Goal: Task Accomplishment & Management: Complete application form

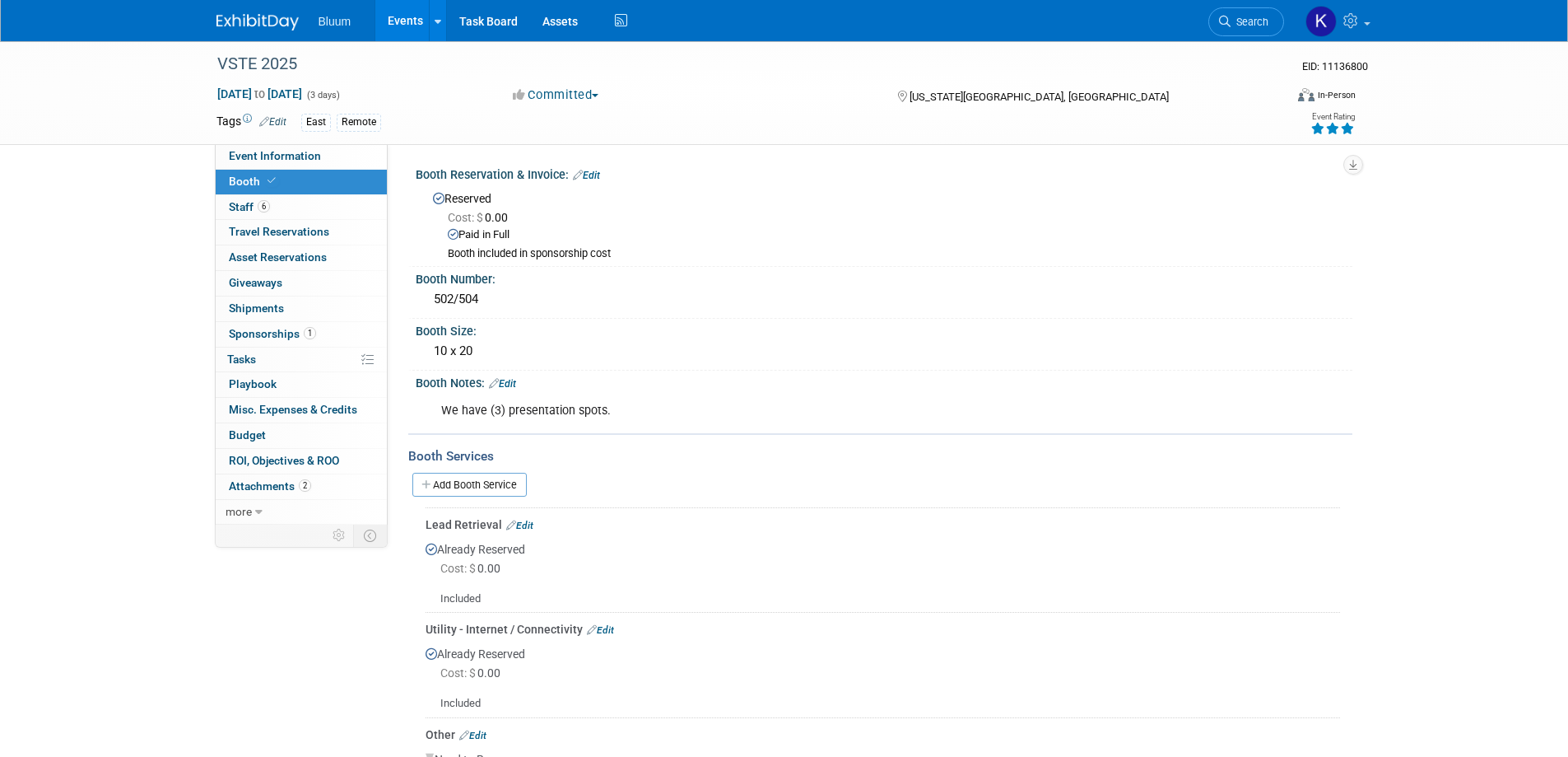
click at [406, 15] on link "Events" at bounding box center [406, 20] width 60 height 41
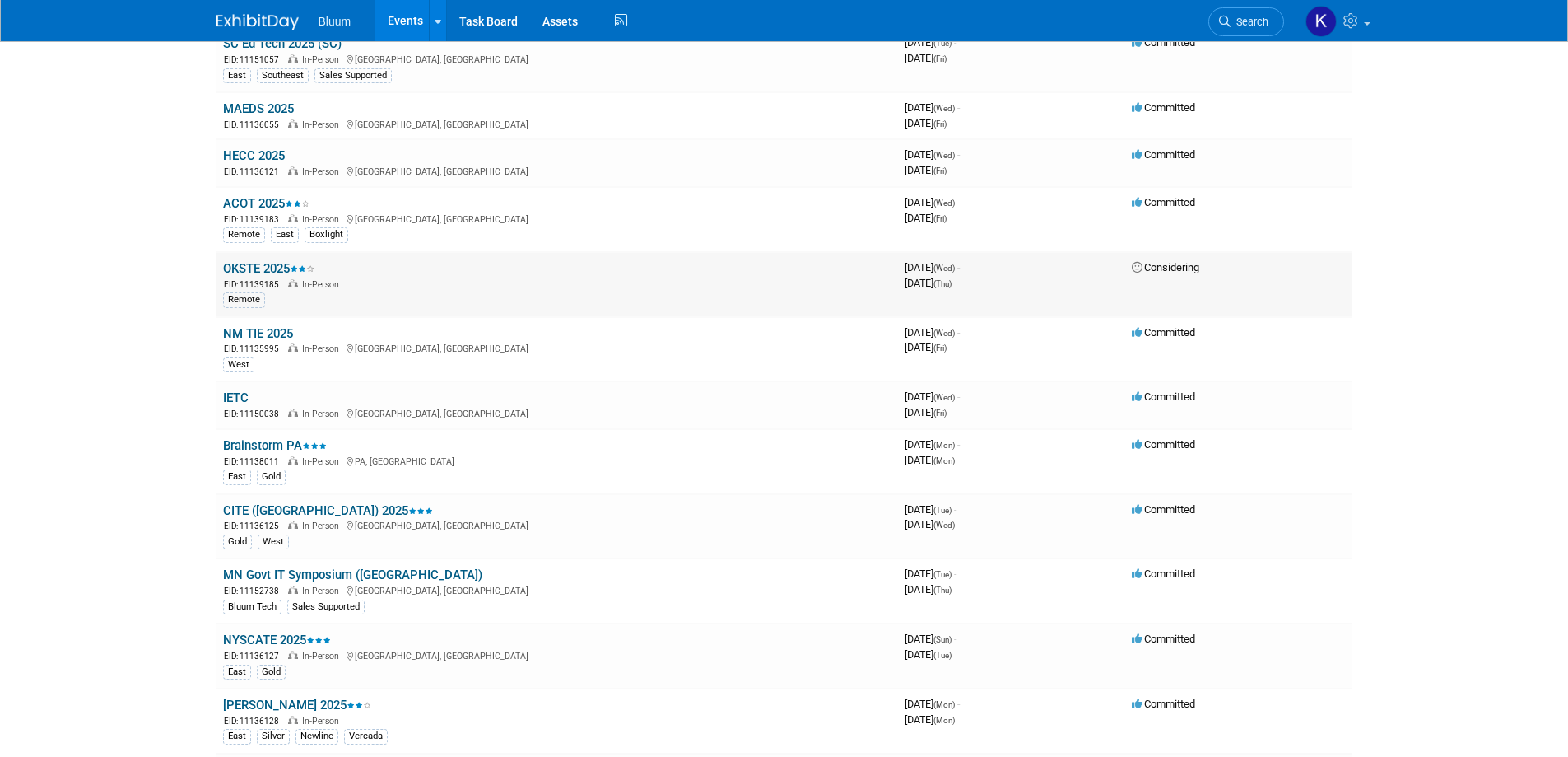
scroll to position [905, 0]
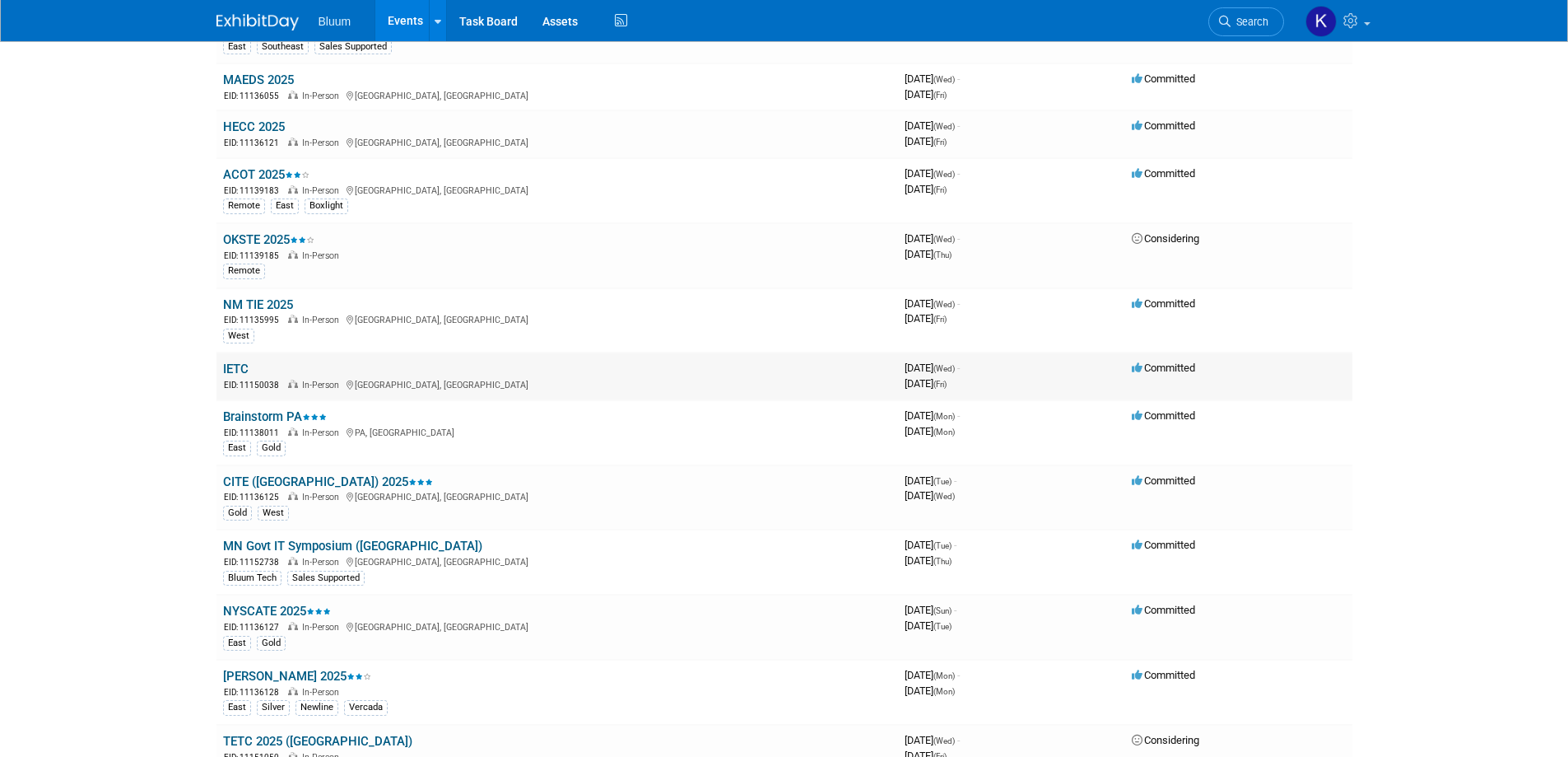
click at [246, 371] on link "IETC" at bounding box center [236, 368] width 25 height 15
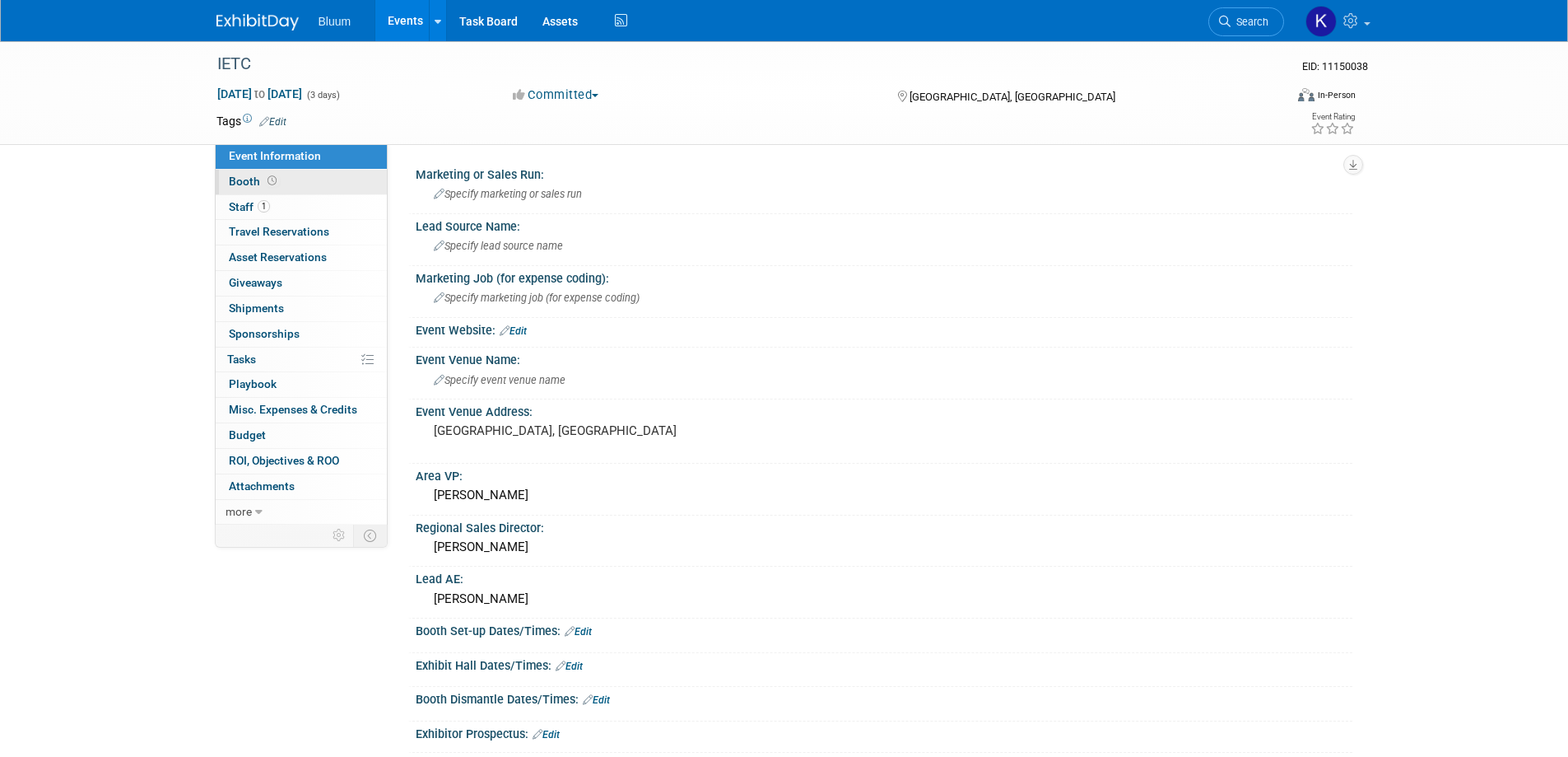
click at [241, 183] on span "Booth" at bounding box center [255, 181] width 51 height 13
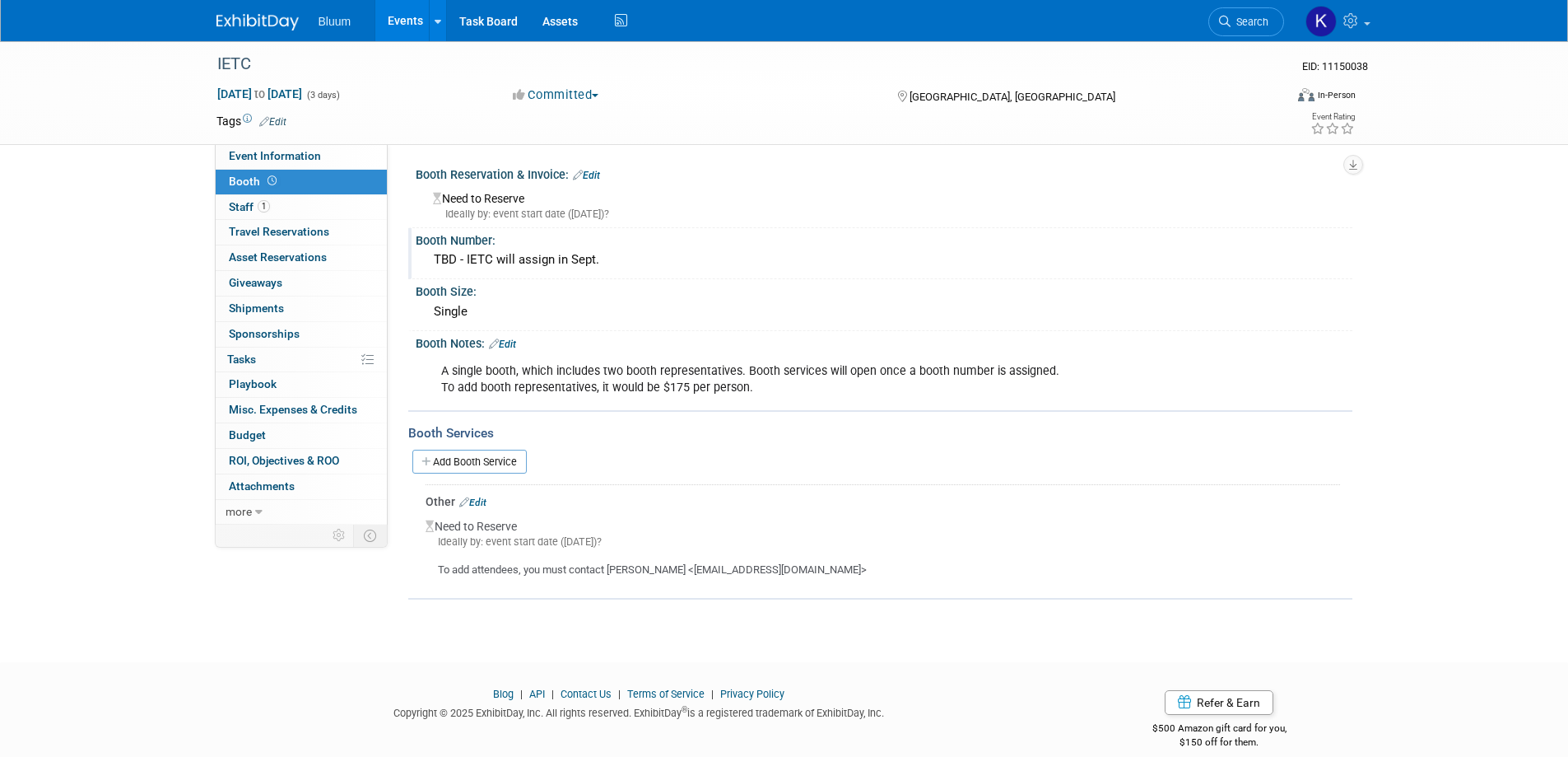
click at [534, 256] on div "TBD - IETC will assign in Sept." at bounding box center [884, 259] width 912 height 25
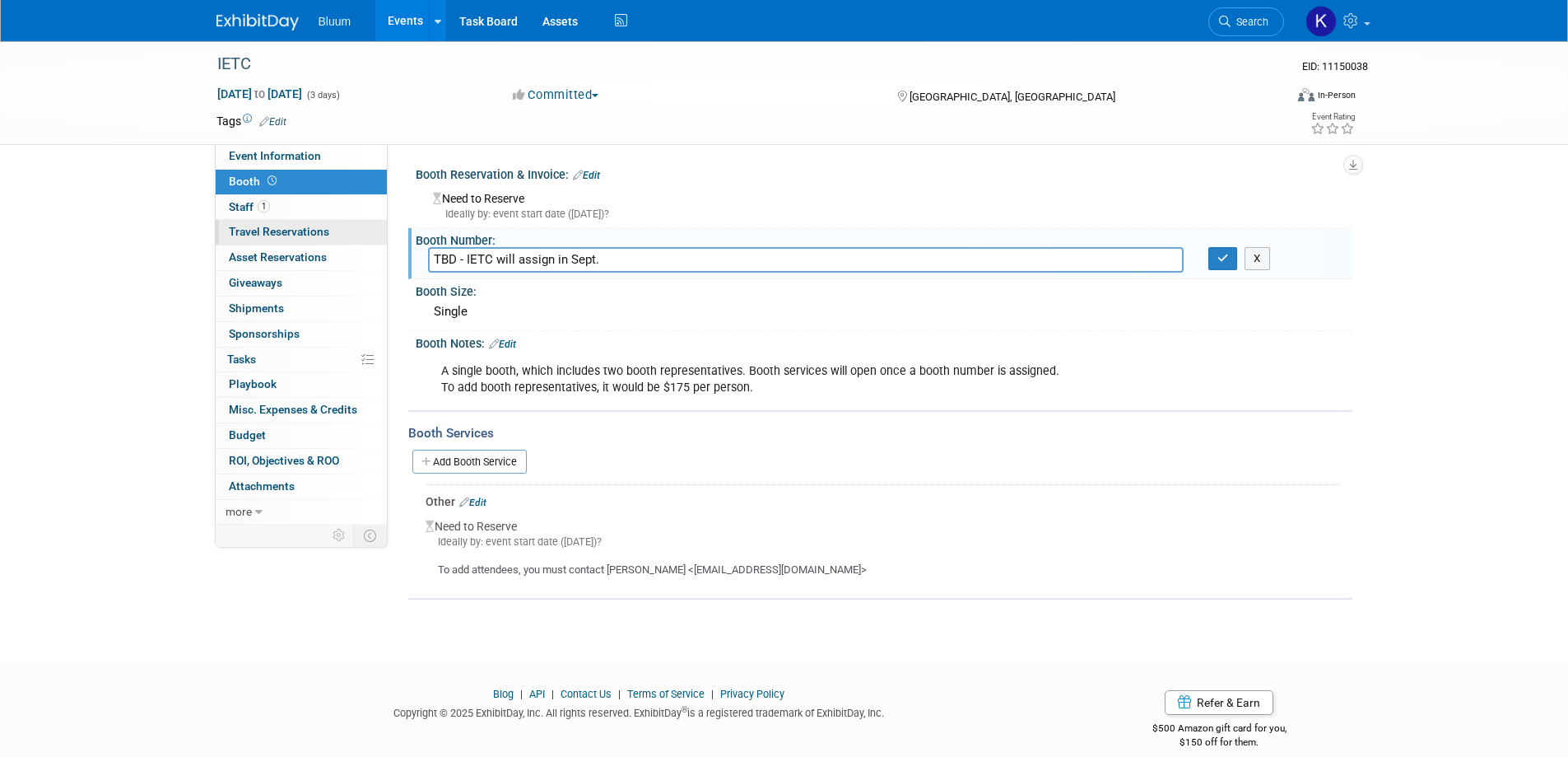
drag, startPoint x: 608, startPoint y: 259, endPoint x: 292, endPoint y: 235, distance: 316.9
click at [292, 235] on div "Event Information Event Info Booth Booth 1 Staff 1 Staff 0 Travel Reservations …" at bounding box center [784, 320] width 1161 height 559
type input "530"
click at [472, 317] on div "Single" at bounding box center [884, 312] width 912 height 25
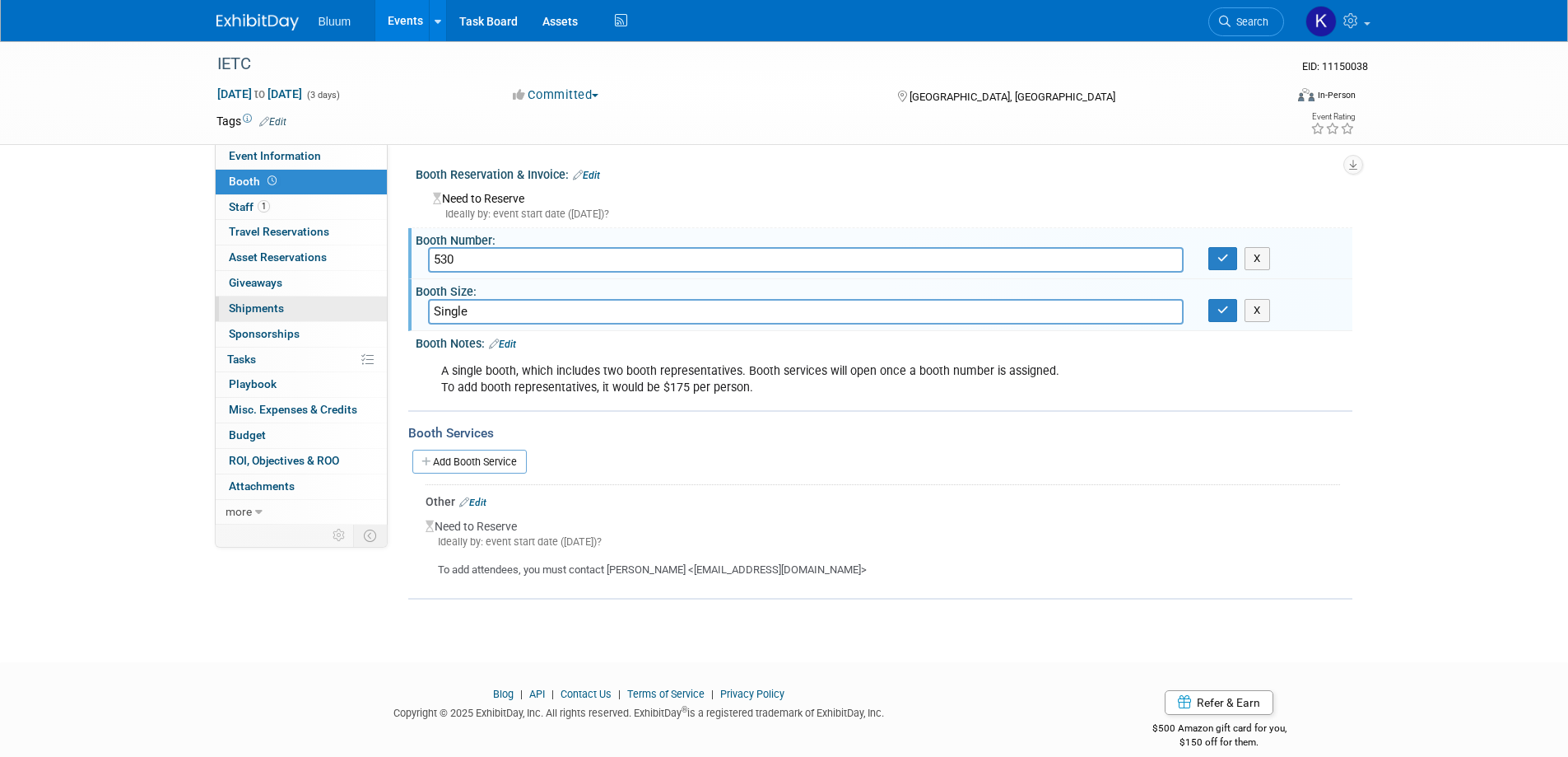
drag, startPoint x: 484, startPoint y: 307, endPoint x: 363, endPoint y: 308, distance: 121.0
click at [363, 307] on div "Event Information Event Info Booth Booth 1 Staff 1 Staff 0 Travel Reservations …" at bounding box center [784, 320] width 1161 height 559
type input "10x10"
click at [1213, 313] on button "button" at bounding box center [1223, 310] width 30 height 23
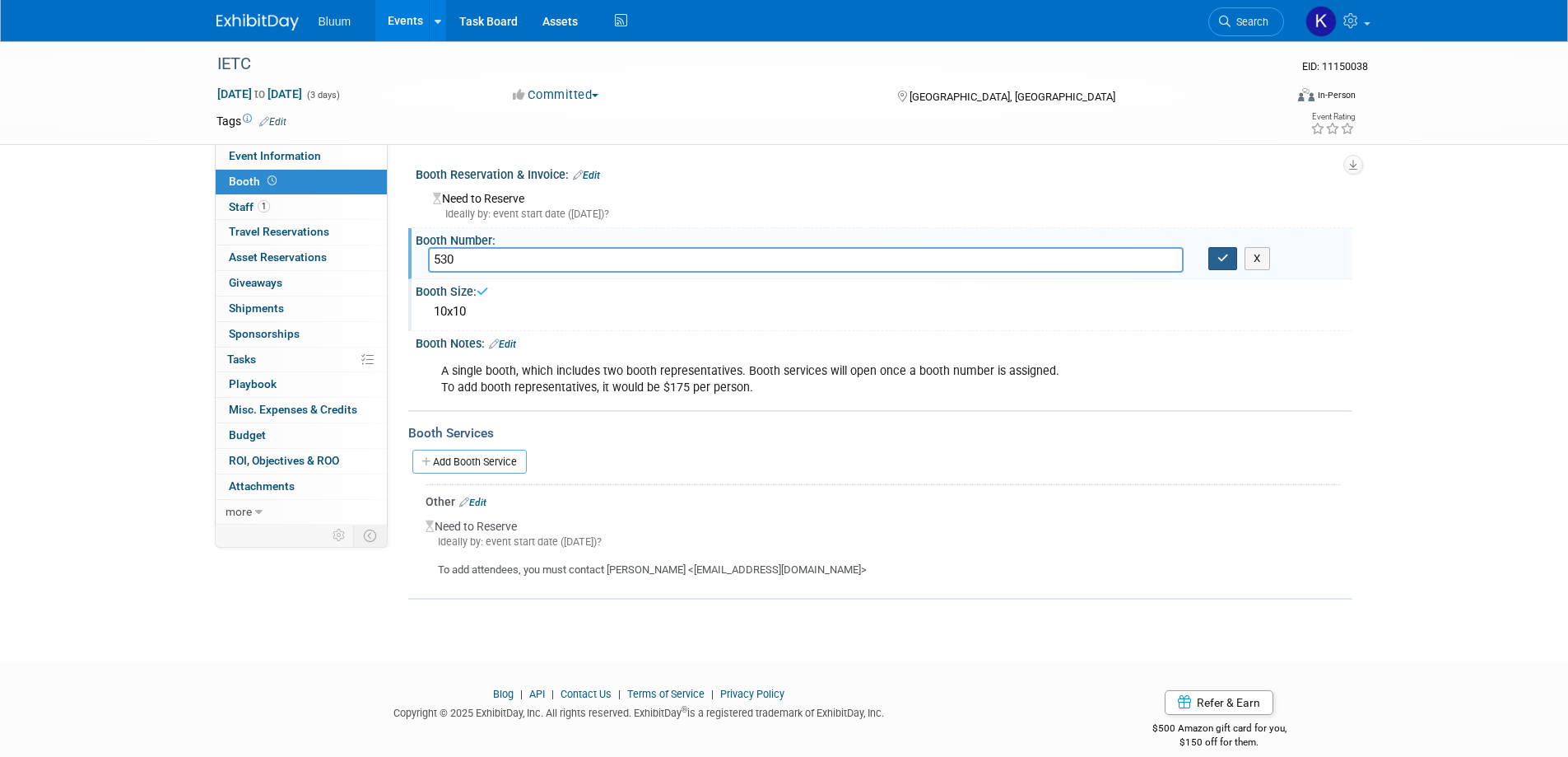
click at [1227, 263] on icon "button" at bounding box center [1222, 258] width 12 height 11
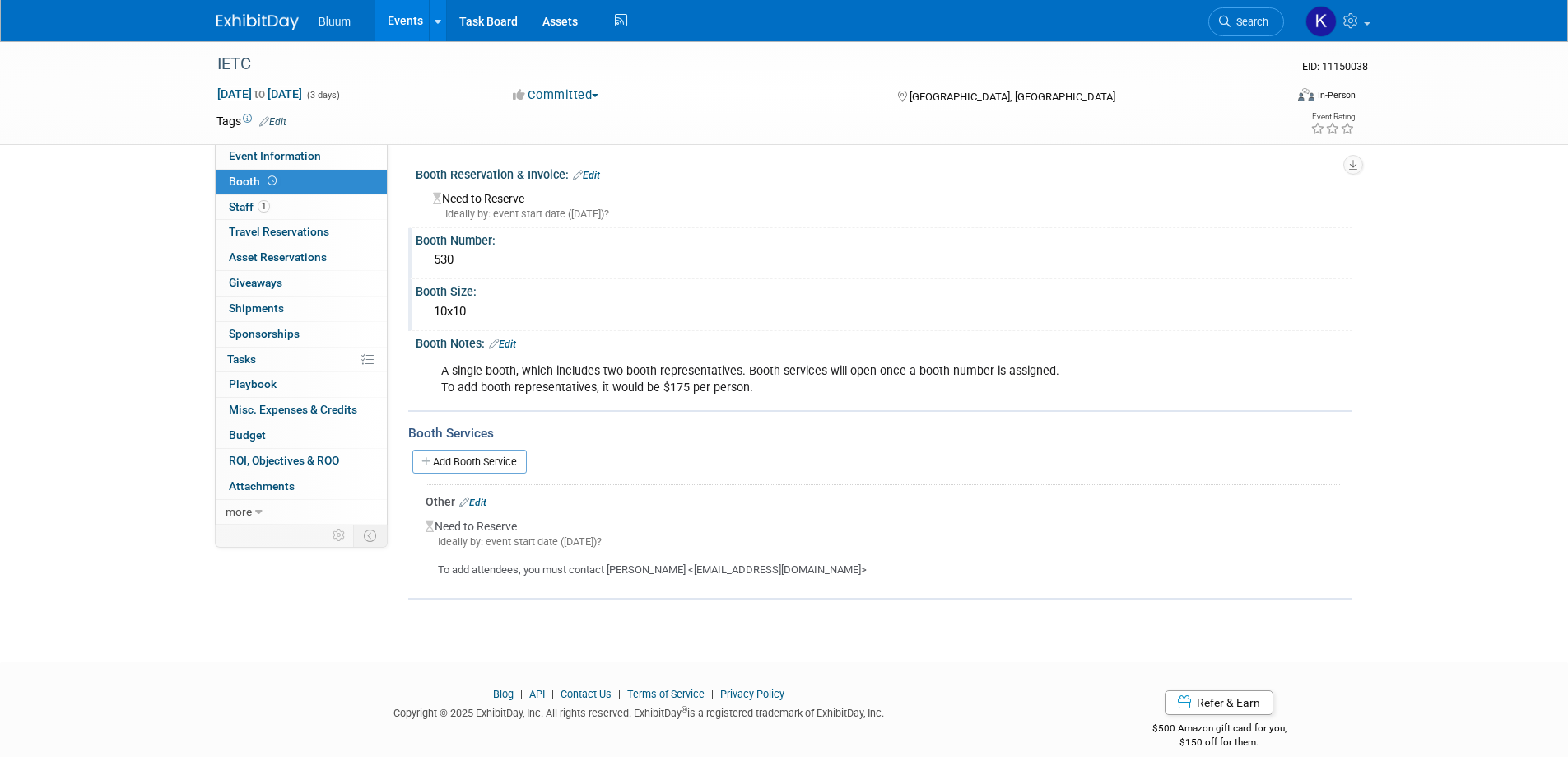
click at [516, 345] on link "Edit" at bounding box center [503, 344] width 27 height 12
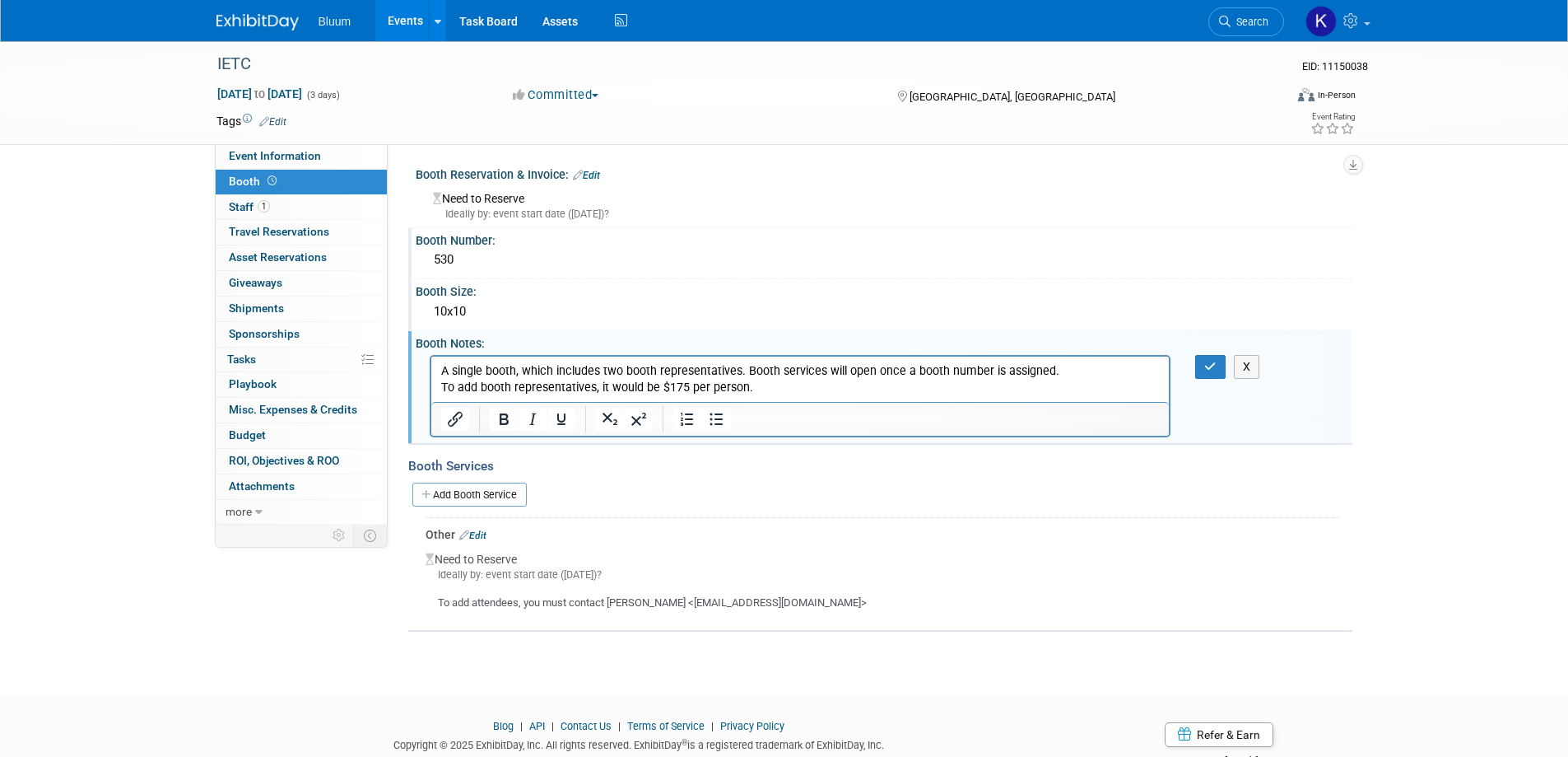
click at [752, 390] on p "A single booth, which includes two booth representatives. Booth services will o…" at bounding box center [799, 378] width 719 height 33
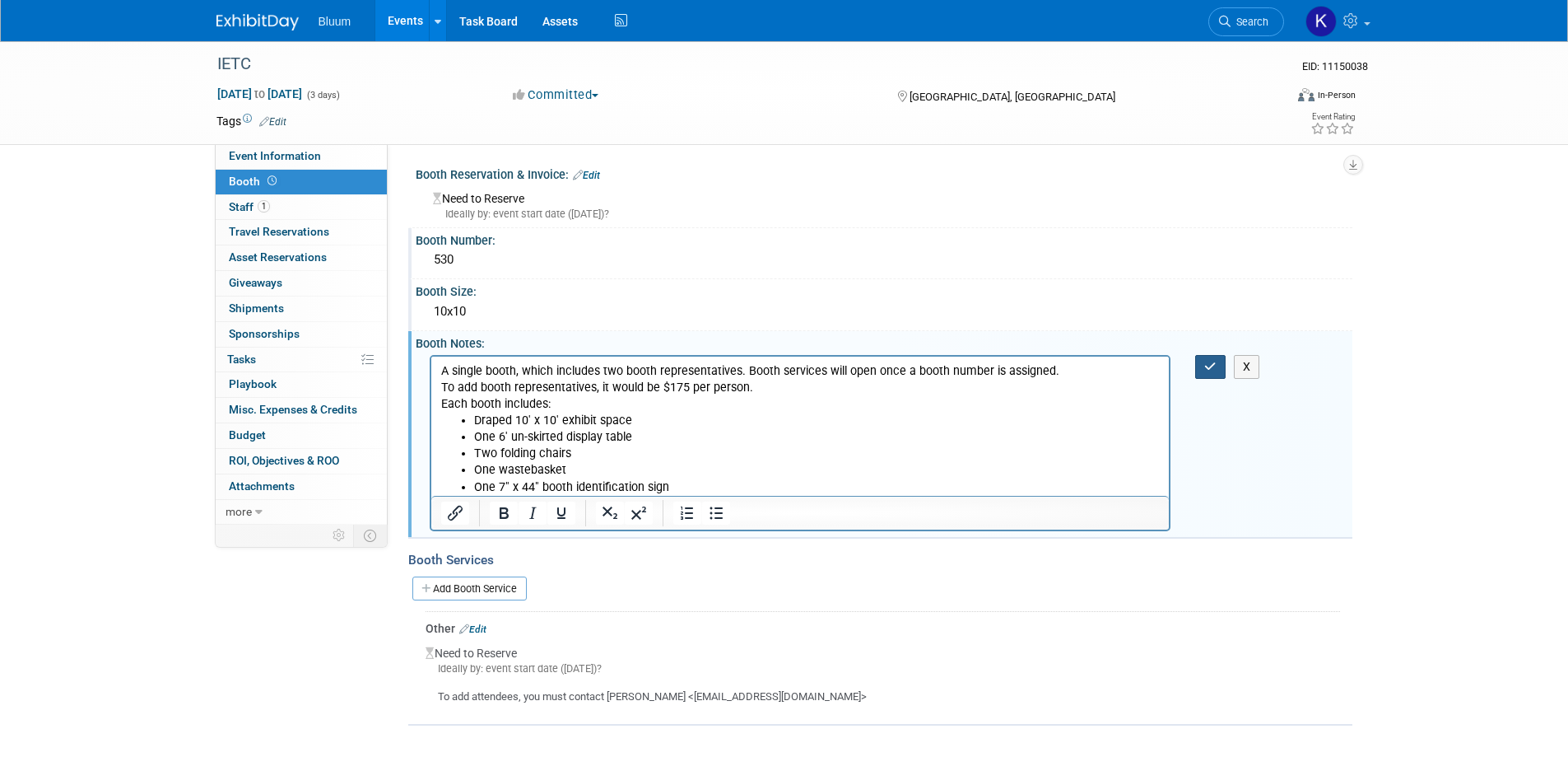
click at [1201, 368] on button "button" at bounding box center [1210, 367] width 30 height 24
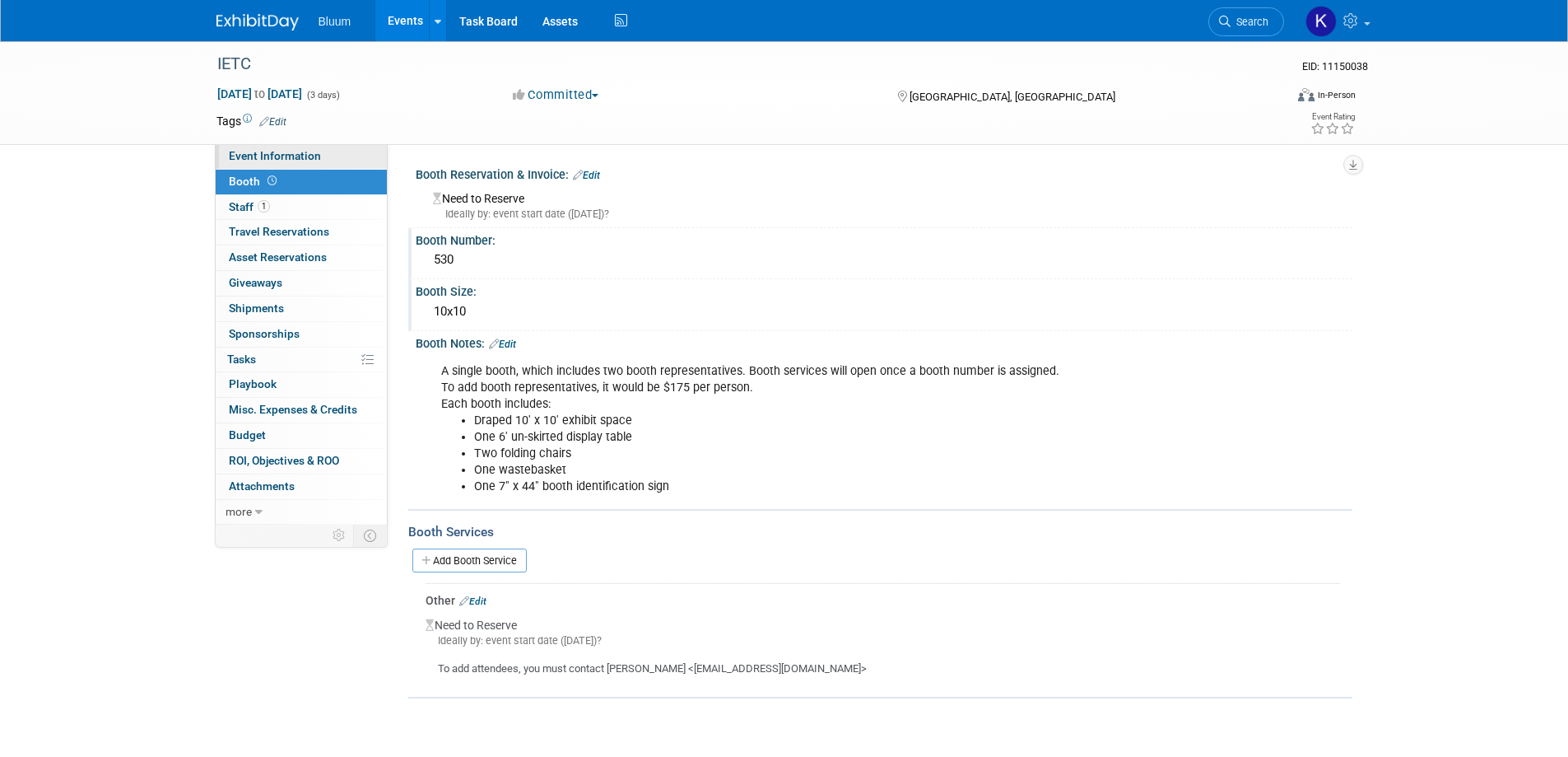
click at [340, 166] on link "Event Information" at bounding box center [301, 156] width 171 height 25
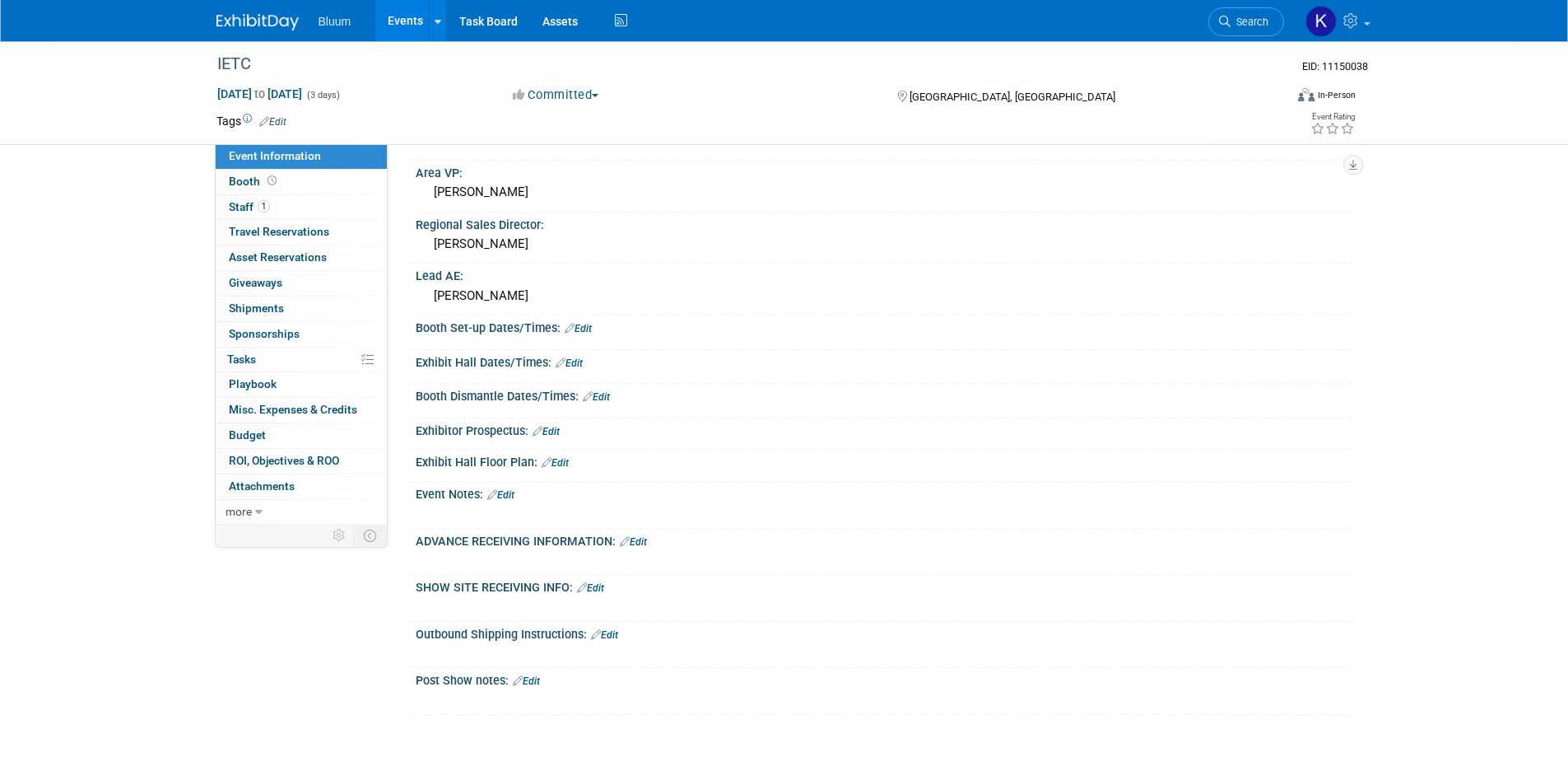
scroll to position [329, 0]
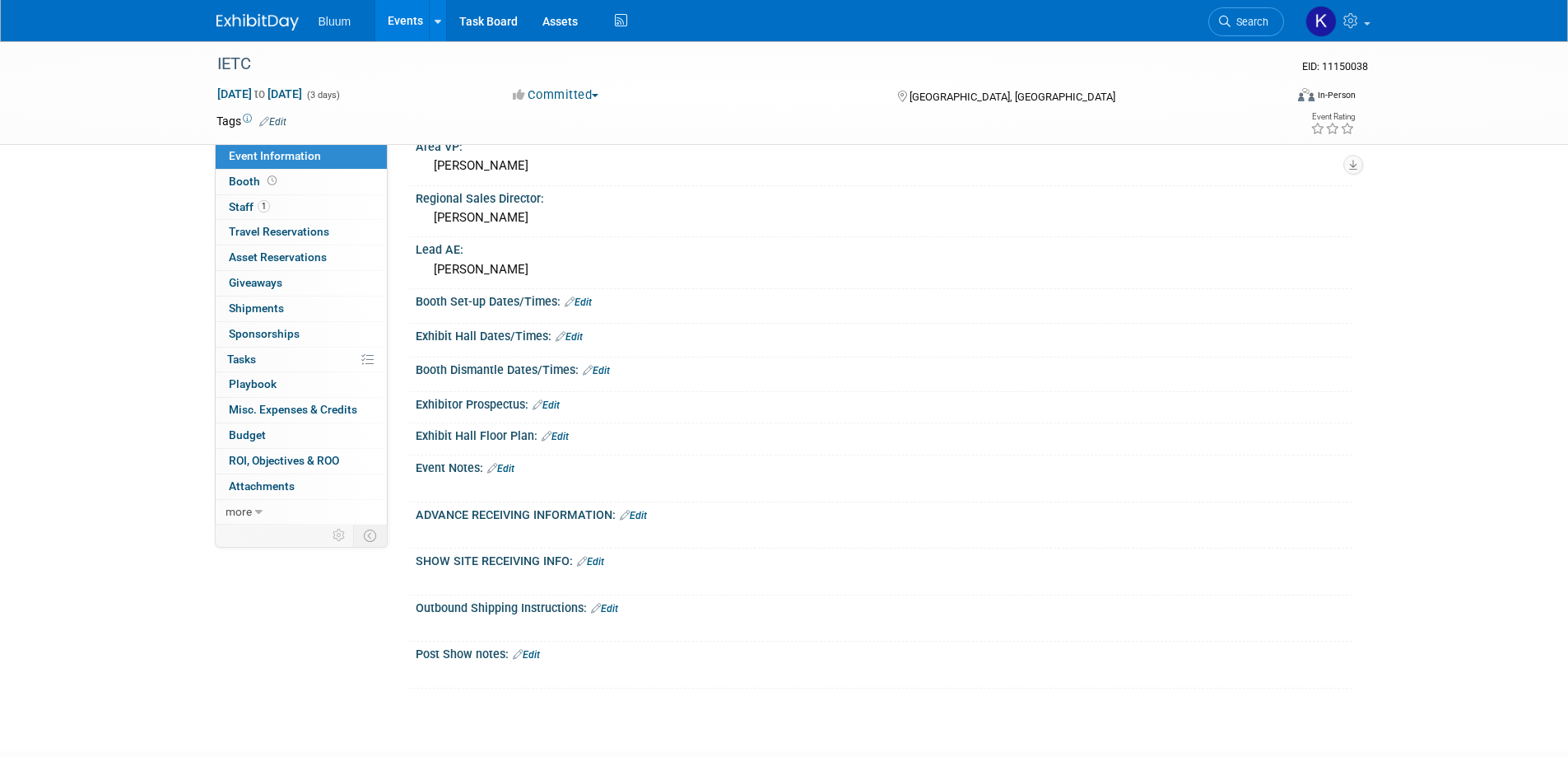
click at [579, 308] on link "Edit" at bounding box center [578, 302] width 27 height 12
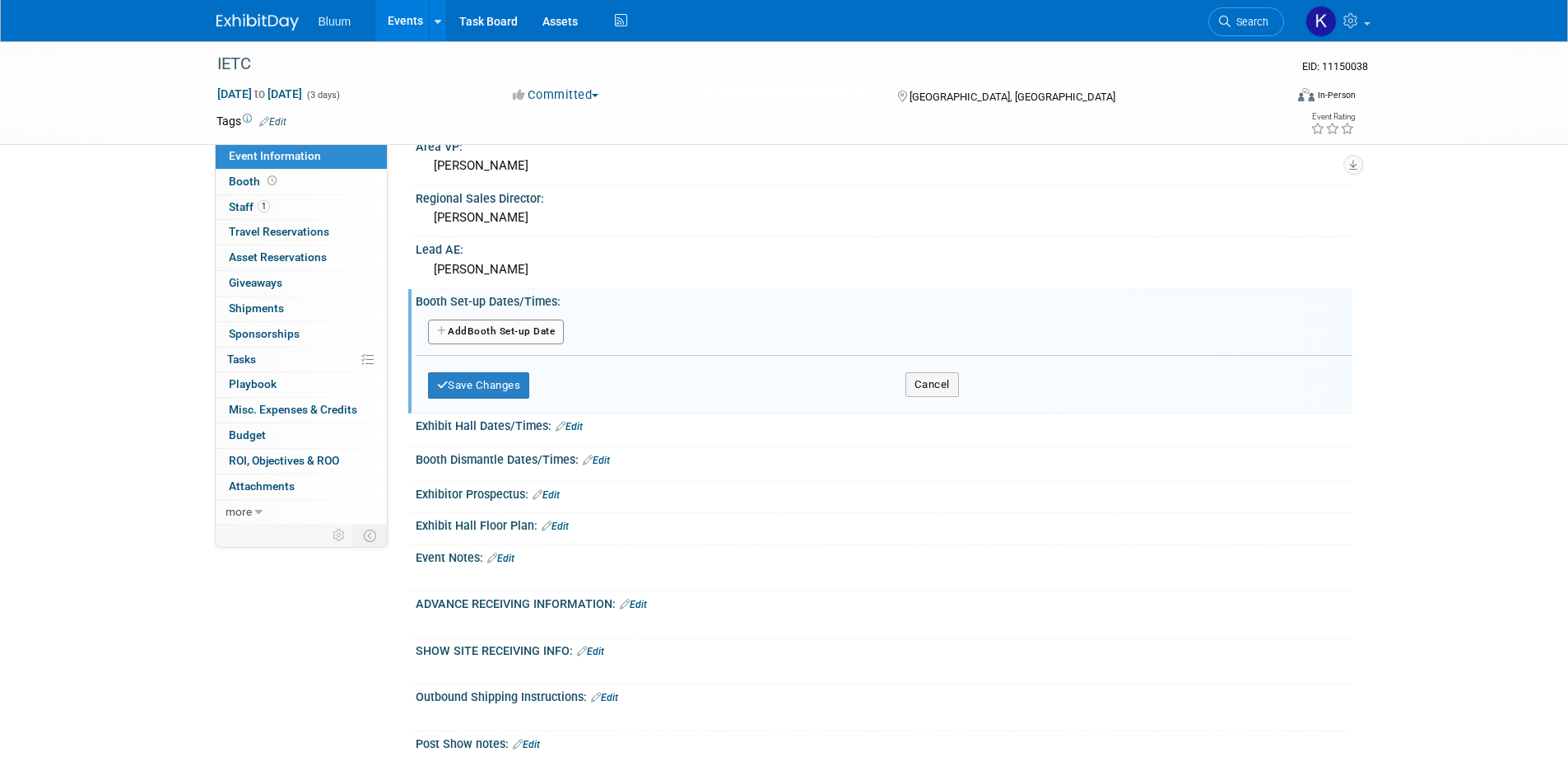
click at [549, 328] on button "Add Another Booth Set-up Date" at bounding box center [497, 331] width 136 height 25
select select "10"
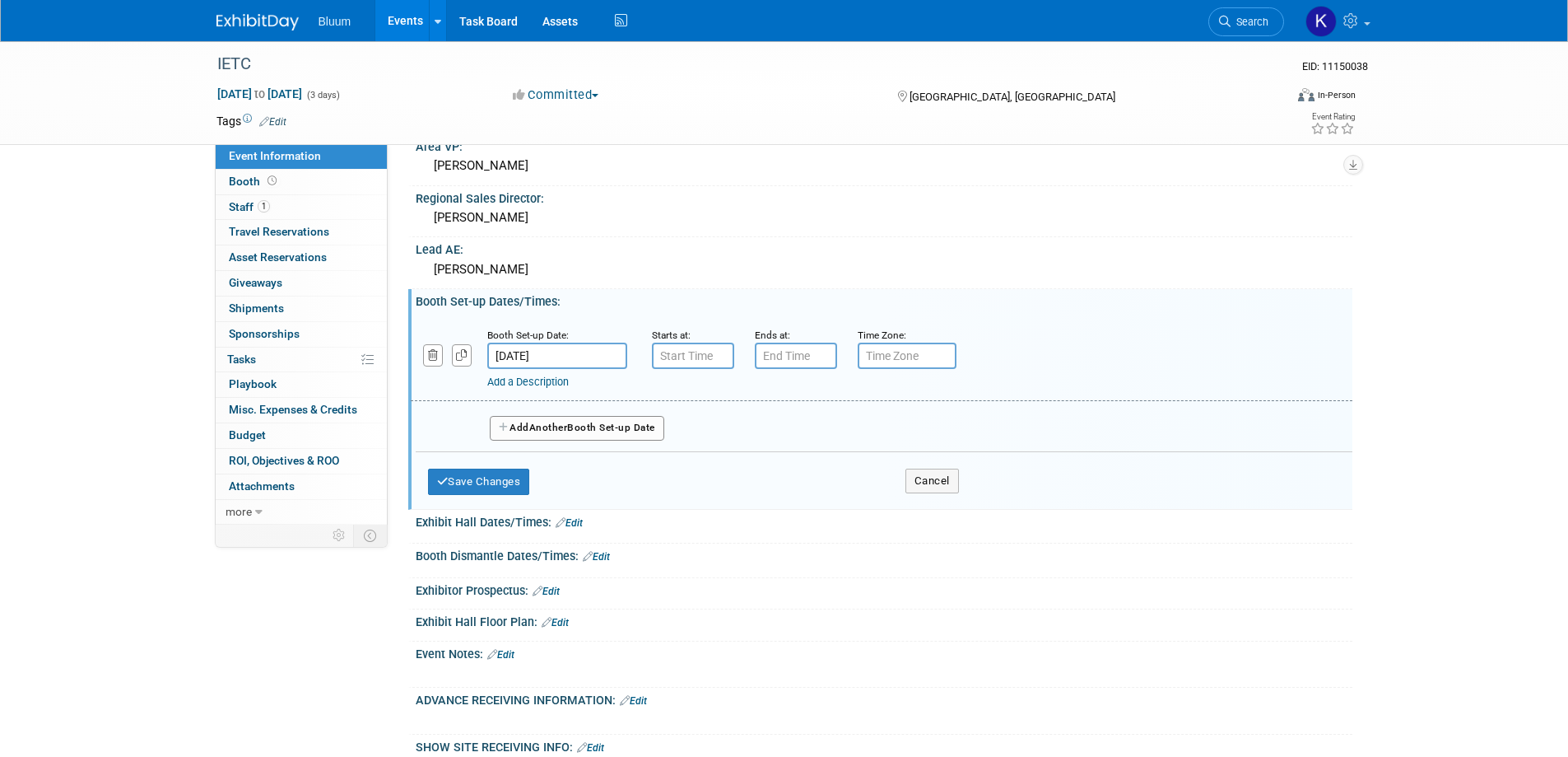
click at [541, 338] on small "Booth Set-up Date:" at bounding box center [528, 335] width 82 height 12
click at [550, 367] on body "Bluum Events Add Event Bulk Upload Events Shareable Event Boards Recently Viewe…" at bounding box center [784, 49] width 1568 height 757
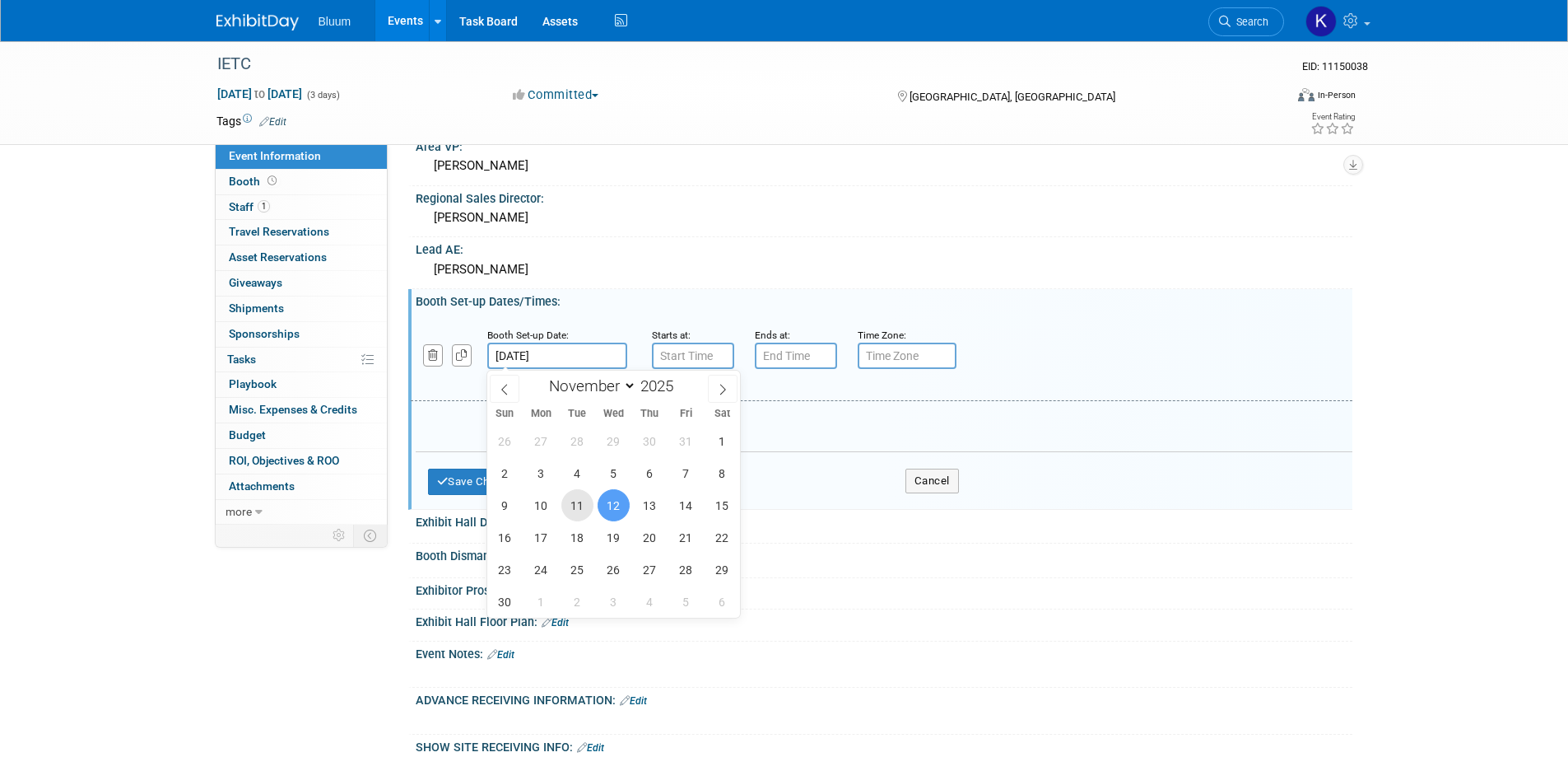
click at [575, 504] on span "11" at bounding box center [577, 505] width 32 height 32
type input "[DATE]"
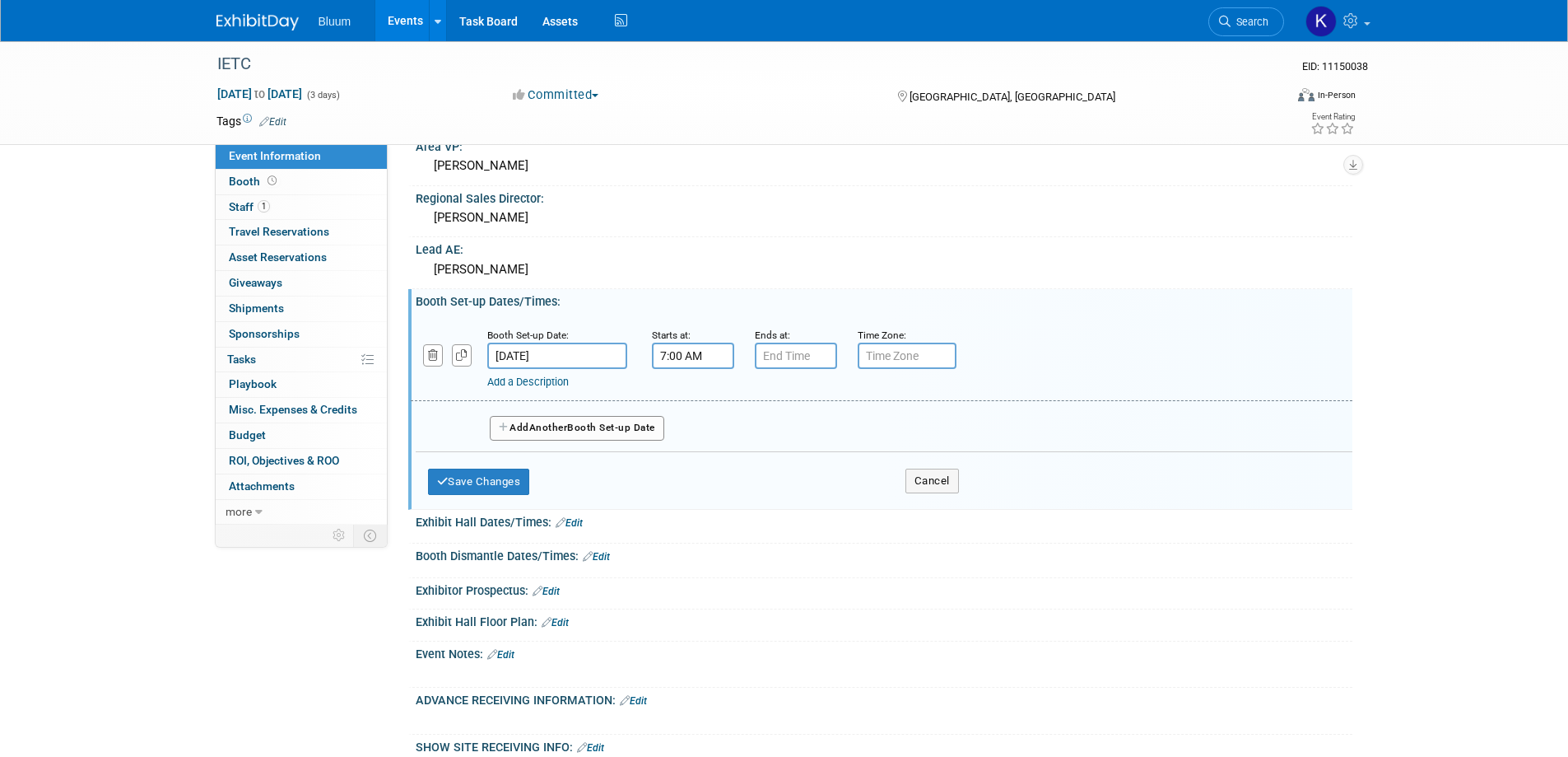
click at [678, 364] on input "7:00 AM" at bounding box center [693, 355] width 82 height 26
click at [680, 427] on span "07" at bounding box center [689, 431] width 31 height 30
click at [835, 399] on td "03" at bounding box center [840, 397] width 53 height 45
click at [843, 424] on button "AM" at bounding box center [833, 431] width 30 height 28
type input "3:00 PM"
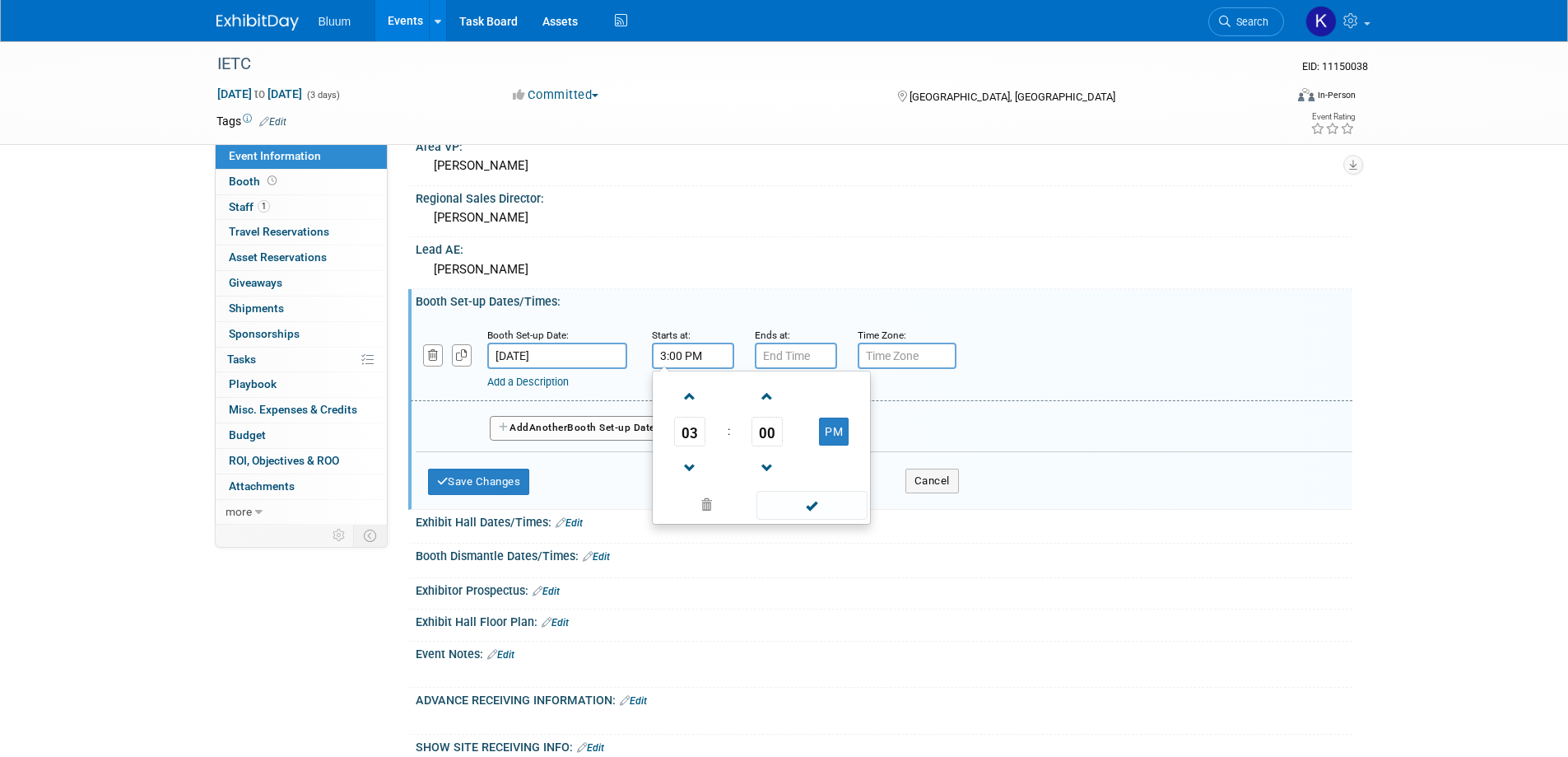
drag, startPoint x: 803, startPoint y: 506, endPoint x: 825, endPoint y: 419, distance: 89.7
click at [803, 505] on span at bounding box center [812, 505] width 111 height 29
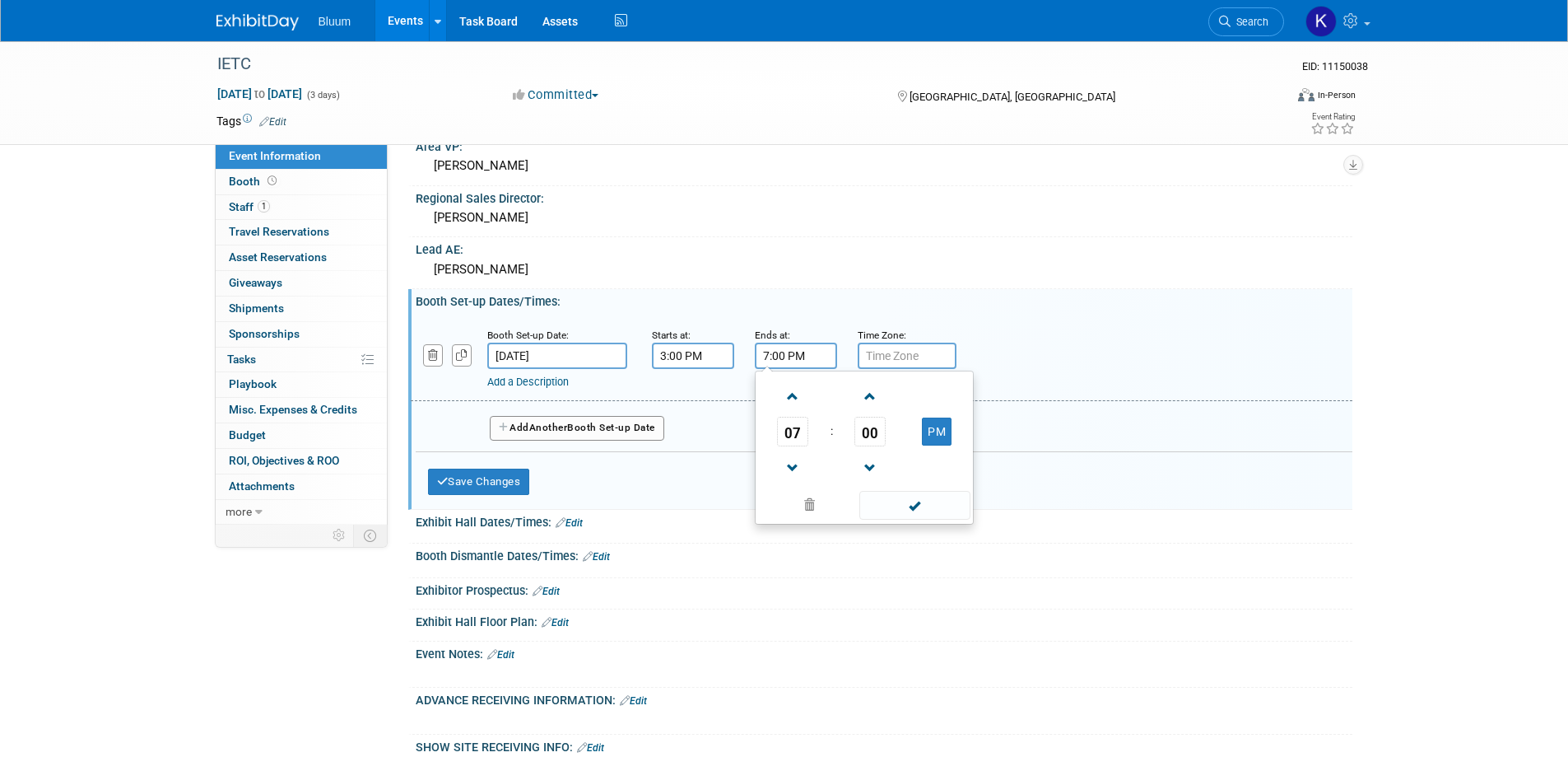
click at [778, 355] on input "7:00 PM" at bounding box center [796, 355] width 82 height 26
click at [799, 422] on span "07" at bounding box center [792, 431] width 31 height 30
click at [882, 452] on td "06" at bounding box center [890, 441] width 53 height 45
type input "6:00 PM"
drag, startPoint x: 890, startPoint y: 508, endPoint x: 878, endPoint y: 508, distance: 12.0
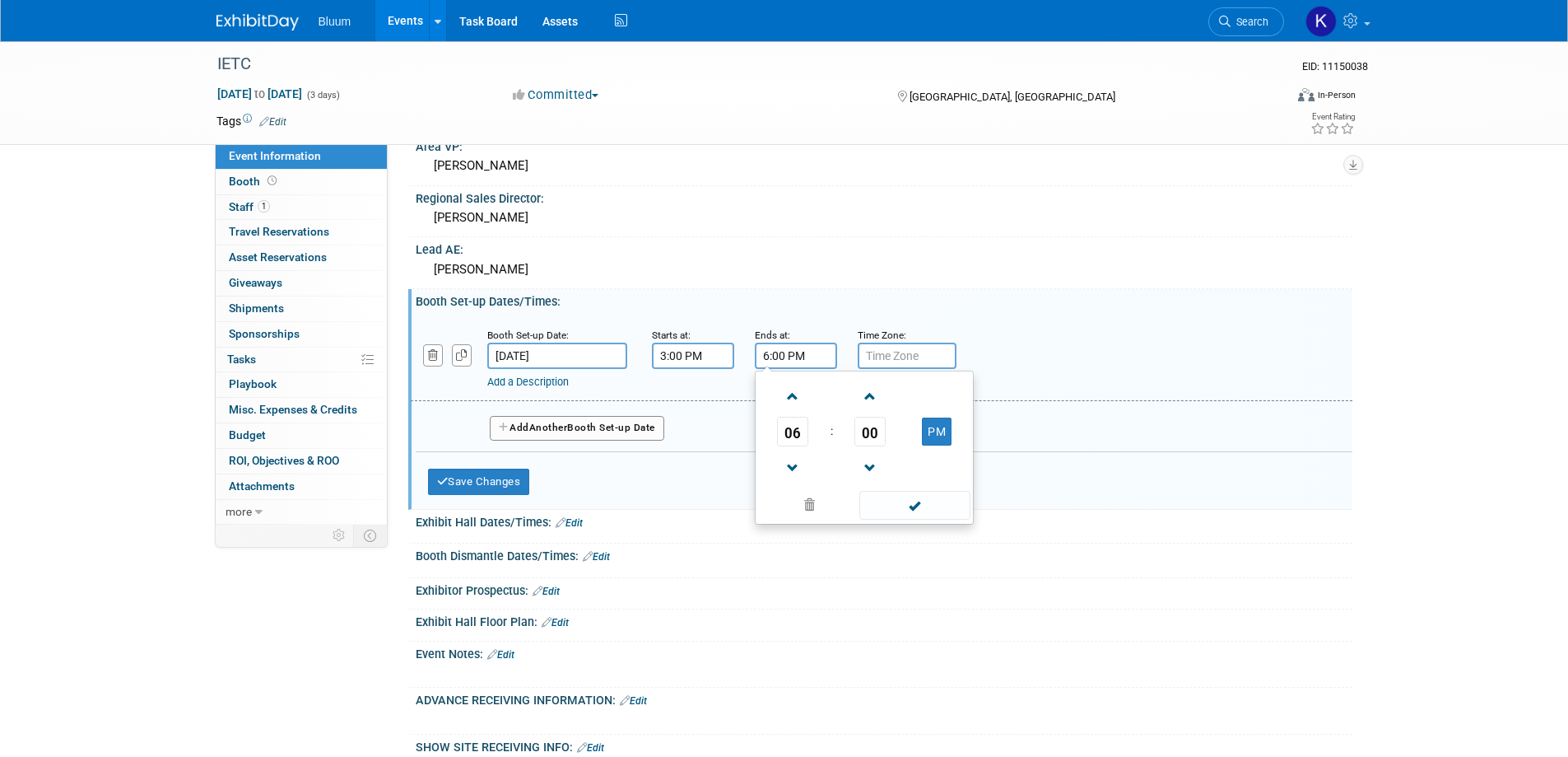
click at [890, 509] on span at bounding box center [915, 505] width 111 height 29
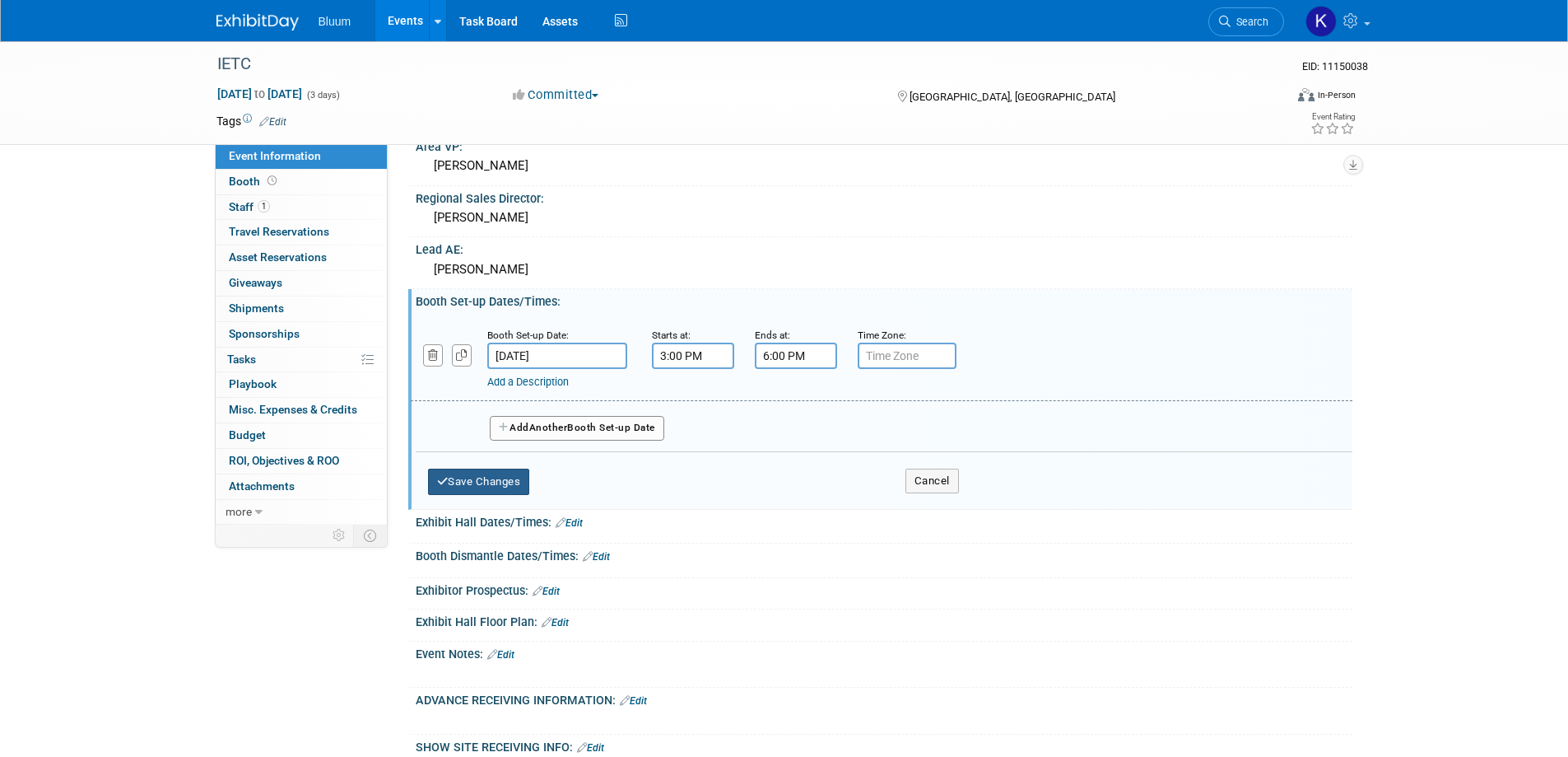
click at [481, 485] on button "Save Changes" at bounding box center [479, 481] width 102 height 26
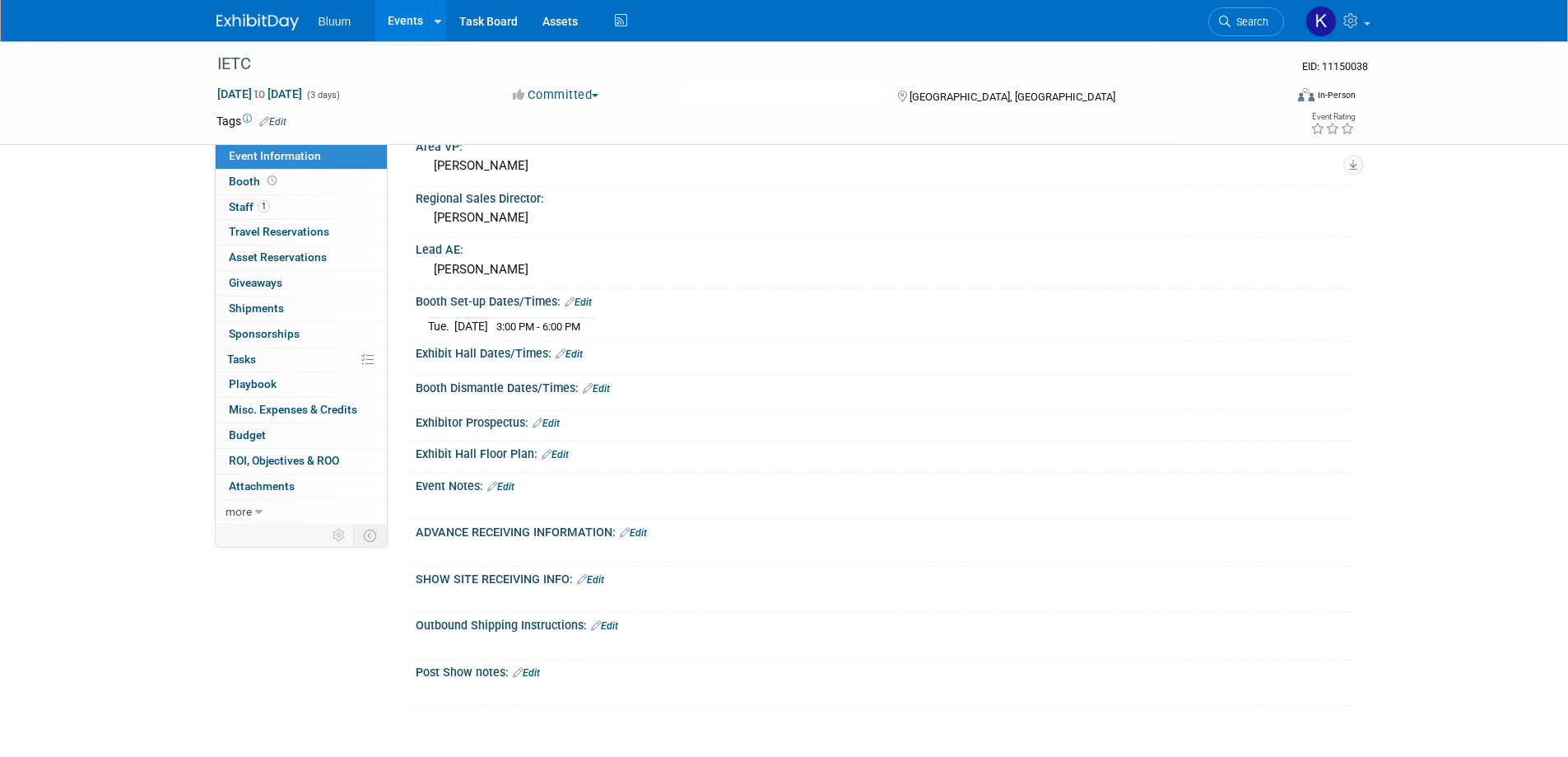
click at [581, 355] on link "Edit" at bounding box center [569, 354] width 27 height 12
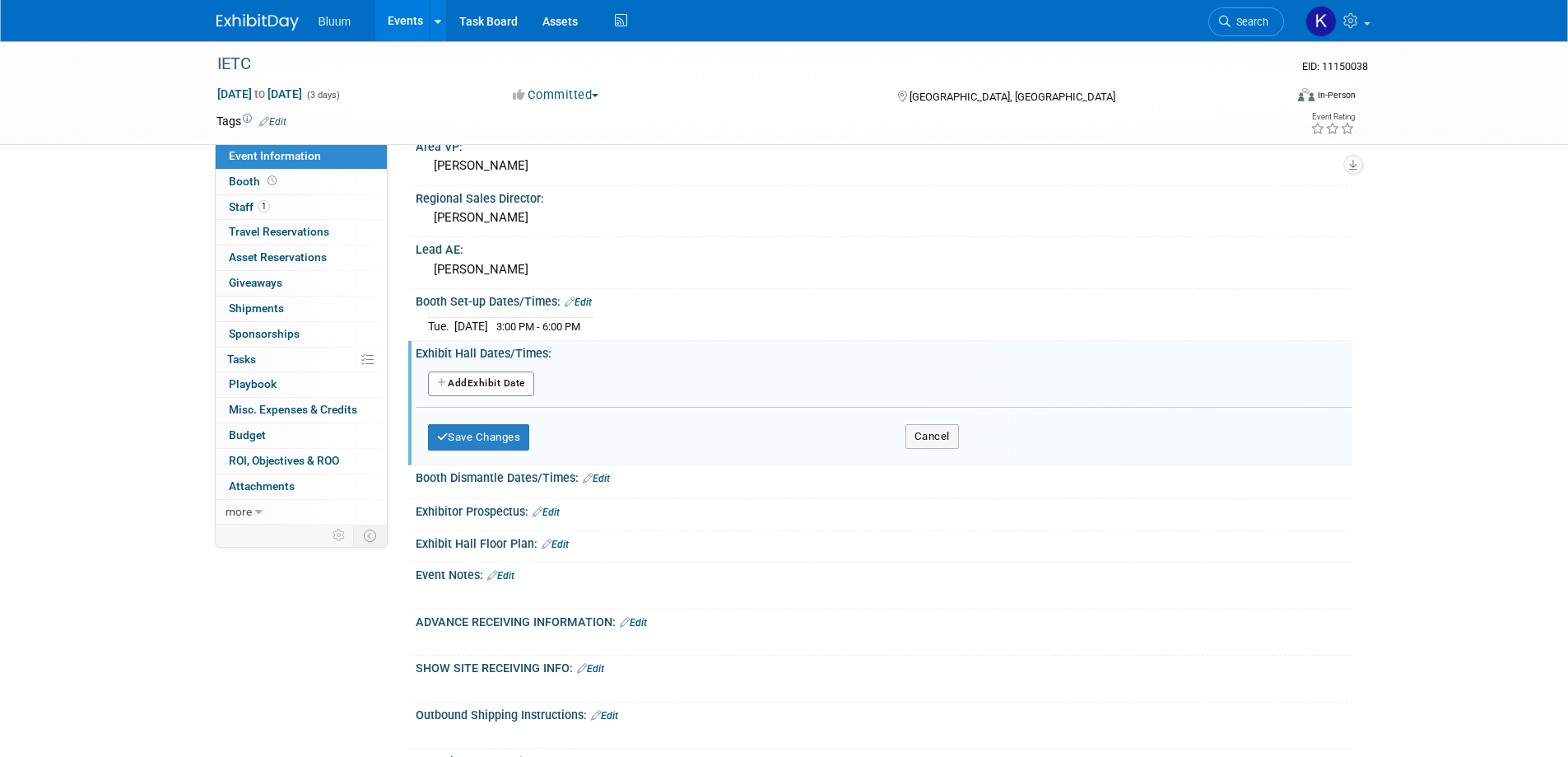
click at [508, 378] on button "Add Another Exhibit Date" at bounding box center [481, 383] width 106 height 25
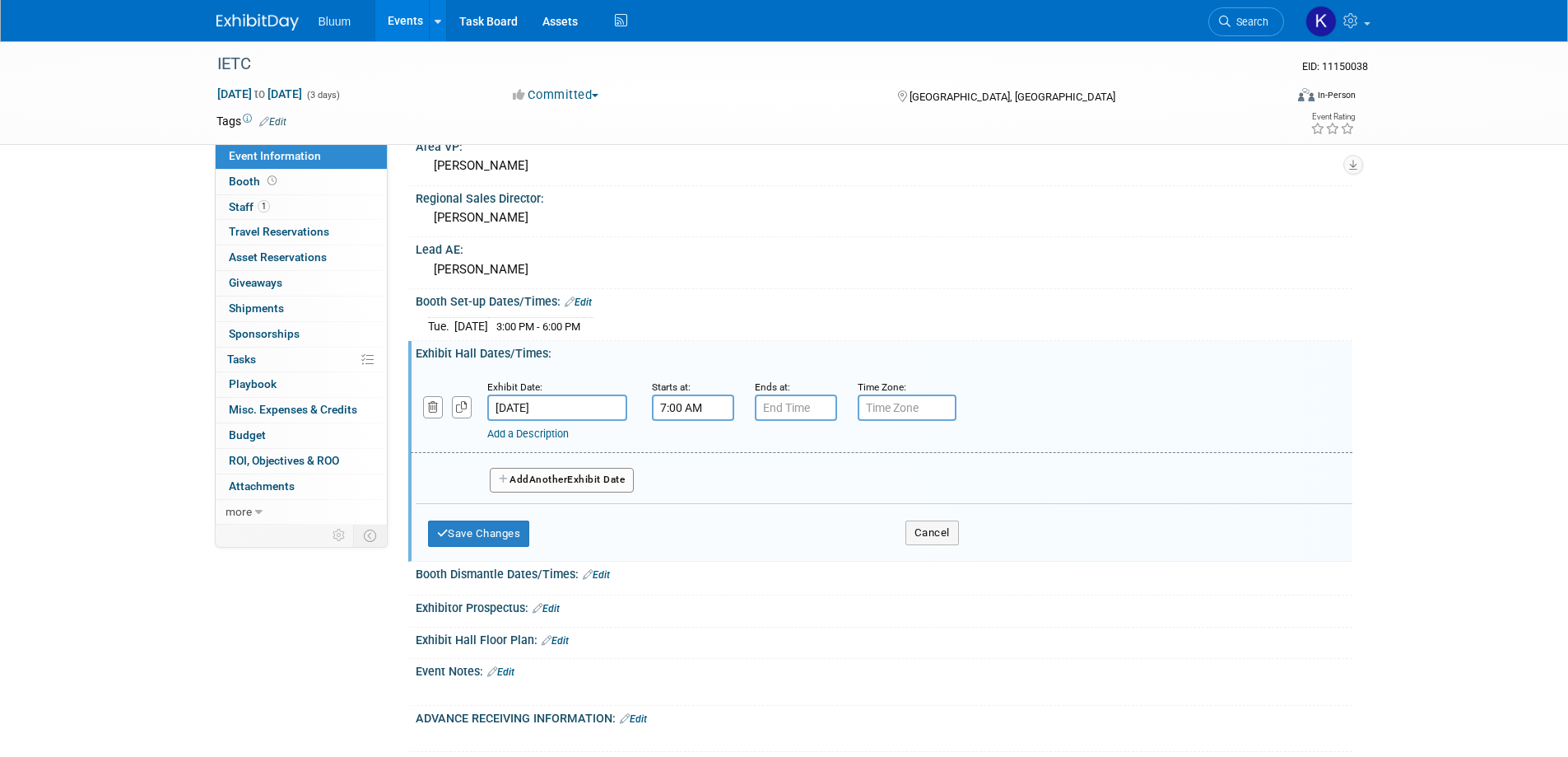
click at [699, 410] on input "7:00 AM" at bounding box center [693, 407] width 82 height 26
click at [689, 469] on span "07" at bounding box center [689, 483] width 31 height 30
click at [743, 536] on td "09" at bounding box center [735, 538] width 53 height 45
type input "9:00 AM"
click at [808, 550] on span at bounding box center [812, 557] width 111 height 29
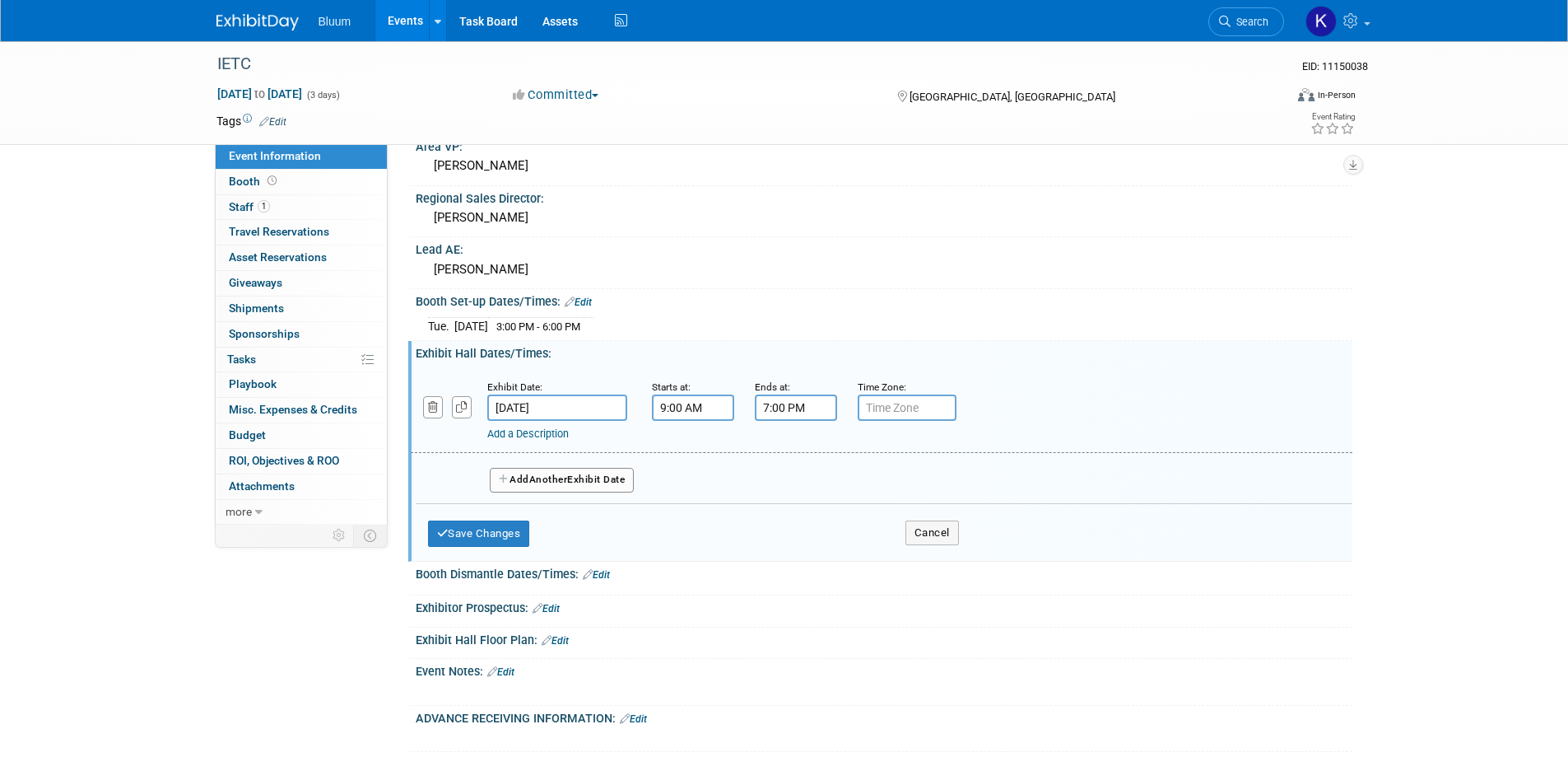
click at [785, 398] on input "7:00 PM" at bounding box center [796, 407] width 82 height 26
click at [793, 490] on span "07" at bounding box center [792, 483] width 31 height 30
click at [880, 493] on td "06" at bounding box center [890, 493] width 53 height 45
type input "6:00 PM"
click at [885, 566] on span at bounding box center [915, 557] width 111 height 29
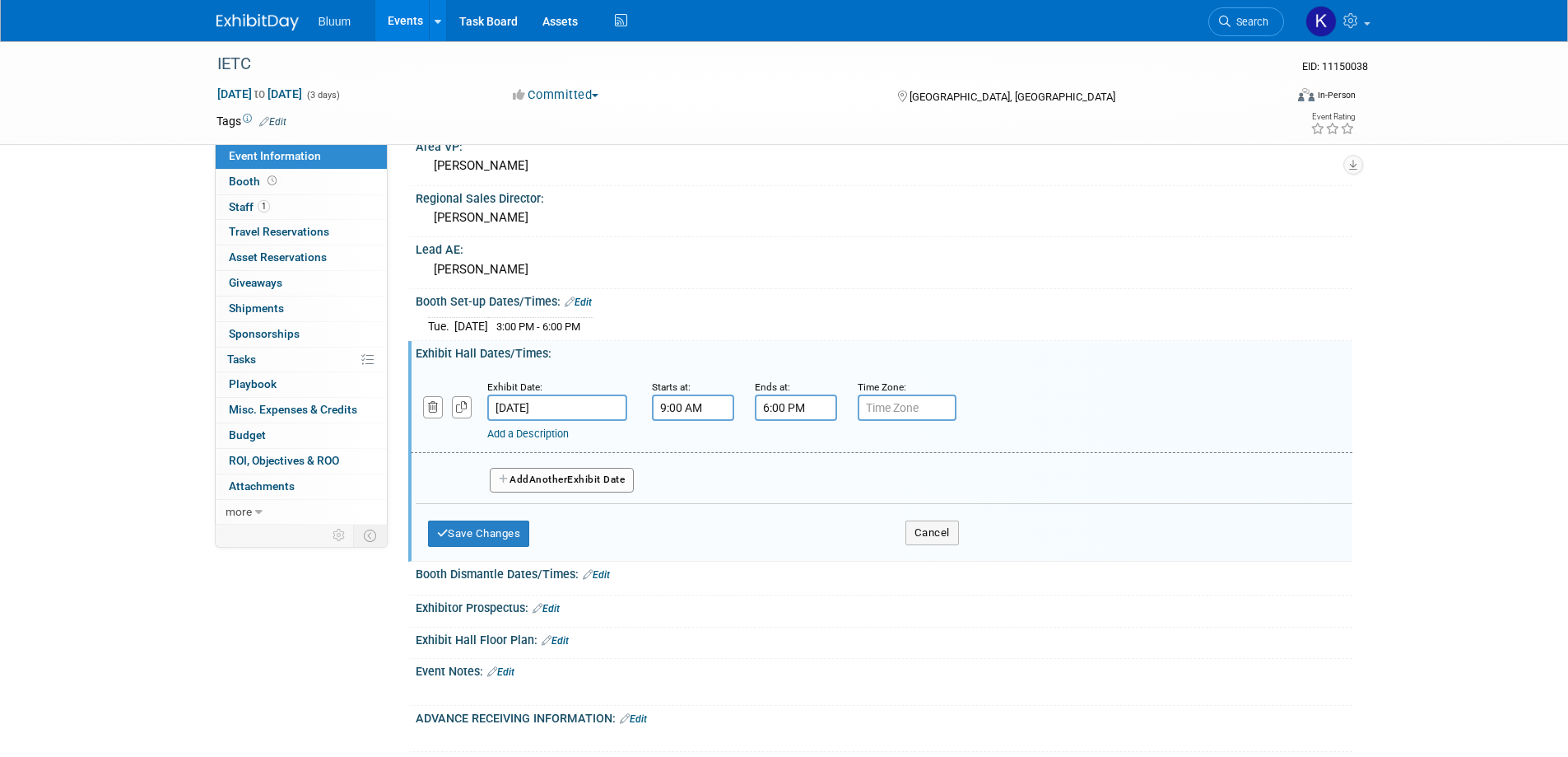
click at [595, 484] on button "Add Another Exhibit Date" at bounding box center [561, 479] width 145 height 25
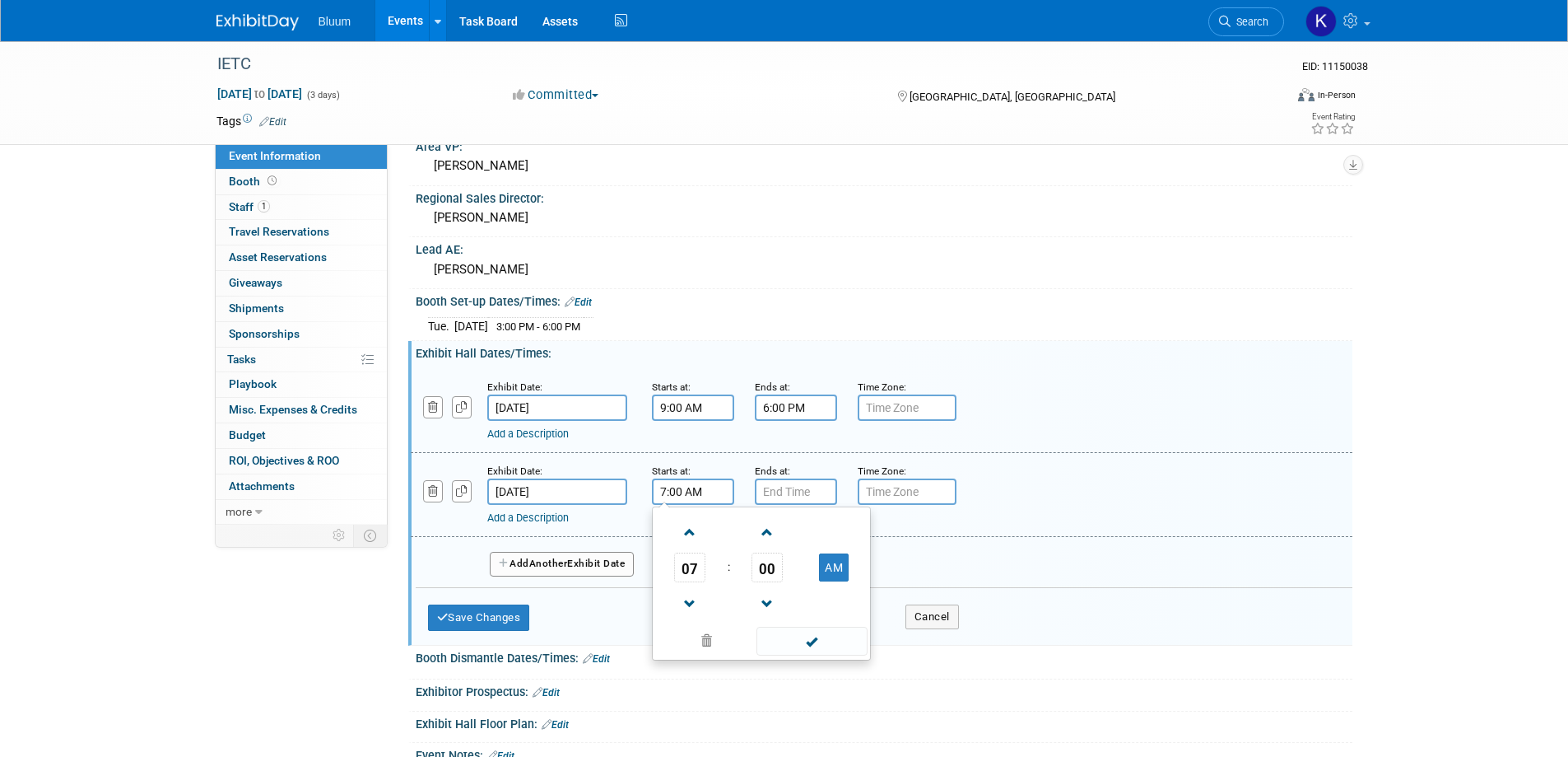
click at [683, 495] on input "7:00 AM" at bounding box center [693, 491] width 82 height 26
click at [693, 568] on span "07" at bounding box center [689, 567] width 31 height 30
click at [741, 626] on td "09" at bounding box center [735, 621] width 53 height 45
type input "9:00 AM"
drag, startPoint x: 805, startPoint y: 638, endPoint x: 809, endPoint y: 570, distance: 68.1
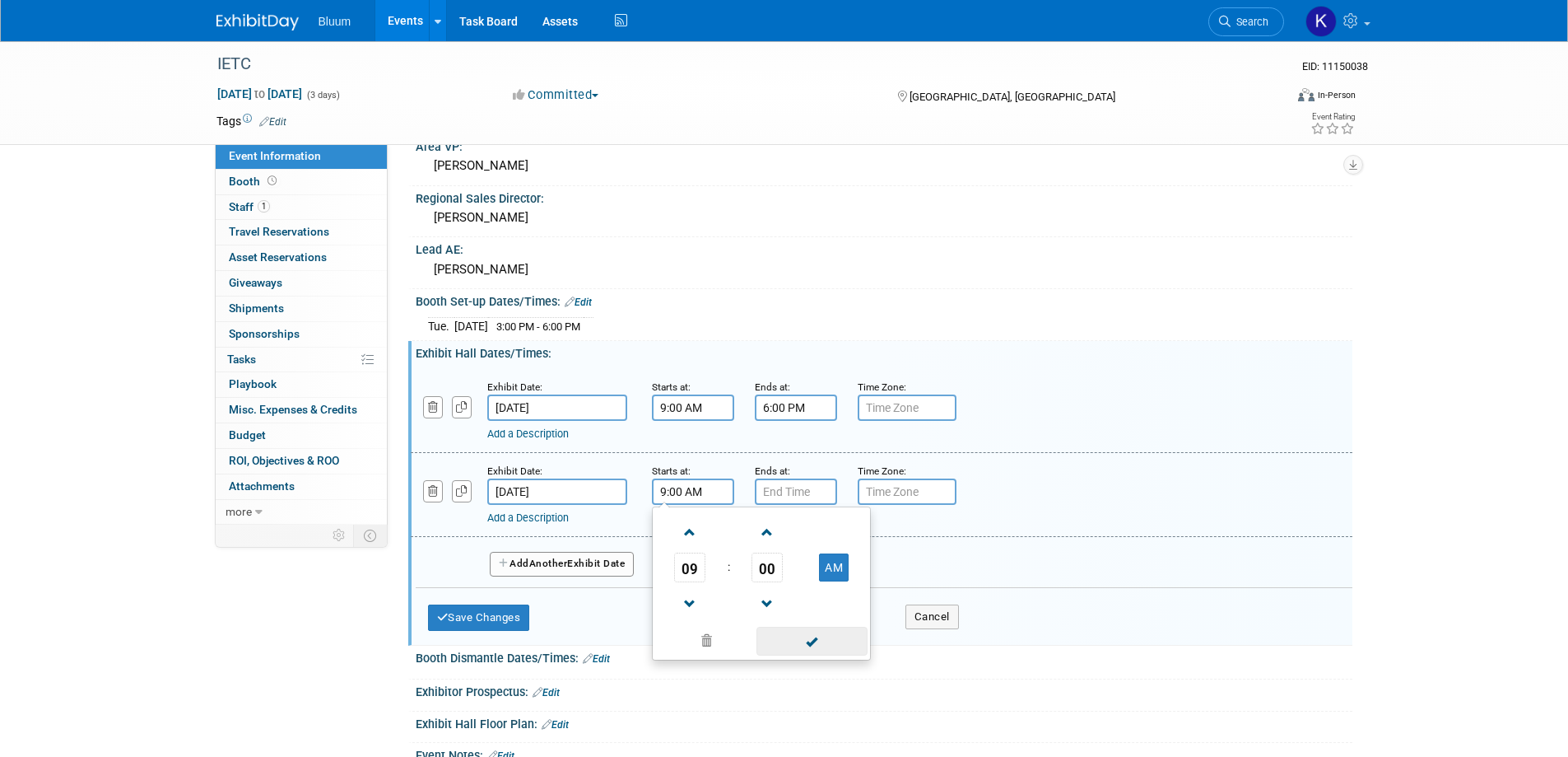
click at [805, 637] on span at bounding box center [812, 641] width 111 height 29
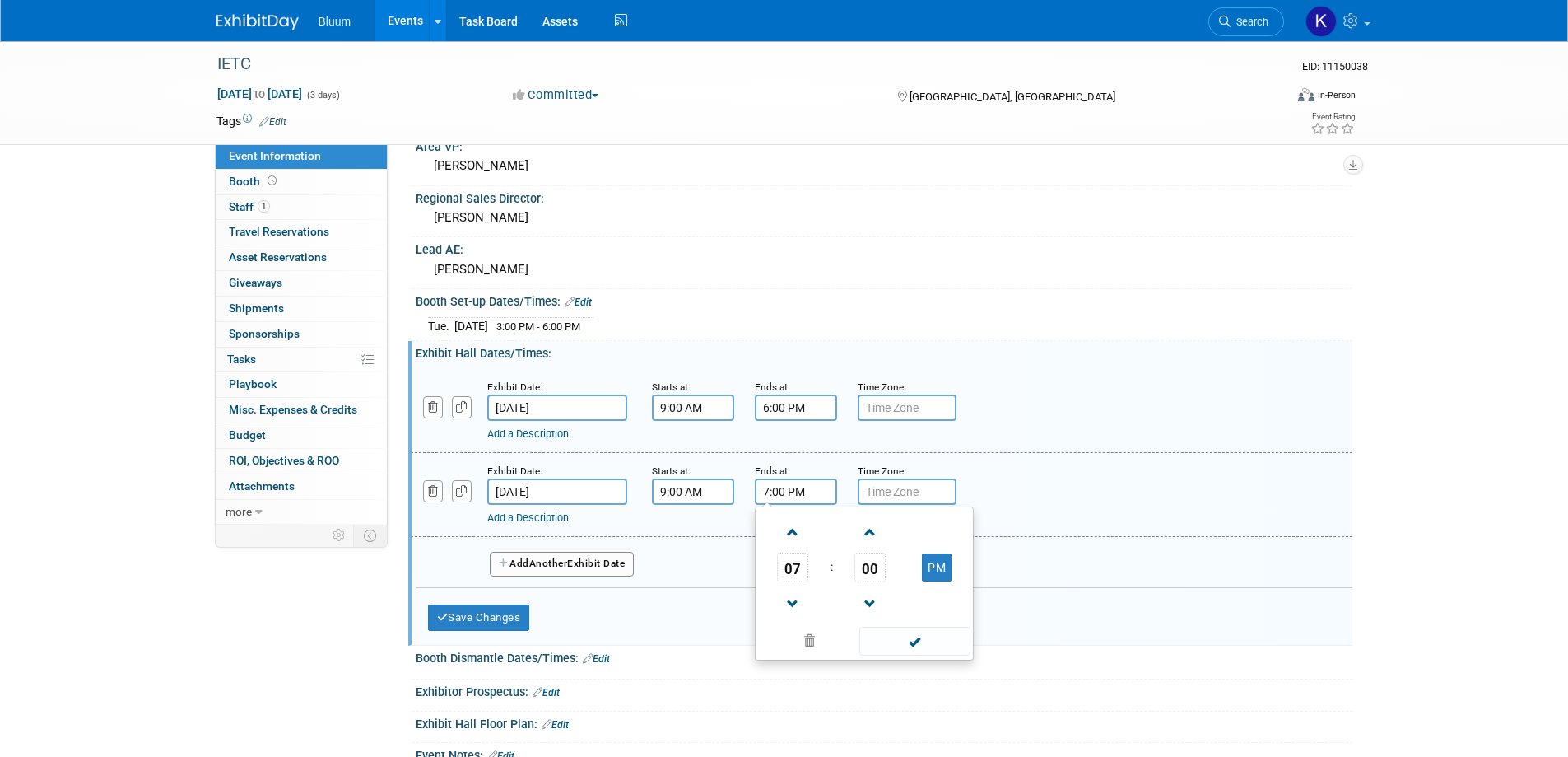
click at [789, 490] on input "7:00 PM" at bounding box center [796, 491] width 82 height 26
click at [798, 563] on span "07" at bounding box center [792, 567] width 31 height 30
click at [930, 536] on td "03" at bounding box center [943, 532] width 53 height 45
type input "3:00 PM"
drag, startPoint x: 912, startPoint y: 640, endPoint x: 881, endPoint y: 632, distance: 32.0
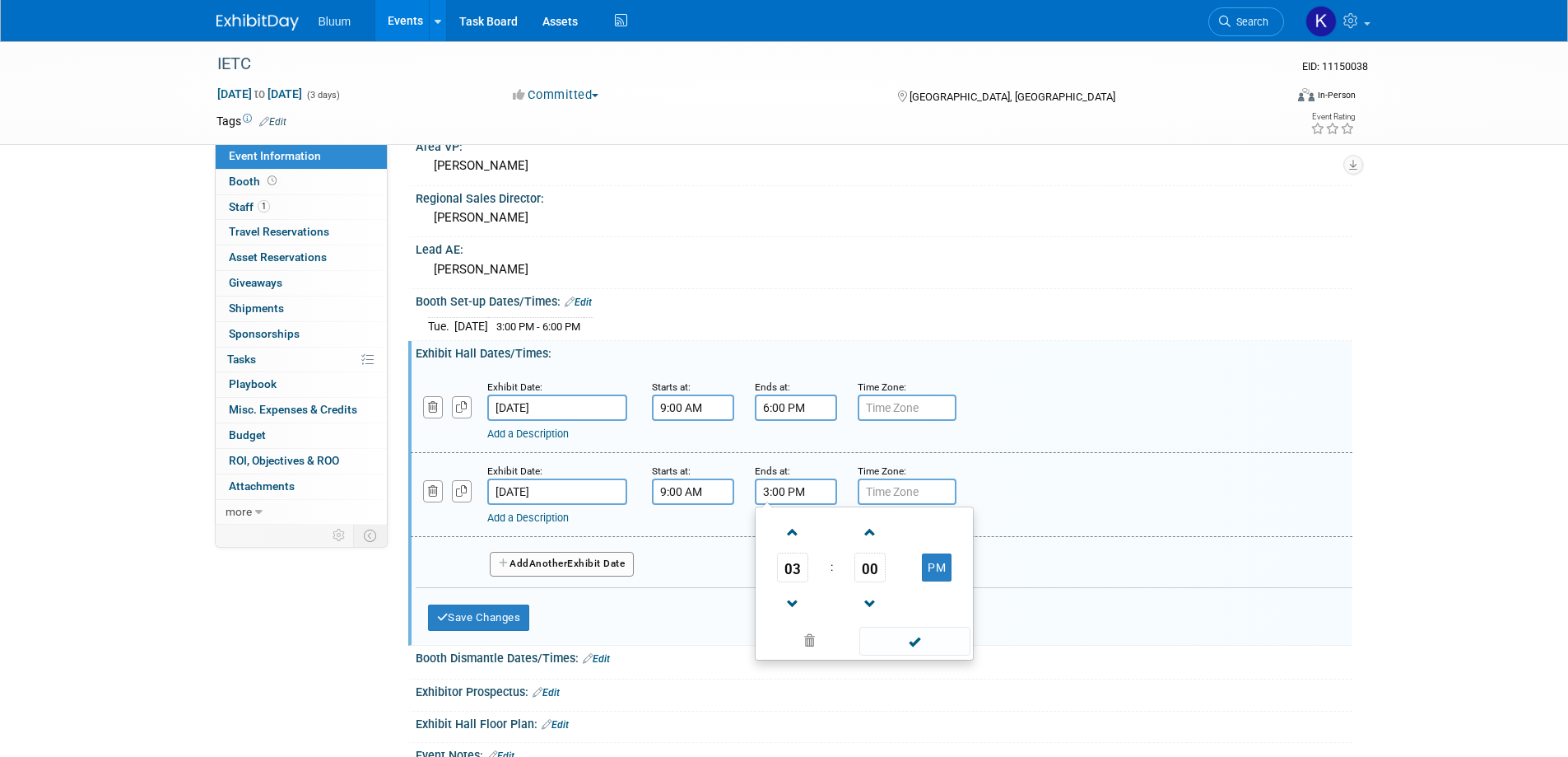
click at [911, 640] on span at bounding box center [915, 641] width 111 height 29
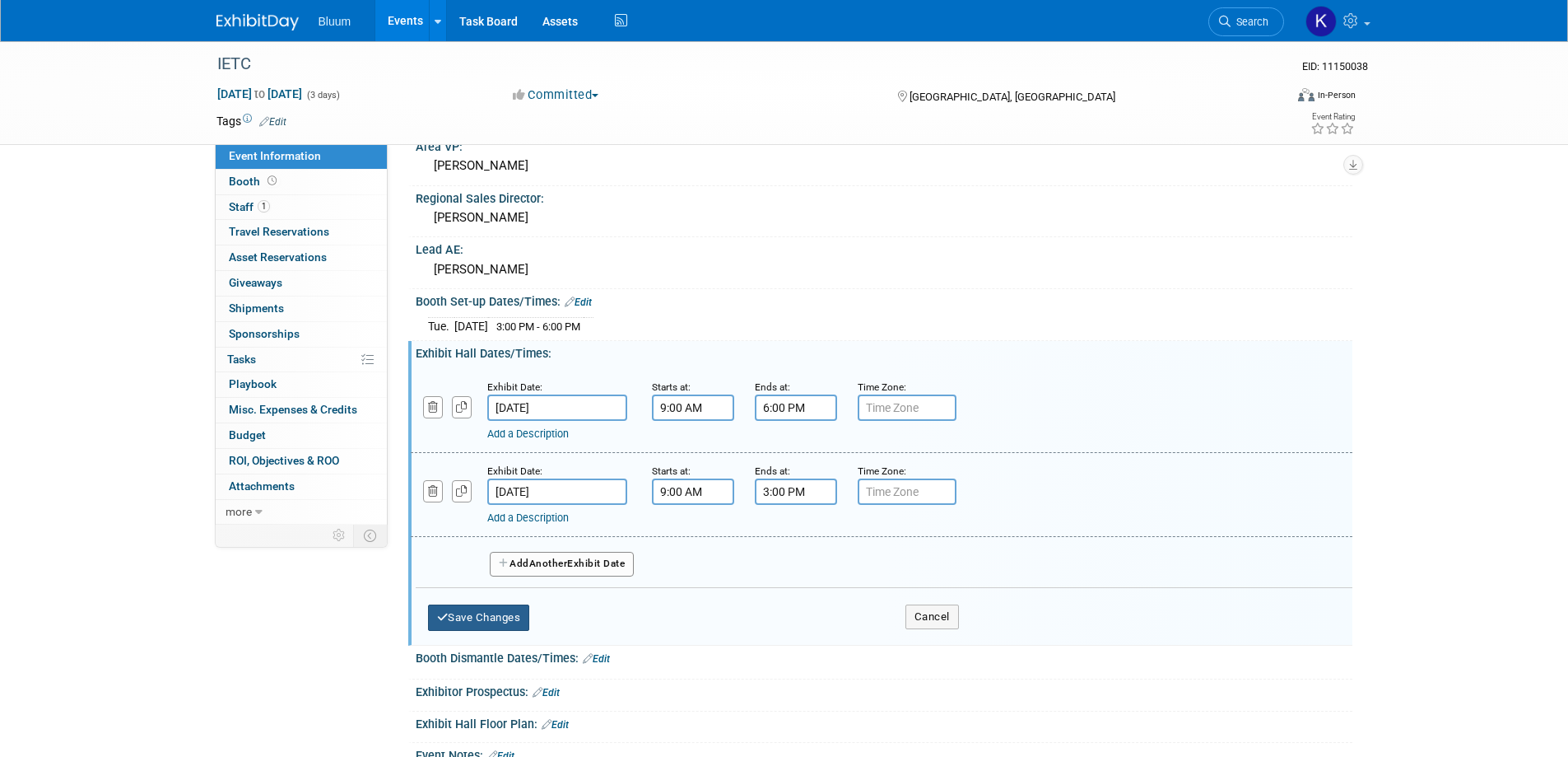
click at [485, 620] on button "Save Changes" at bounding box center [479, 617] width 102 height 26
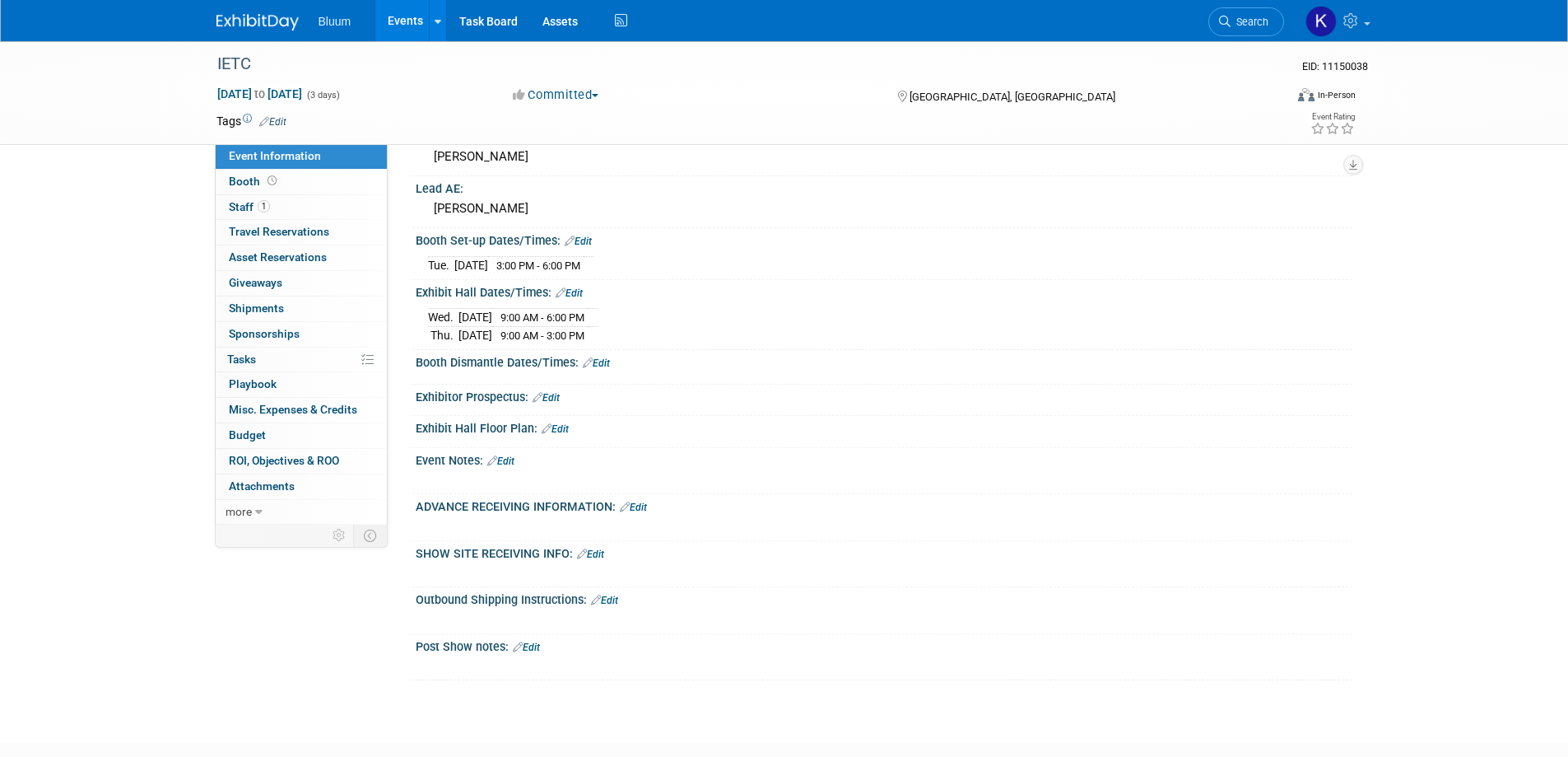
scroll to position [490, 0]
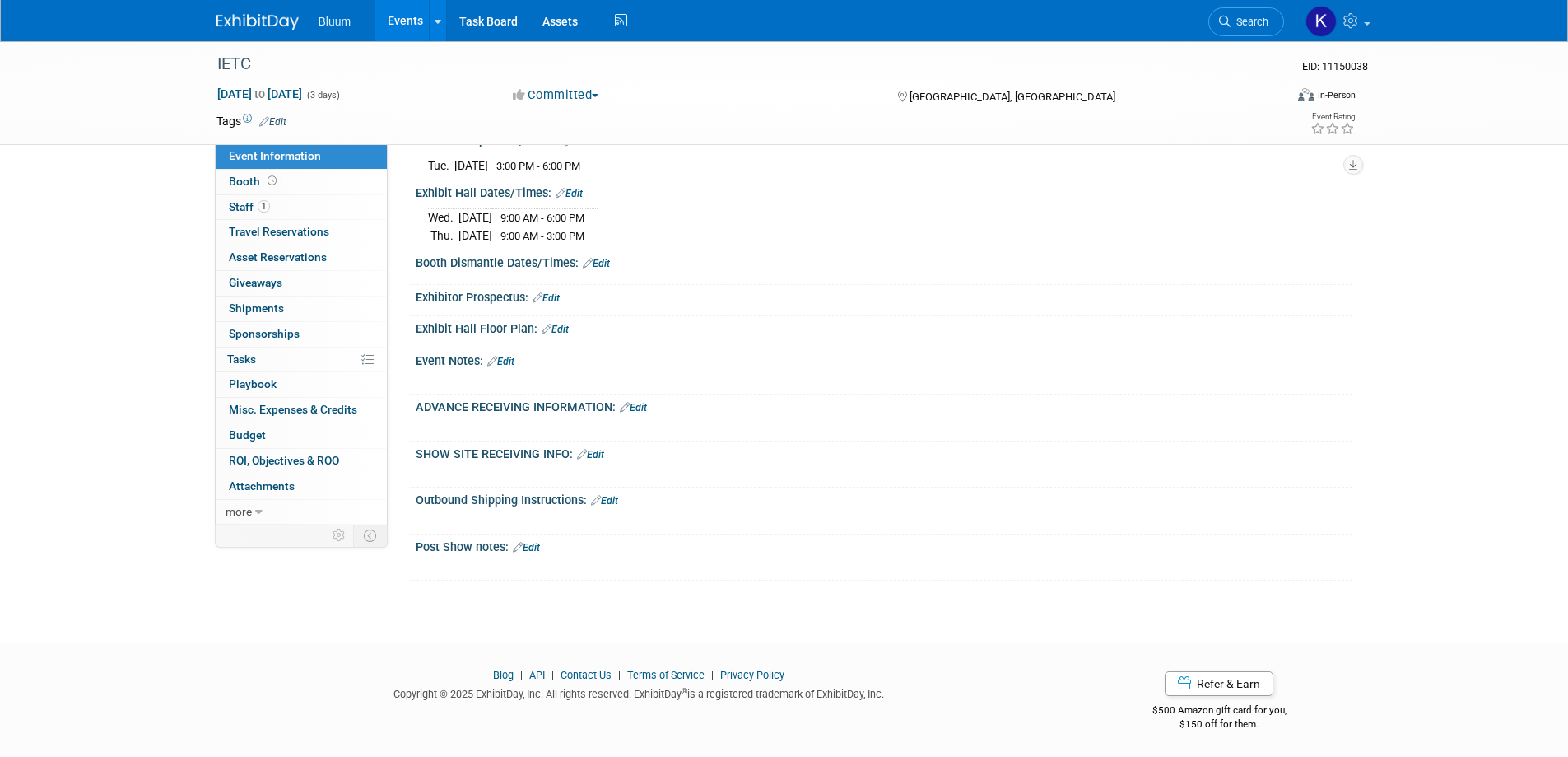
click at [515, 363] on link "Edit" at bounding box center [501, 361] width 27 height 12
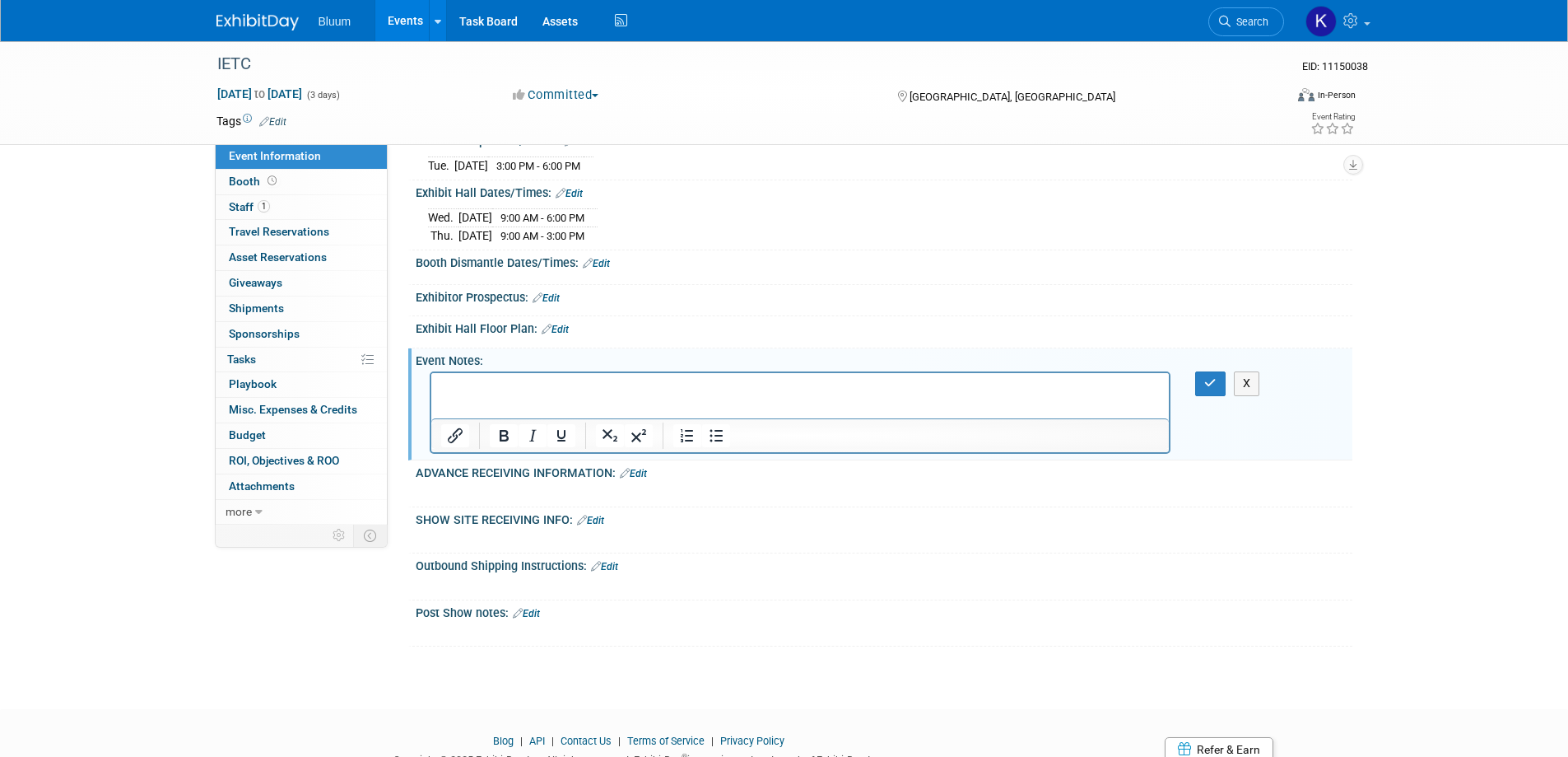
scroll to position [0, 0]
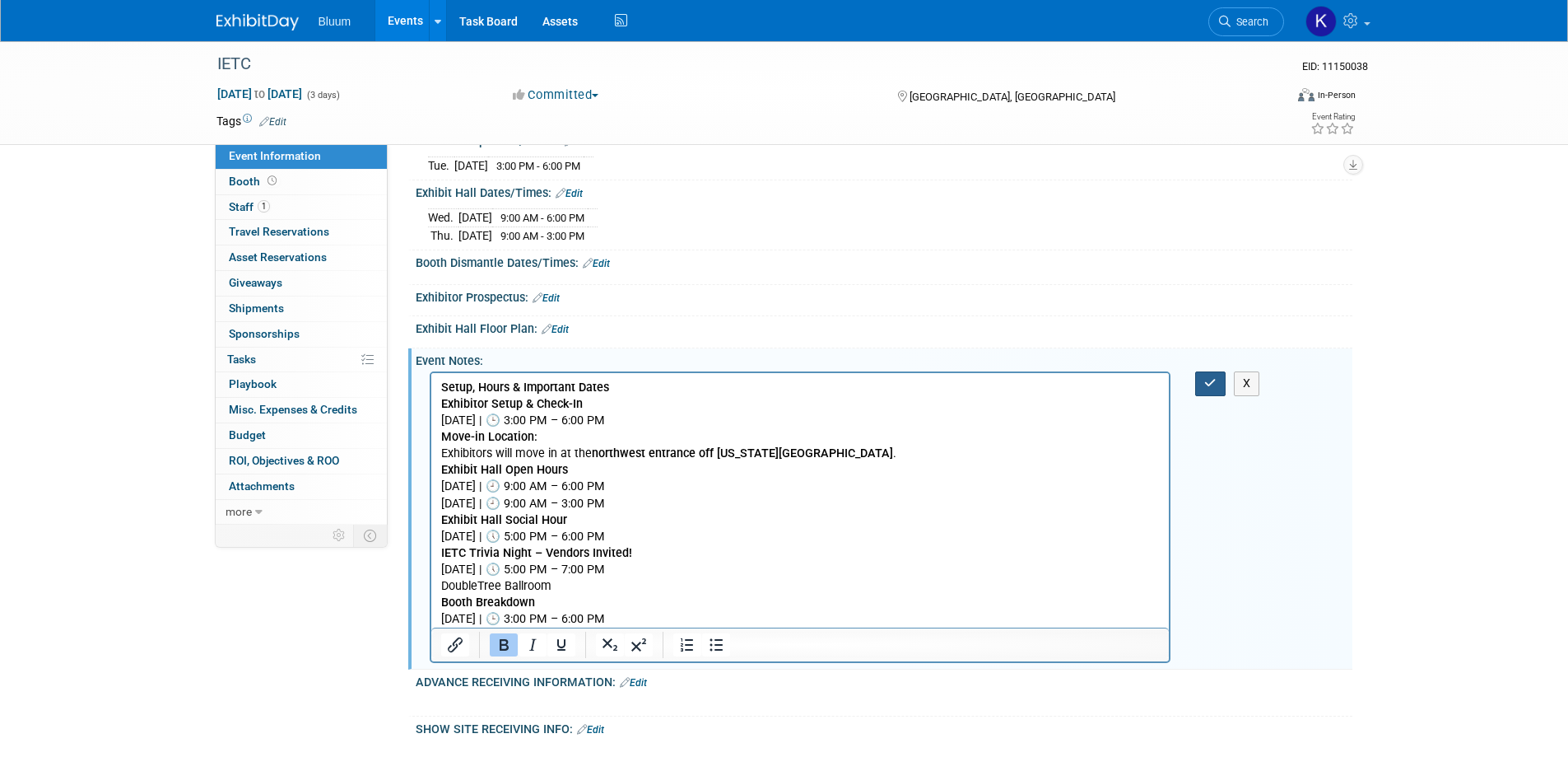
click at [1207, 380] on icon "button" at bounding box center [1211, 382] width 13 height 12
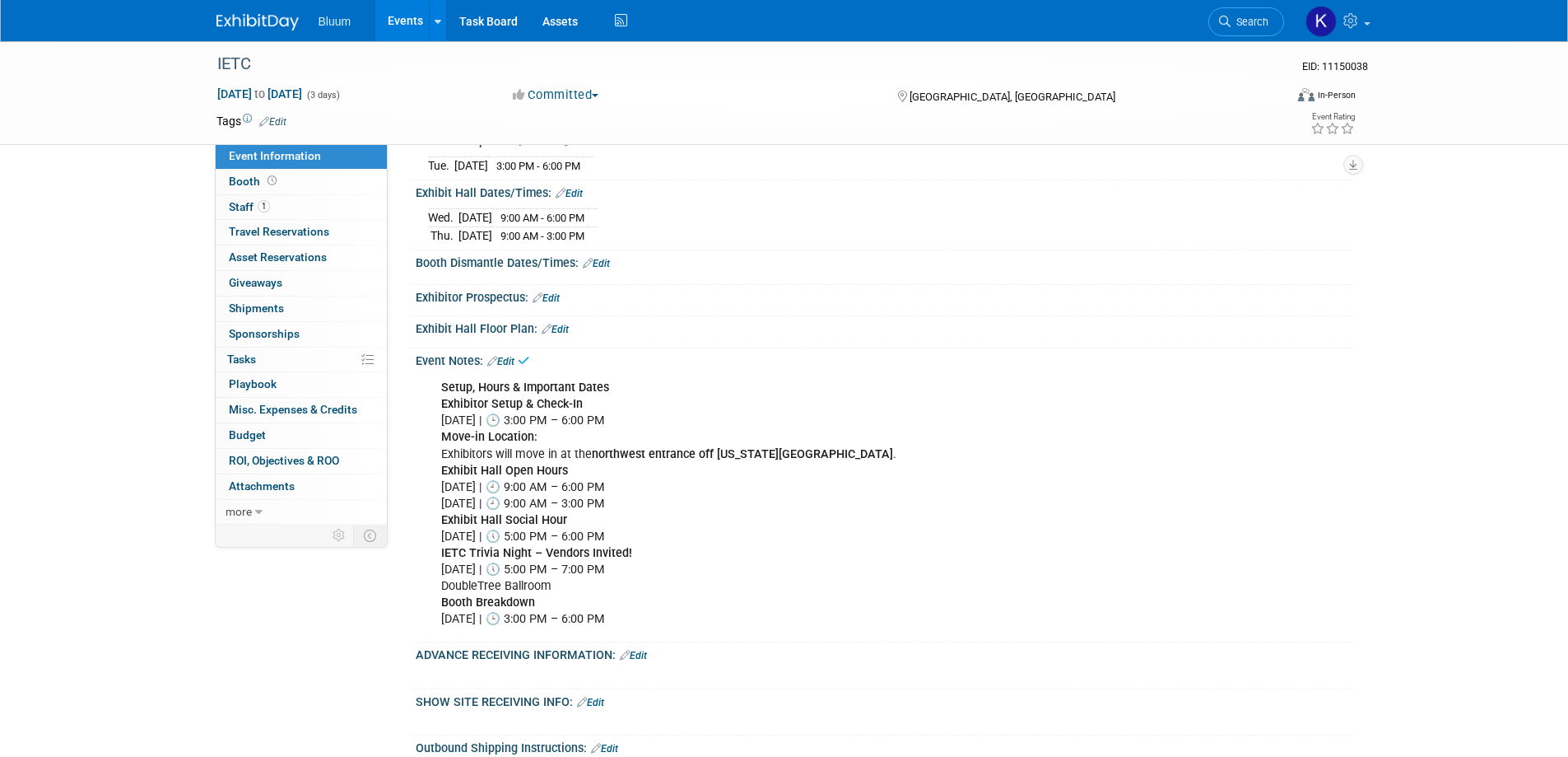
click at [598, 261] on link "Edit" at bounding box center [597, 263] width 27 height 12
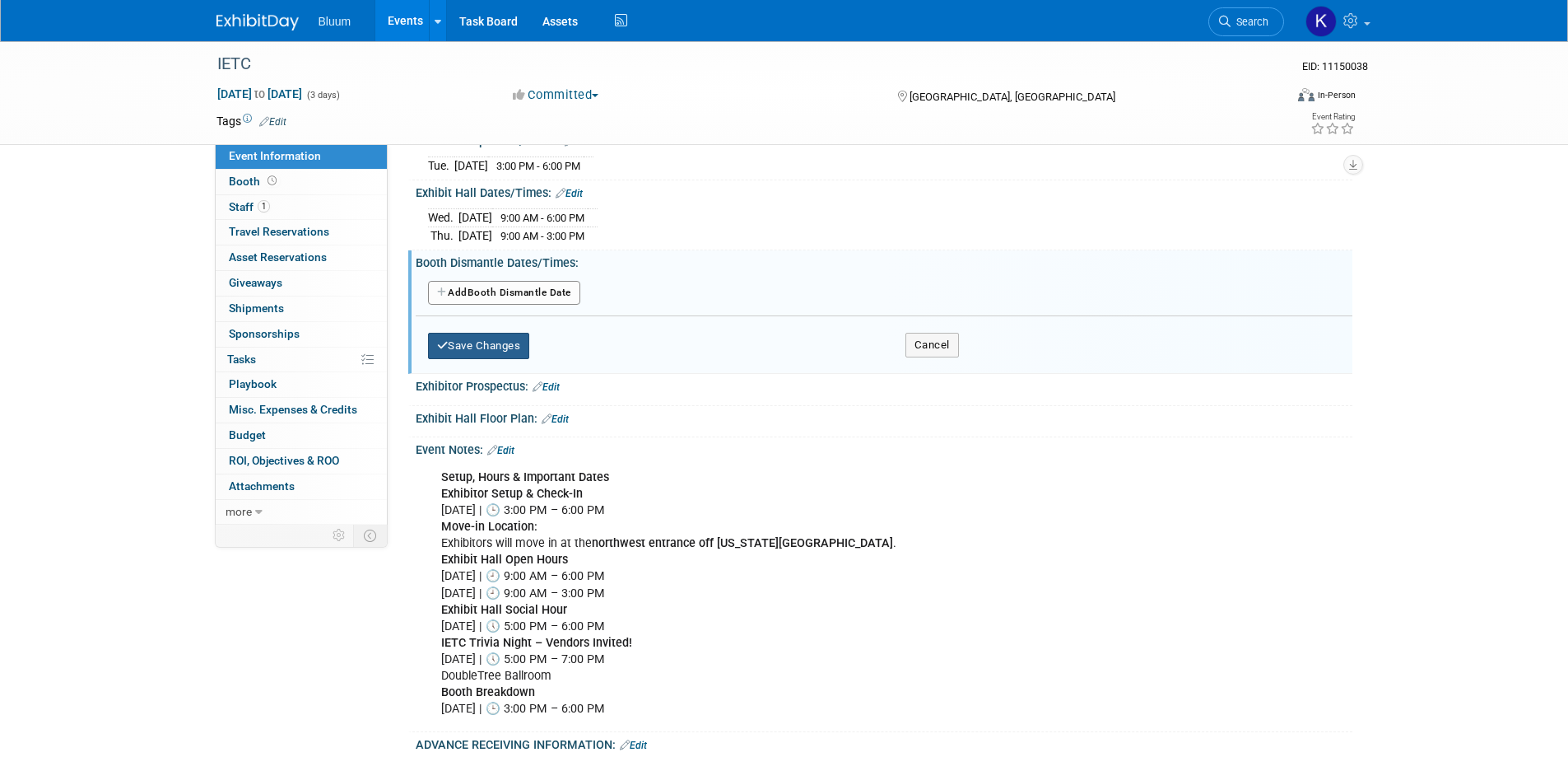
click at [498, 345] on button "Save Changes" at bounding box center [479, 346] width 102 height 26
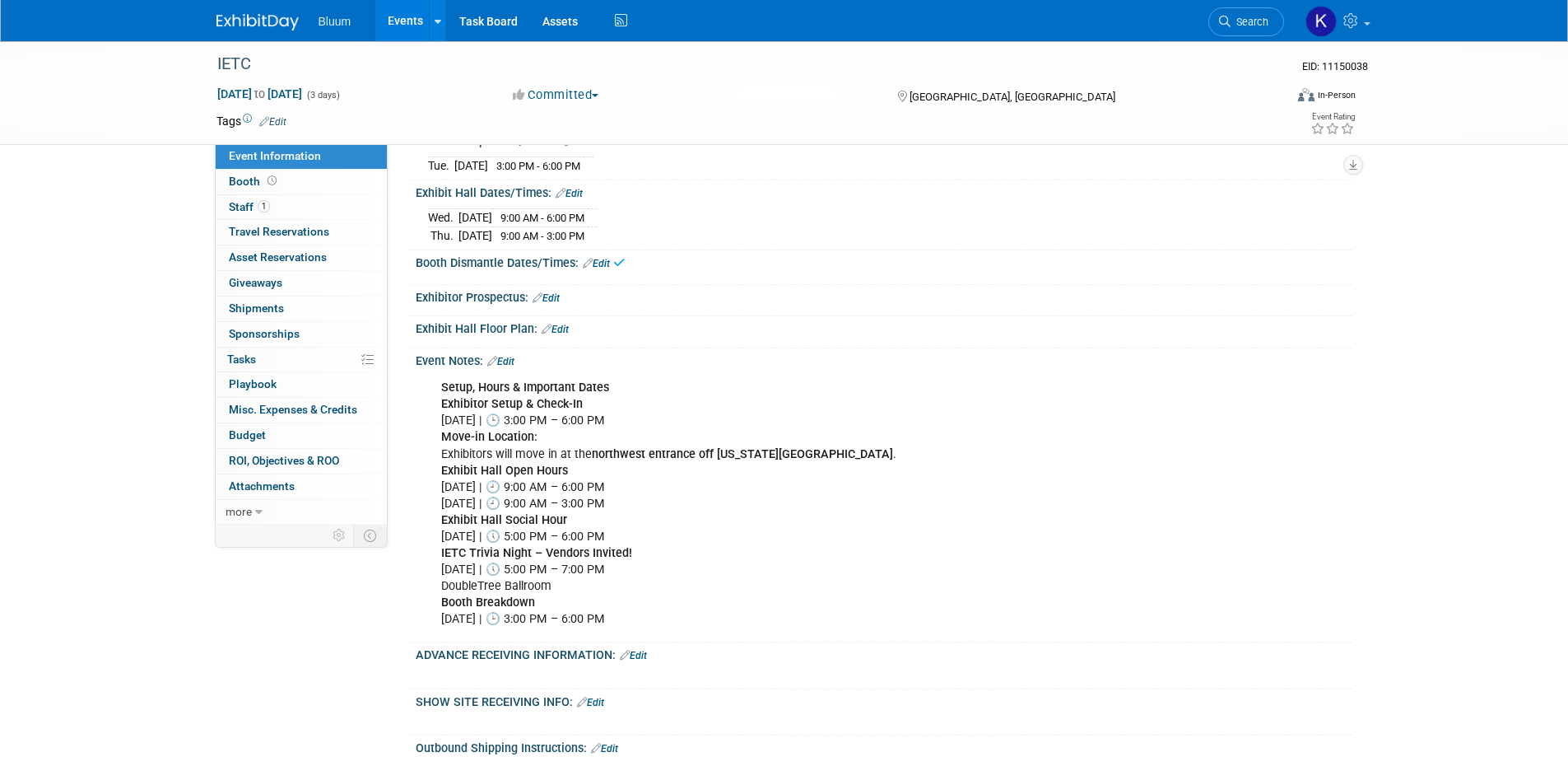
click at [604, 259] on link "Edit" at bounding box center [597, 263] width 27 height 12
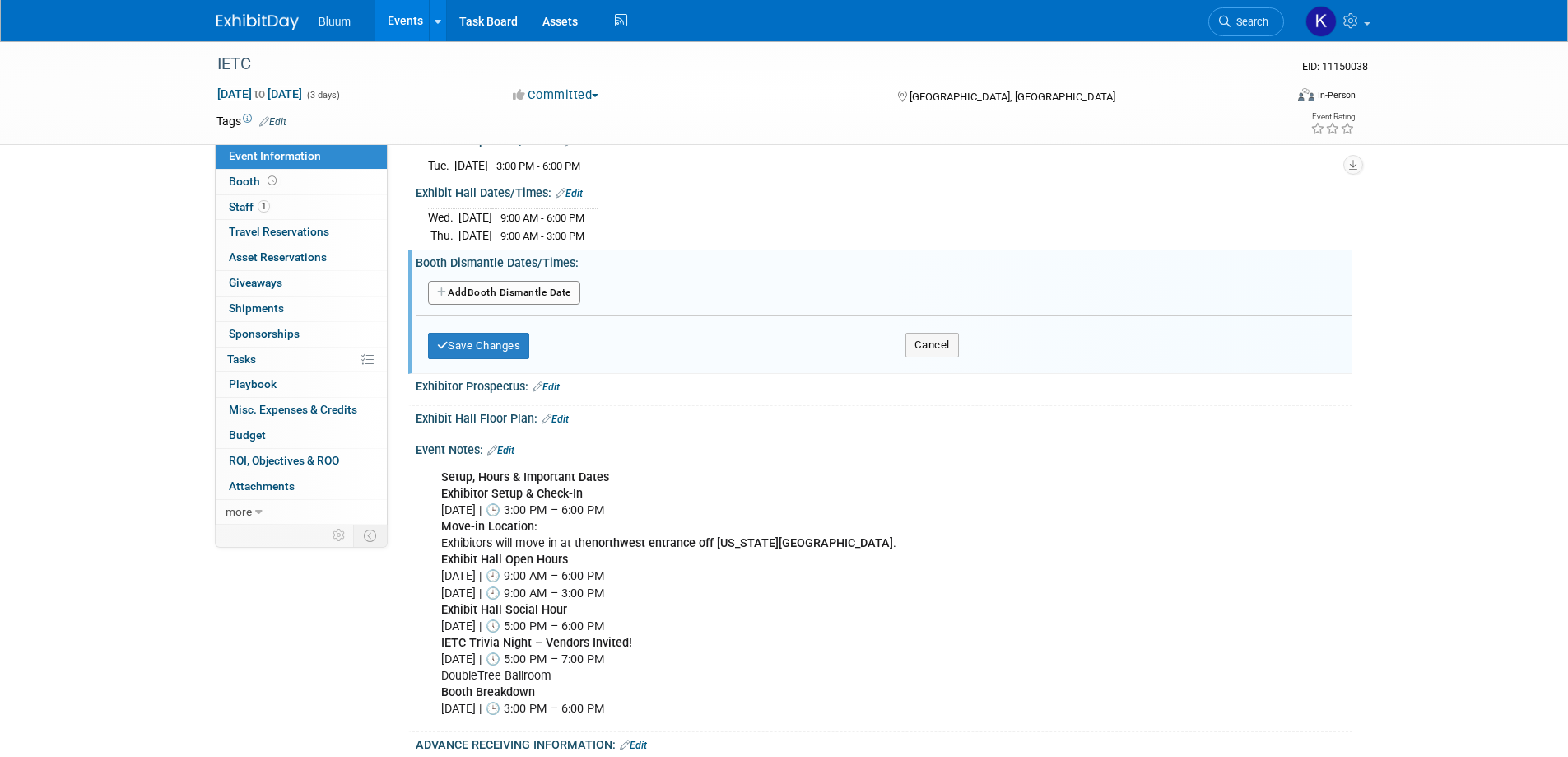
click at [565, 274] on div "Add Another Booth Dismantle Date" at bounding box center [884, 295] width 912 height 43
click at [557, 285] on button "Add Another Booth Dismantle Date" at bounding box center [504, 293] width 152 height 25
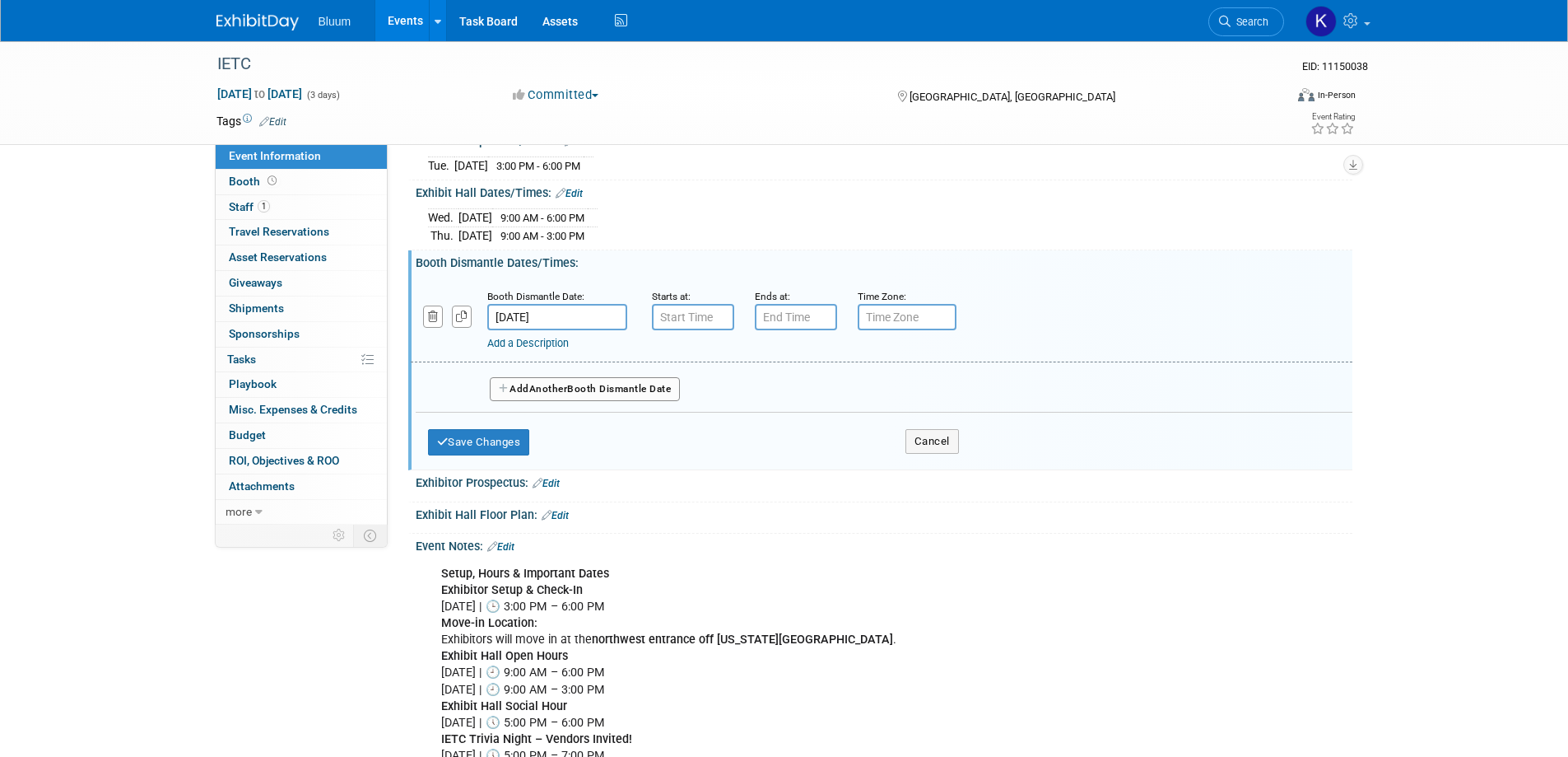
click at [539, 311] on input "[DATE]" at bounding box center [558, 317] width 140 height 26
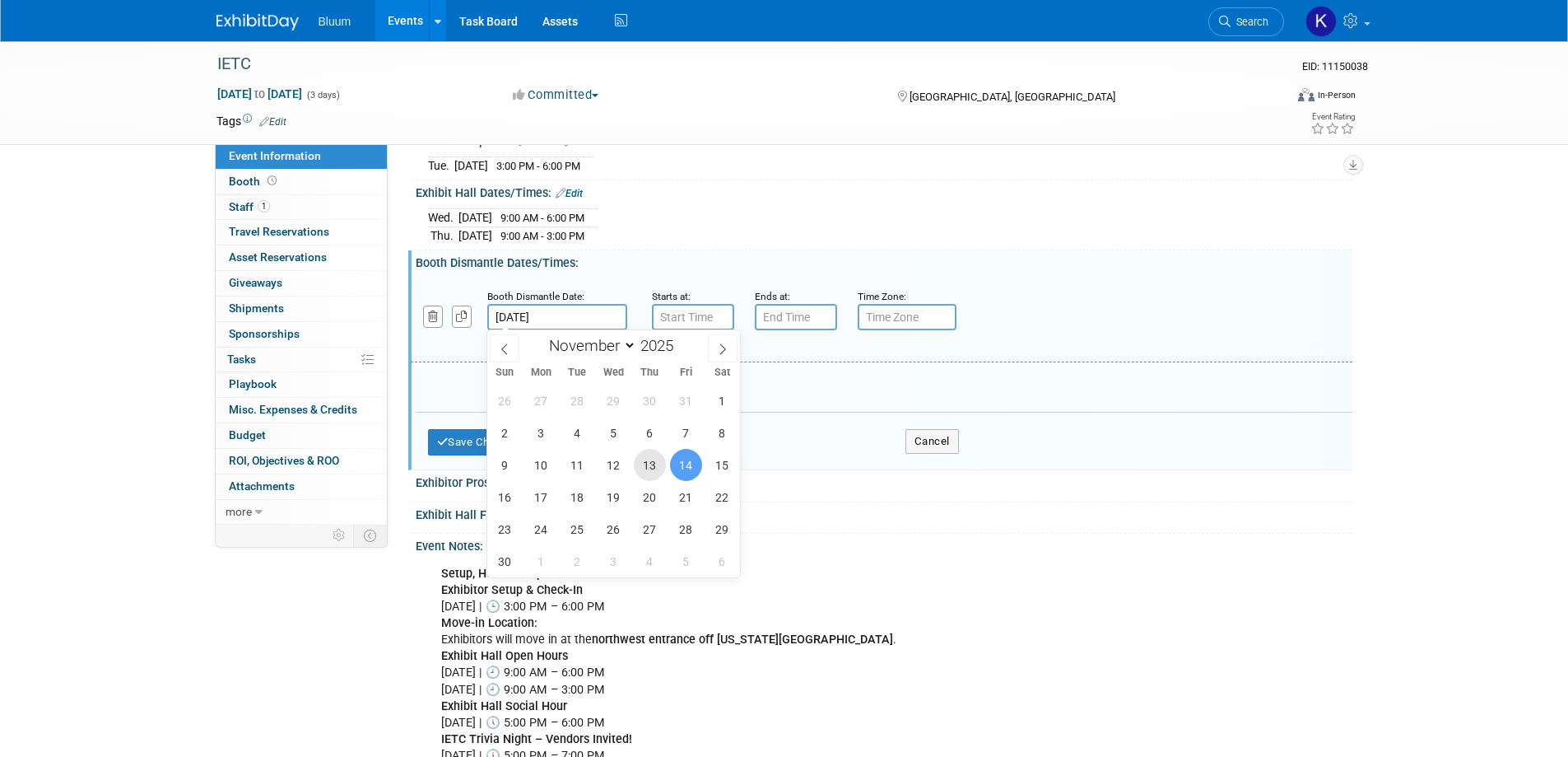
click at [649, 471] on span "13" at bounding box center [649, 464] width 32 height 32
type input "[DATE]"
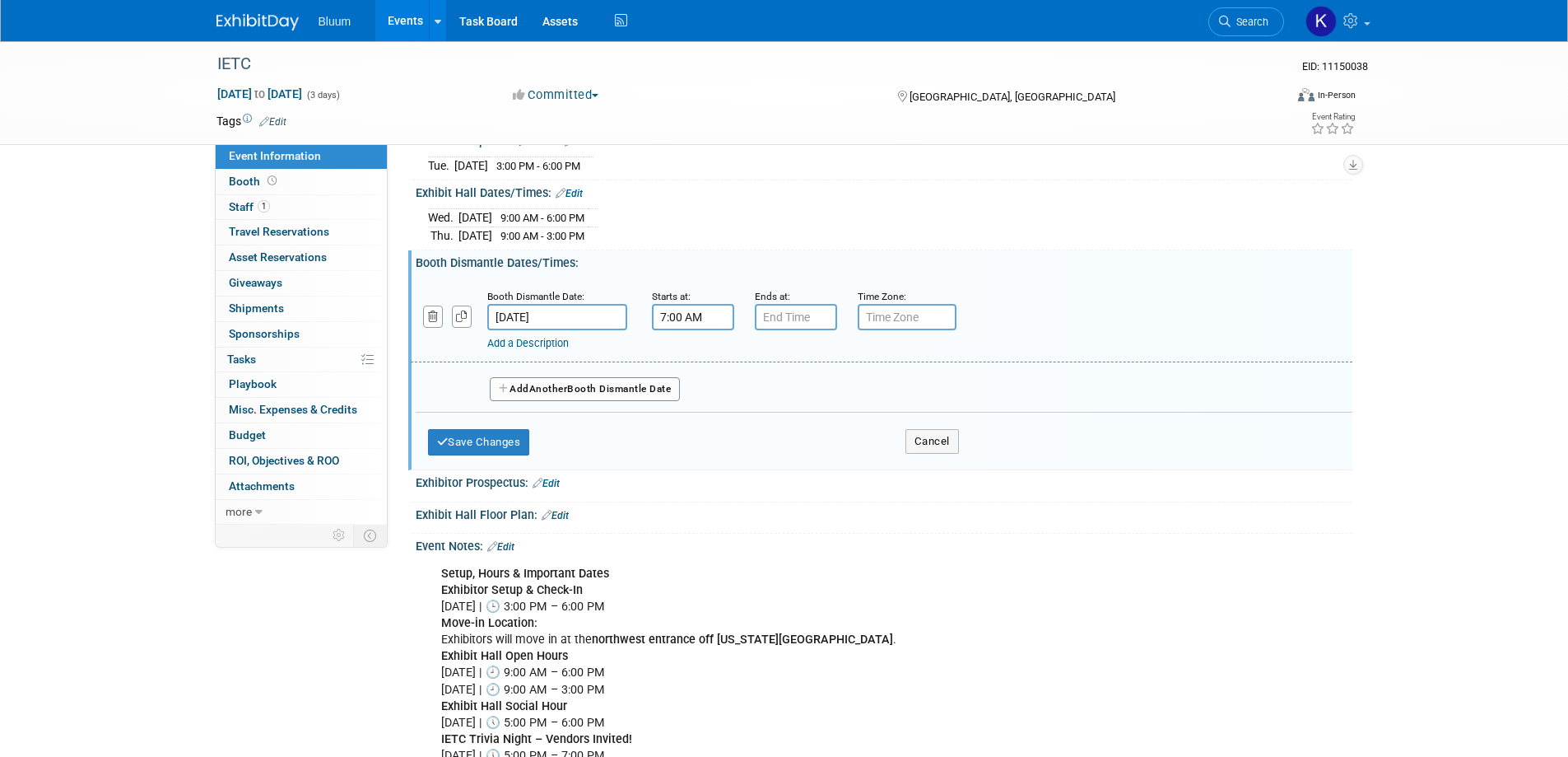
click at [671, 316] on input "7:00 AM" at bounding box center [693, 317] width 82 height 26
click at [697, 396] on span "07" at bounding box center [689, 392] width 31 height 30
click at [848, 358] on td "03" at bounding box center [840, 358] width 53 height 45
click at [836, 399] on button "AM" at bounding box center [833, 392] width 30 height 28
type input "3:00 PM"
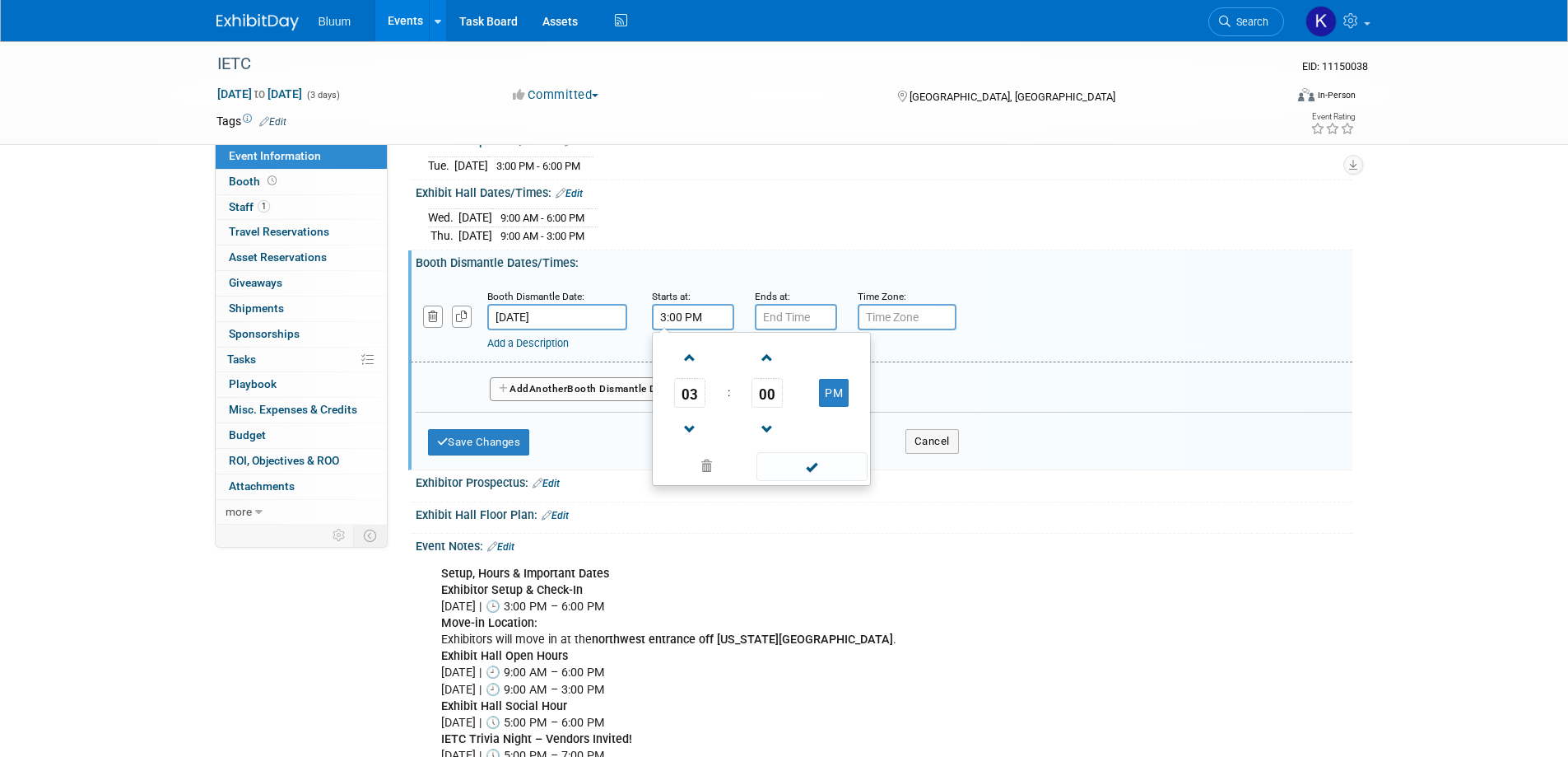
drag, startPoint x: 814, startPoint y: 480, endPoint x: 802, endPoint y: 383, distance: 97.7
click at [814, 477] on div "03 : 00 PM 12 01 02 03 04 05 06 07 08 09 10 11 00 05 10 15 20 25 30 35 40 45 50…" at bounding box center [761, 409] width 219 height 154
click at [802, 485] on div "Exhibitor Prospectus: Edit" at bounding box center [880, 486] width 944 height 32
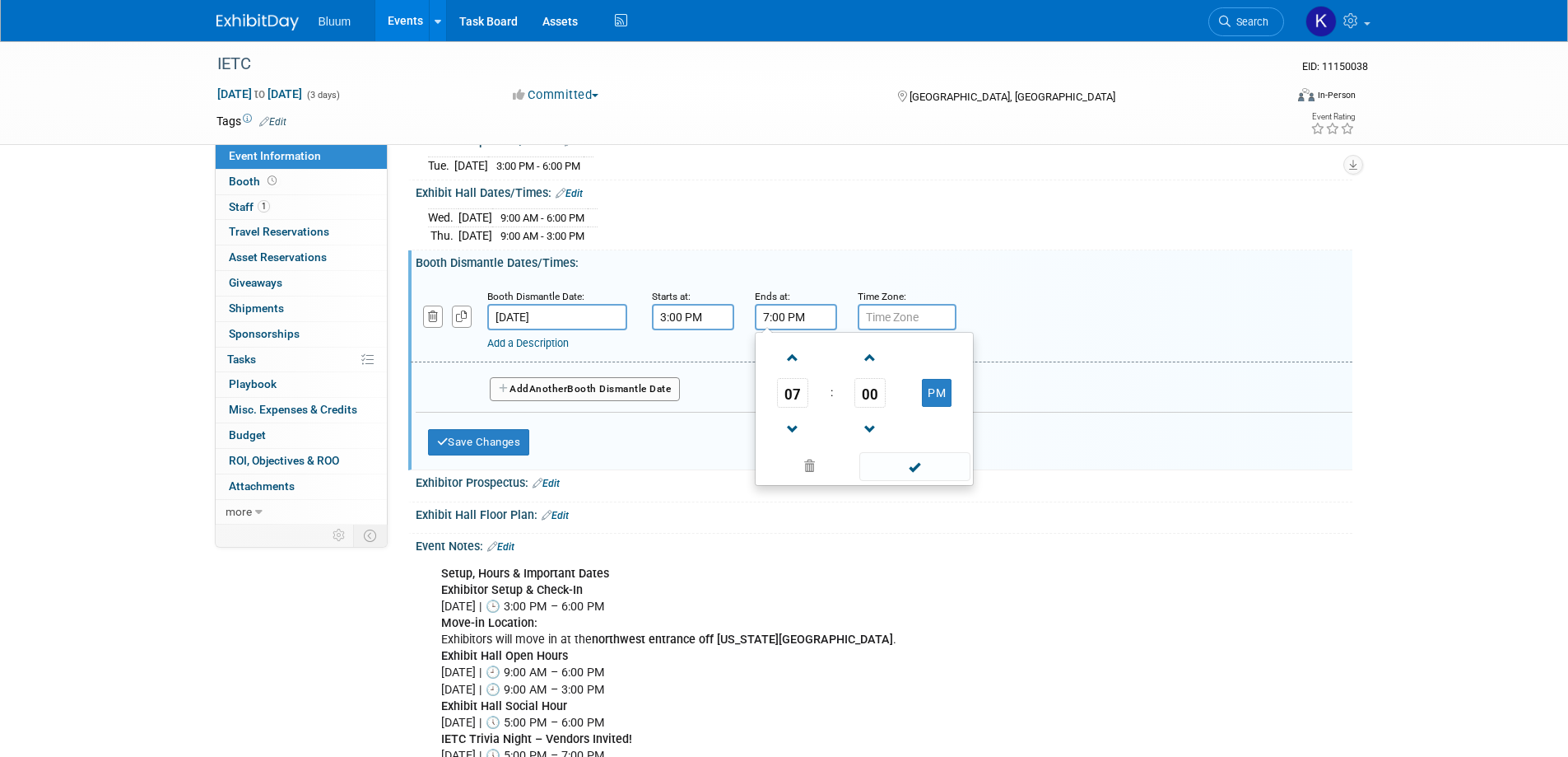
click at [787, 321] on input "7:00 PM" at bounding box center [796, 317] width 82 height 26
click at [806, 391] on span "07" at bounding box center [792, 392] width 31 height 30
click at [883, 402] on td "06" at bounding box center [890, 402] width 53 height 45
type input "6:00 PM"
click at [910, 472] on span at bounding box center [915, 467] width 111 height 29
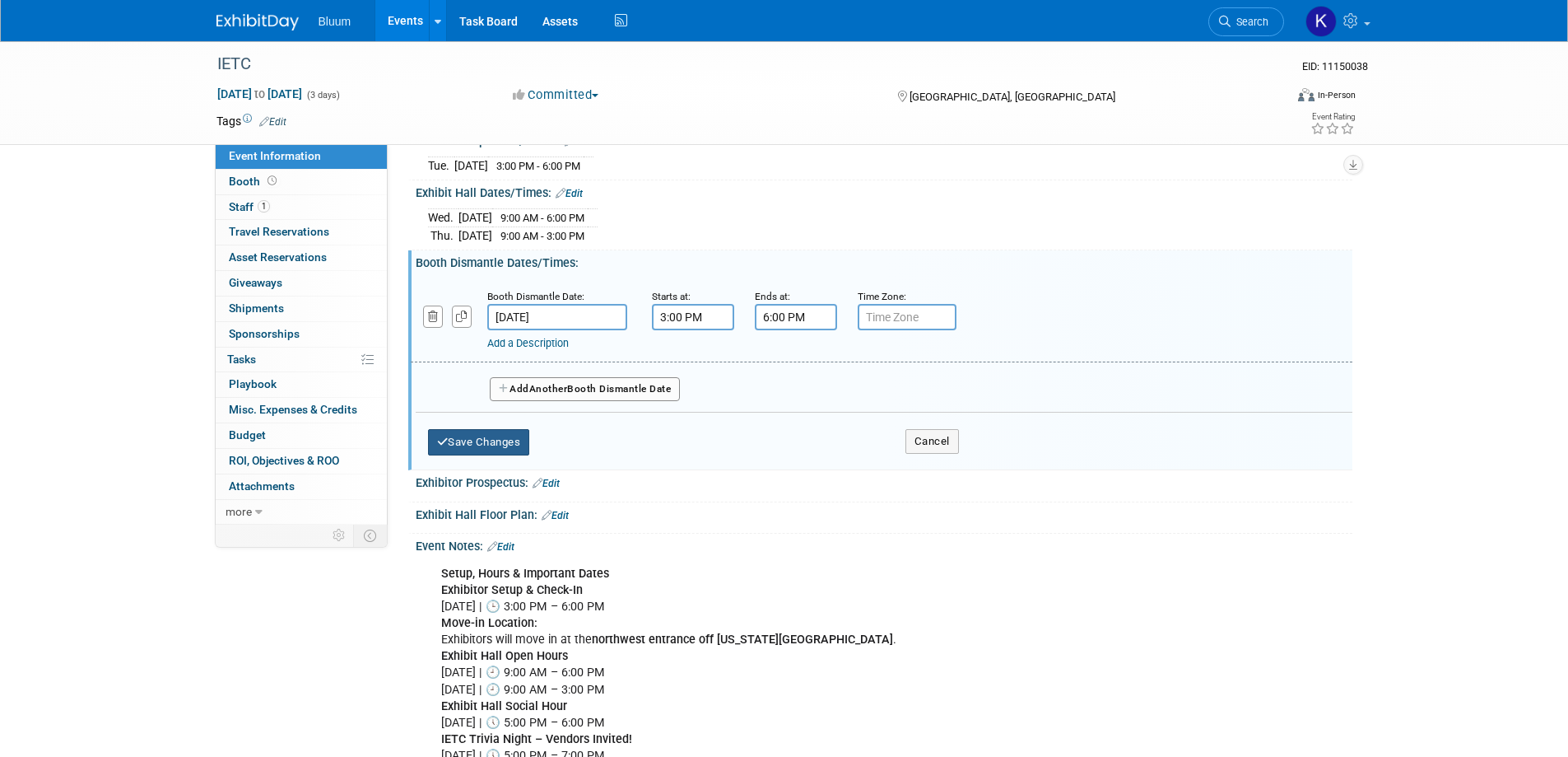
click at [522, 441] on button "Save Changes" at bounding box center [479, 441] width 102 height 26
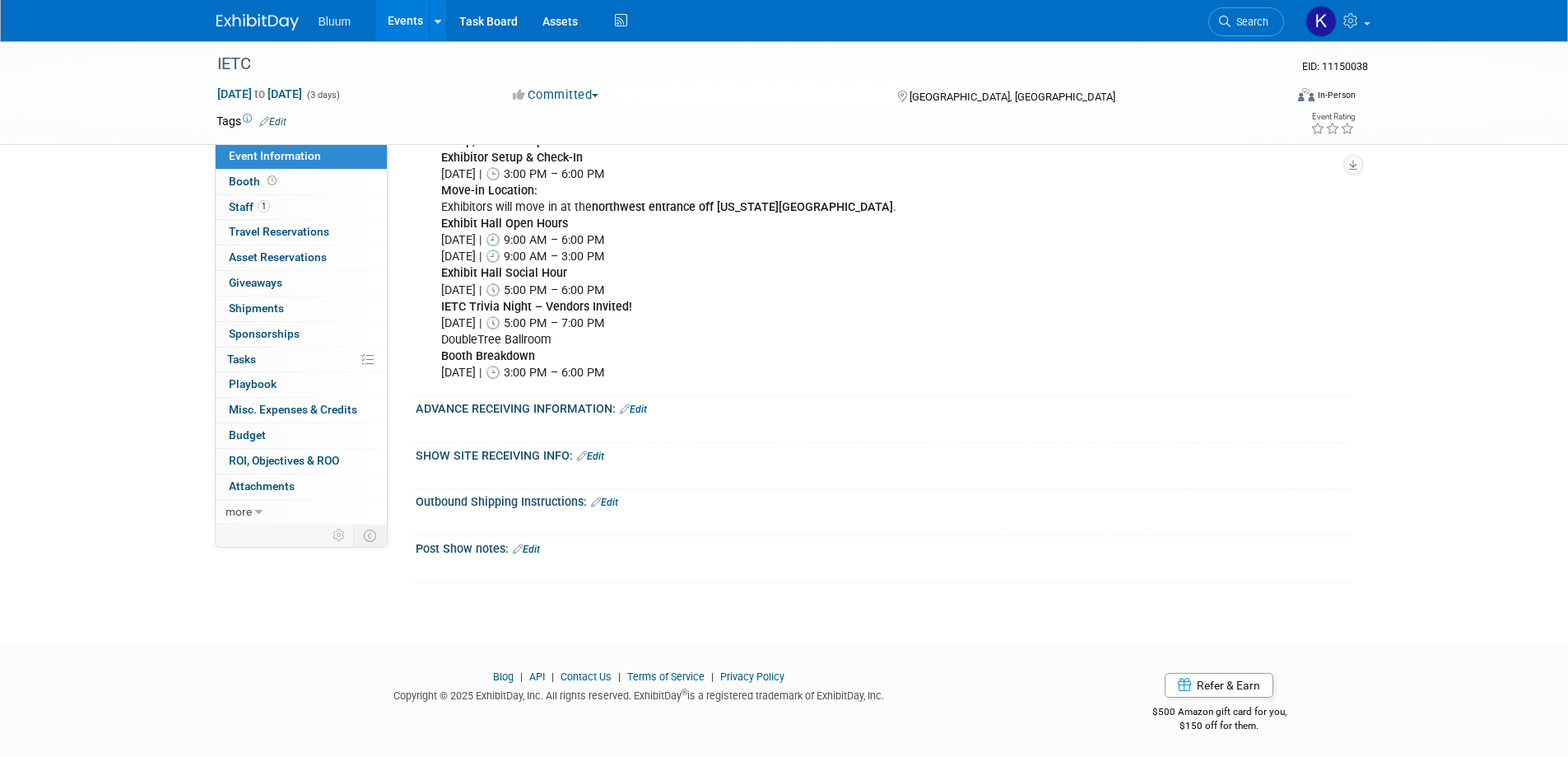
scroll to position [755, 0]
click at [240, 181] on span "Booth" at bounding box center [255, 181] width 51 height 13
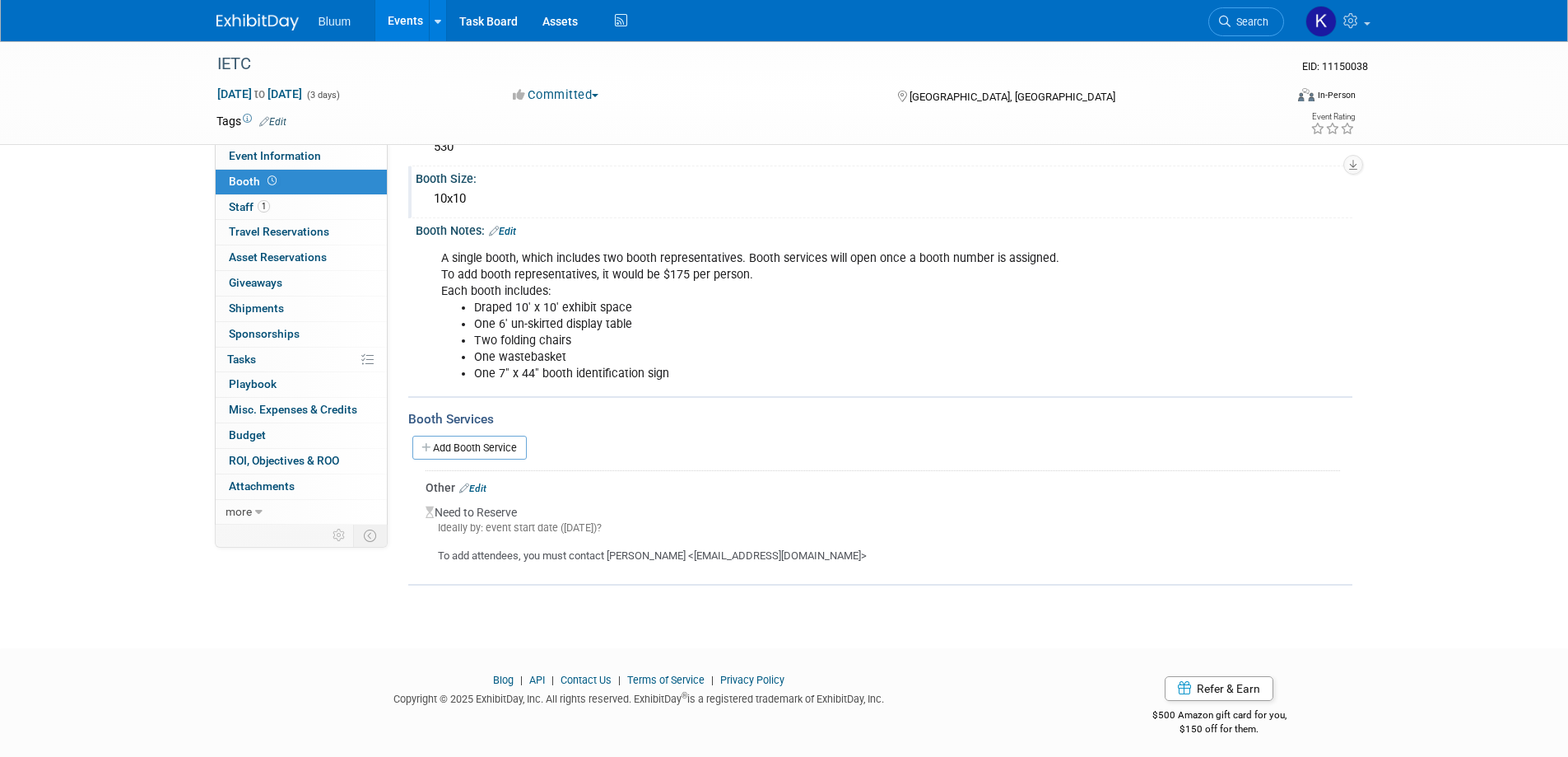
scroll to position [119, 0]
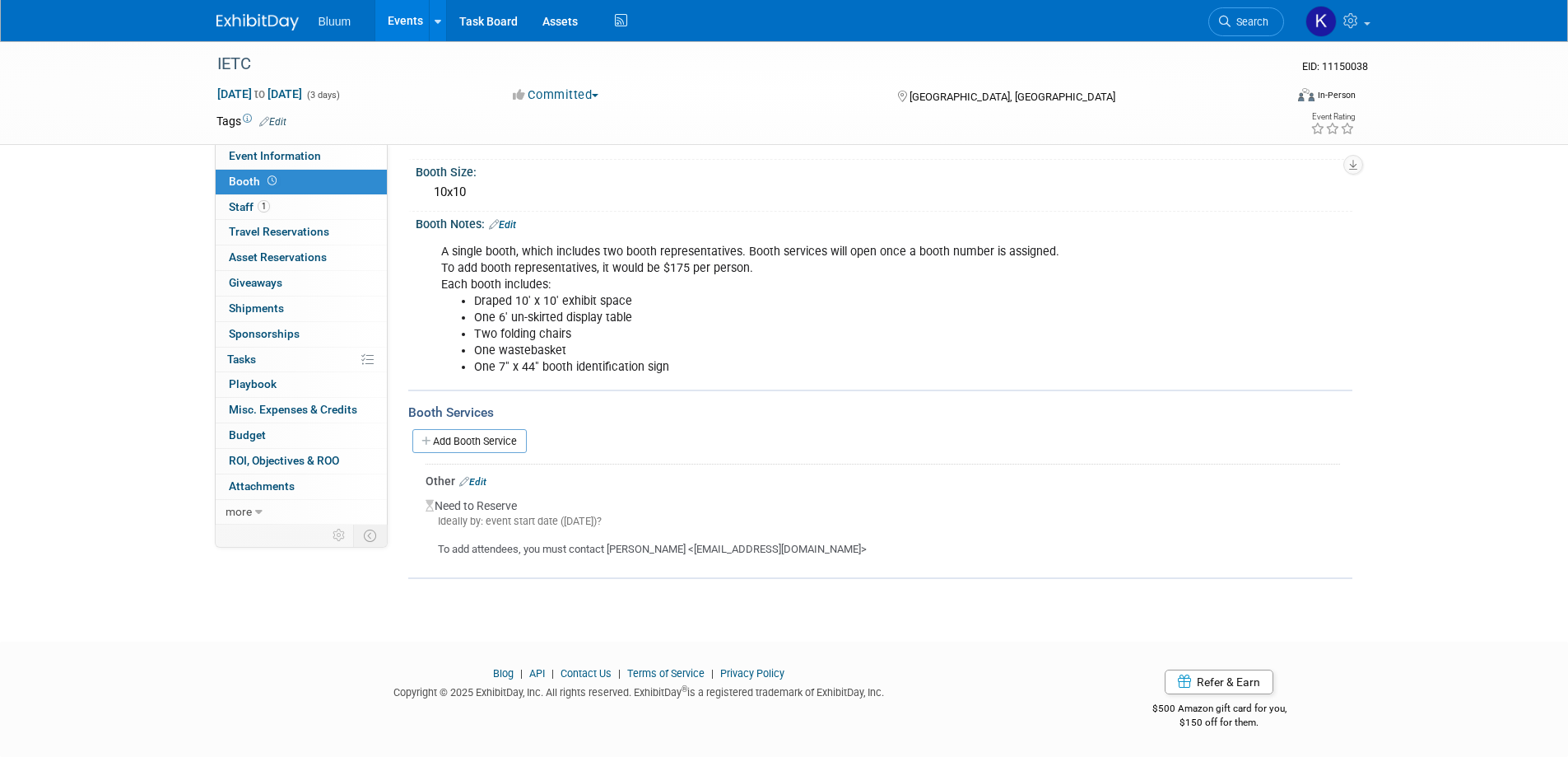
drag, startPoint x: 717, startPoint y: 550, endPoint x: 836, endPoint y: 556, distance: 119.2
click at [836, 556] on div "To add attendees, you must contact [PERSON_NAME] <[EMAIL_ADDRESS][DOMAIN_NAME]>" at bounding box center [882, 543] width 914 height 29
copy div "hhardinborbely@iltpp.org"
click at [244, 209] on span "Staff 1" at bounding box center [249, 207] width 41 height 13
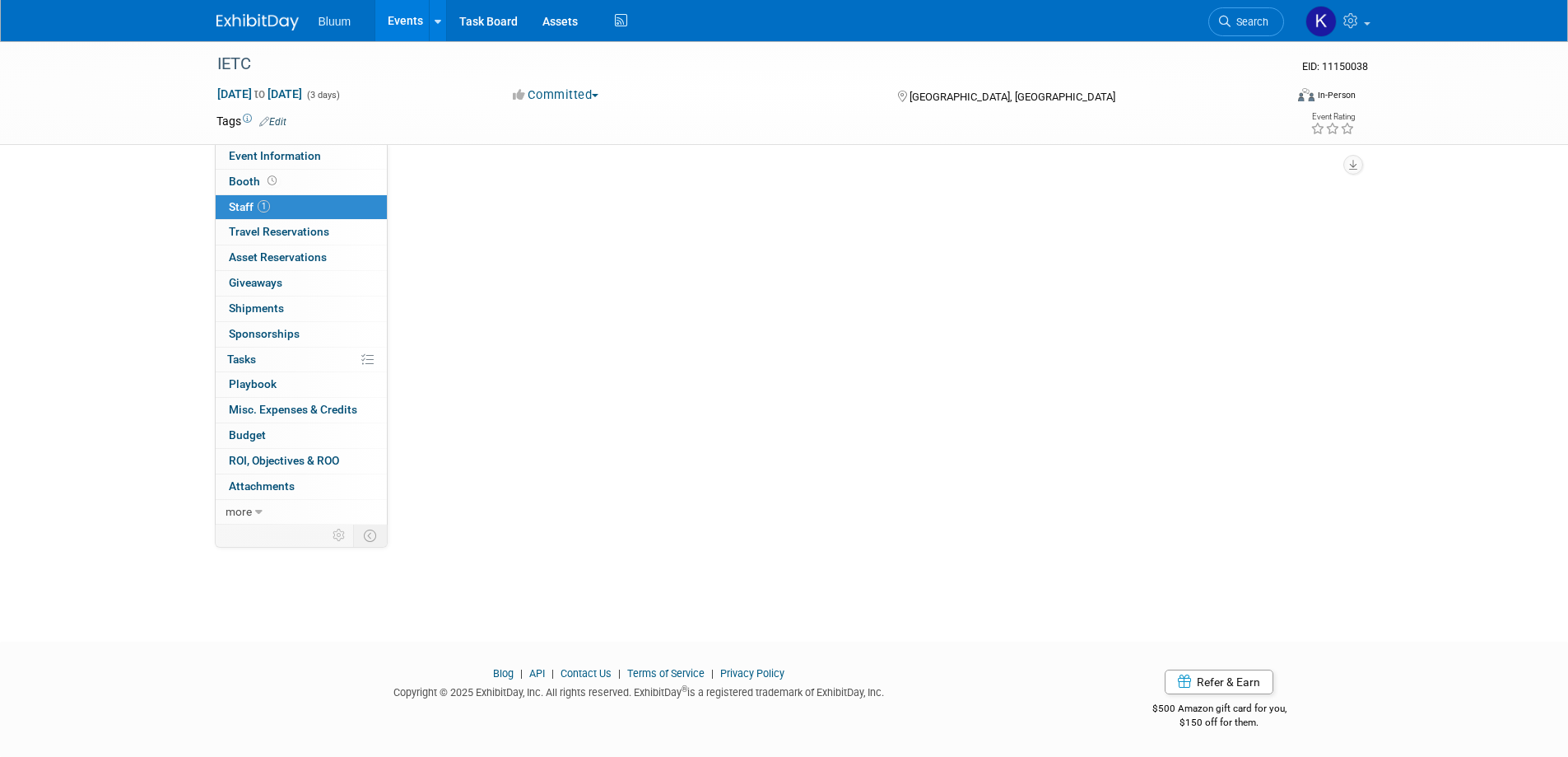
scroll to position [0, 0]
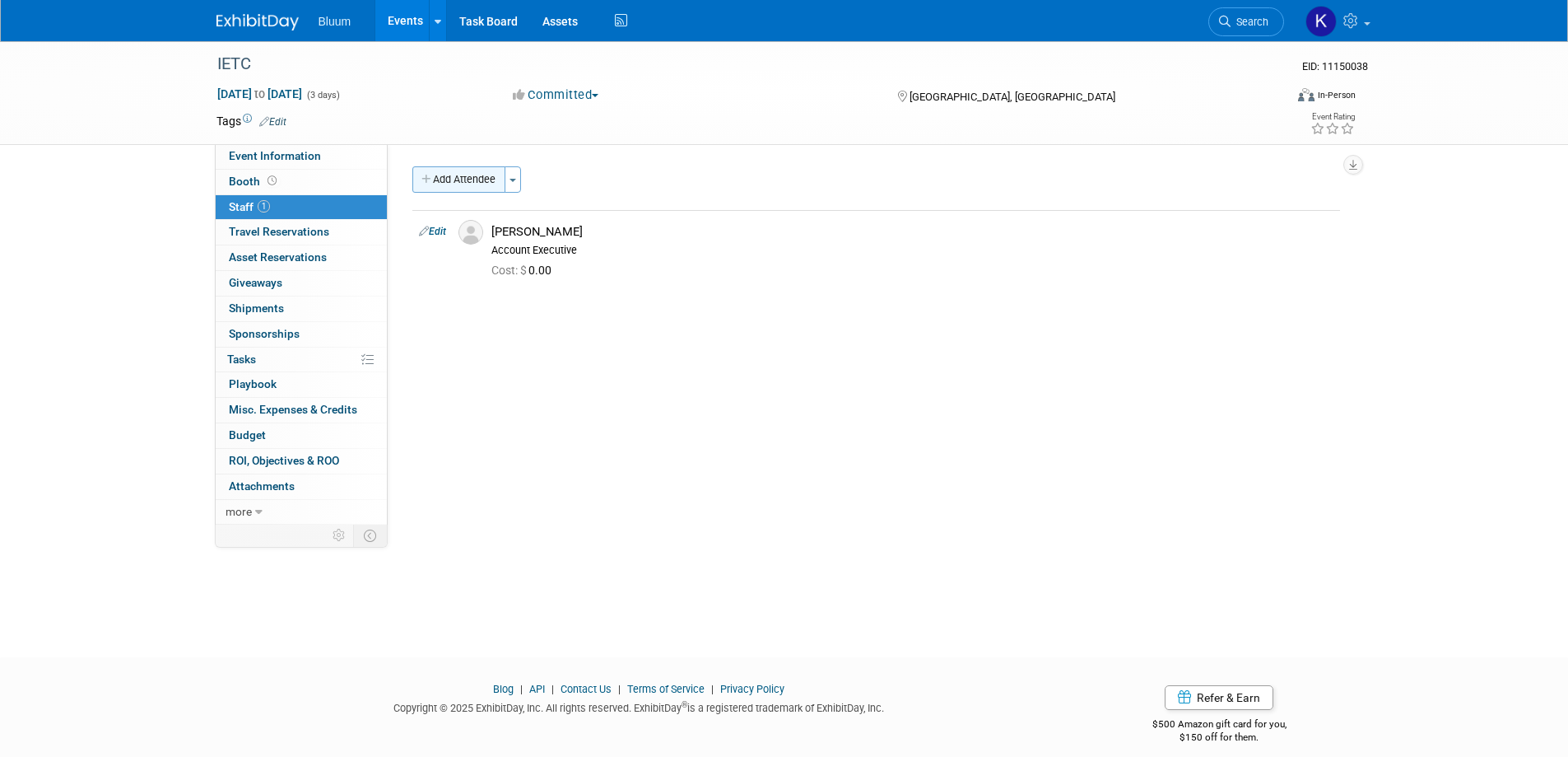
click at [435, 175] on button "Add Attendee" at bounding box center [458, 179] width 93 height 26
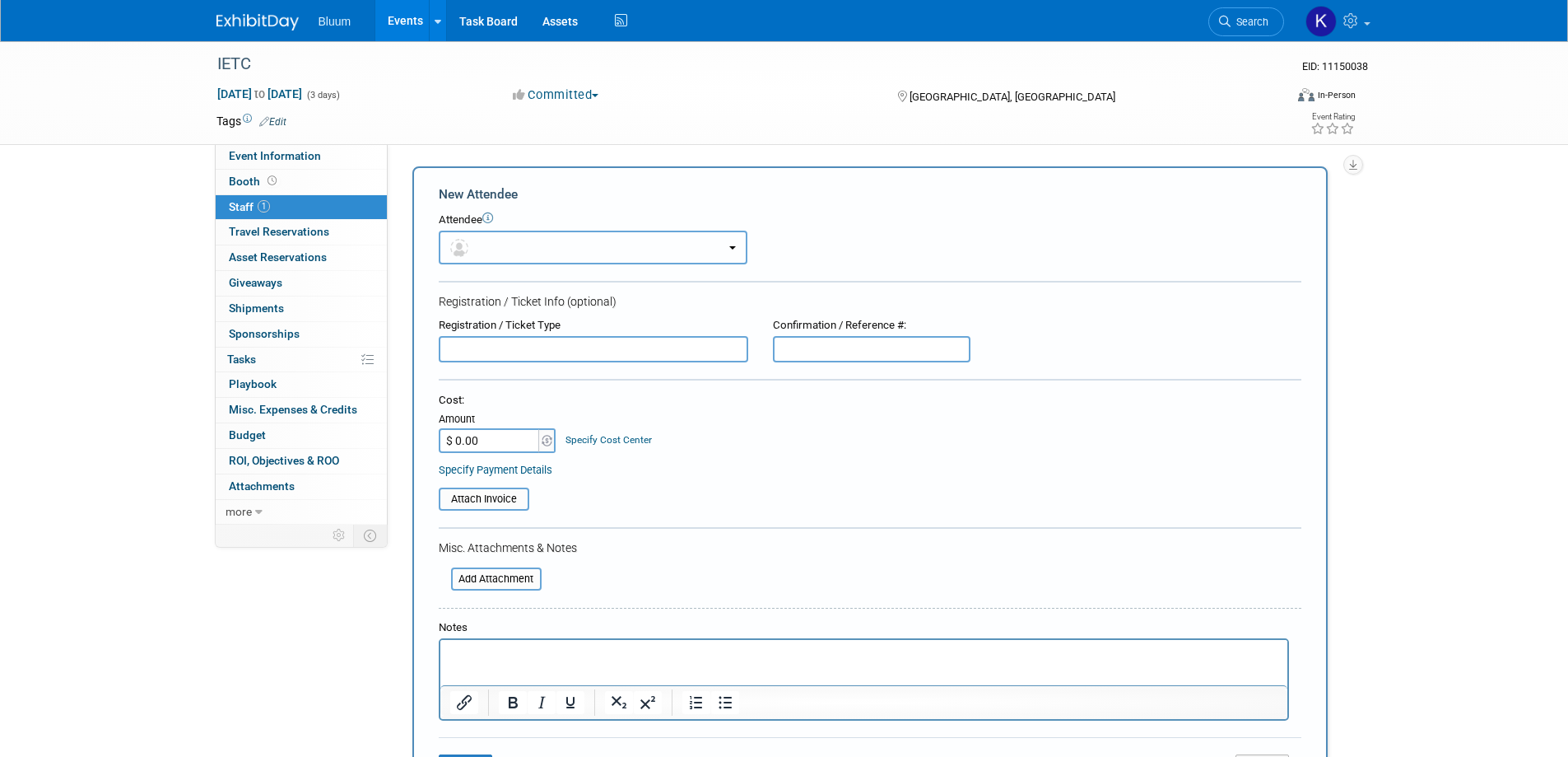
click at [584, 238] on button "button" at bounding box center [592, 247] width 308 height 34
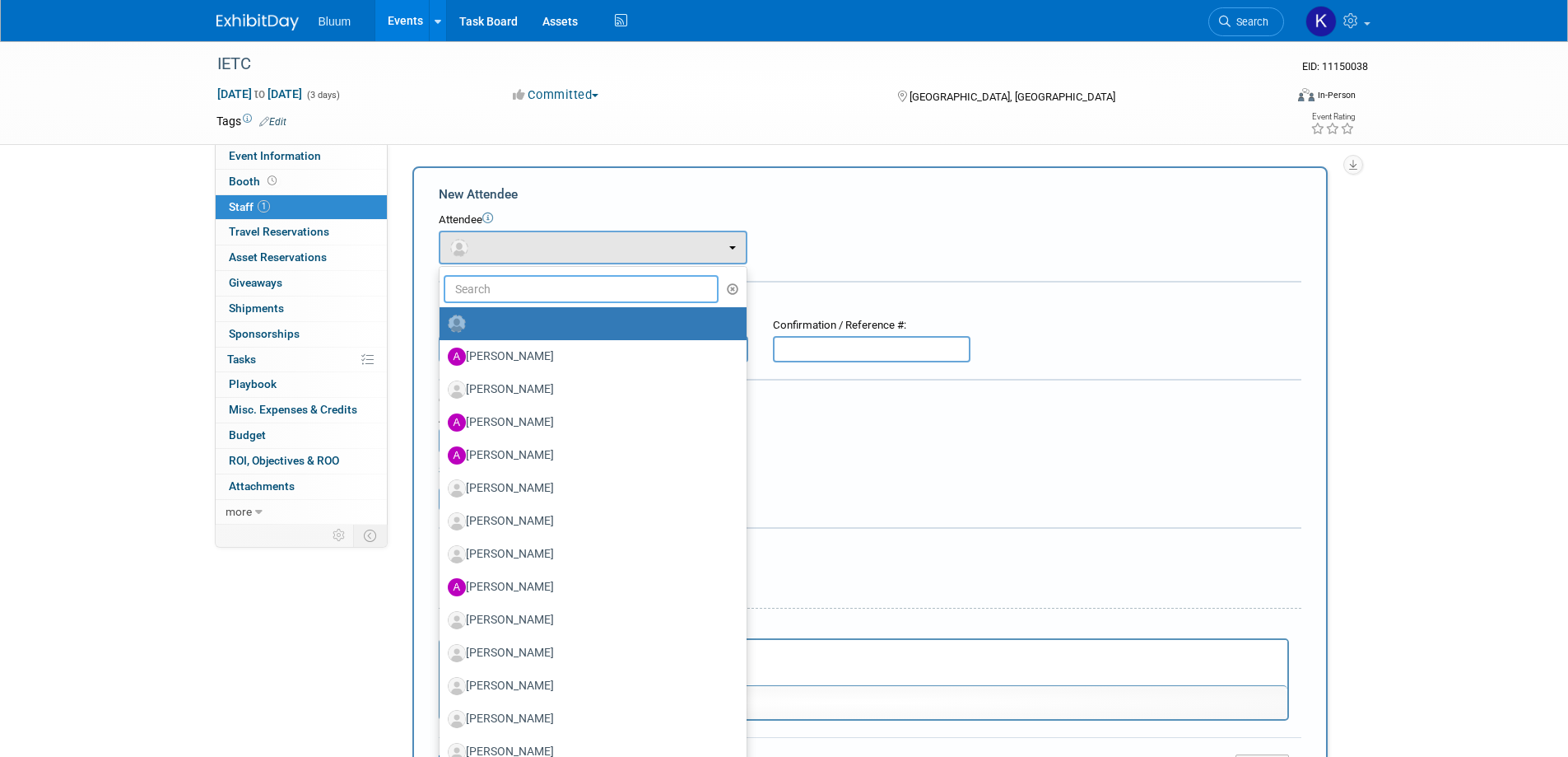
click at [540, 295] on input "text" at bounding box center [581, 288] width 276 height 28
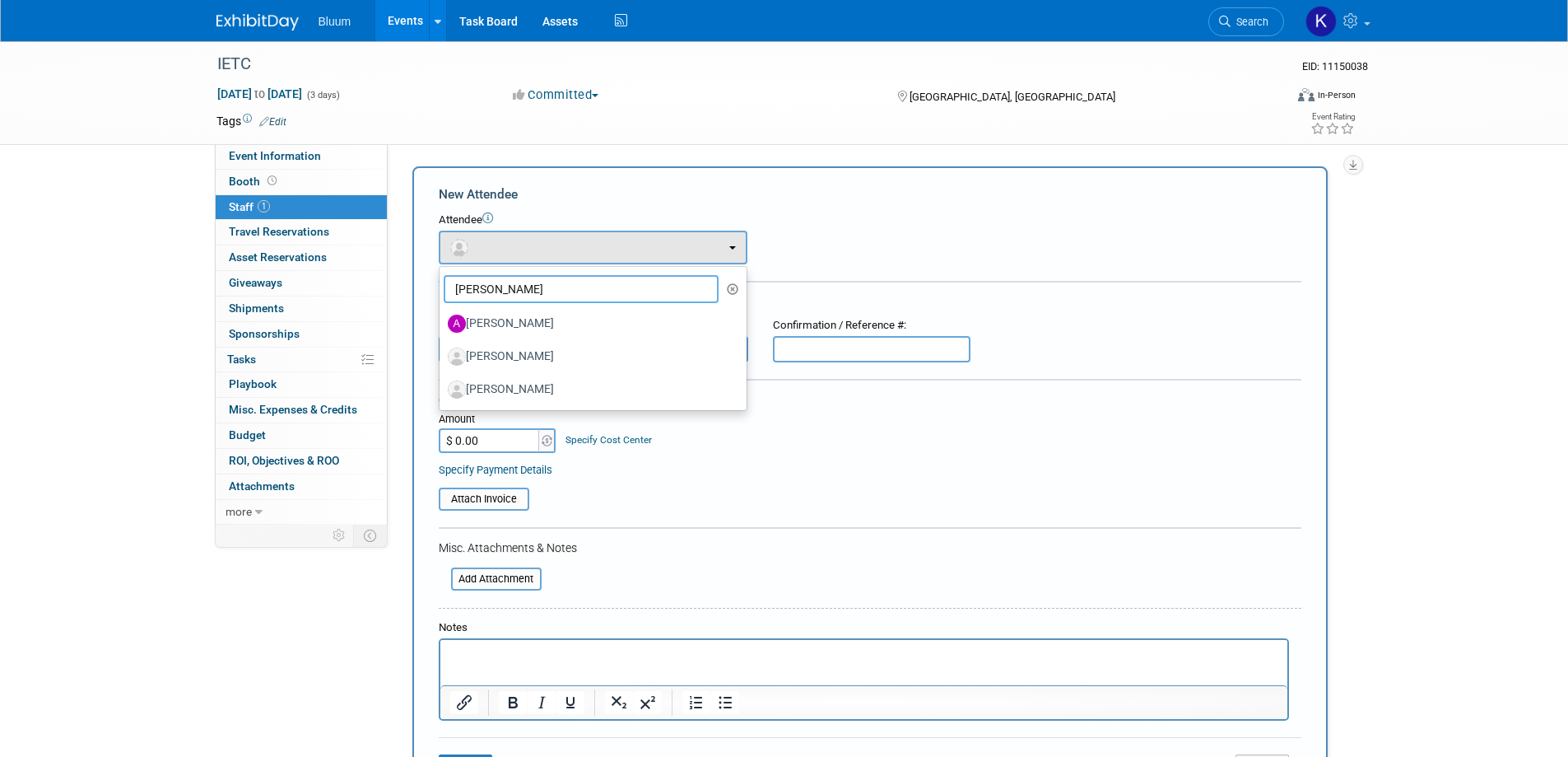
type input "ALEX"
click at [528, 348] on label "[PERSON_NAME]" at bounding box center [588, 356] width 282 height 26
click at [442, 349] on input "[PERSON_NAME]" at bounding box center [437, 355] width 11 height 11
select select "64555297-1d02-4ac9-92de-18bcbe741a7d"
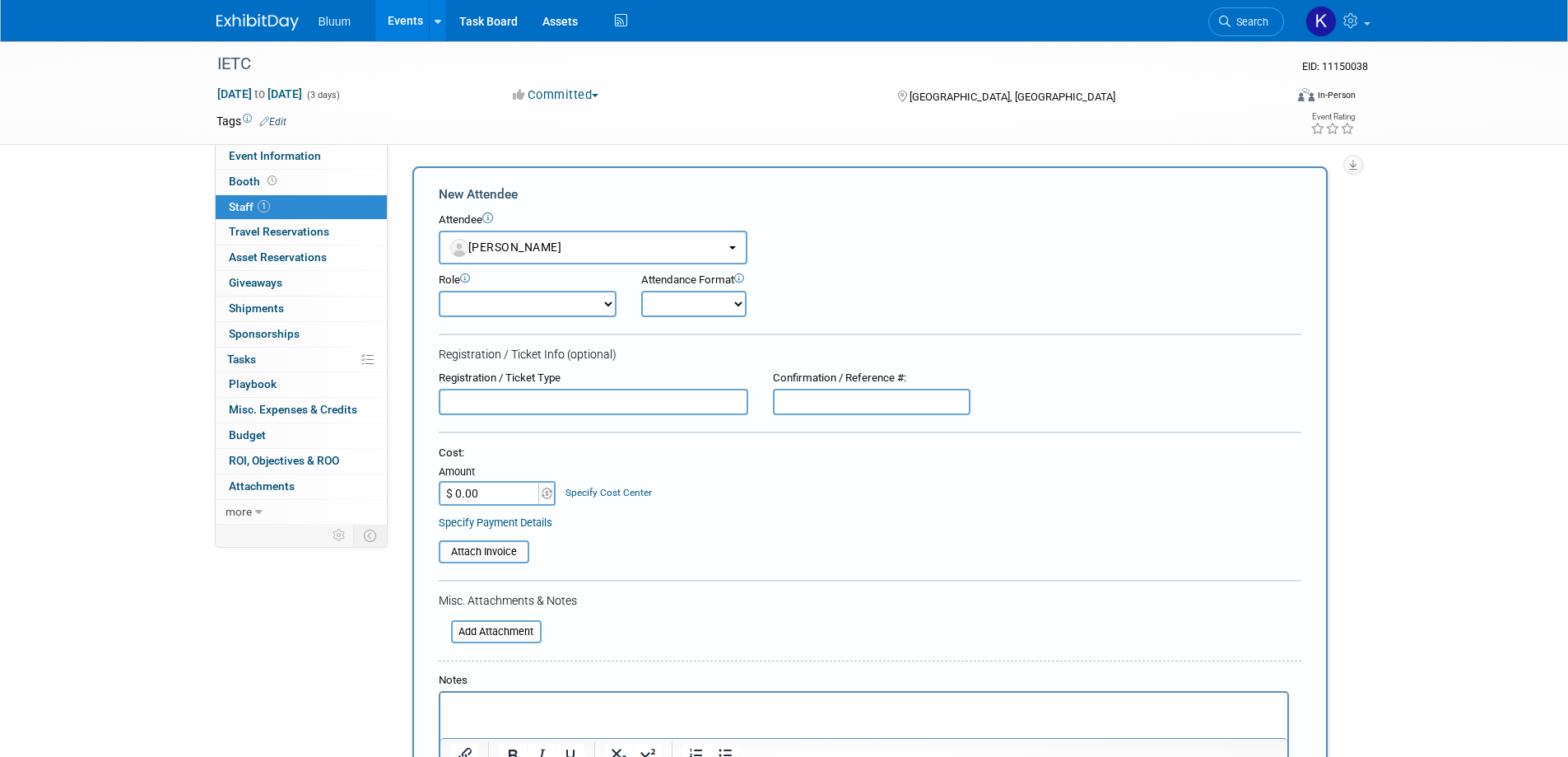
click at [514, 322] on form "New Attendee Attendee <img src="https://www.exhibitday.com/Images/Unassigned-Us…" at bounding box center [869, 514] width 862 height 657
click at [516, 305] on select "Account Executive Demonstrator Event Support Host Leadership Offsite Event Supp…" at bounding box center [527, 303] width 177 height 26
select select "600"
click at [438, 290] on select "Account Executive Demonstrator Event Support Host Leadership Offsite Event Supp…" at bounding box center [527, 303] width 177 height 26
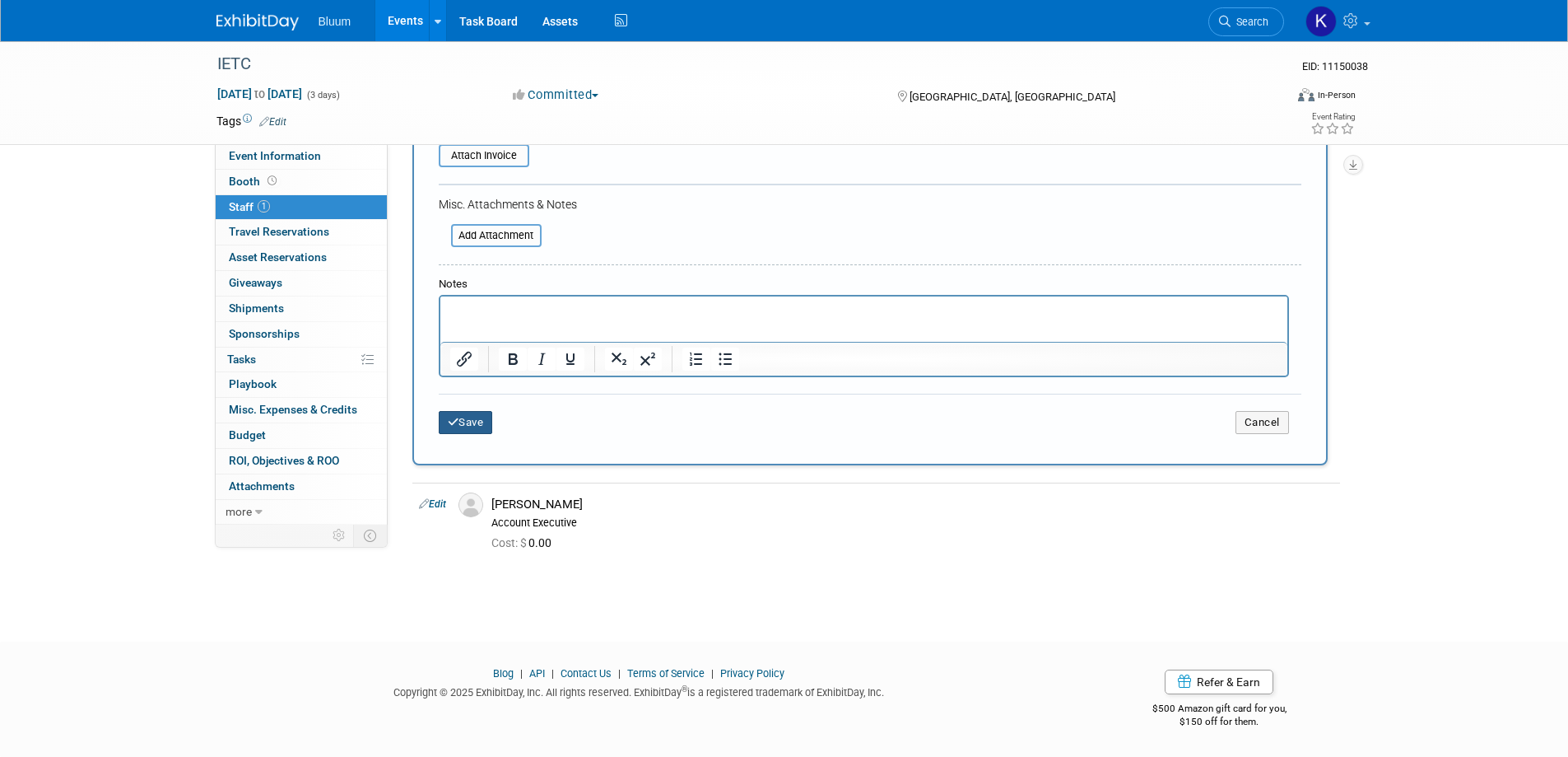
click at [458, 420] on button "Save" at bounding box center [466, 422] width 55 height 23
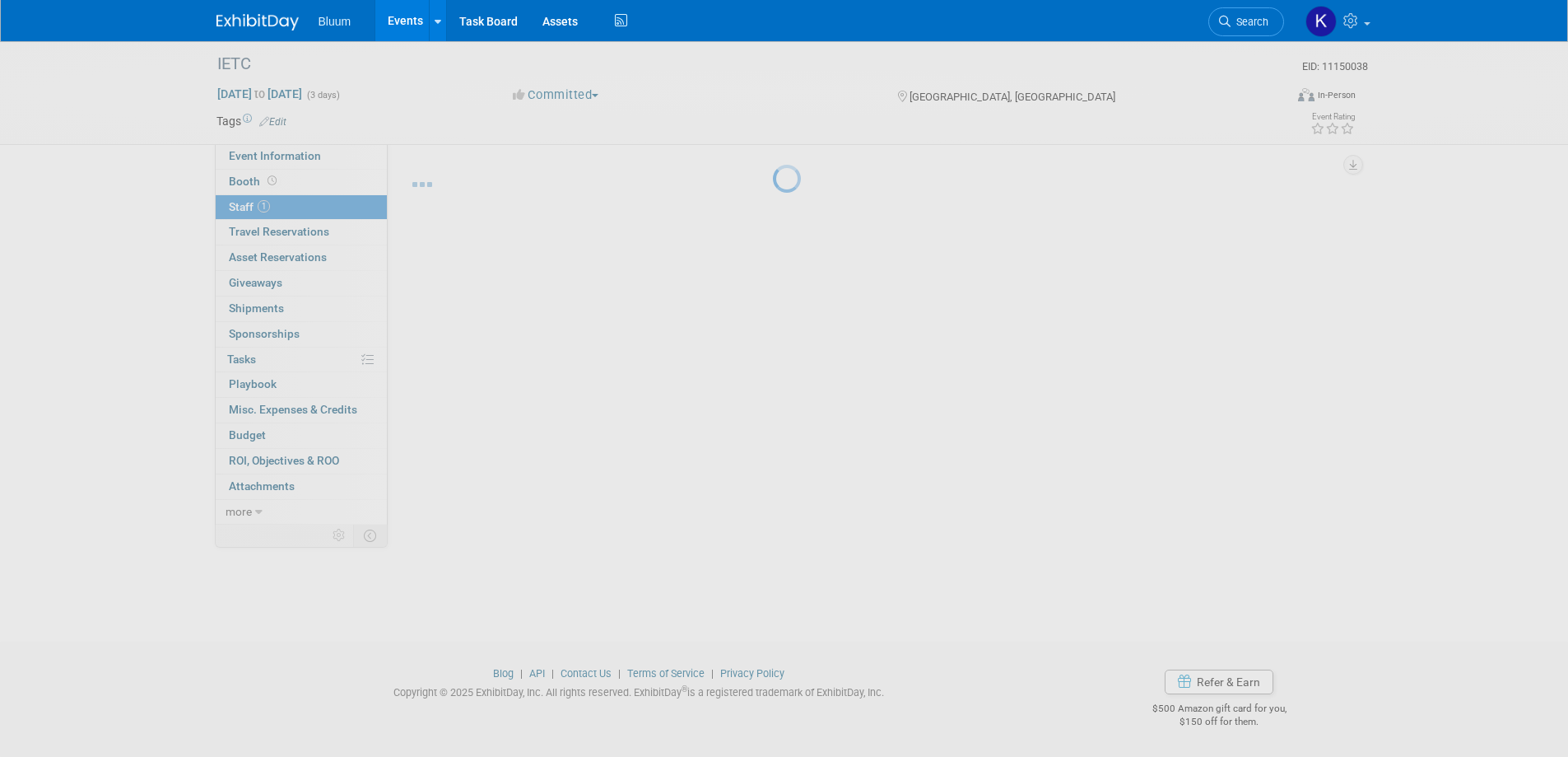
scroll to position [15, 0]
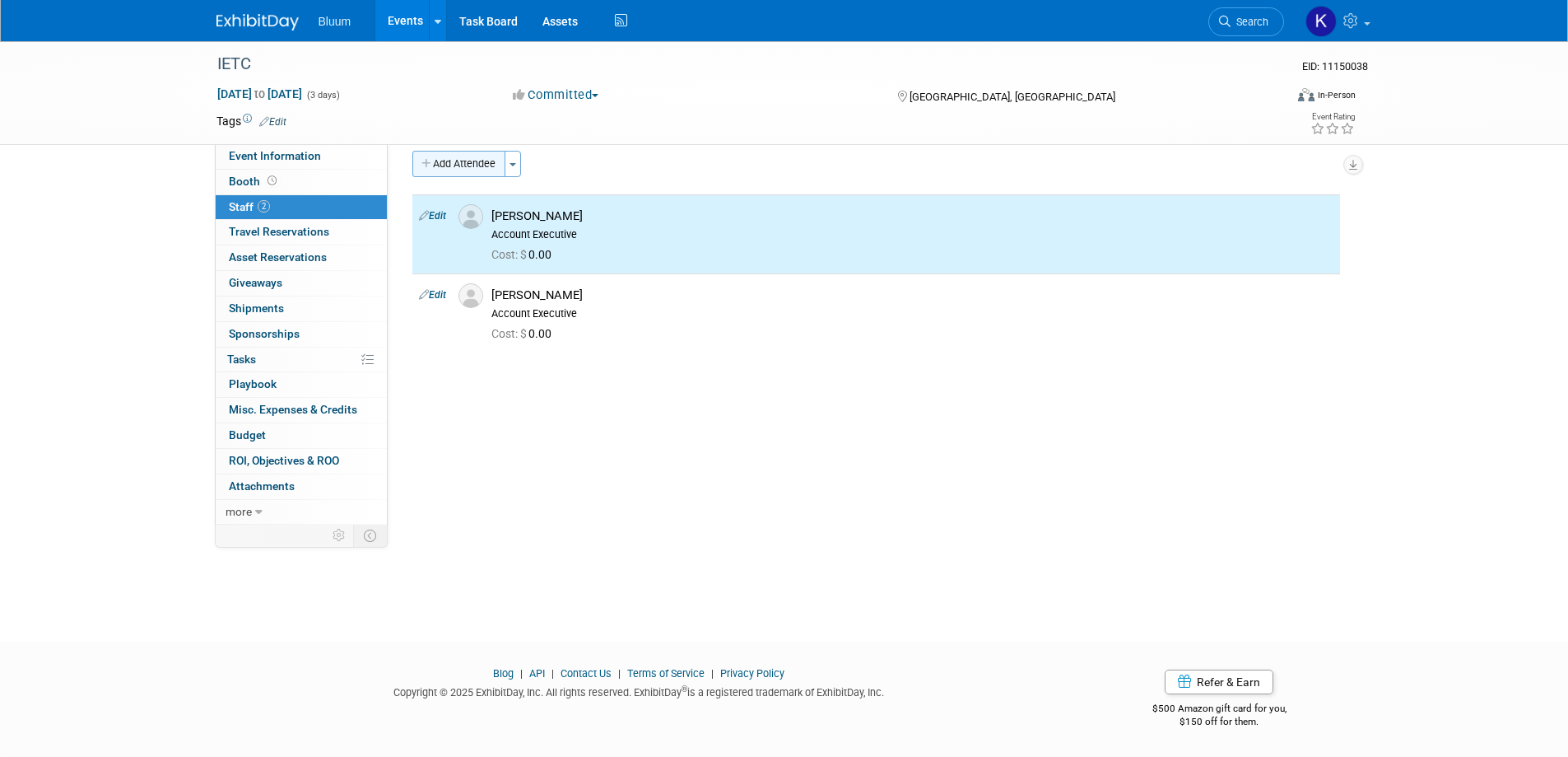
click at [493, 157] on button "Add Attendee" at bounding box center [458, 164] width 93 height 26
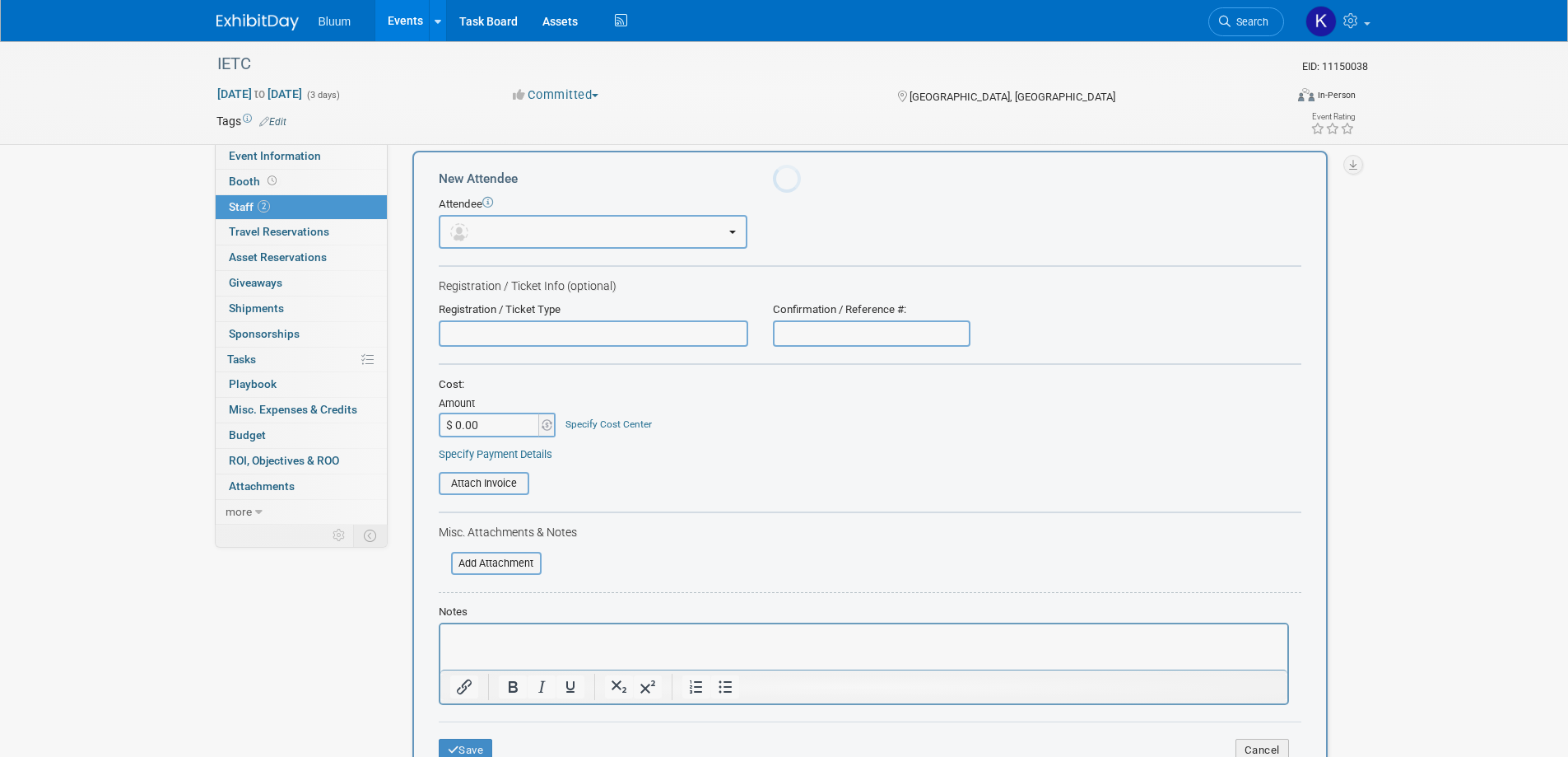
scroll to position [0, 0]
click at [548, 227] on button "button" at bounding box center [592, 231] width 308 height 34
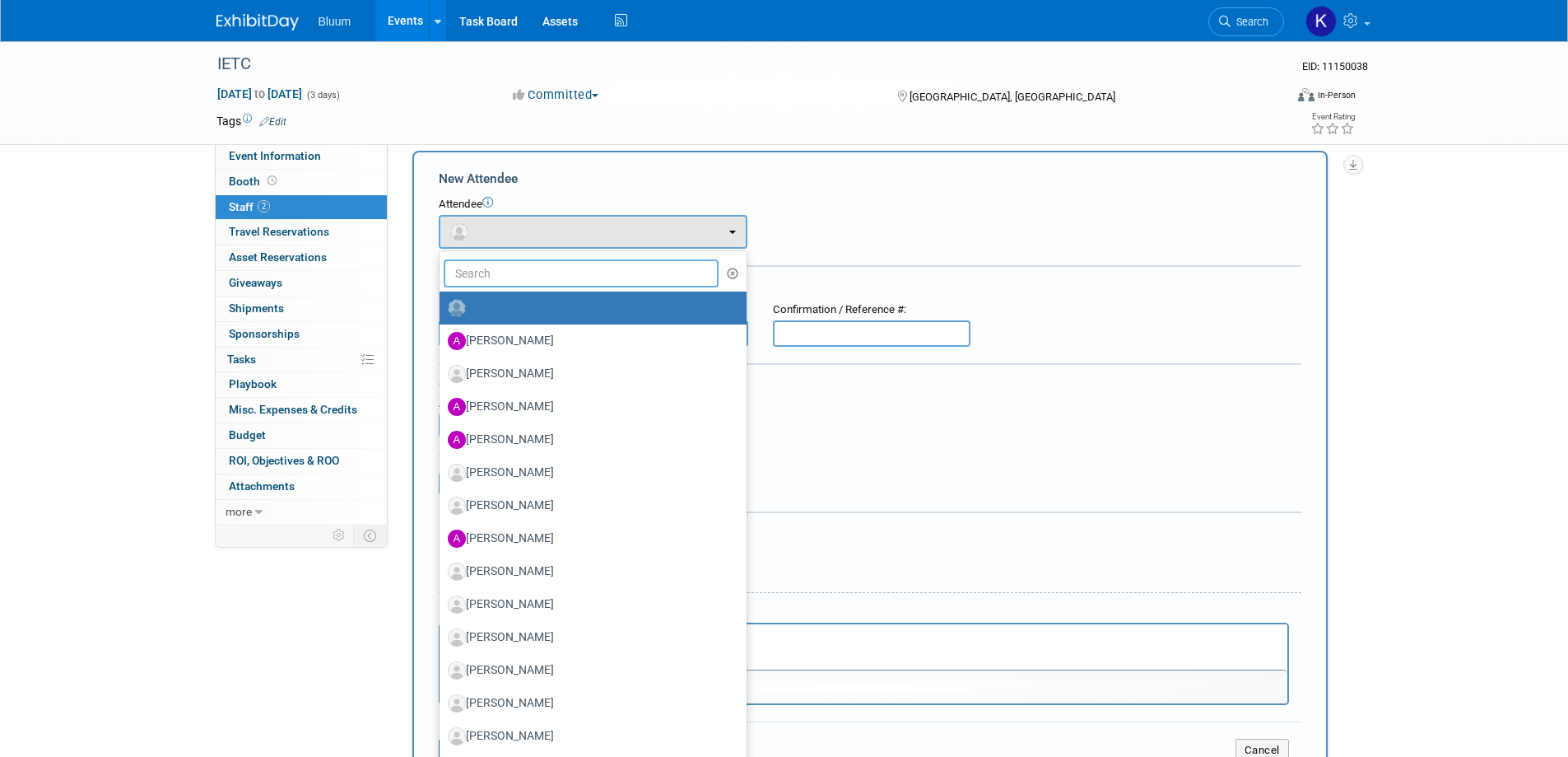
click at [518, 273] on input "text" at bounding box center [581, 273] width 276 height 28
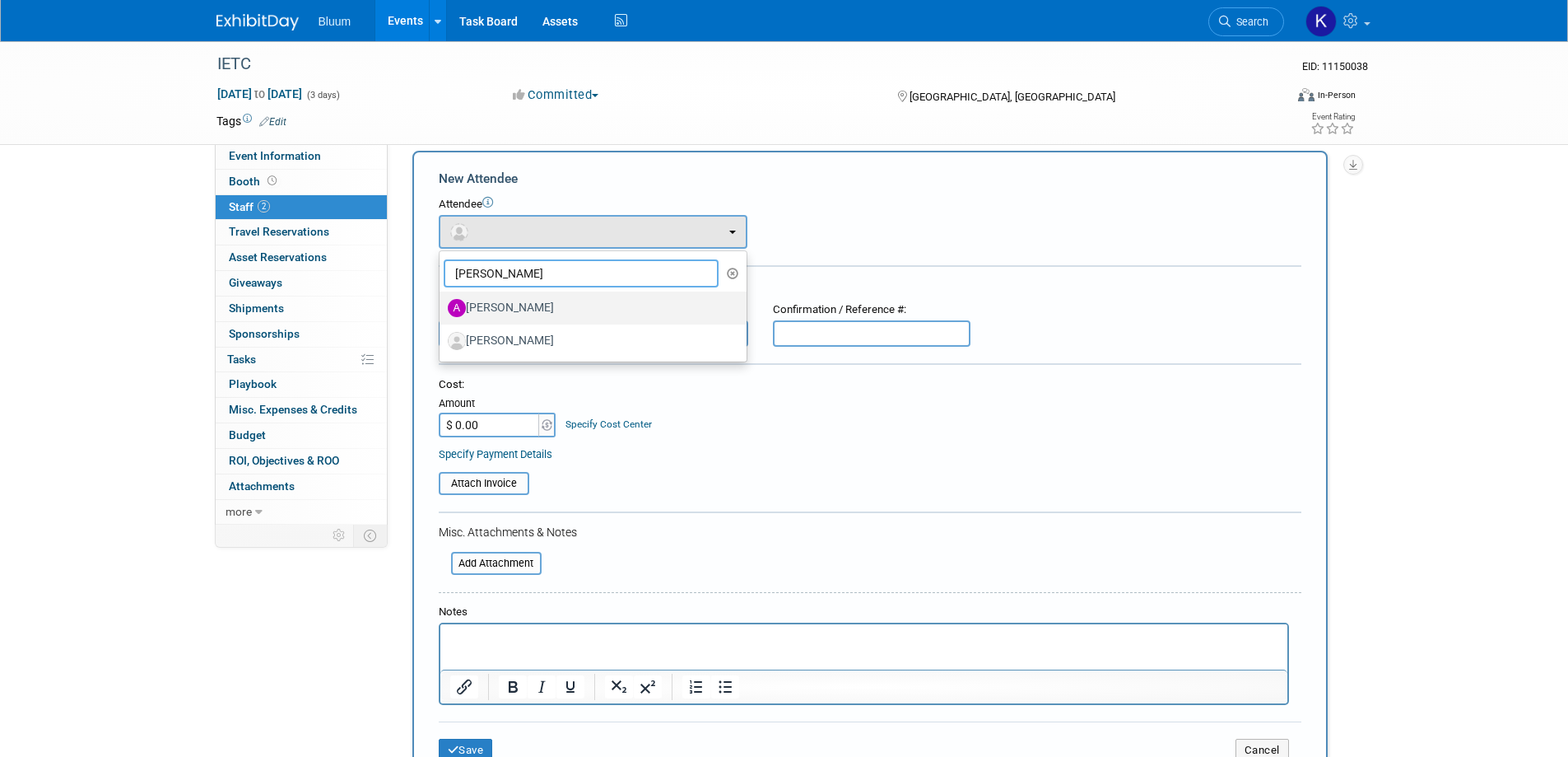
type input "ASHLEY"
click at [498, 315] on label "[PERSON_NAME]" at bounding box center [588, 308] width 282 height 26
click at [442, 311] on input "[PERSON_NAME]" at bounding box center [437, 306] width 11 height 11
select select "92905ba0-0eed-42e1-8d81-072c2489eac5"
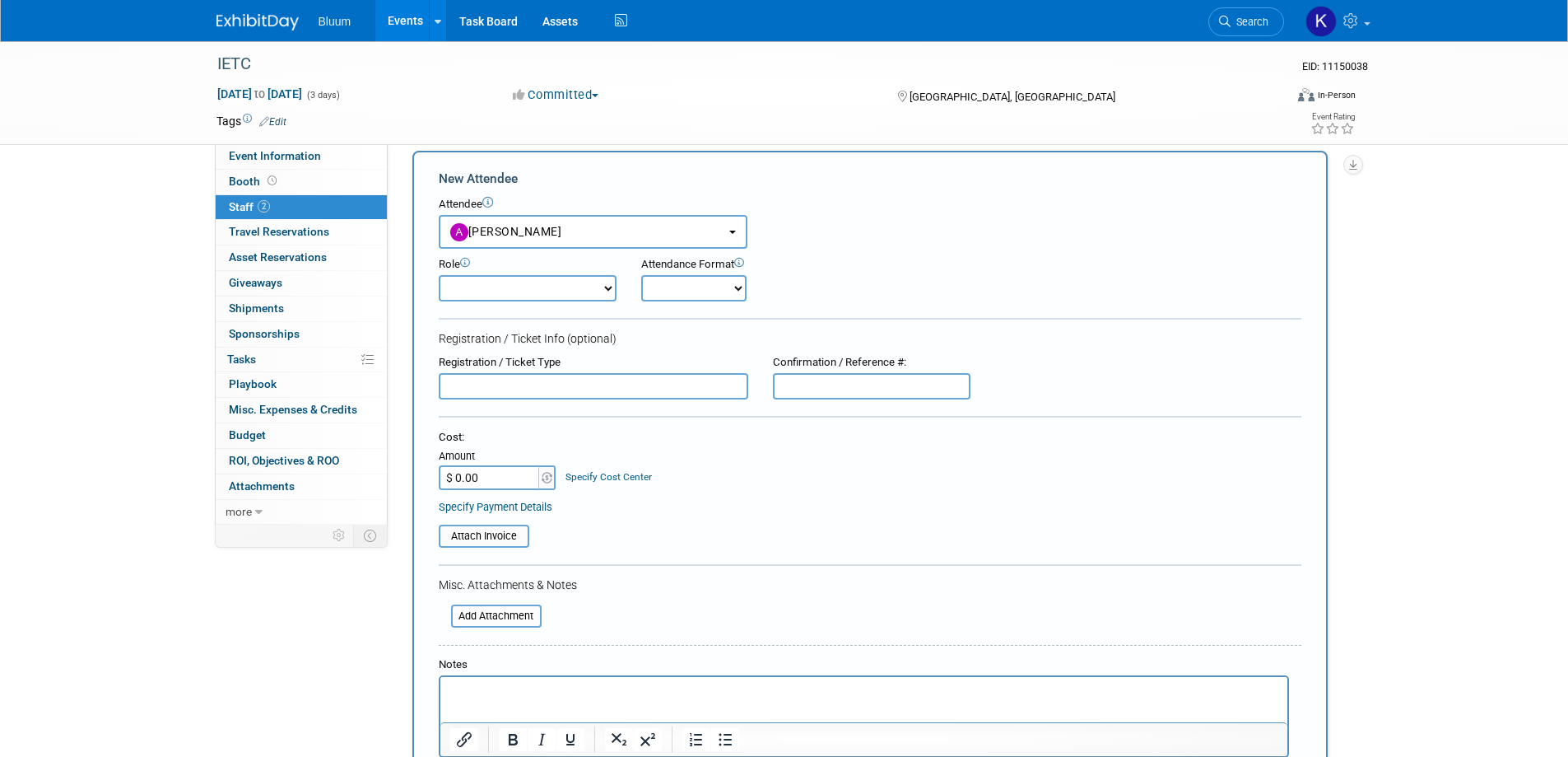
click at [524, 278] on select "Account Executive Demonstrator Event Support Host Leadership Offsite Event Supp…" at bounding box center [527, 288] width 177 height 26
select select "200"
click at [438, 275] on select "Account Executive Demonstrator Event Support Host Leadership Offsite Event Supp…" at bounding box center [527, 288] width 177 height 26
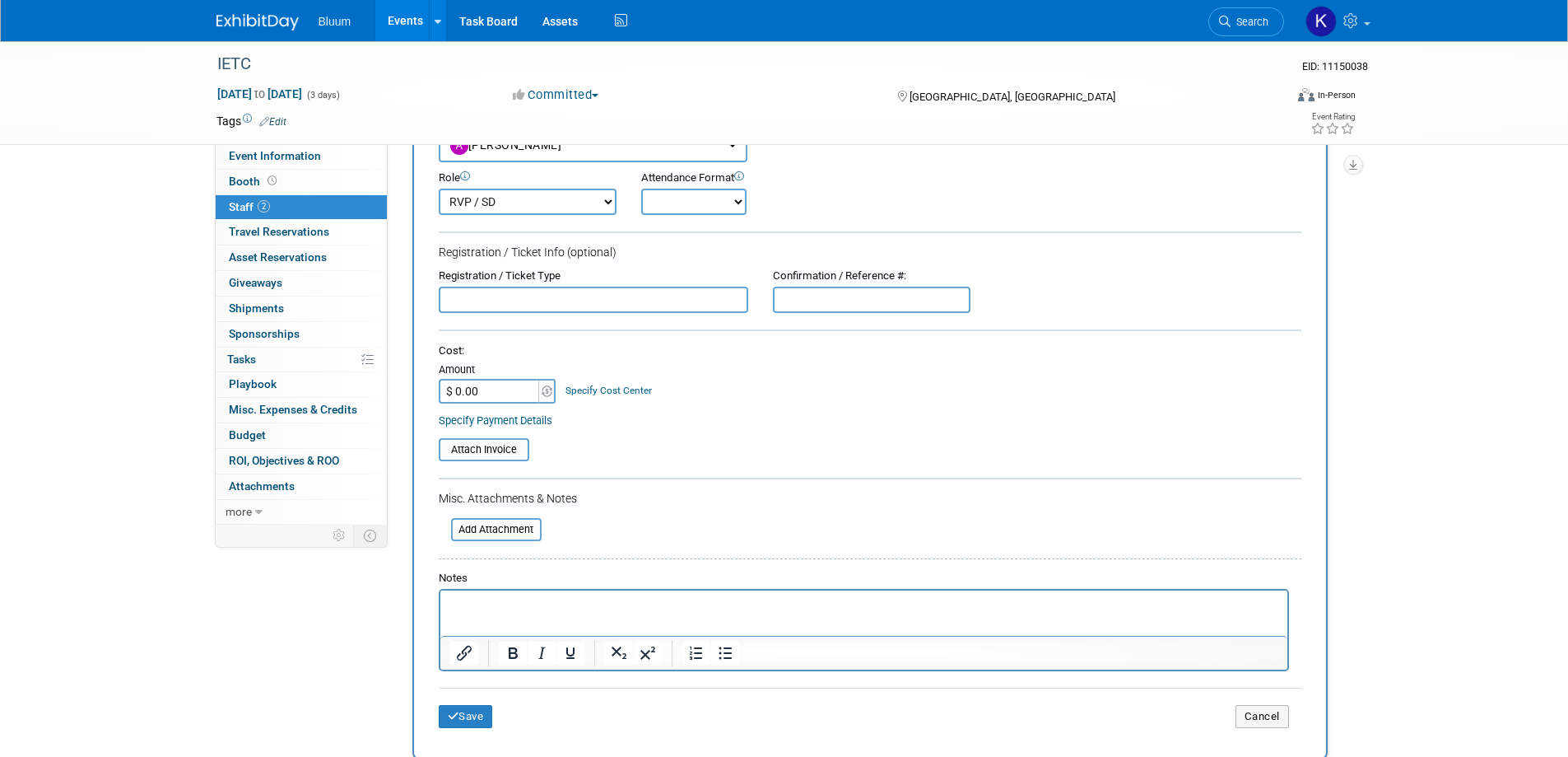
scroll to position [428, 0]
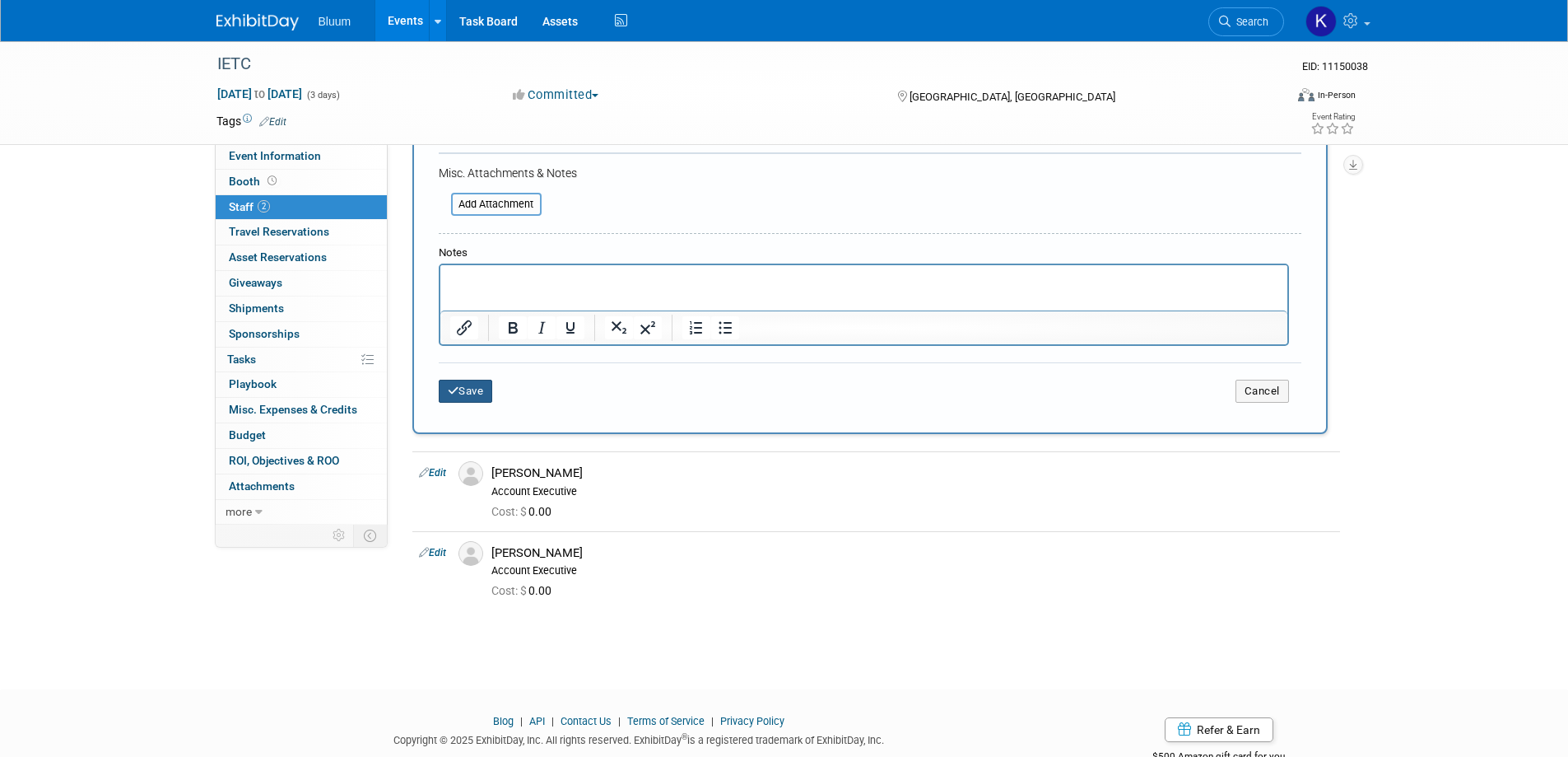
click at [471, 388] on button "Save" at bounding box center [466, 390] width 55 height 23
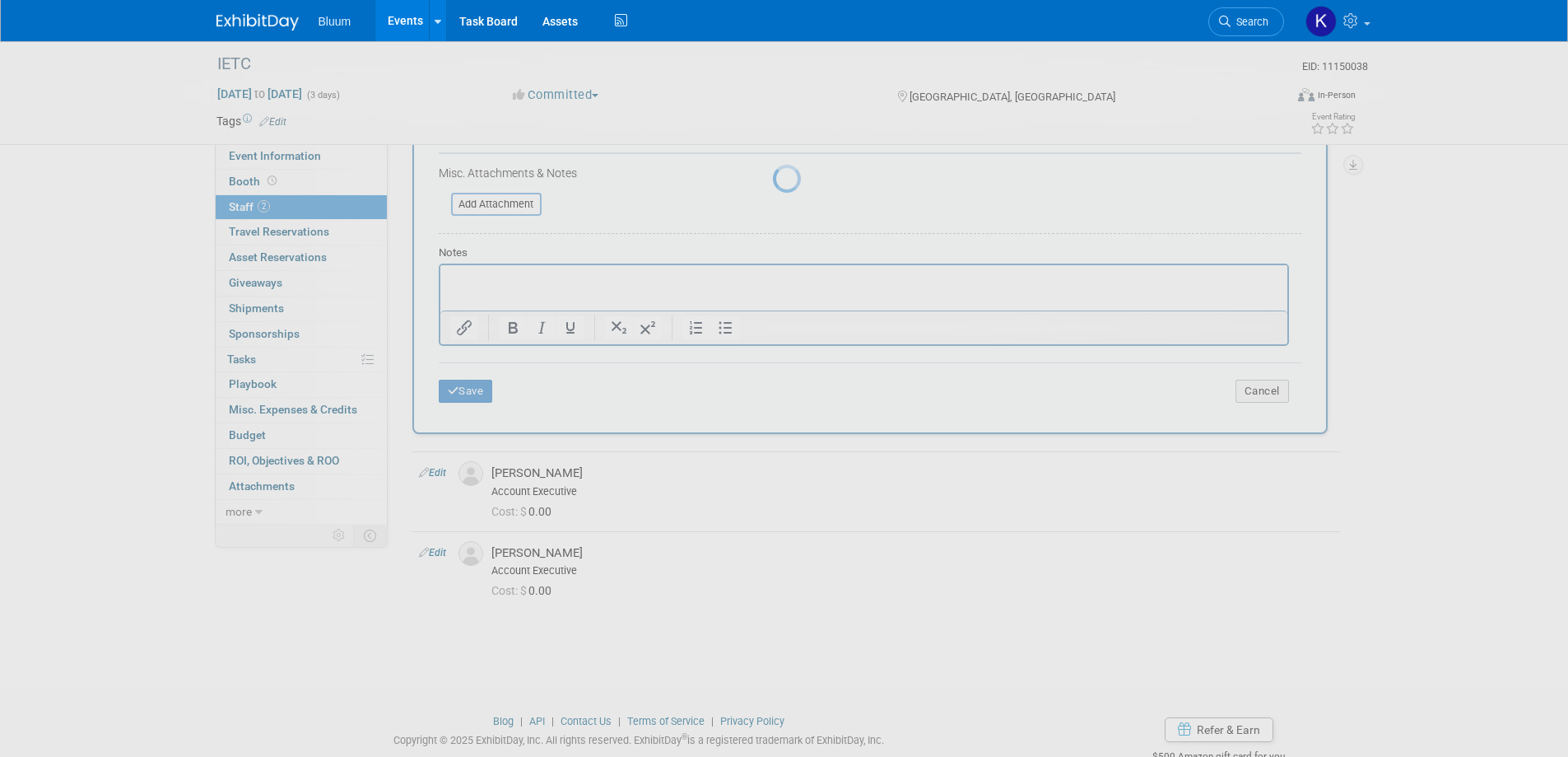
scroll to position [15, 0]
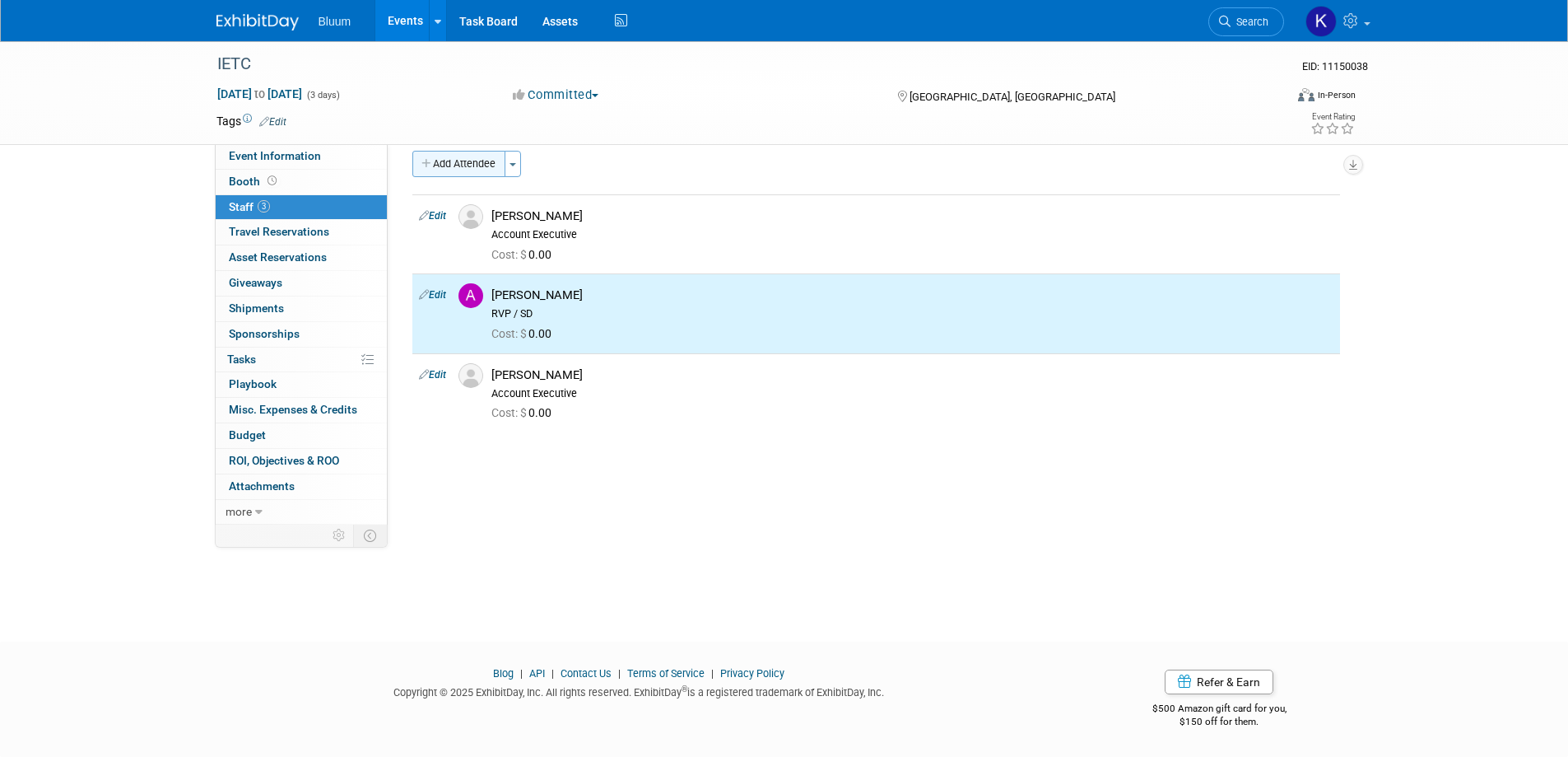
click at [476, 162] on button "Add Attendee" at bounding box center [458, 164] width 93 height 26
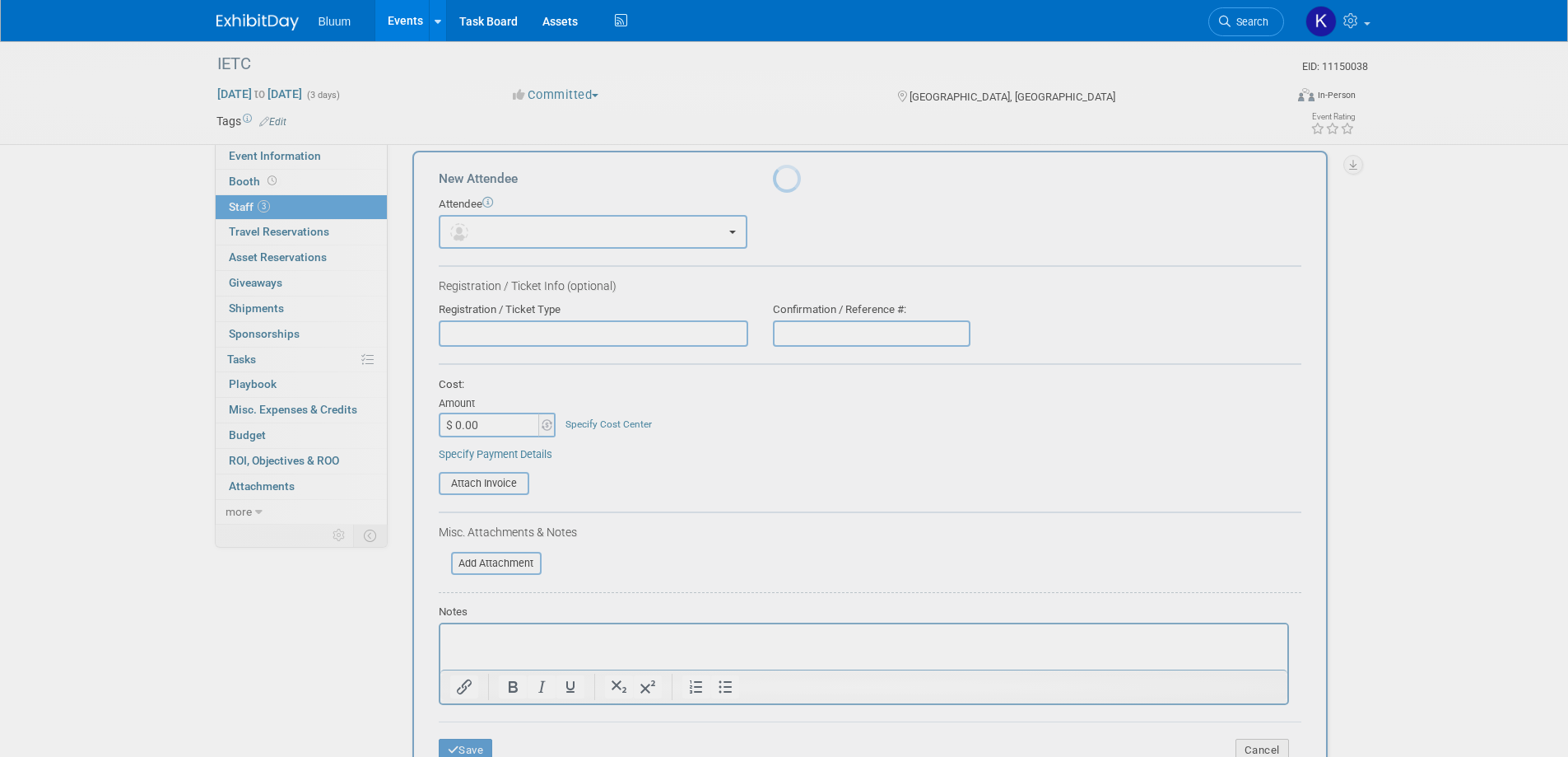
scroll to position [0, 0]
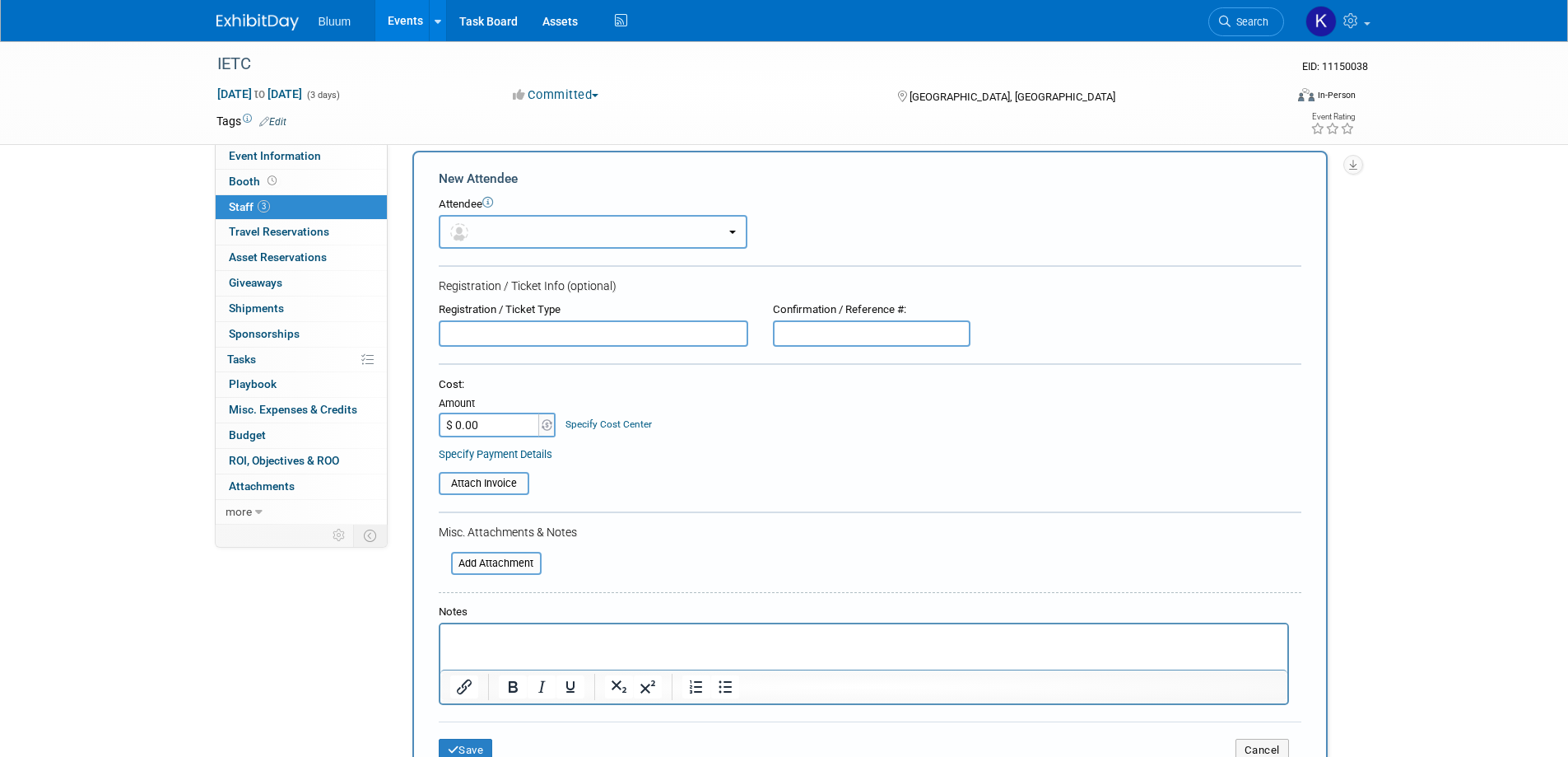
click at [553, 230] on button "button" at bounding box center [592, 231] width 308 height 34
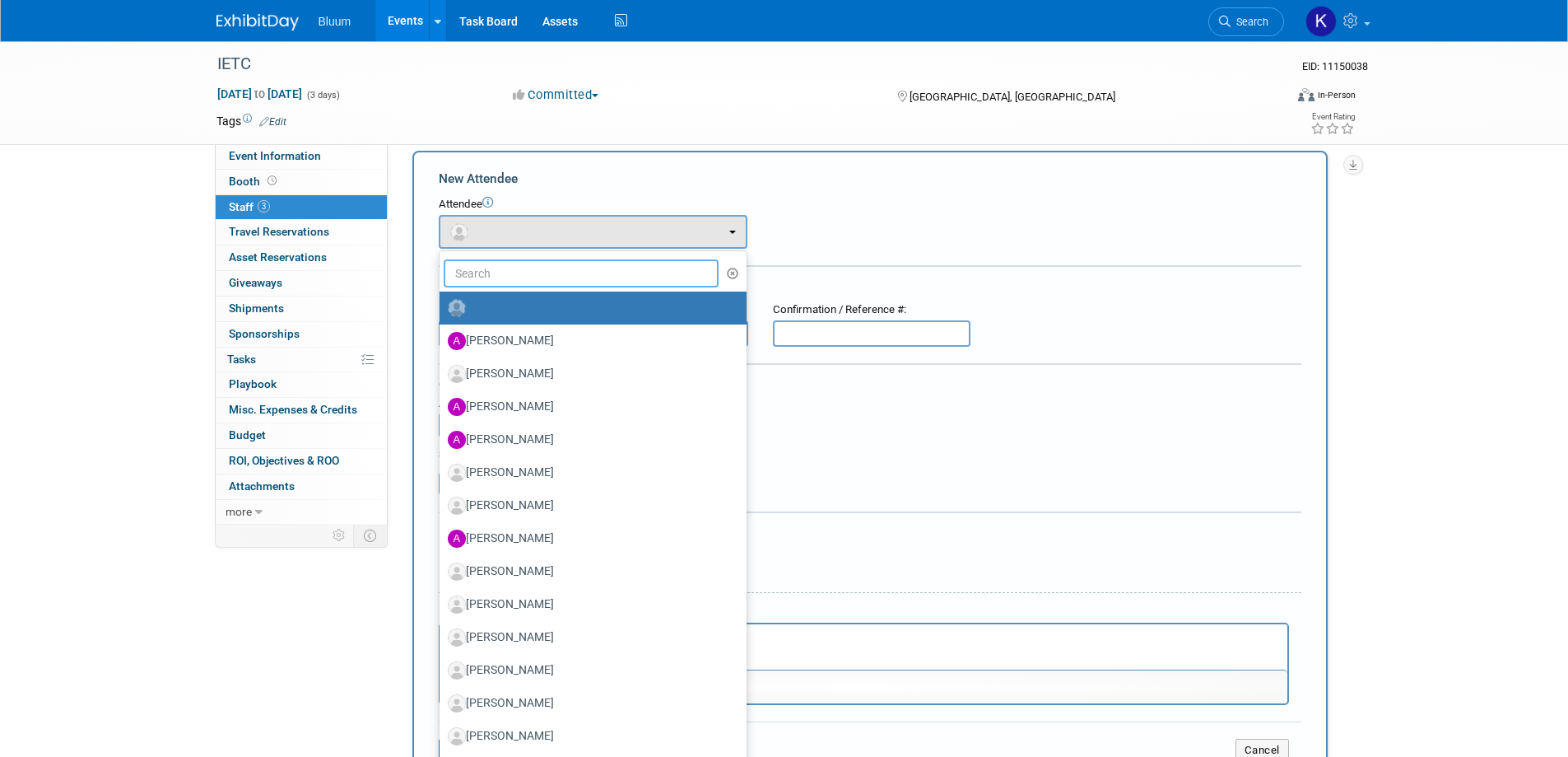
click at [522, 268] on input "text" at bounding box center [581, 273] width 276 height 28
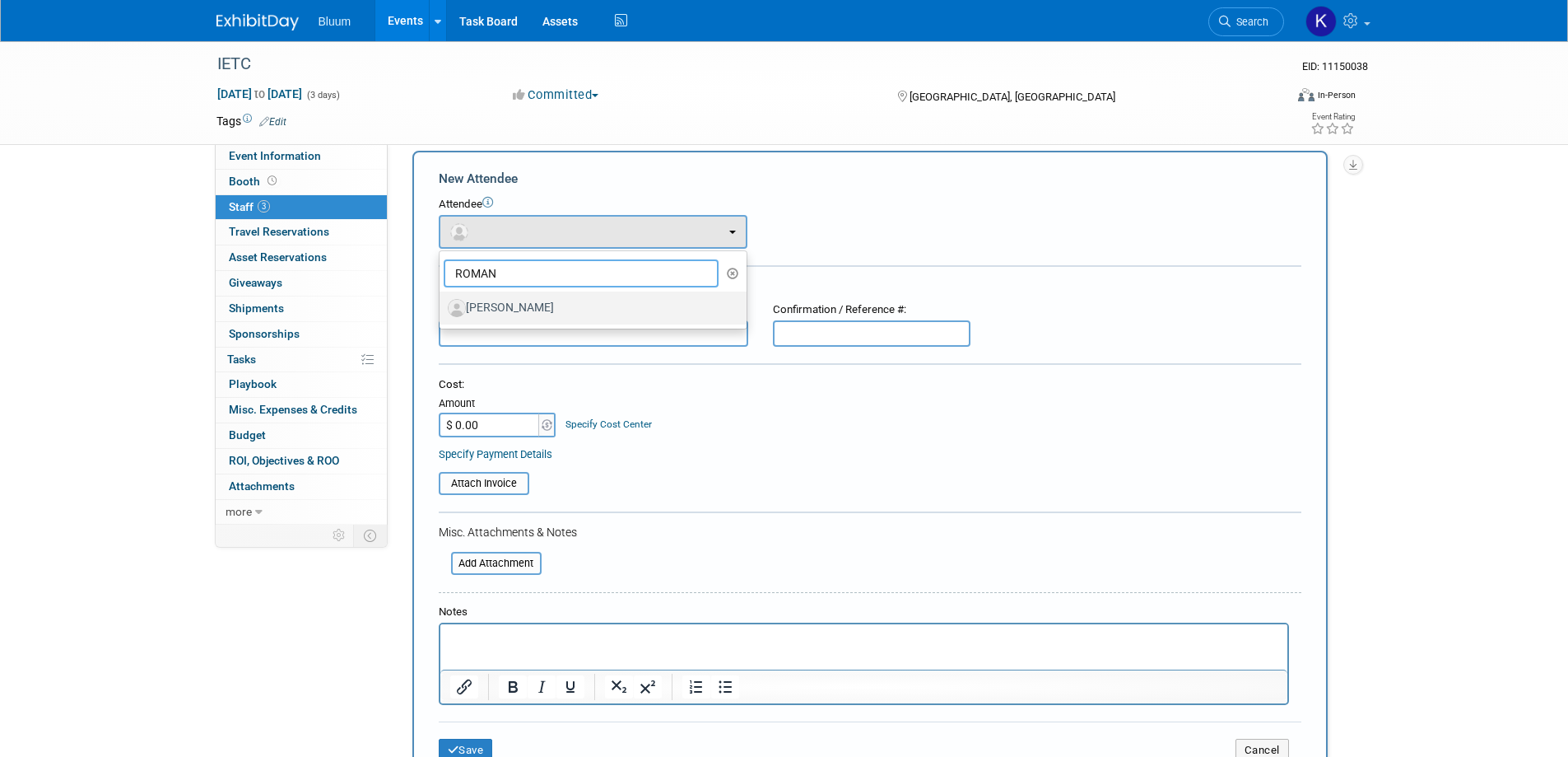
type input "ROMAN"
click at [500, 304] on label "[PERSON_NAME]" at bounding box center [588, 308] width 282 height 26
click at [442, 304] on input "[PERSON_NAME]" at bounding box center [437, 306] width 11 height 11
select select "0eb65a5c-a024-4ea5-a50c-ae5c63f78c50"
select select "4"
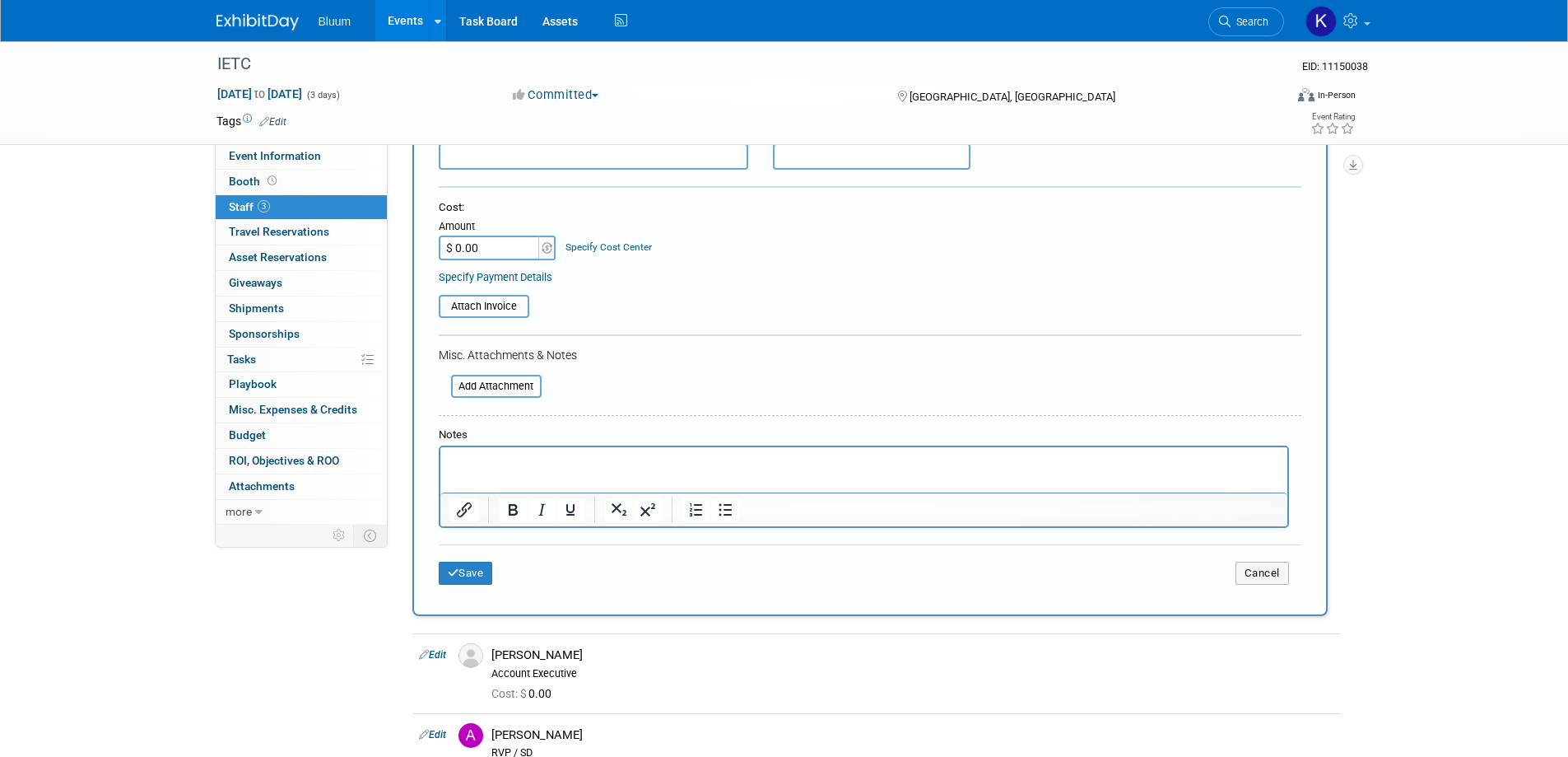
scroll to position [263, 0]
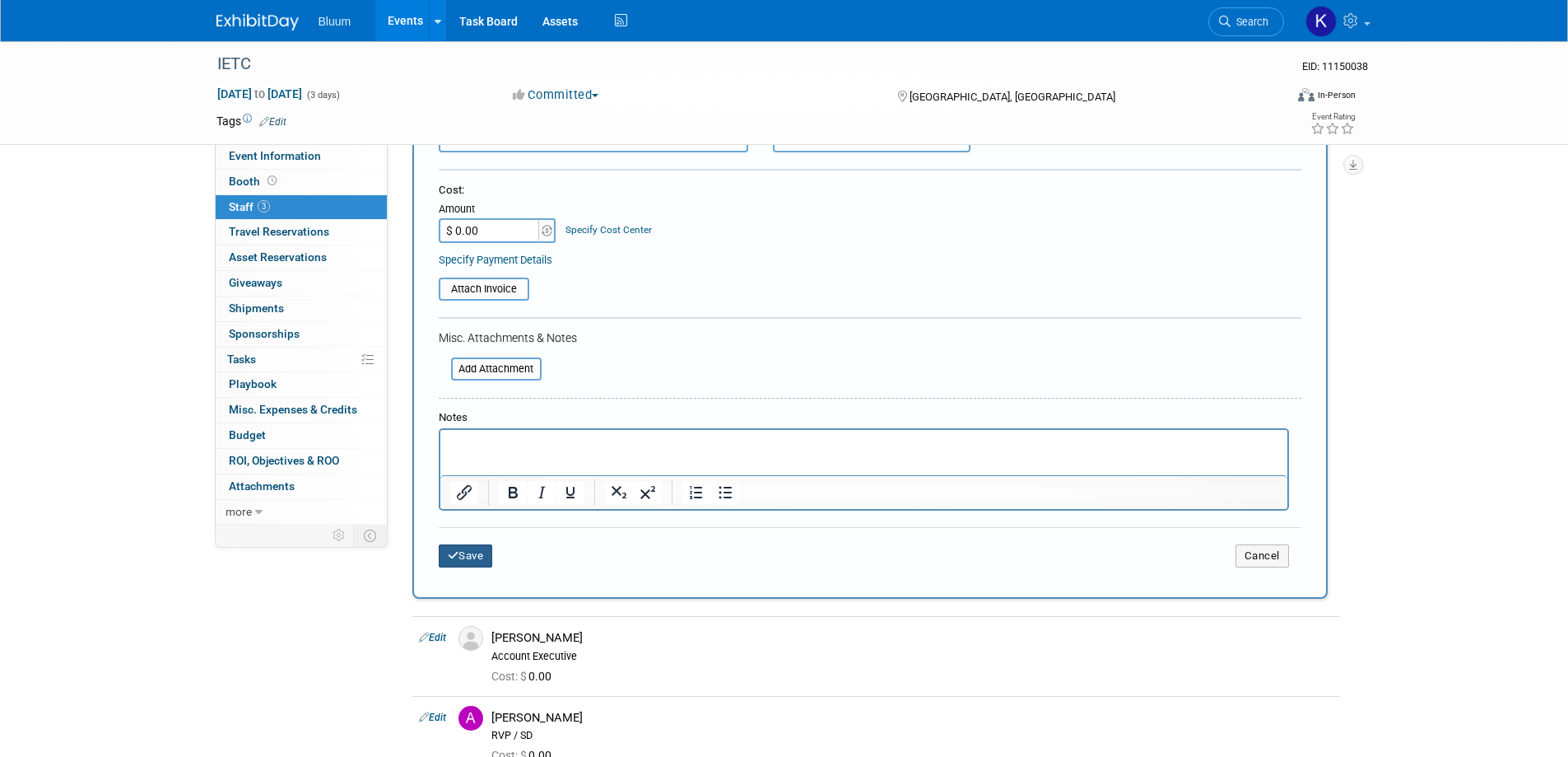
click at [466, 555] on button "Save" at bounding box center [466, 555] width 55 height 23
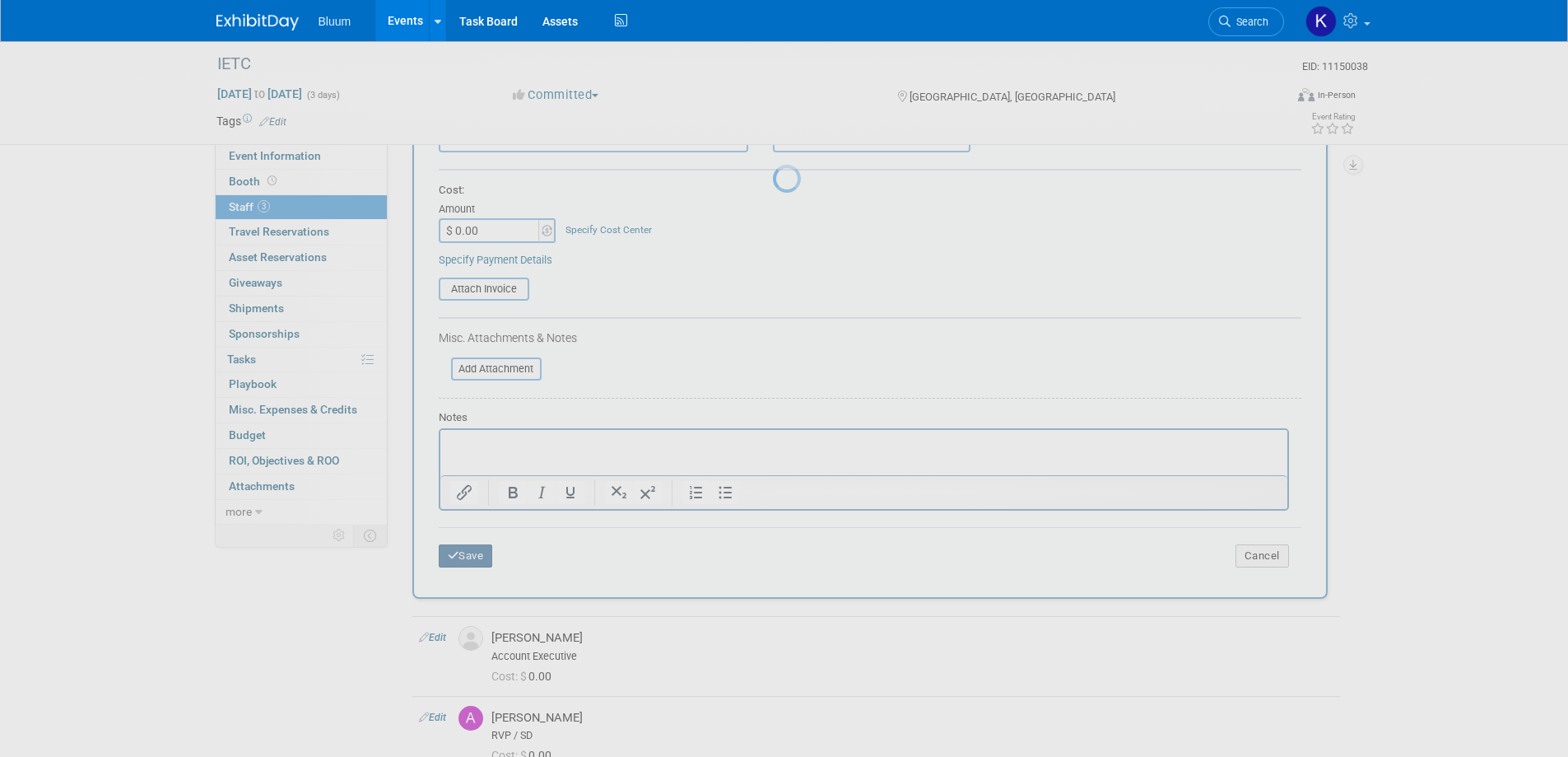
scroll to position [15, 0]
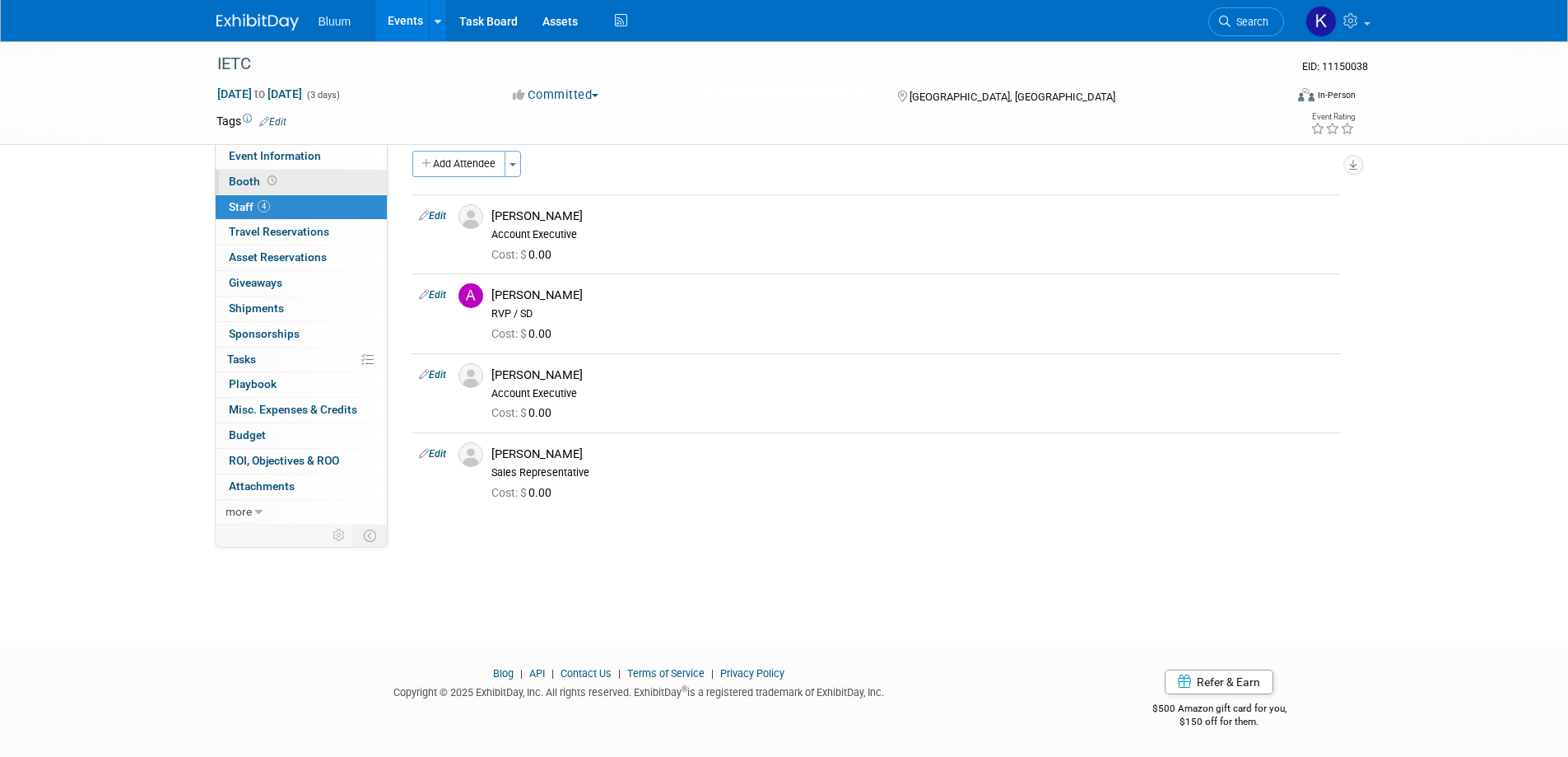
click at [244, 186] on span "Booth" at bounding box center [255, 181] width 51 height 13
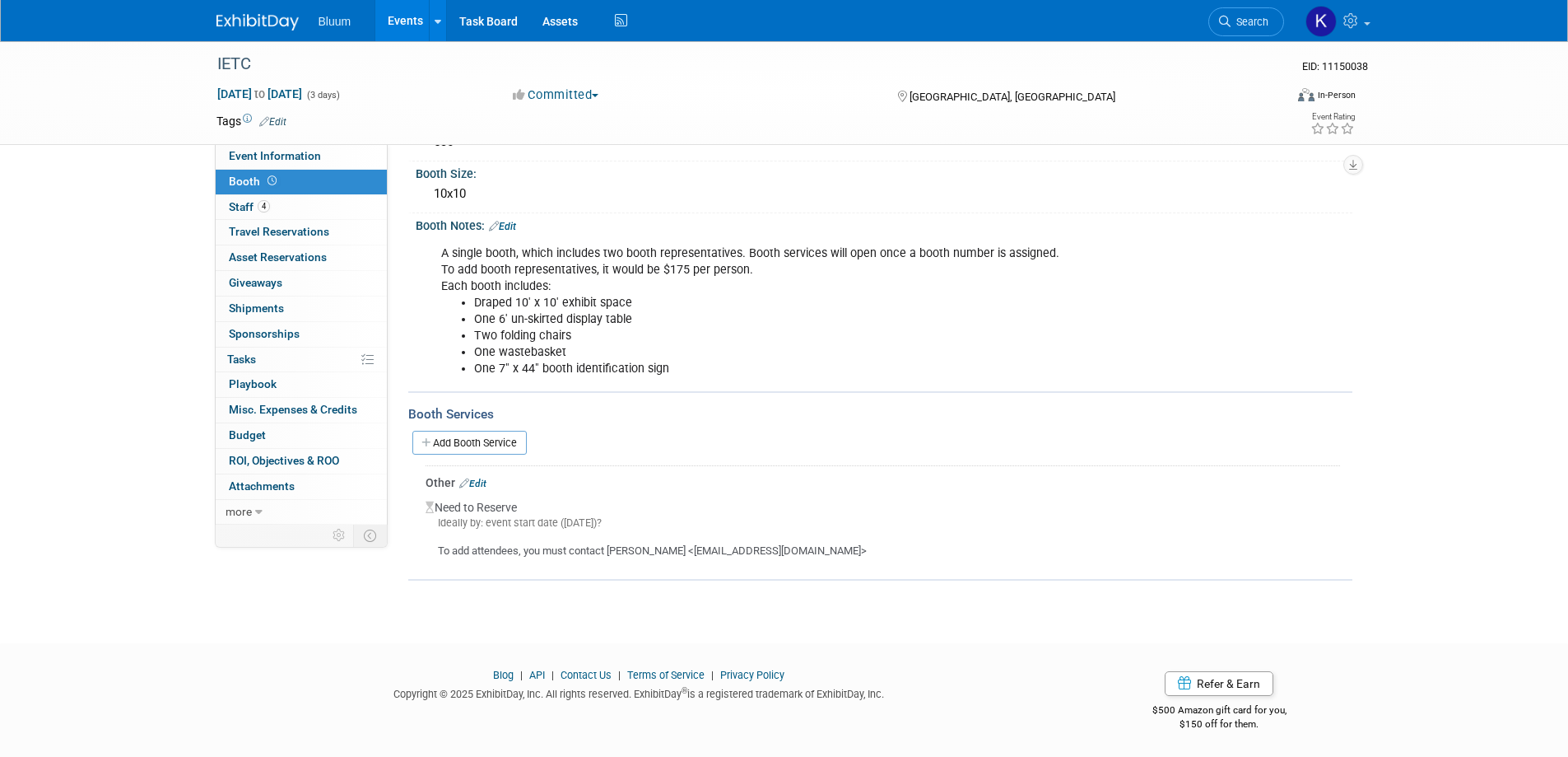
scroll to position [119, 0]
click at [487, 443] on link "Add Booth Service" at bounding box center [469, 440] width 115 height 24
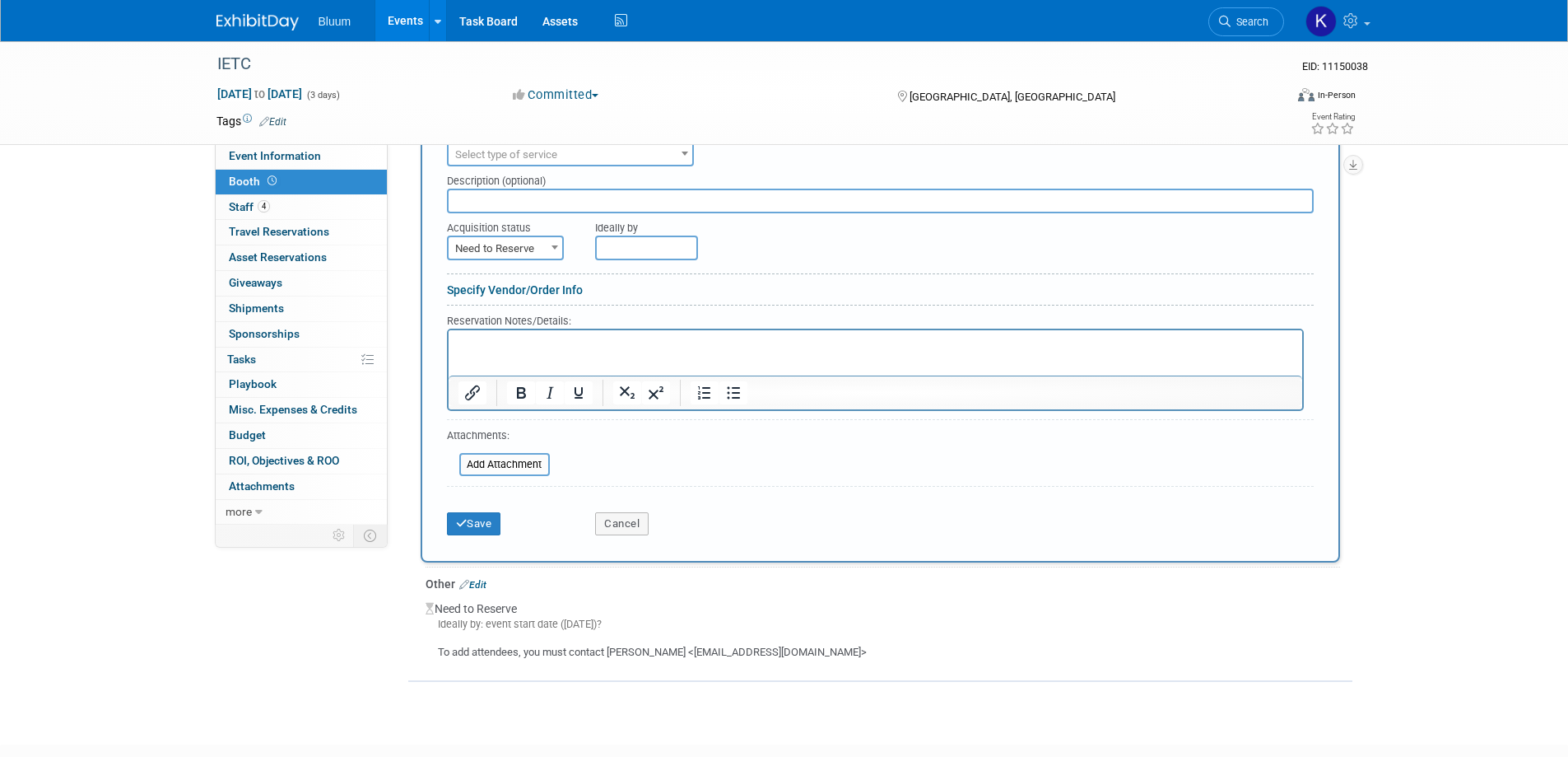
scroll to position [400, 0]
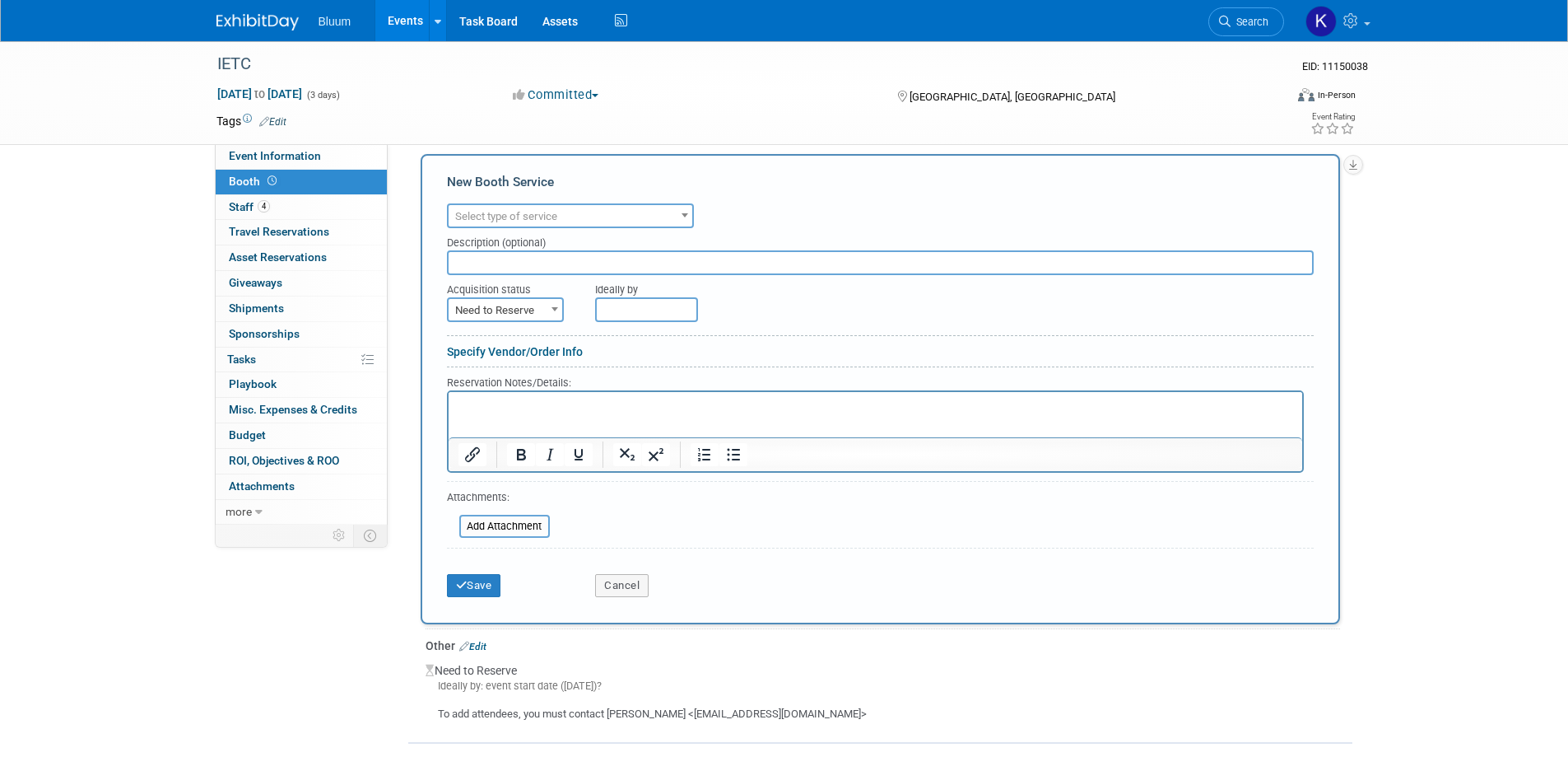
click at [654, 211] on span "Select type of service" at bounding box center [570, 216] width 244 height 23
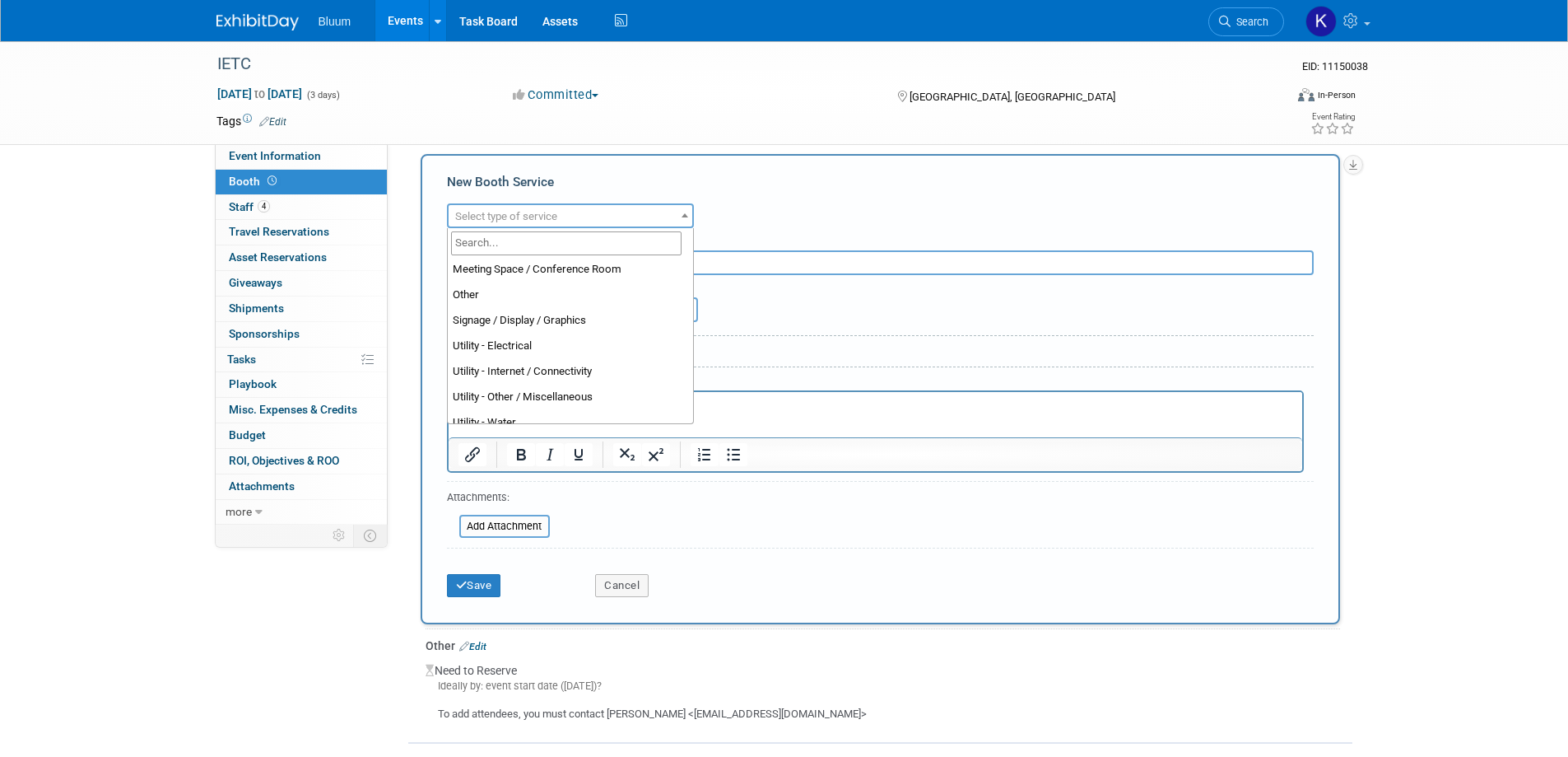
scroll to position [411, 0]
select select "8"
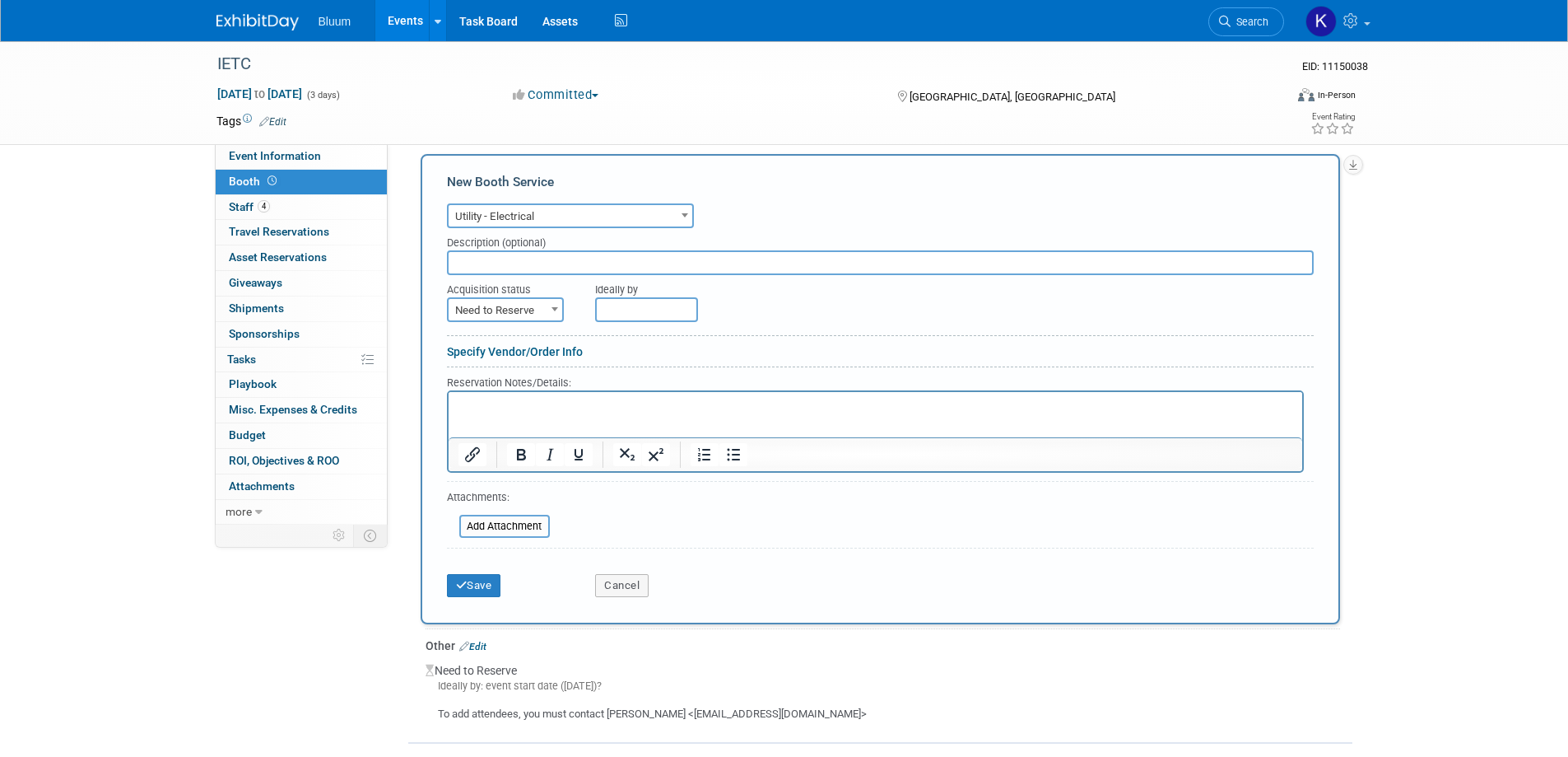
click at [527, 310] on span "Need to Reserve" at bounding box center [505, 310] width 114 height 23
select select "2"
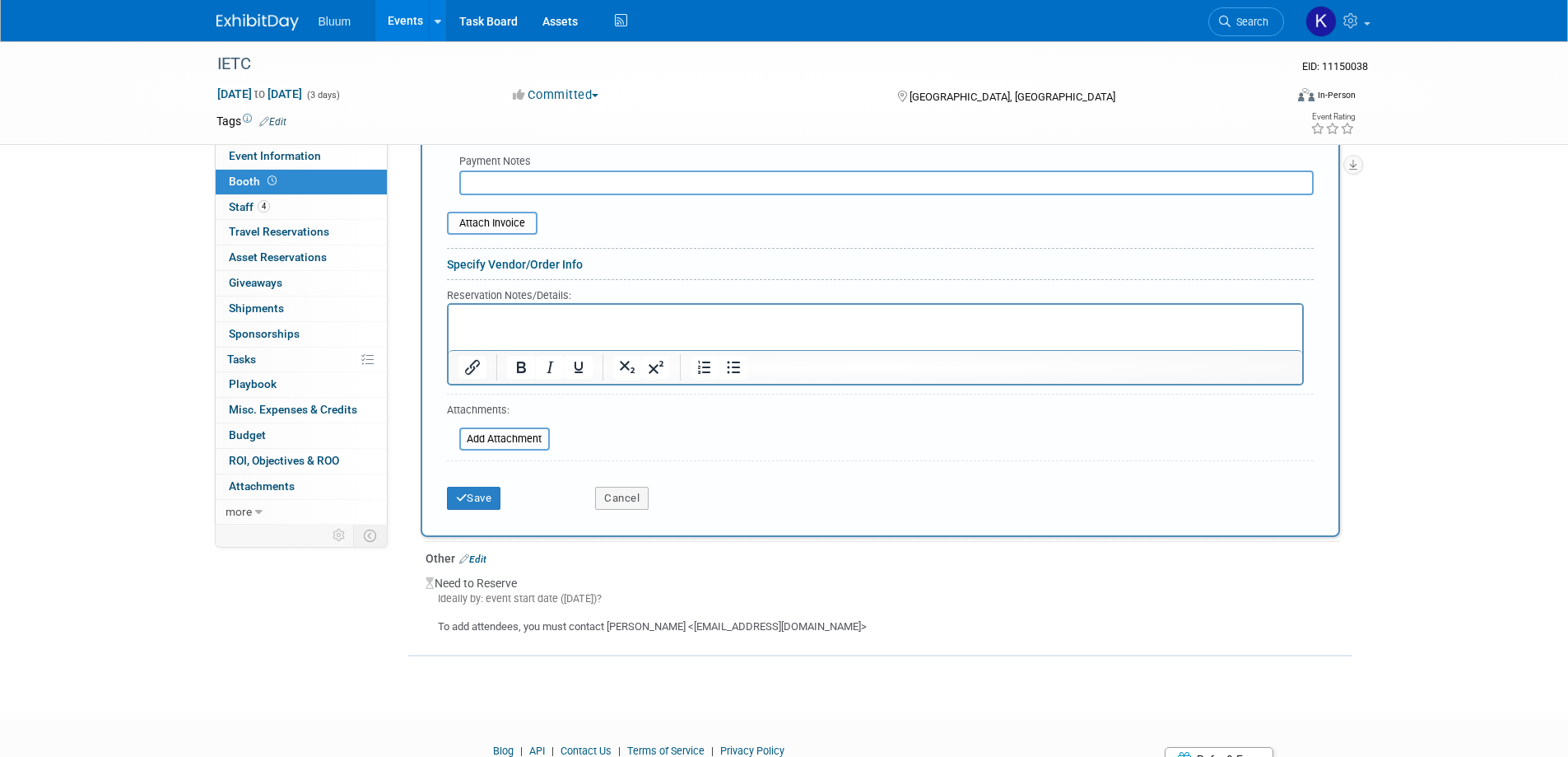
scroll to position [730, 0]
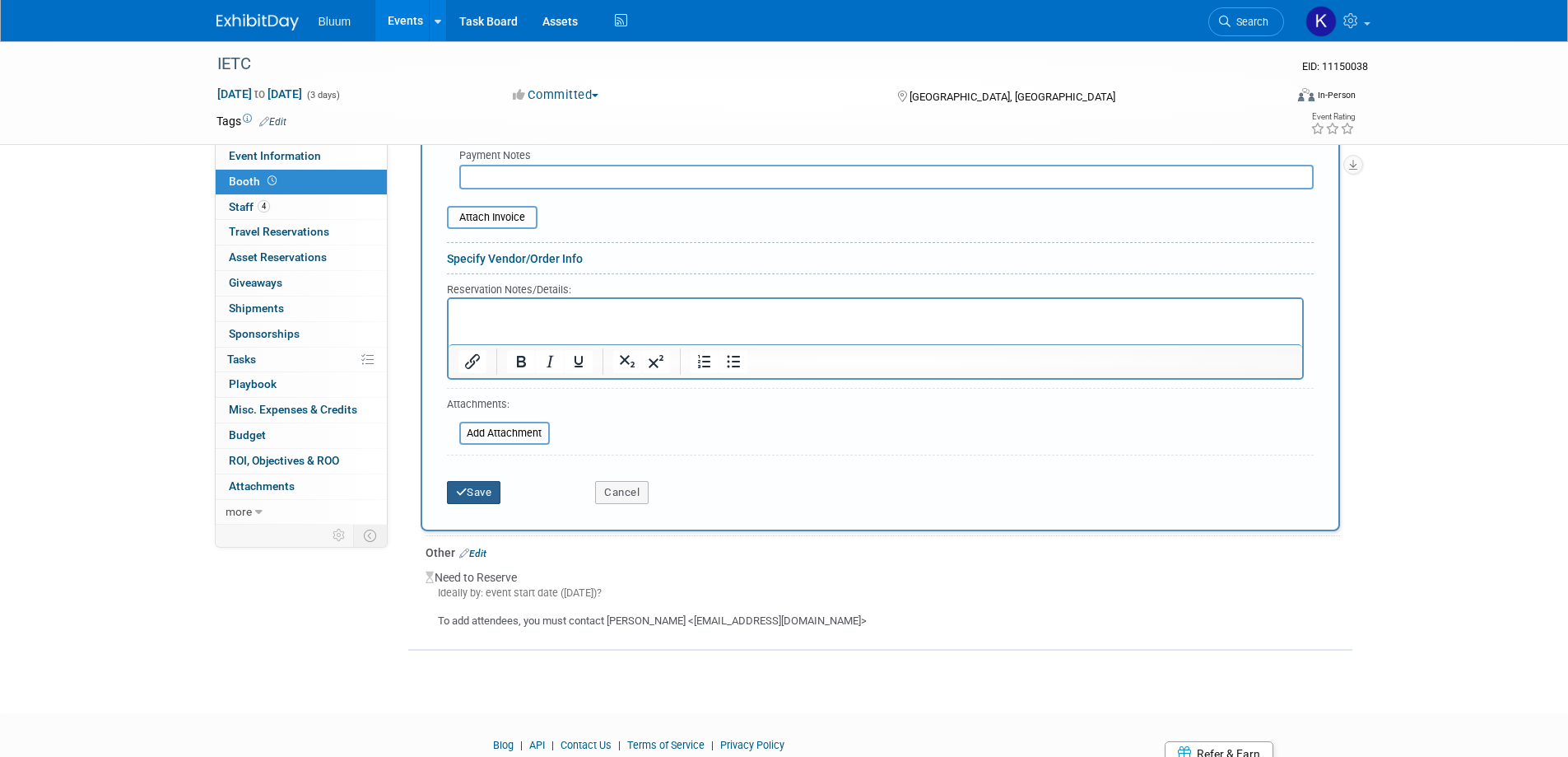
click at [481, 498] on button "Save" at bounding box center [474, 492] width 55 height 23
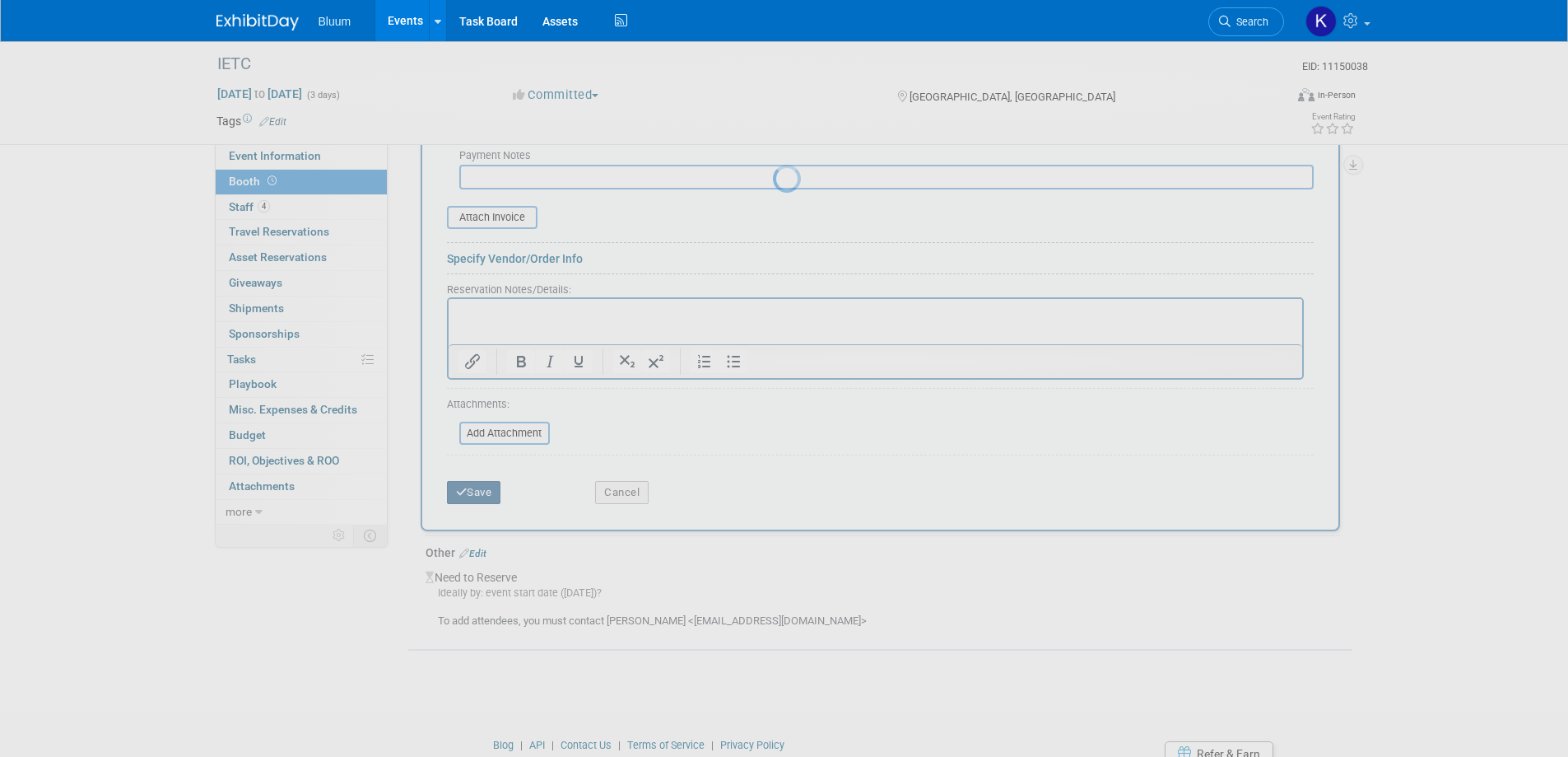
scroll to position [209, 0]
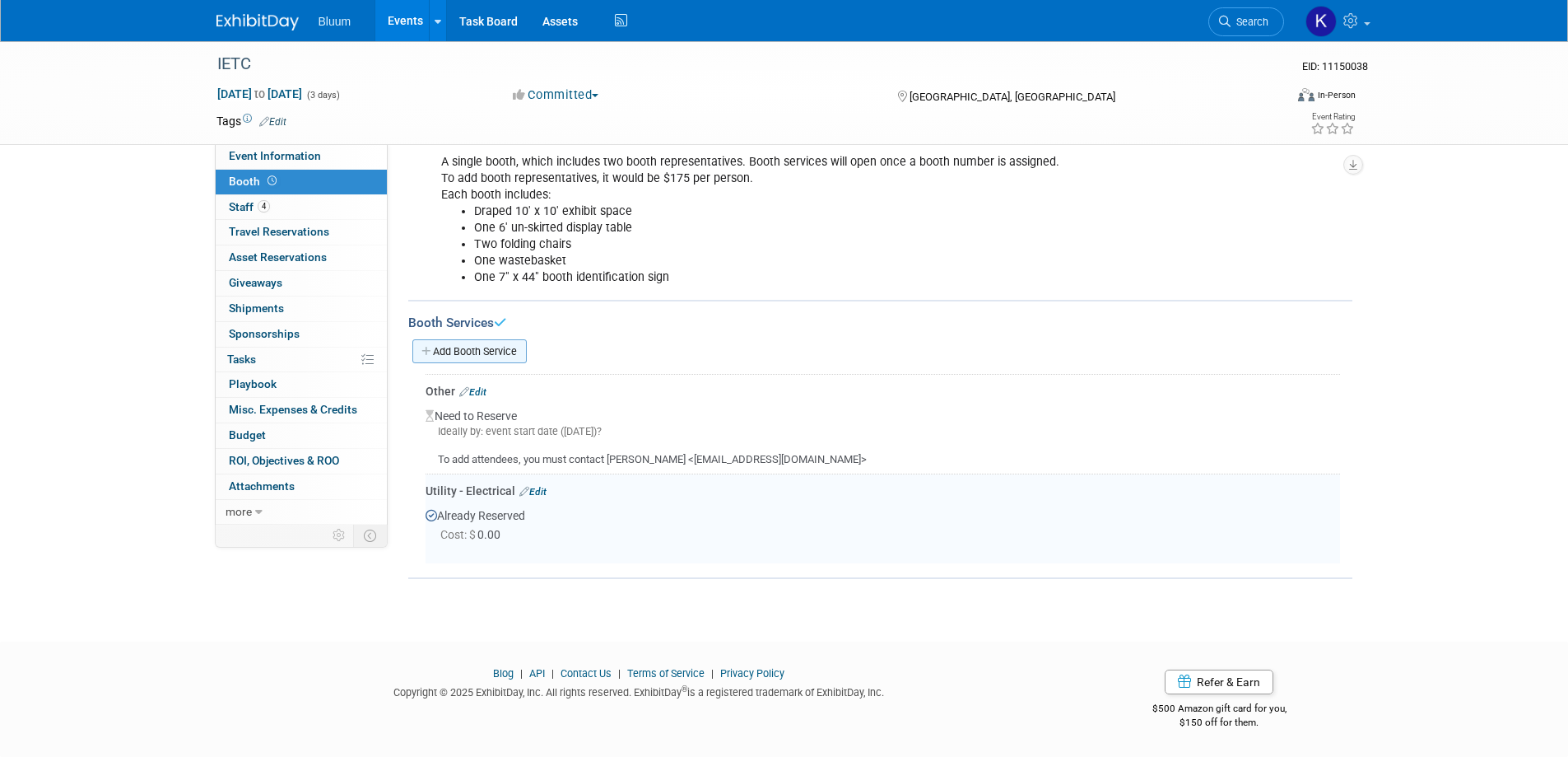
click at [480, 348] on link "Add Booth Service" at bounding box center [469, 351] width 115 height 24
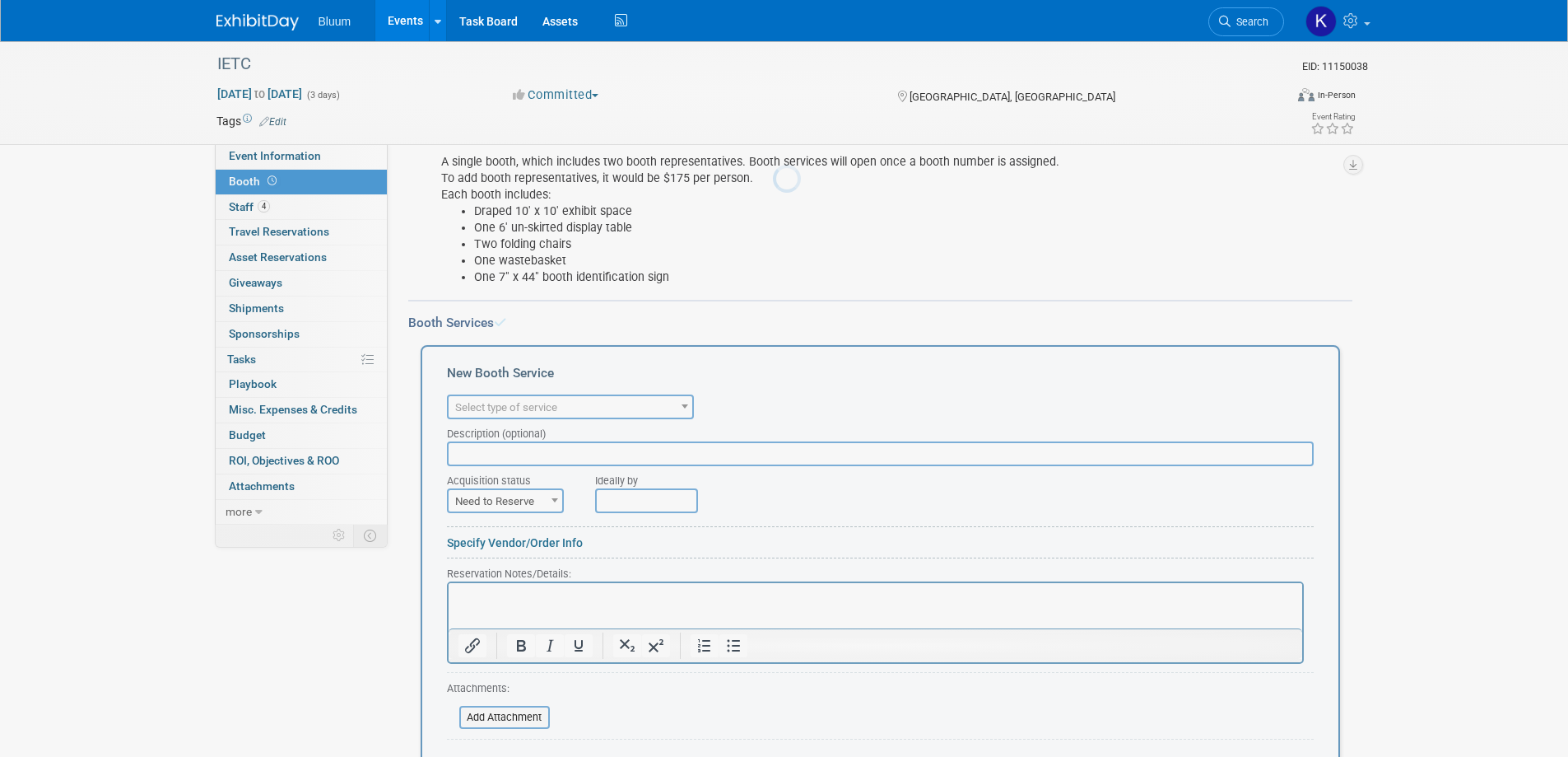
scroll to position [0, 0]
click at [535, 413] on span "Select type of service" at bounding box center [506, 408] width 102 height 13
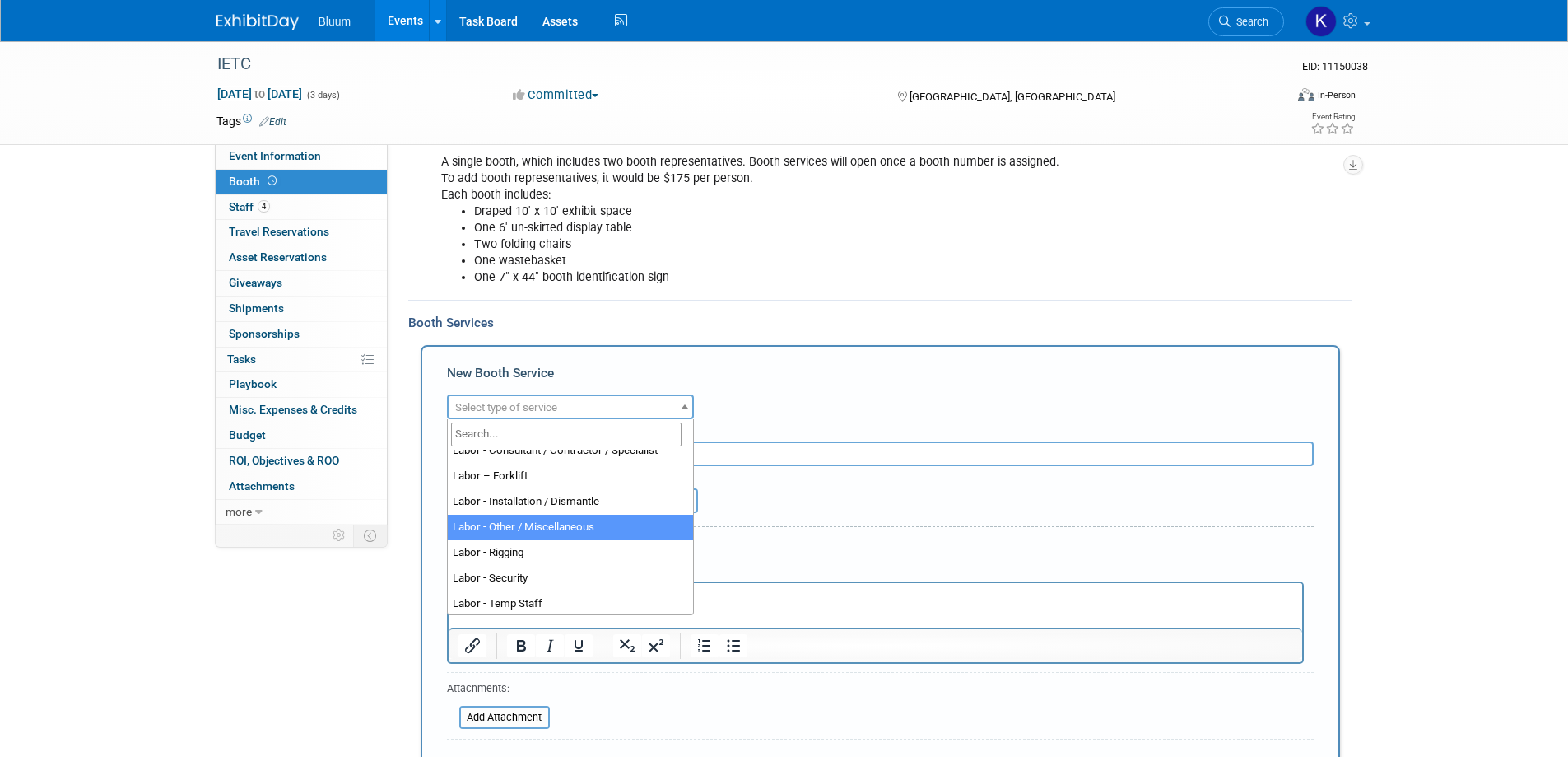
scroll to position [247, 0]
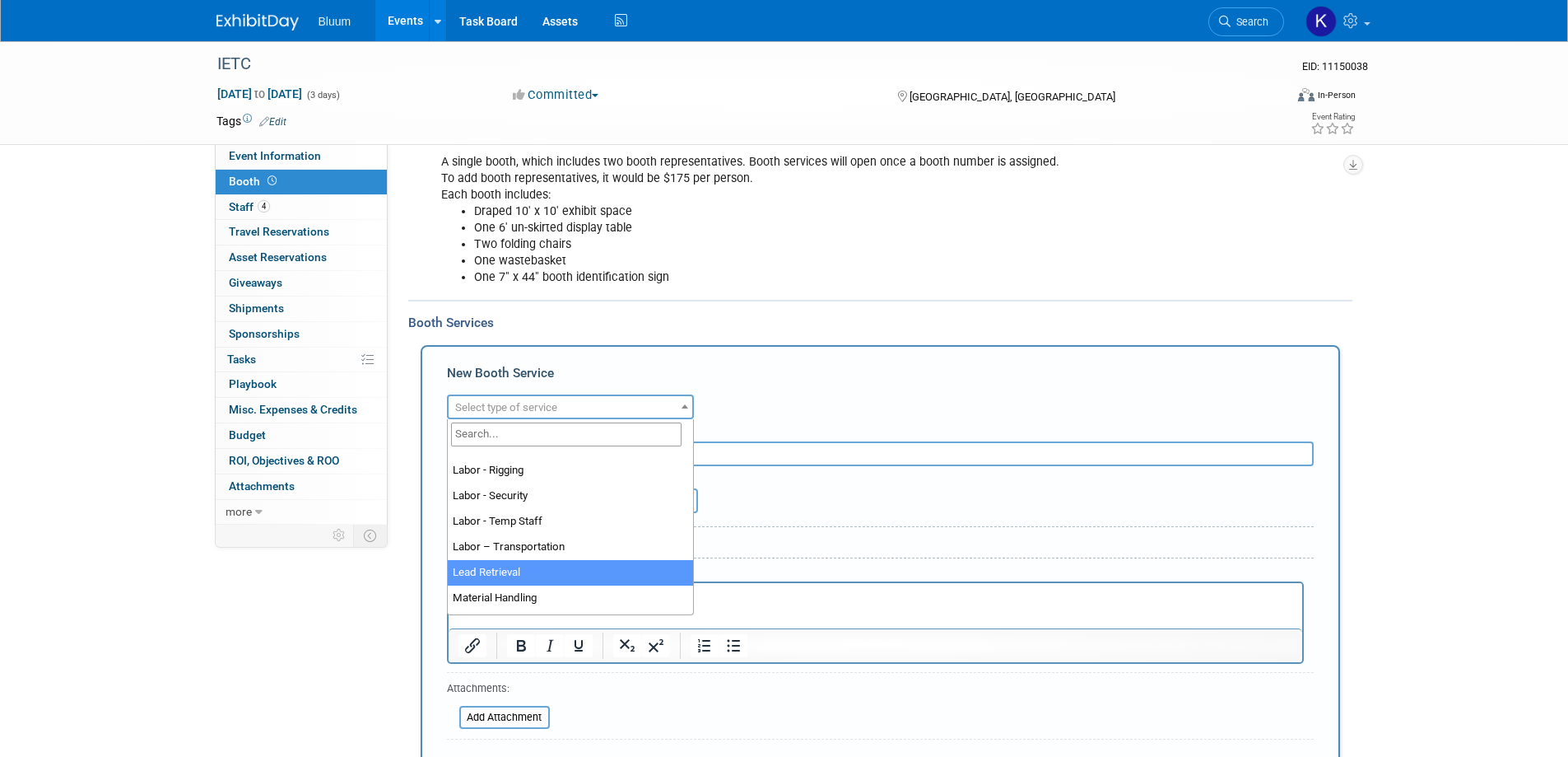
select select "7"
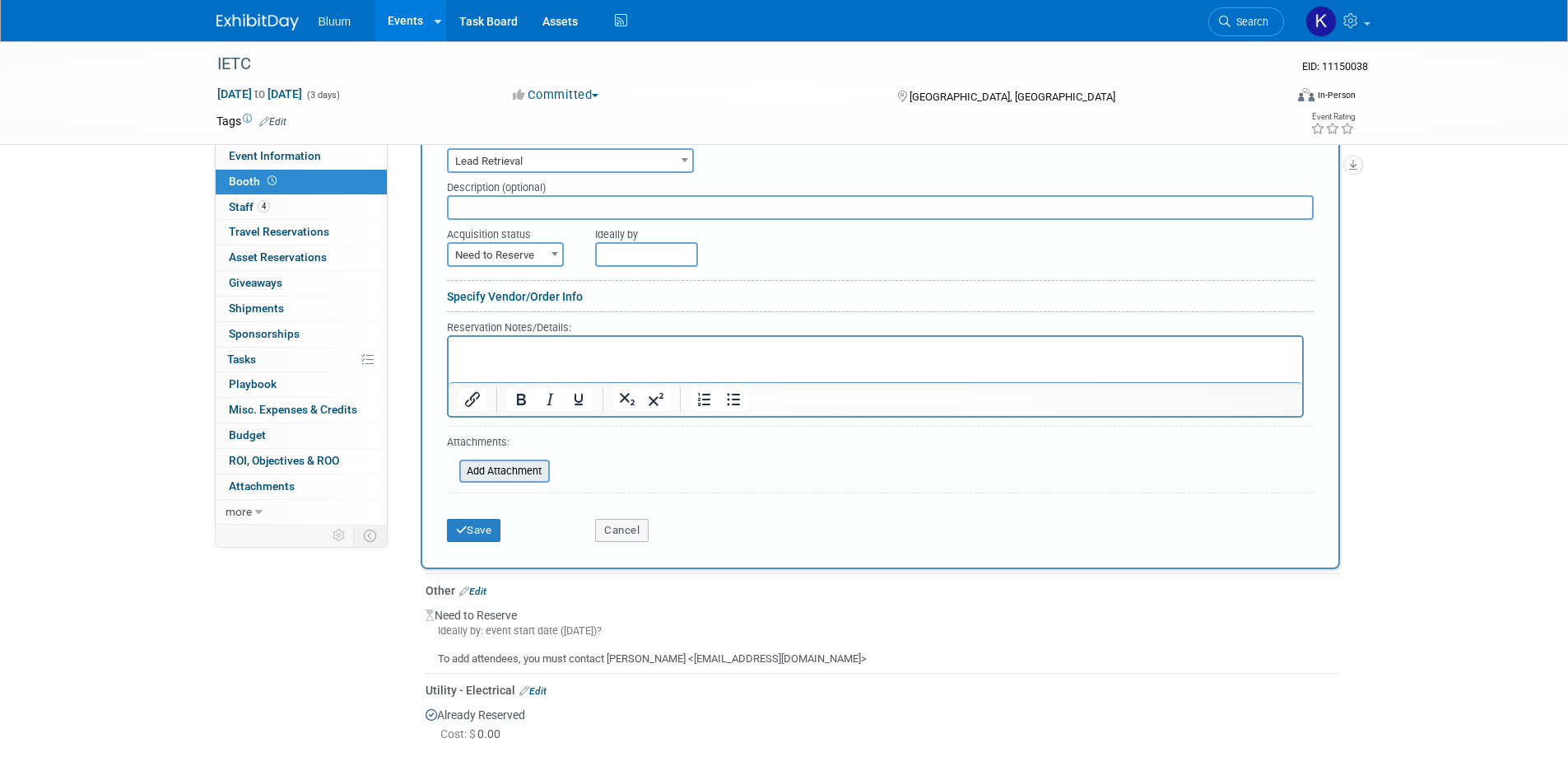
scroll to position [456, 0]
click at [491, 338] on html at bounding box center [874, 347] width 853 height 22
click at [481, 540] on button "Save" at bounding box center [474, 529] width 55 height 23
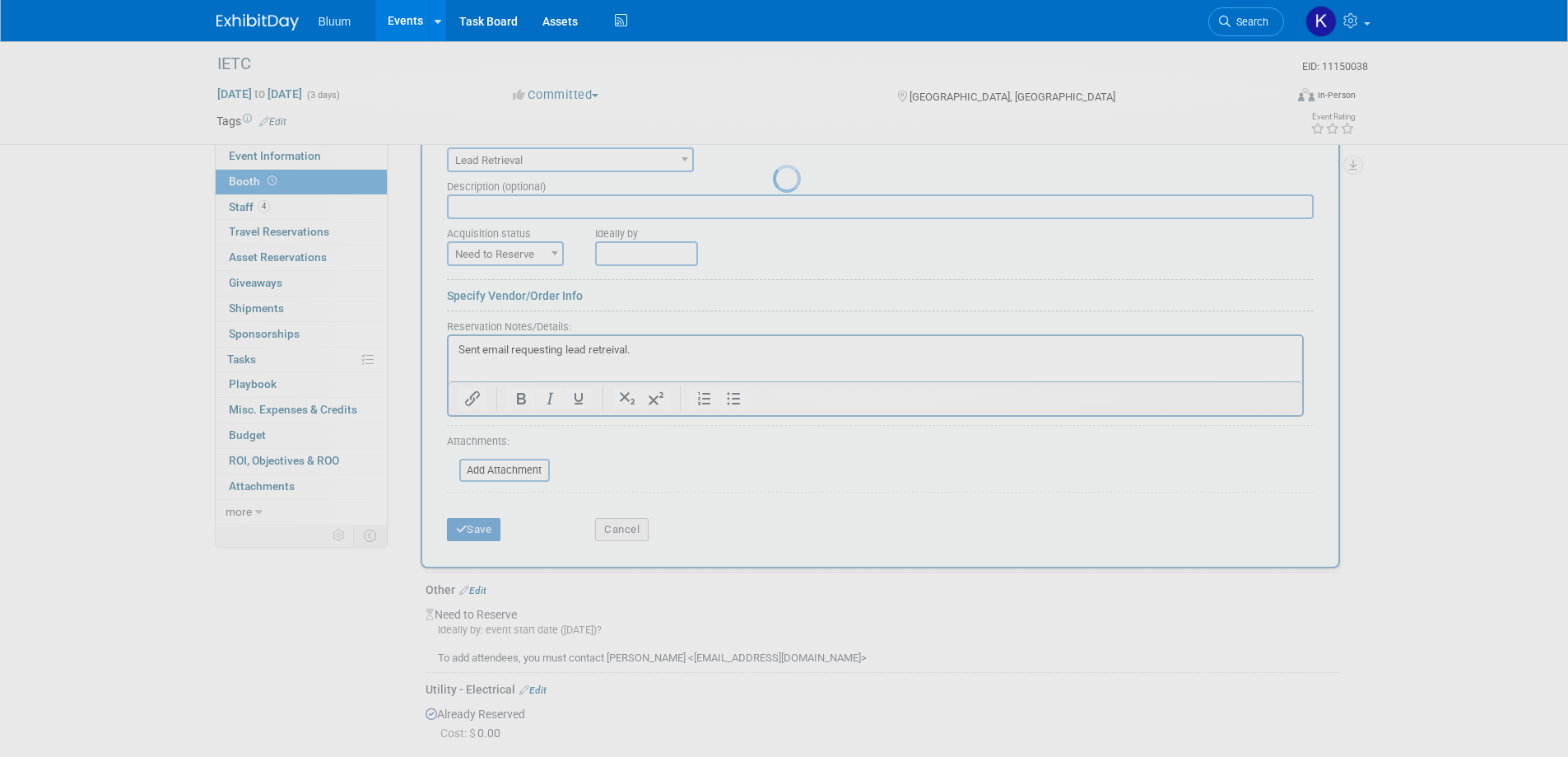
scroll to position [308, 0]
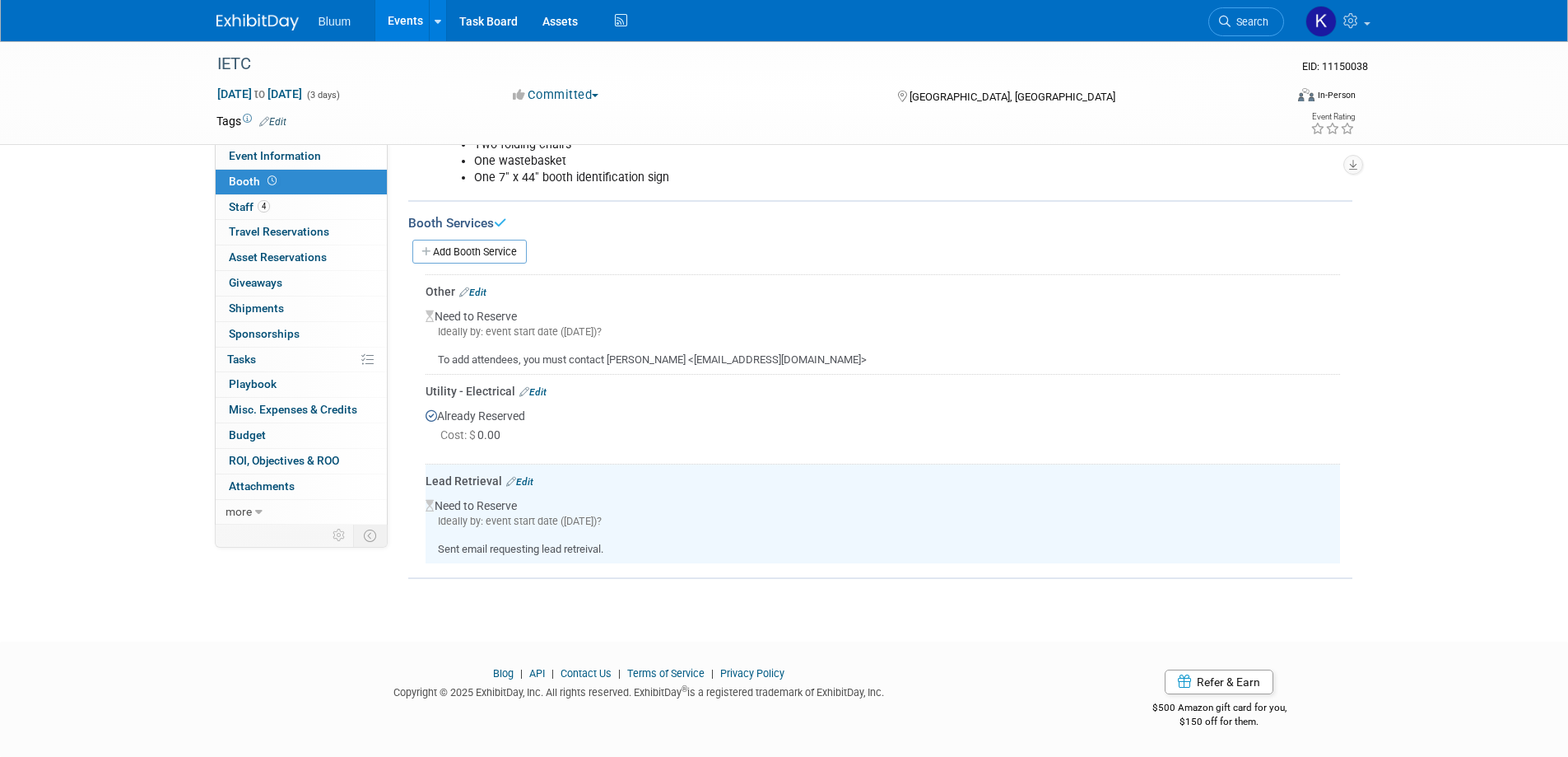
click at [481, 534] on div "Sent email requesting lead retreival." at bounding box center [882, 543] width 914 height 29
click at [505, 255] on link "Add Booth Service" at bounding box center [469, 251] width 115 height 24
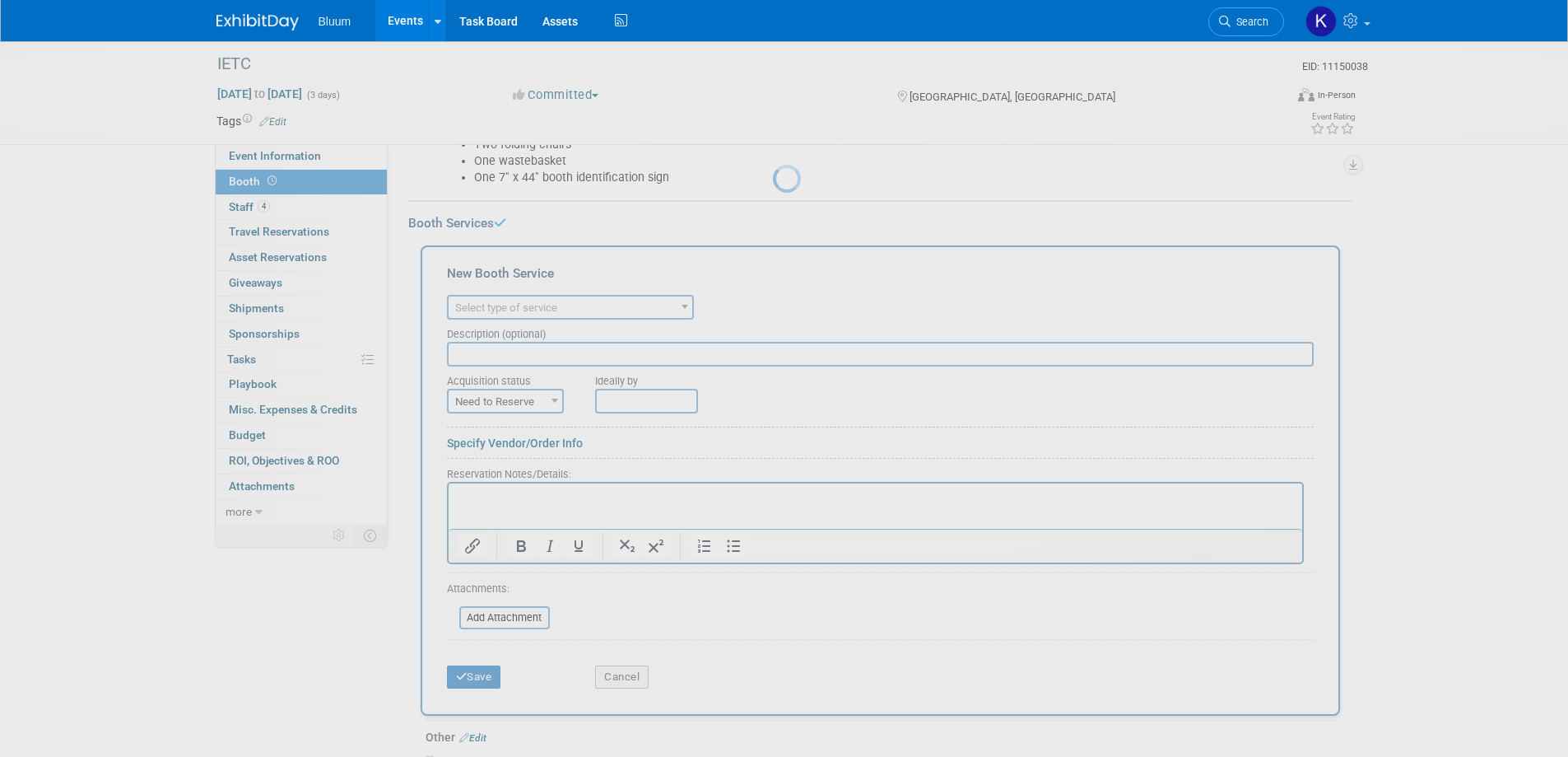
scroll to position [0, 0]
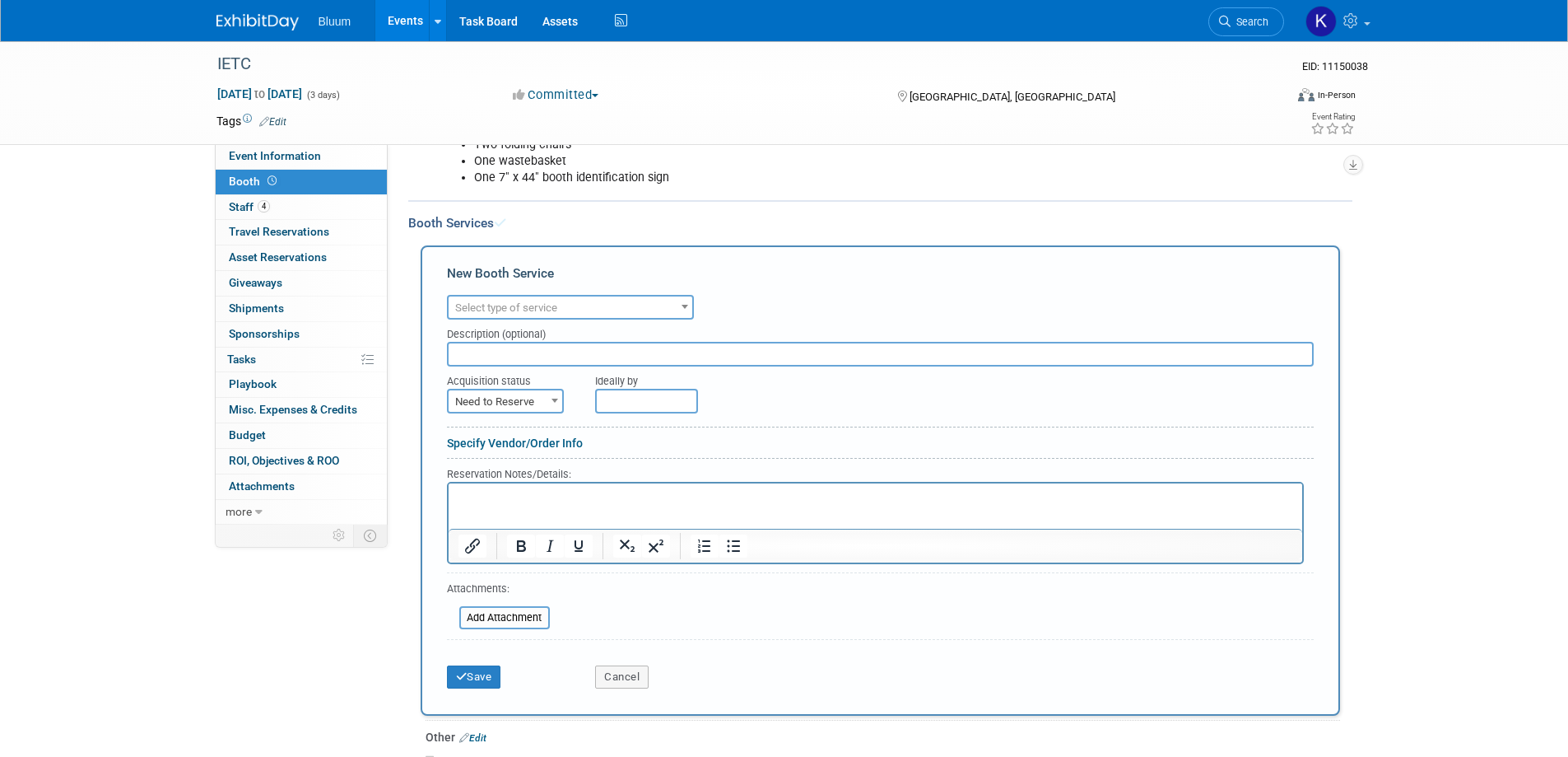
click at [558, 307] on span "Select type of service" at bounding box center [506, 308] width 102 height 13
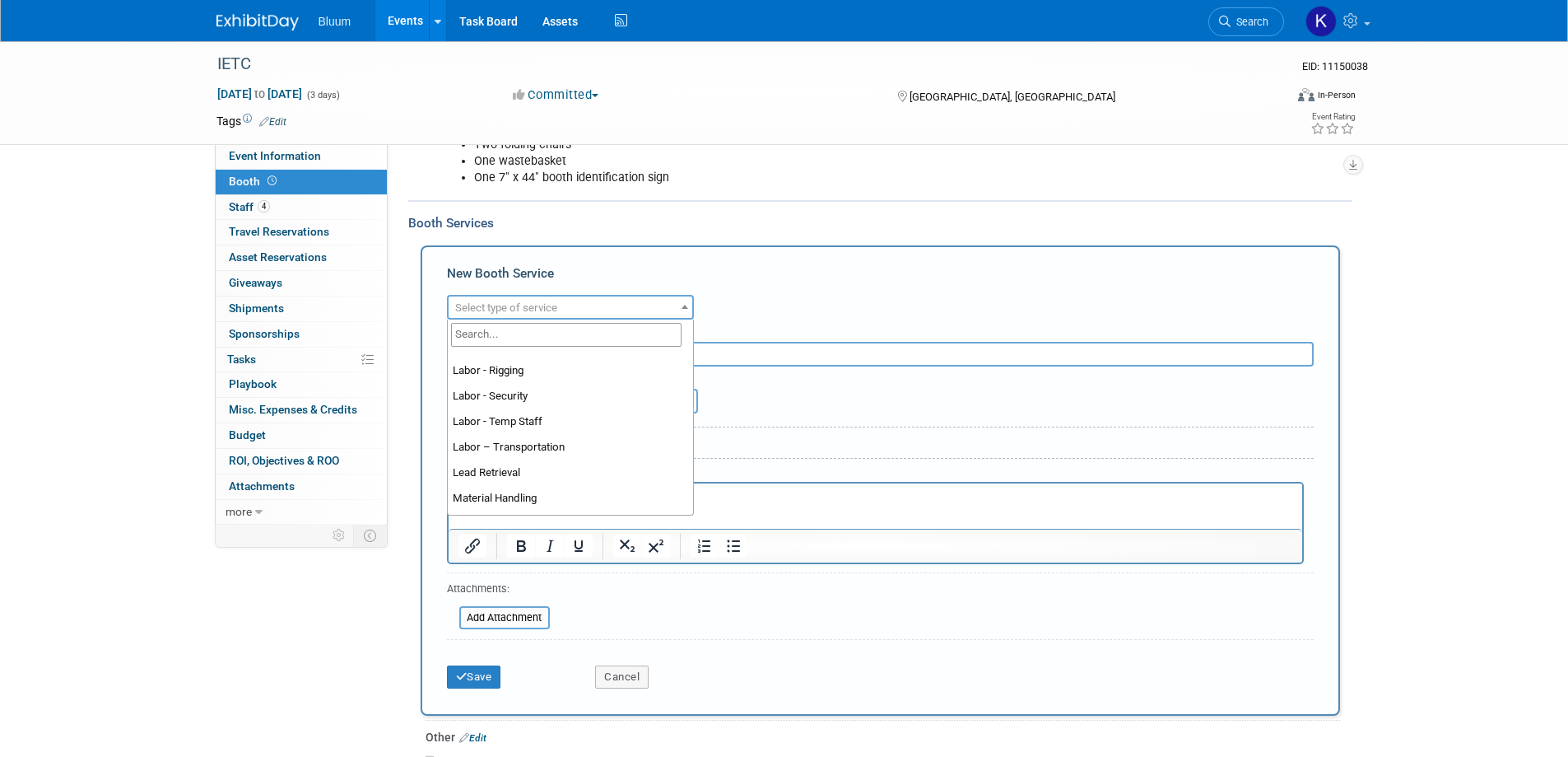
scroll to position [329, 0]
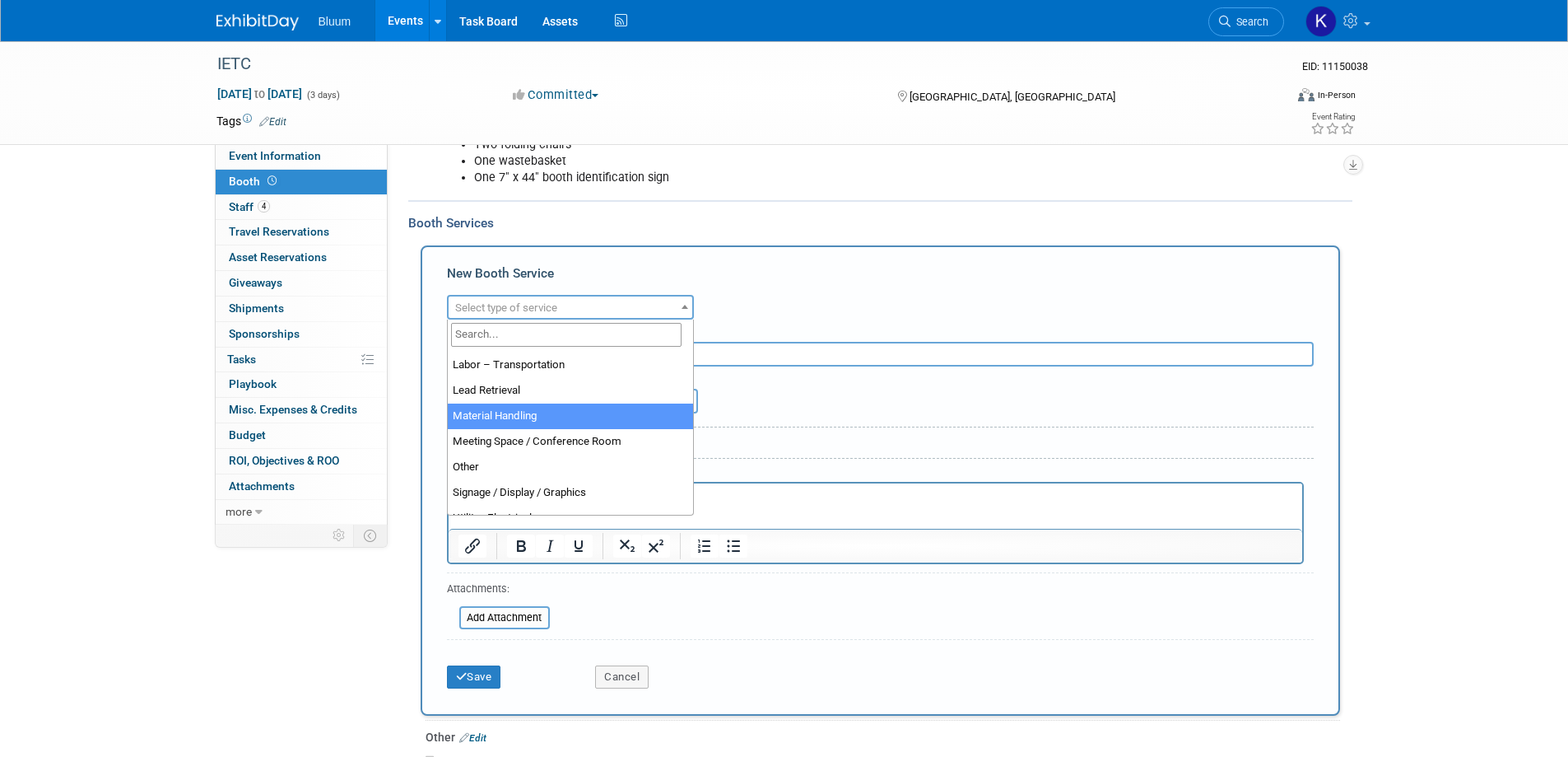
select select "10"
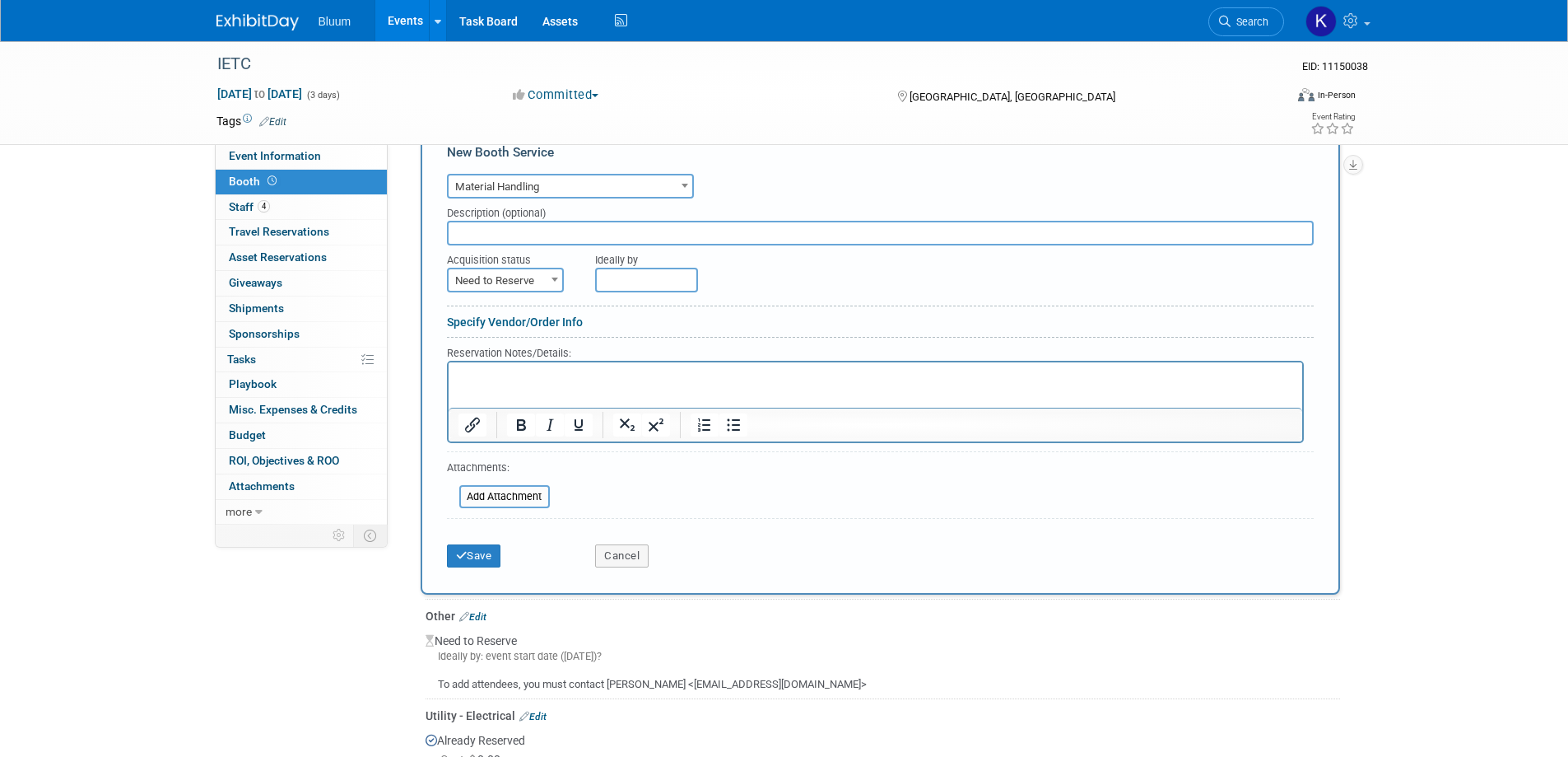
scroll to position [473, 0]
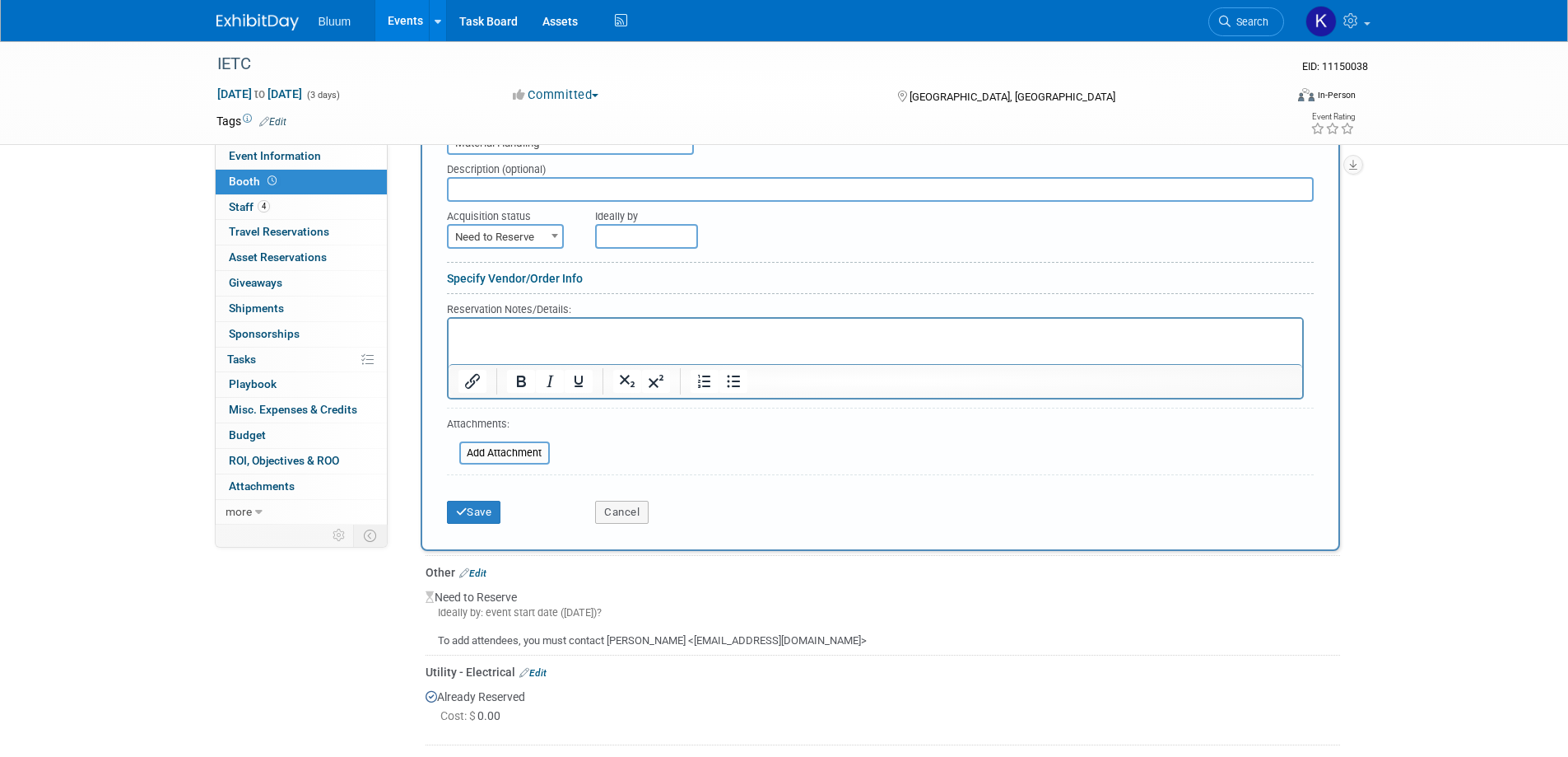
click at [499, 341] on html at bounding box center [874, 329] width 853 height 22
click at [471, 512] on button "Save" at bounding box center [474, 511] width 55 height 23
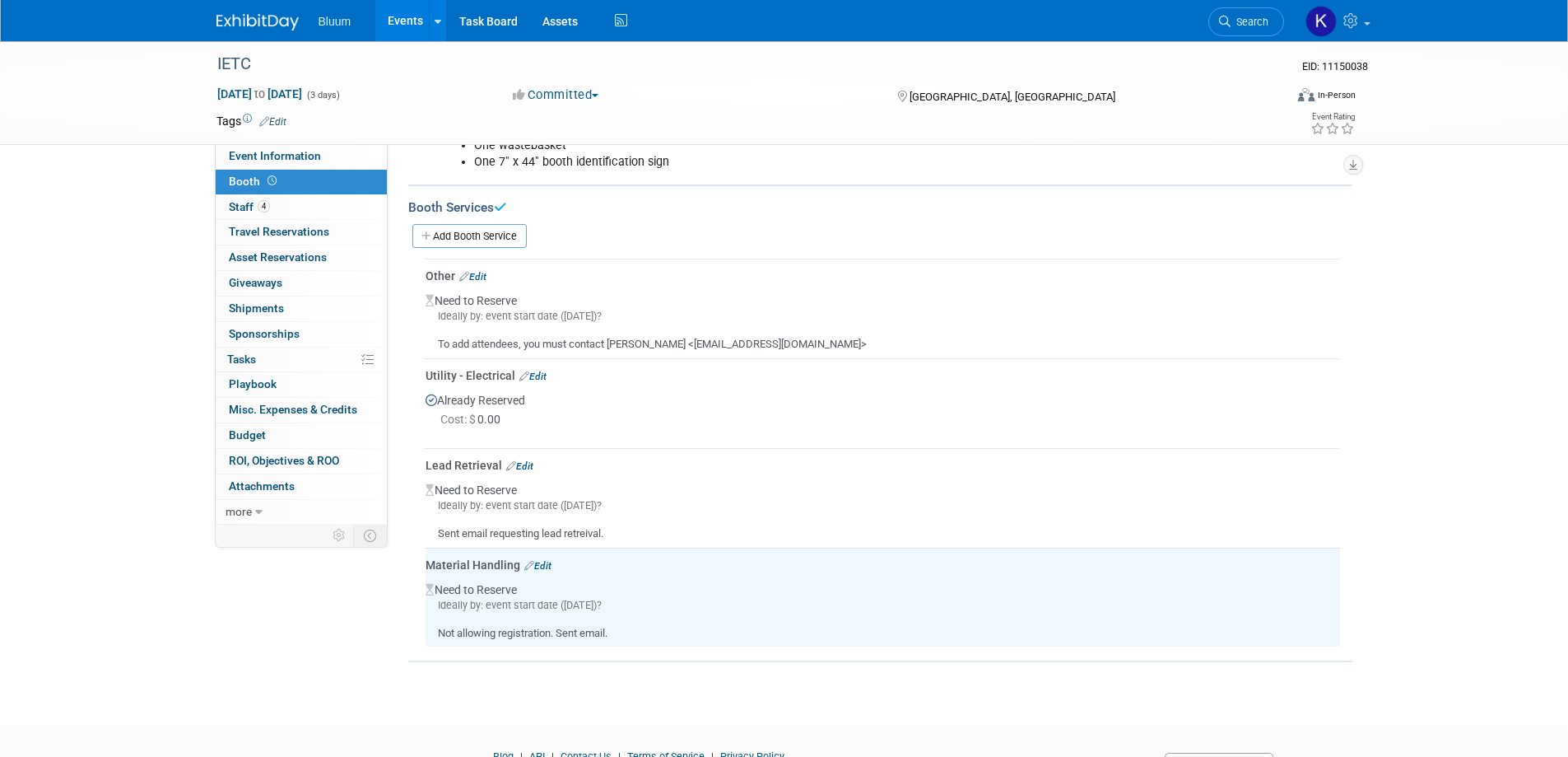
scroll to position [160, 0]
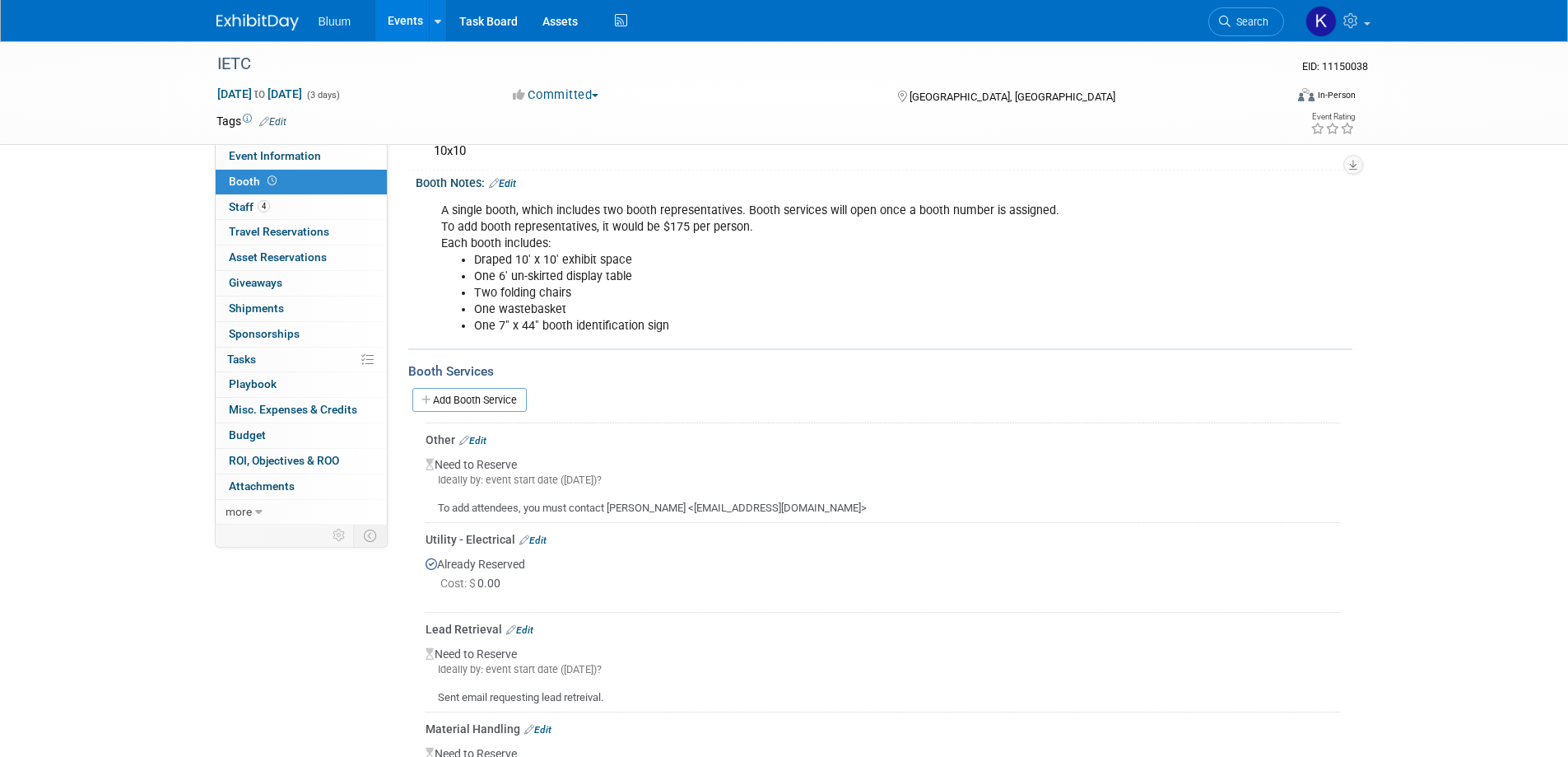
click at [404, 22] on link "Events" at bounding box center [406, 20] width 60 height 41
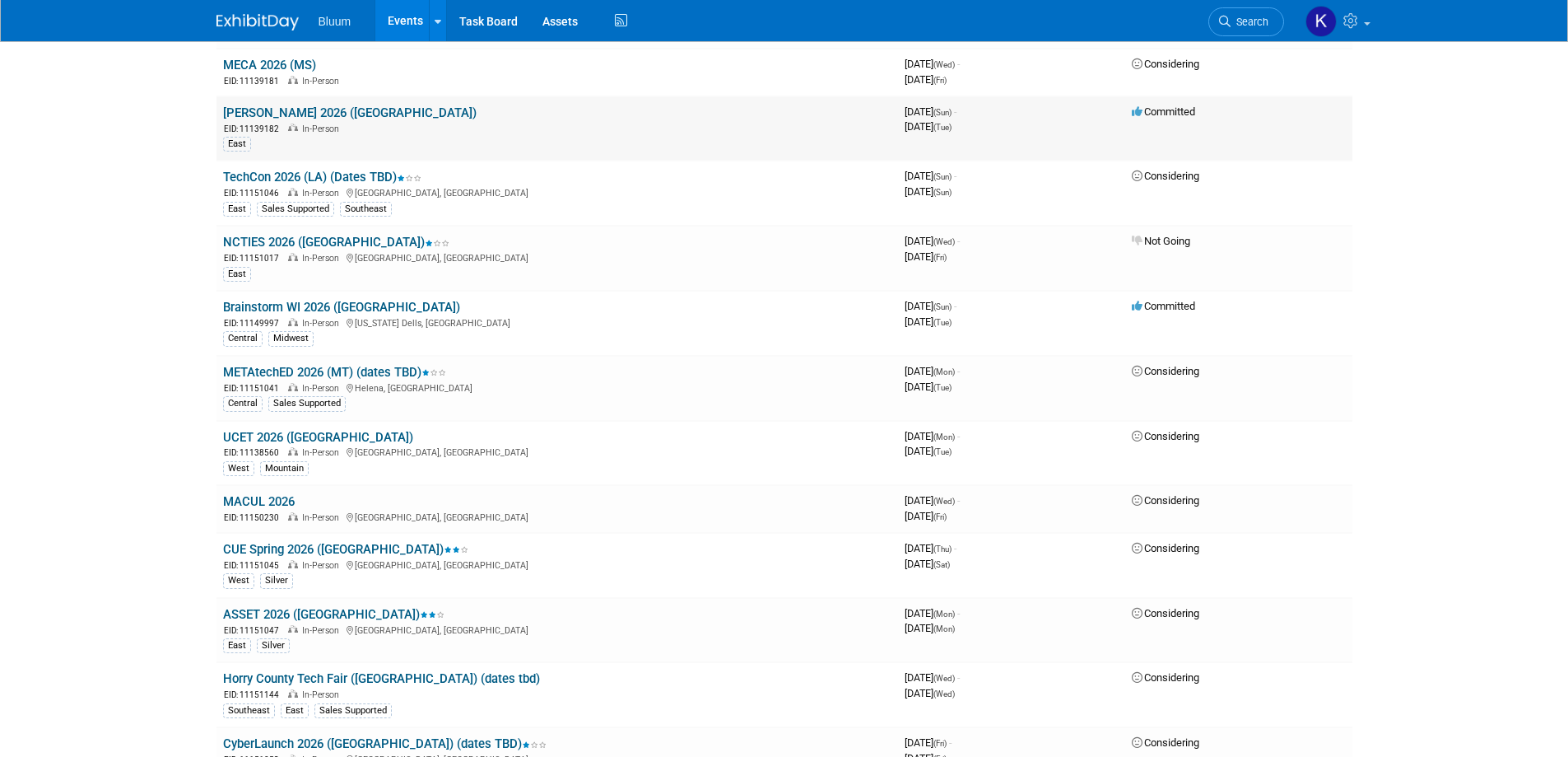
scroll to position [2717, 0]
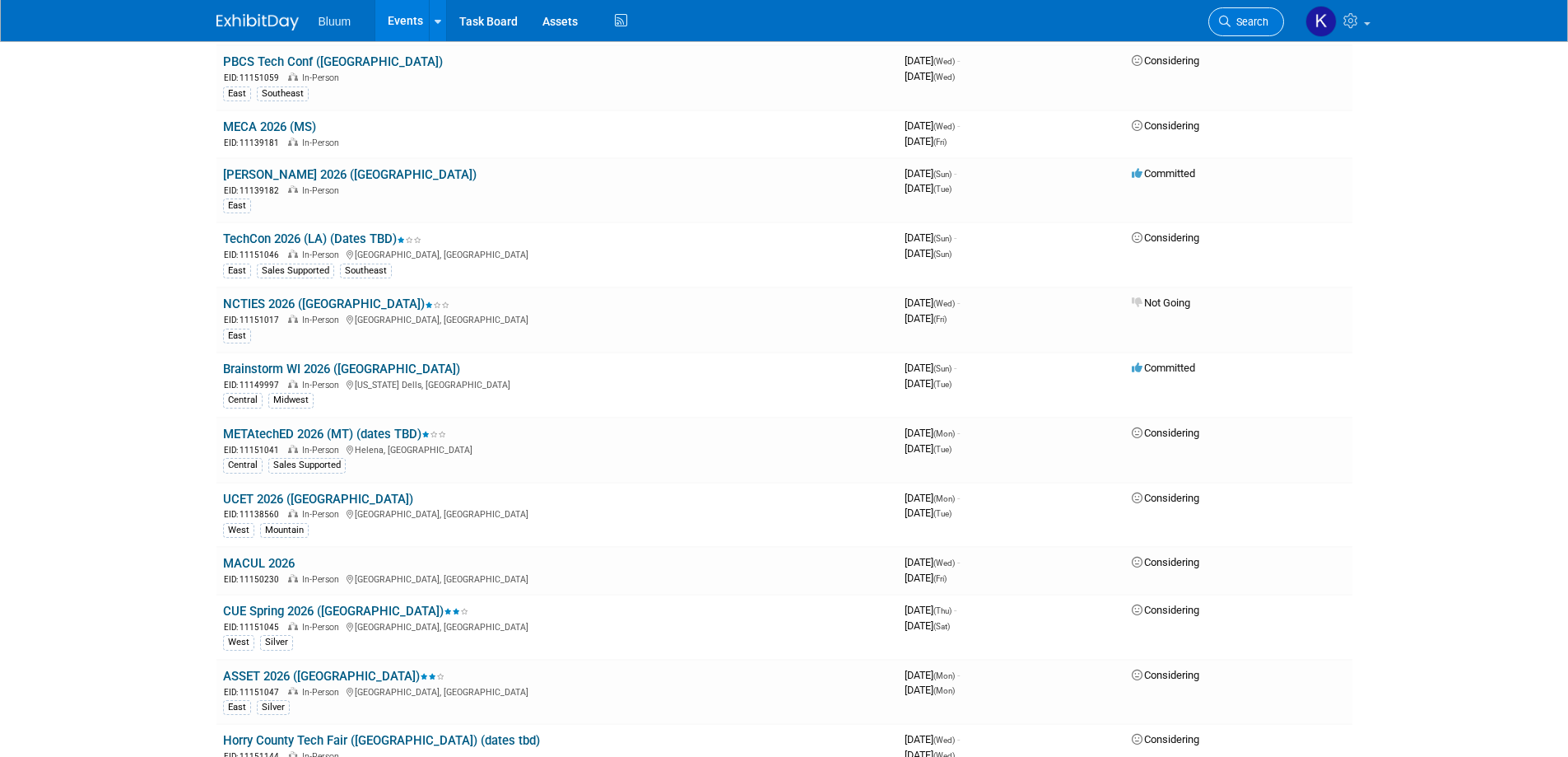
click at [1247, 31] on link "Search" at bounding box center [1246, 22] width 75 height 29
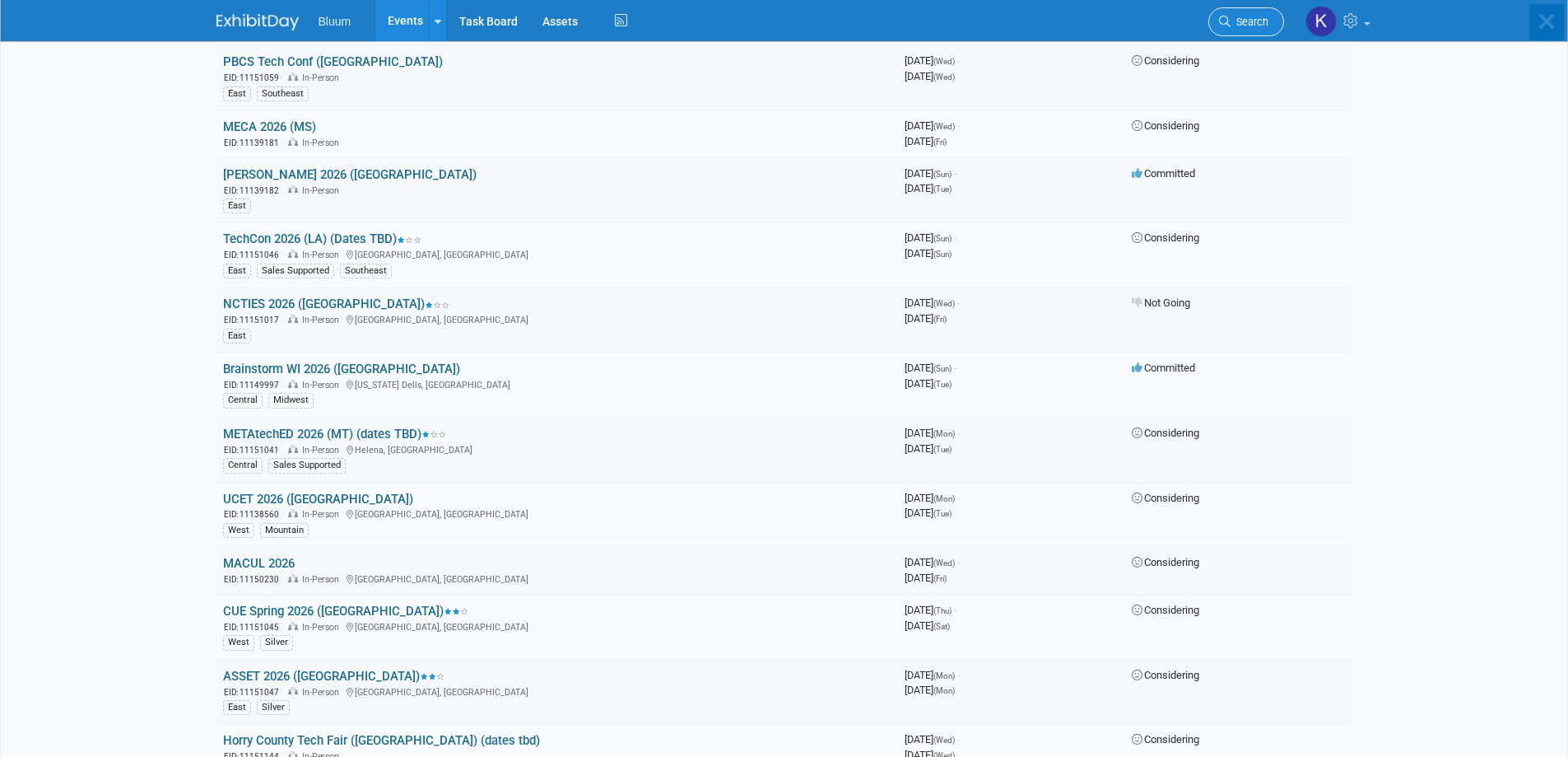
scroll to position [0, 0]
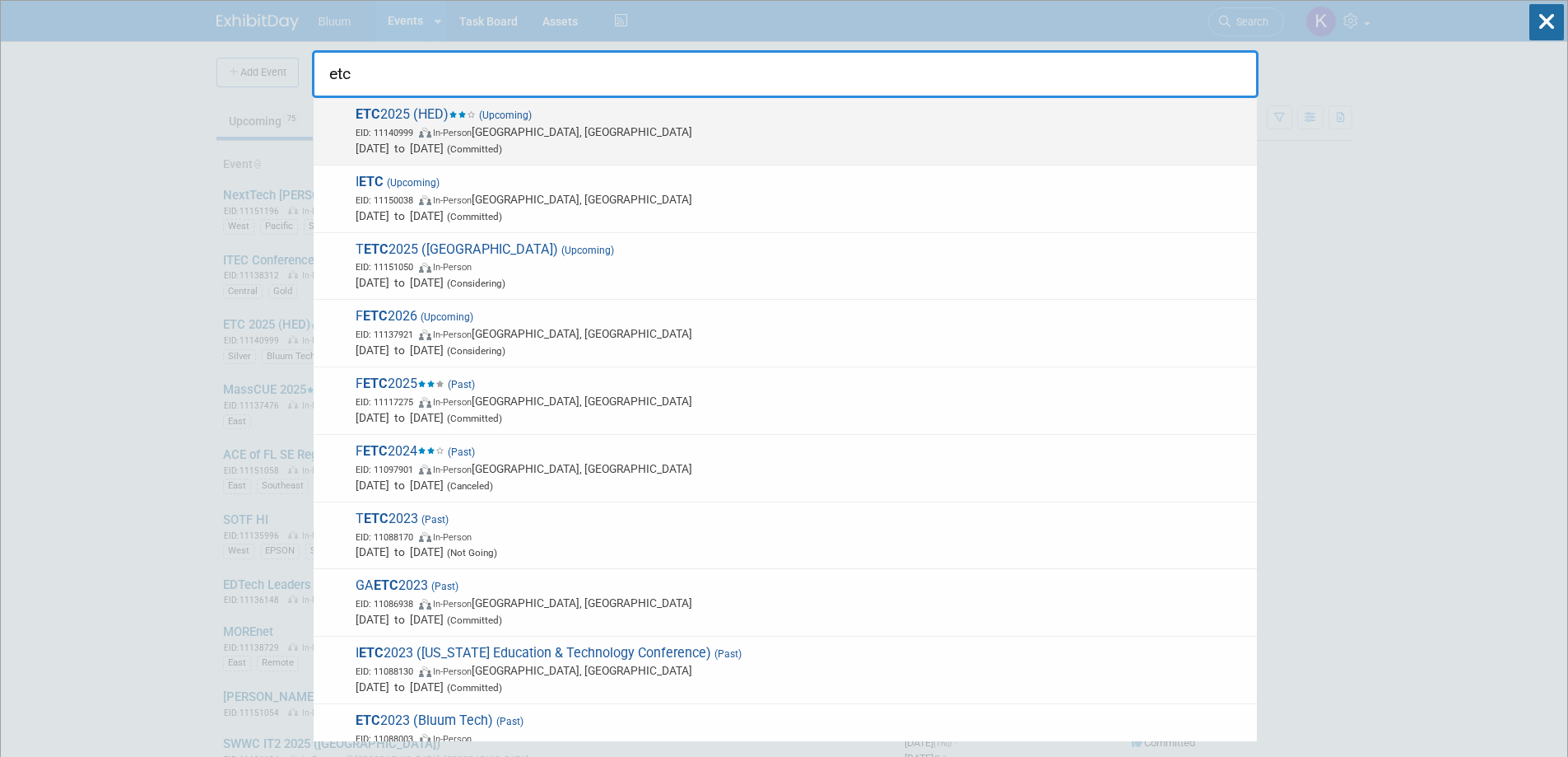
type input "etc"
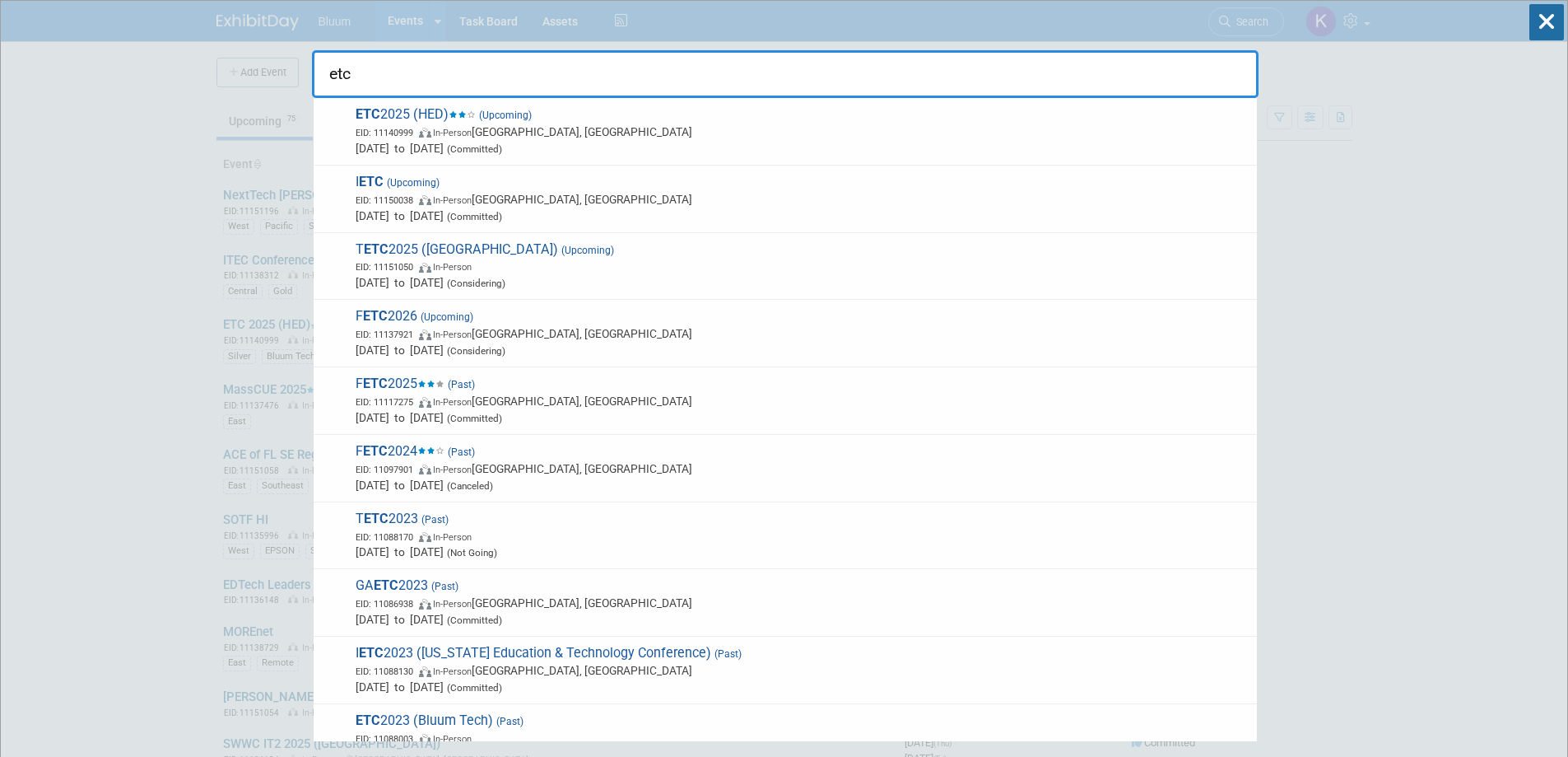
click at [417, 135] on span "EID: 11140999" at bounding box center [387, 133] width 64 height 11
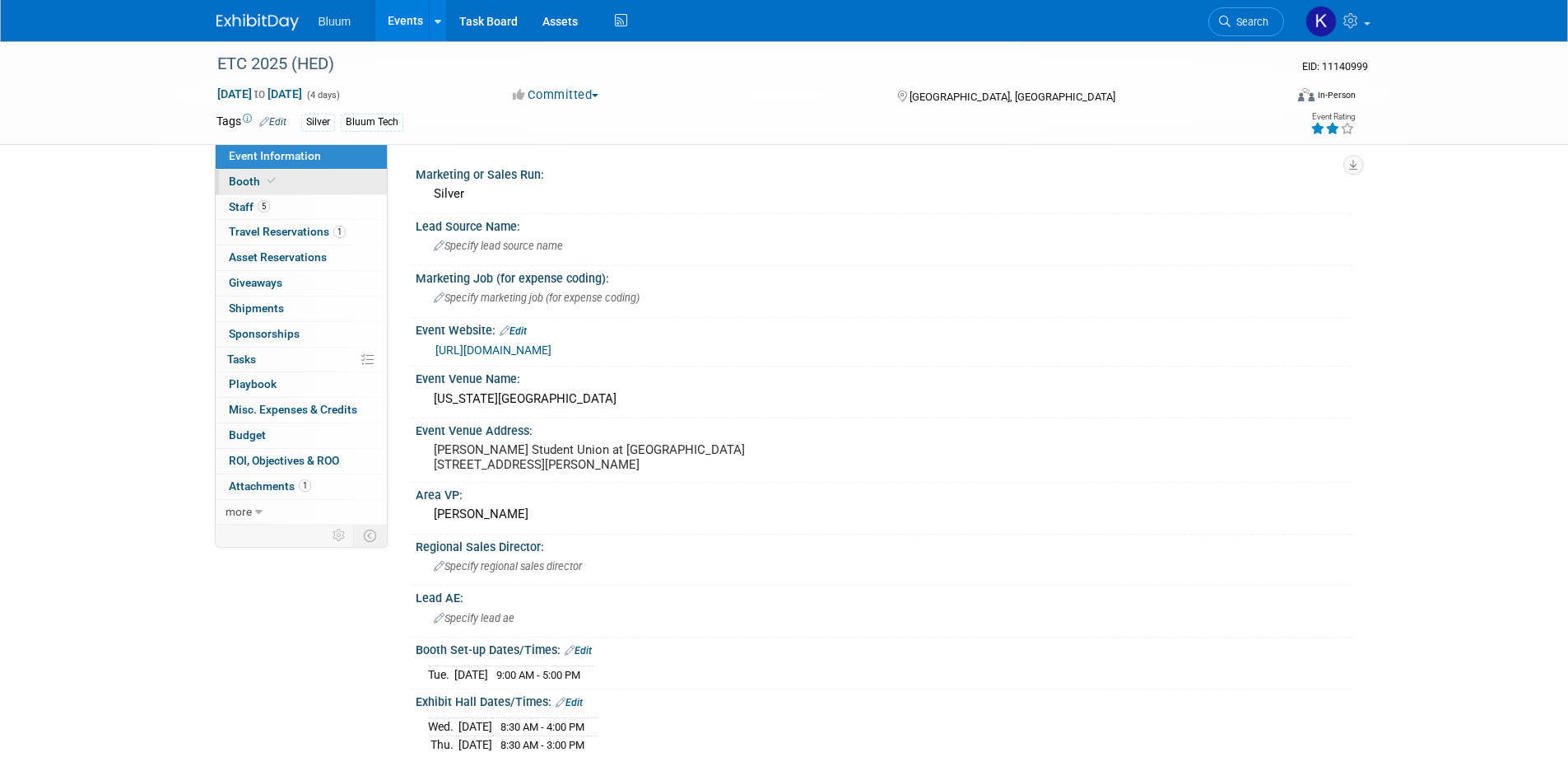
click at [247, 187] on link "Booth" at bounding box center [301, 181] width 171 height 25
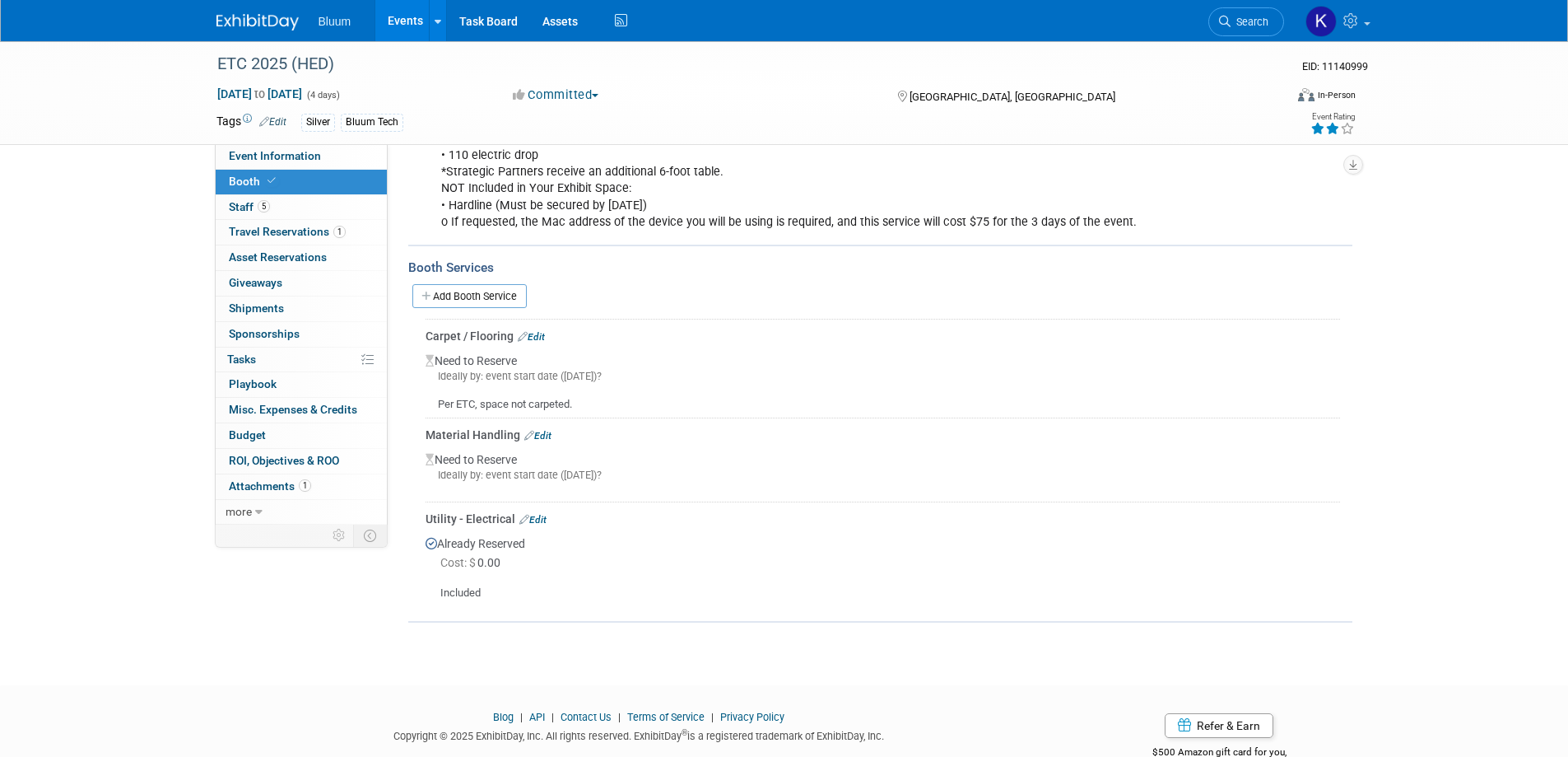
scroll to position [364, 0]
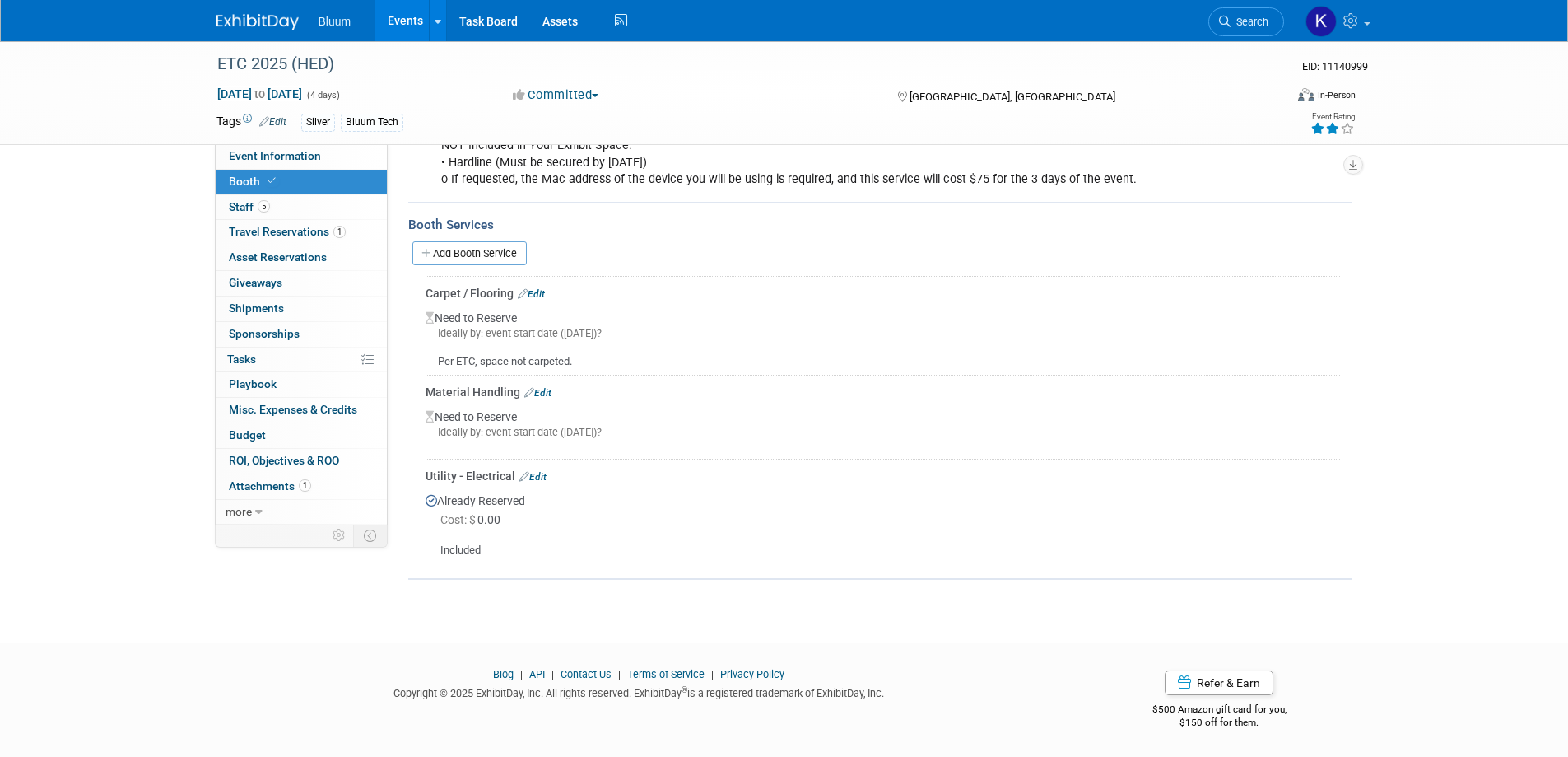
click at [474, 253] on link "Add Booth Service" at bounding box center [469, 253] width 115 height 24
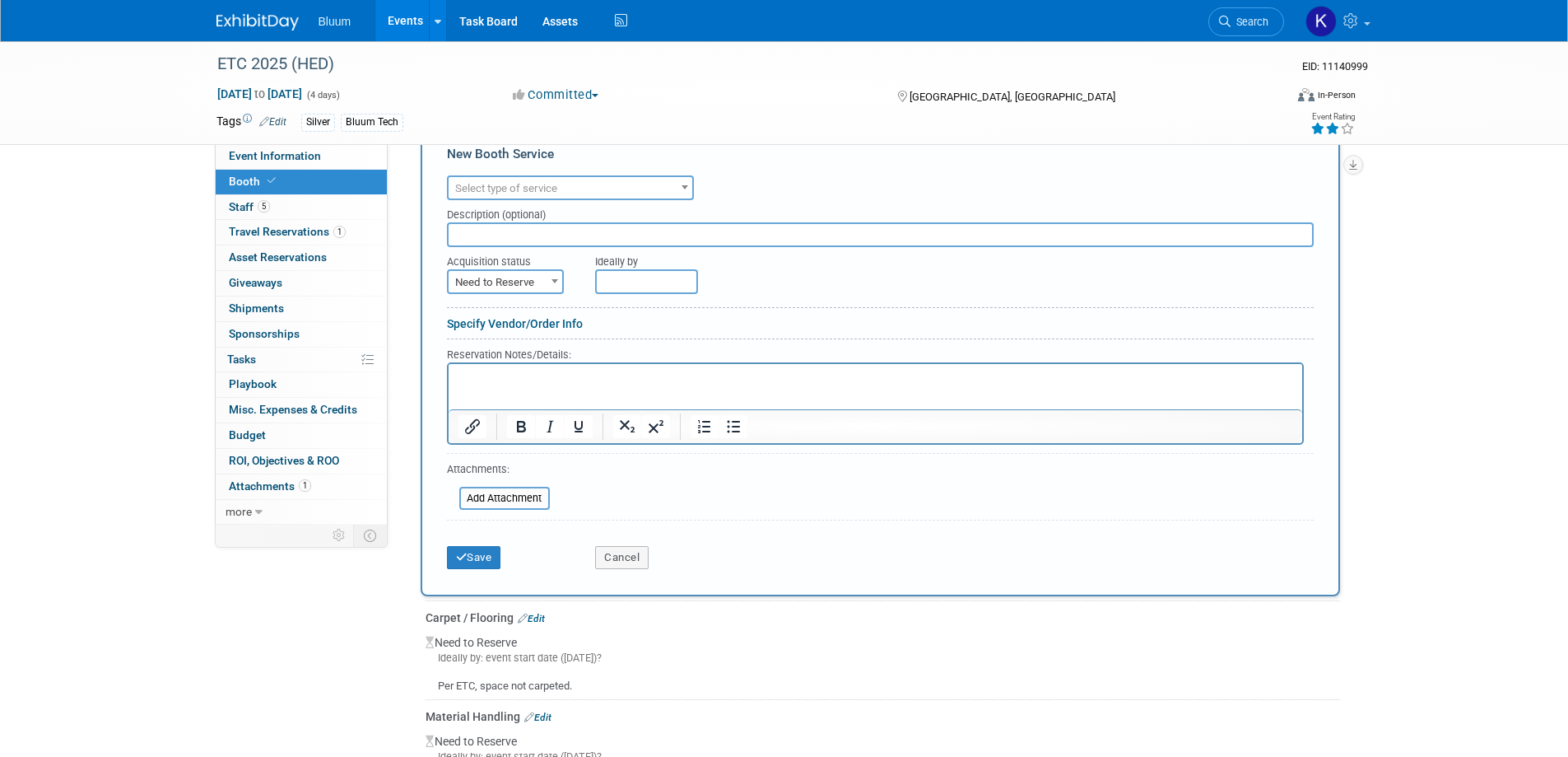
scroll to position [447, 0]
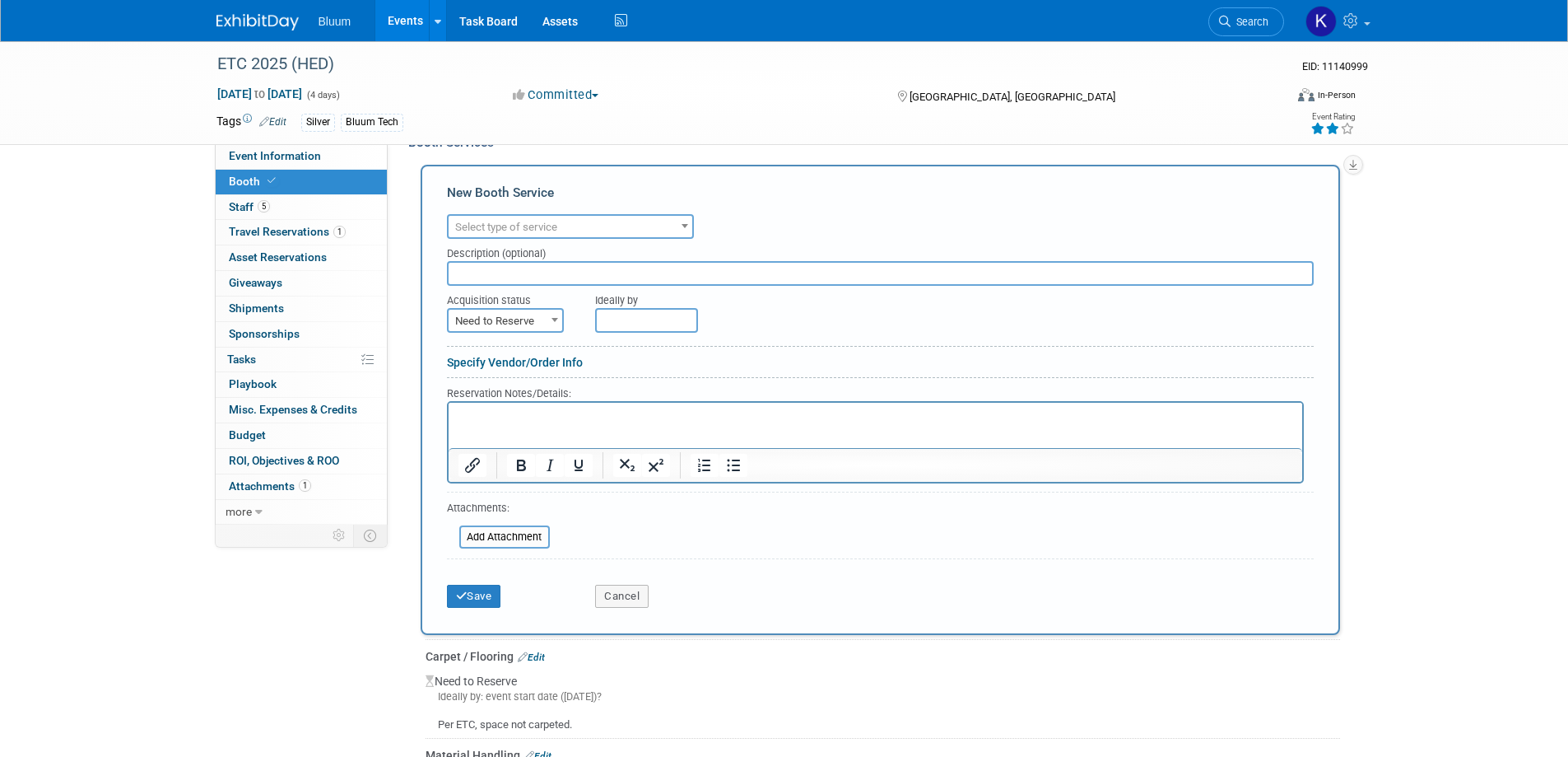
click at [644, 233] on span "Select type of service" at bounding box center [570, 227] width 244 height 23
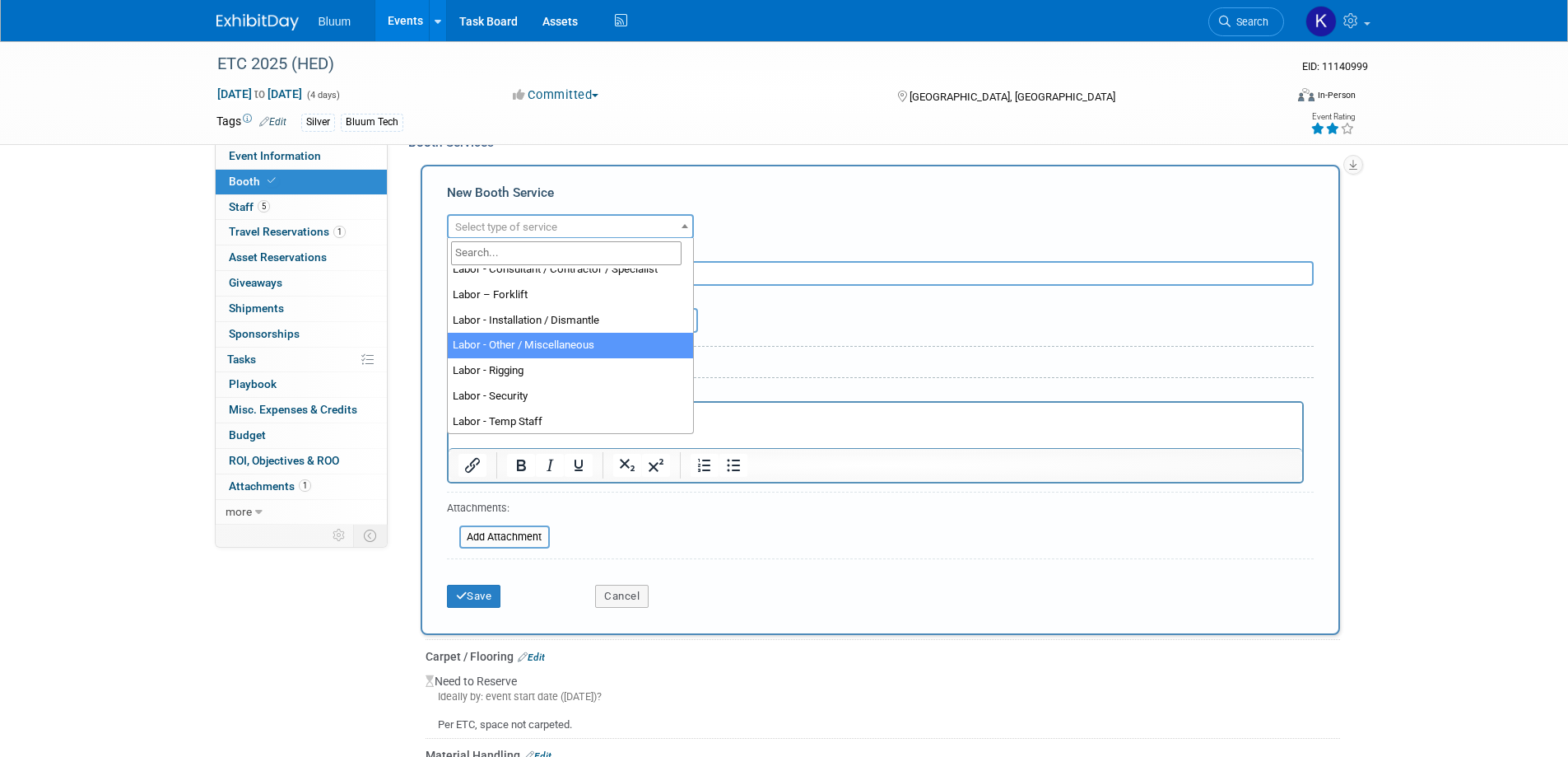
scroll to position [329, 0]
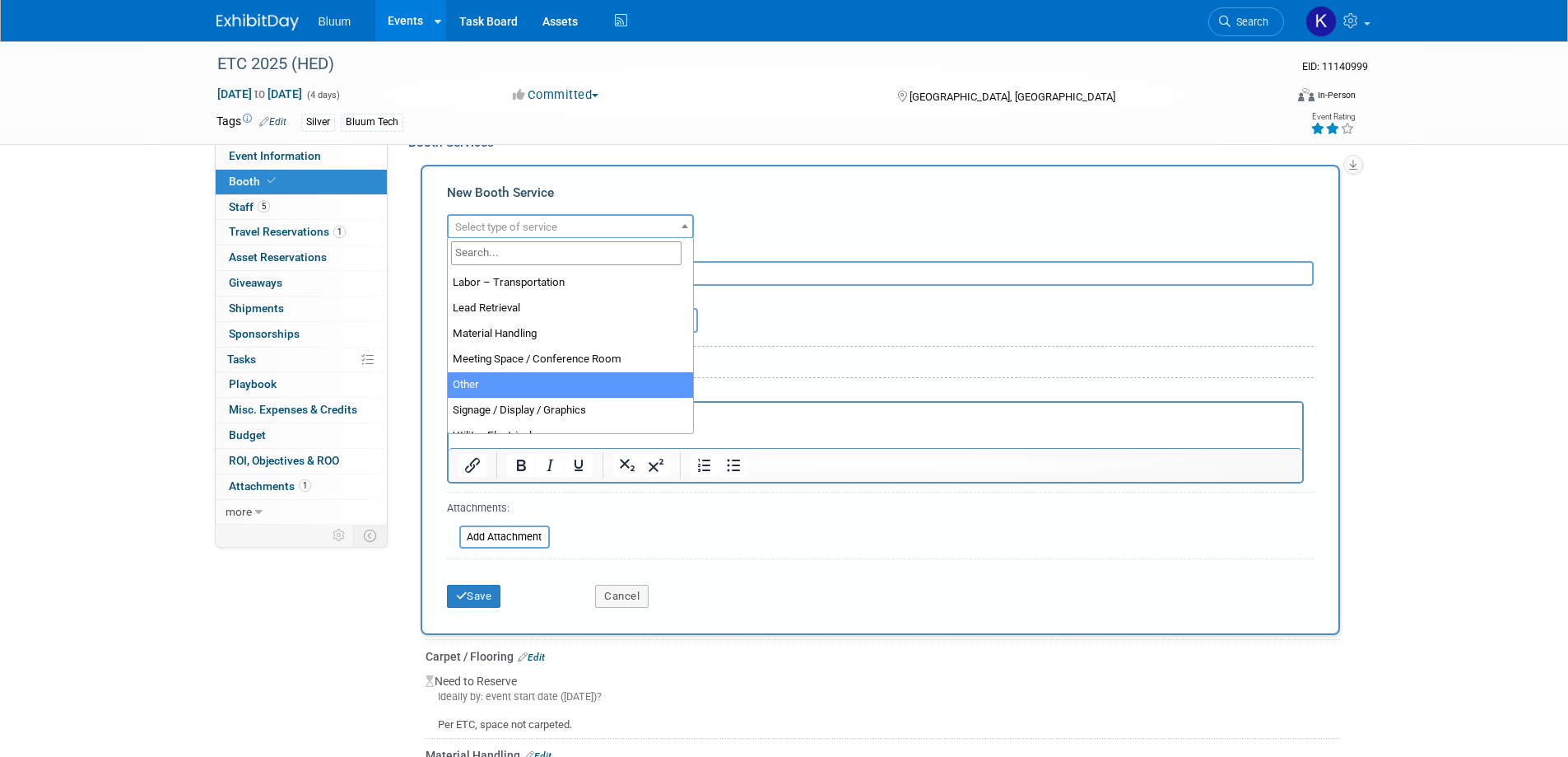
select select "1"
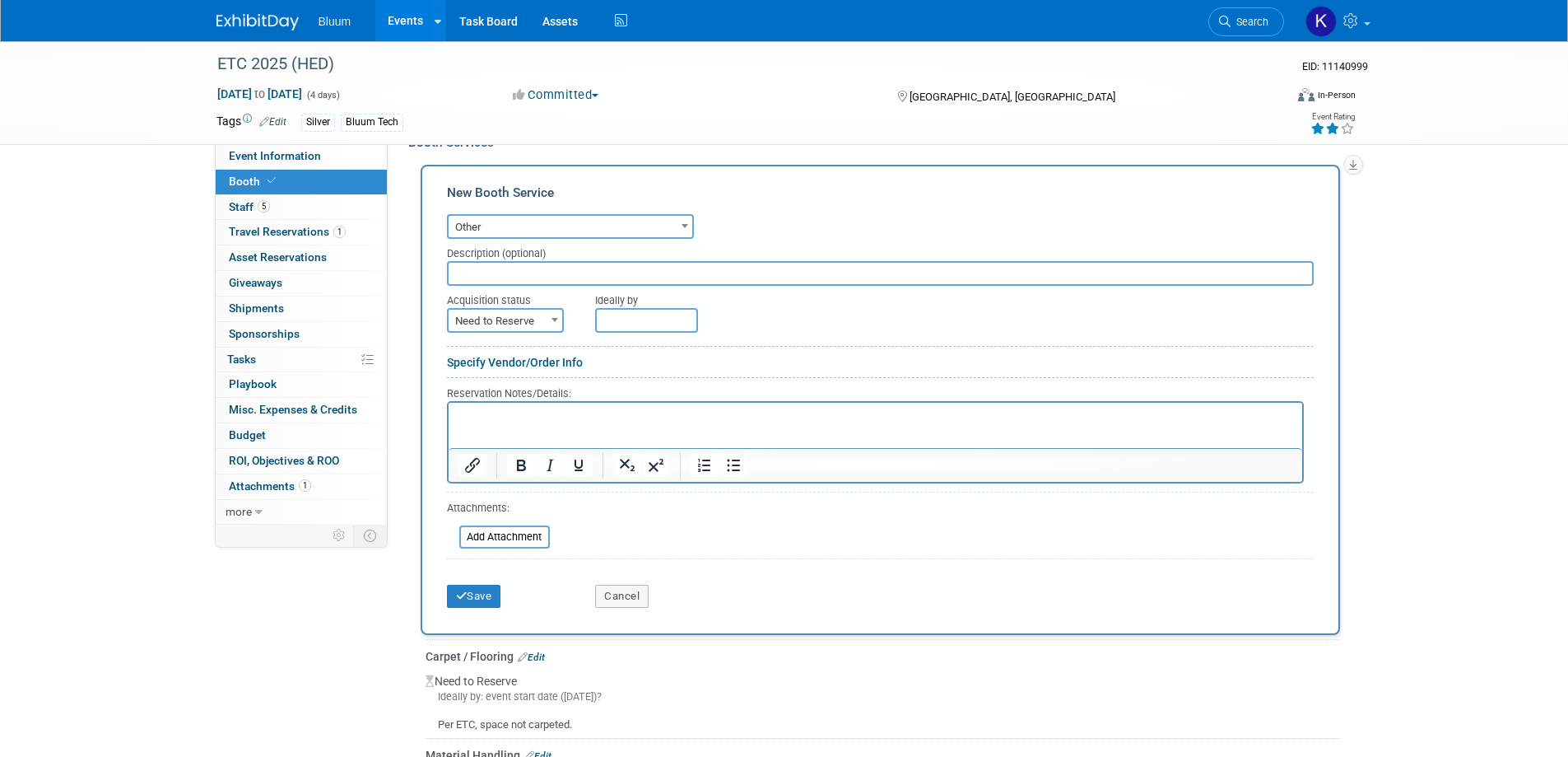
click at [507, 325] on span "Need to Reserve" at bounding box center [505, 320] width 114 height 23
click at [506, 276] on input "text" at bounding box center [879, 273] width 867 height 25
type input "Badges"
click at [478, 409] on p "Rich Text Area. Press ALT-0 for help." at bounding box center [875, 416] width 835 height 15
paste body "Rich Text Area. Press ALT-0 for help."
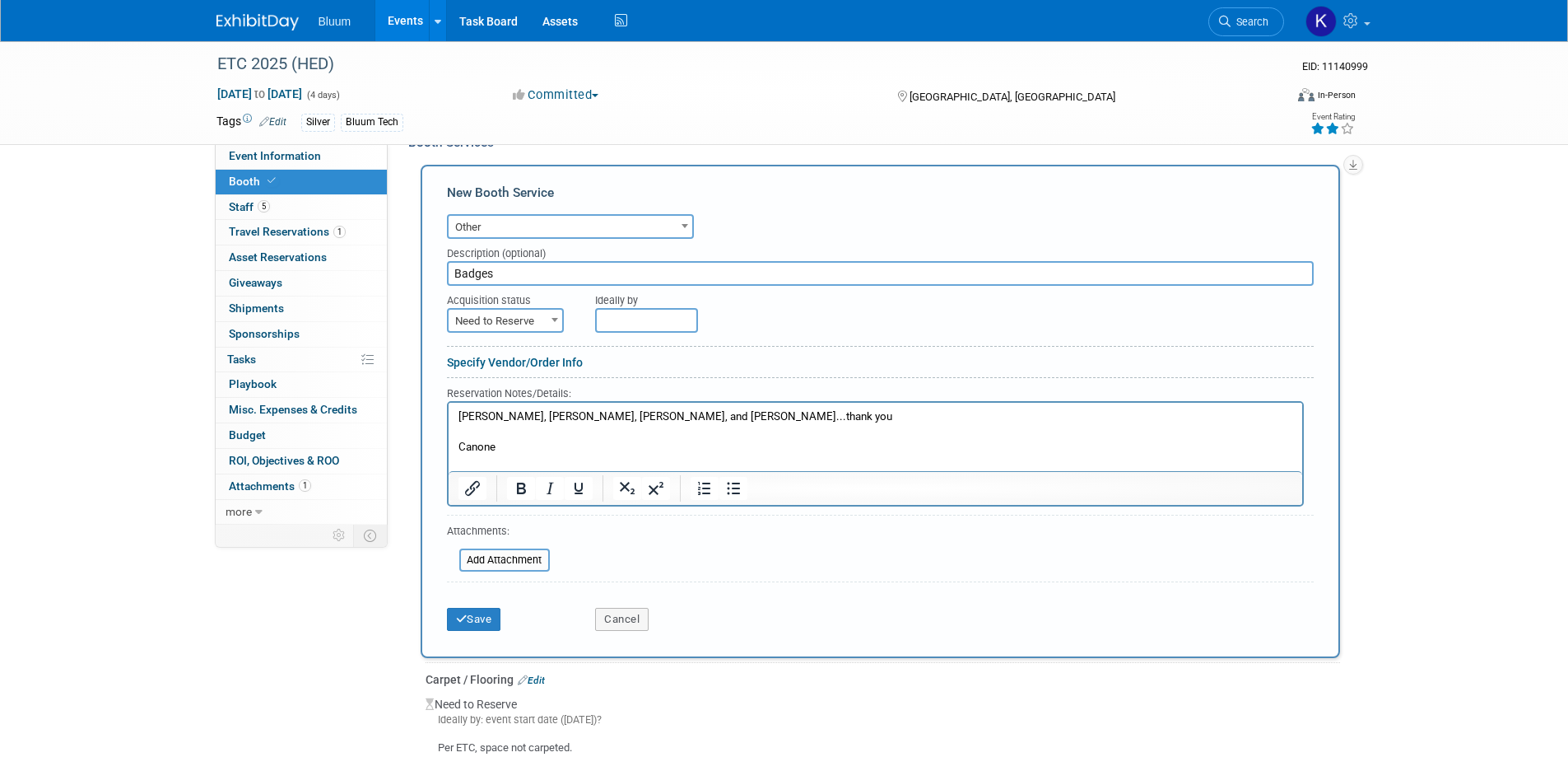
drag, startPoint x: 747, startPoint y: 420, endPoint x: 775, endPoint y: 403, distance: 32.8
click at [748, 419] on p "Tom Gust, Andrew Stokes, Missy Johnson, and Chris Canoe...thank you" at bounding box center [875, 416] width 835 height 15
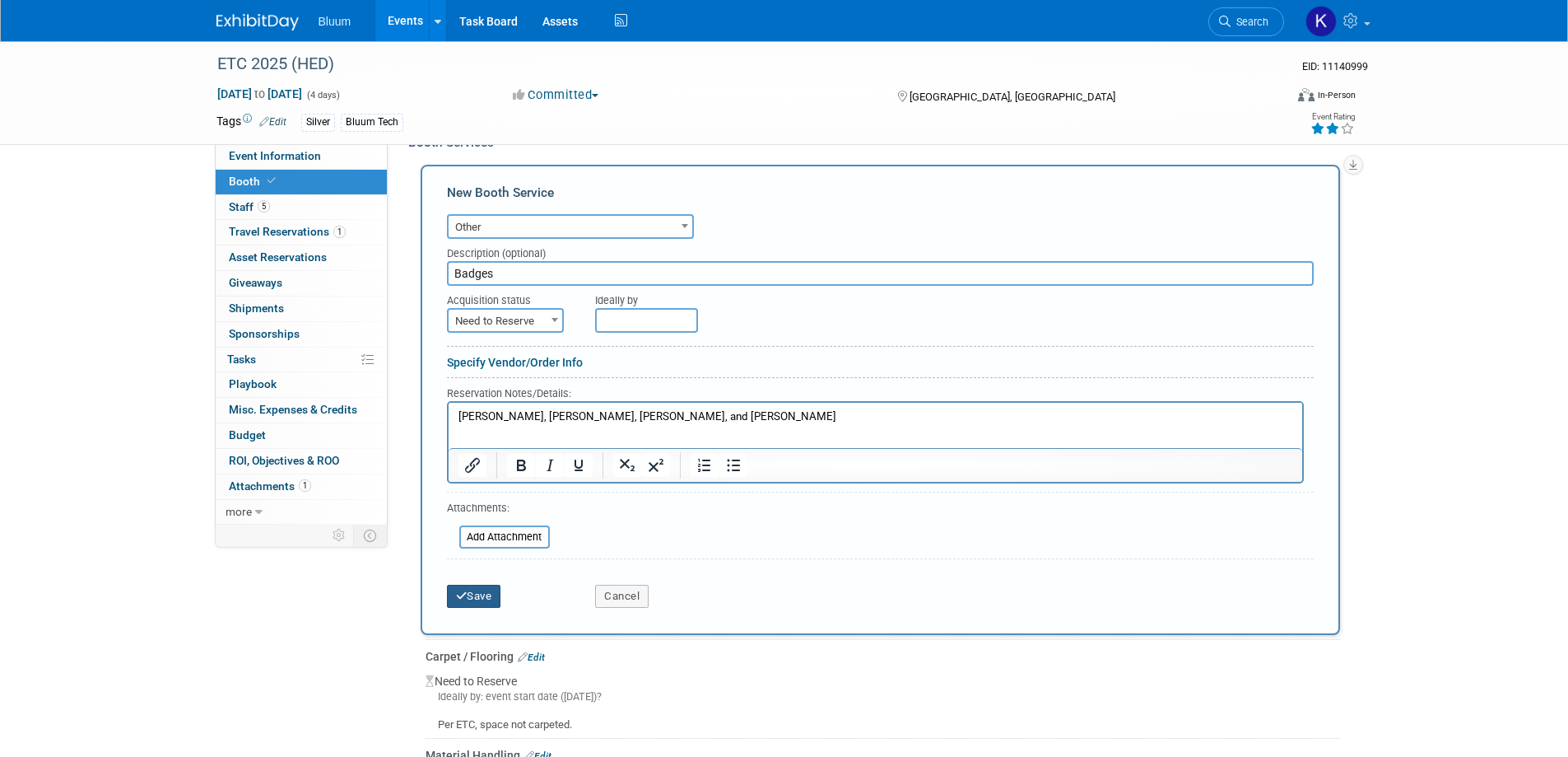
click at [489, 591] on button "Save" at bounding box center [474, 596] width 55 height 23
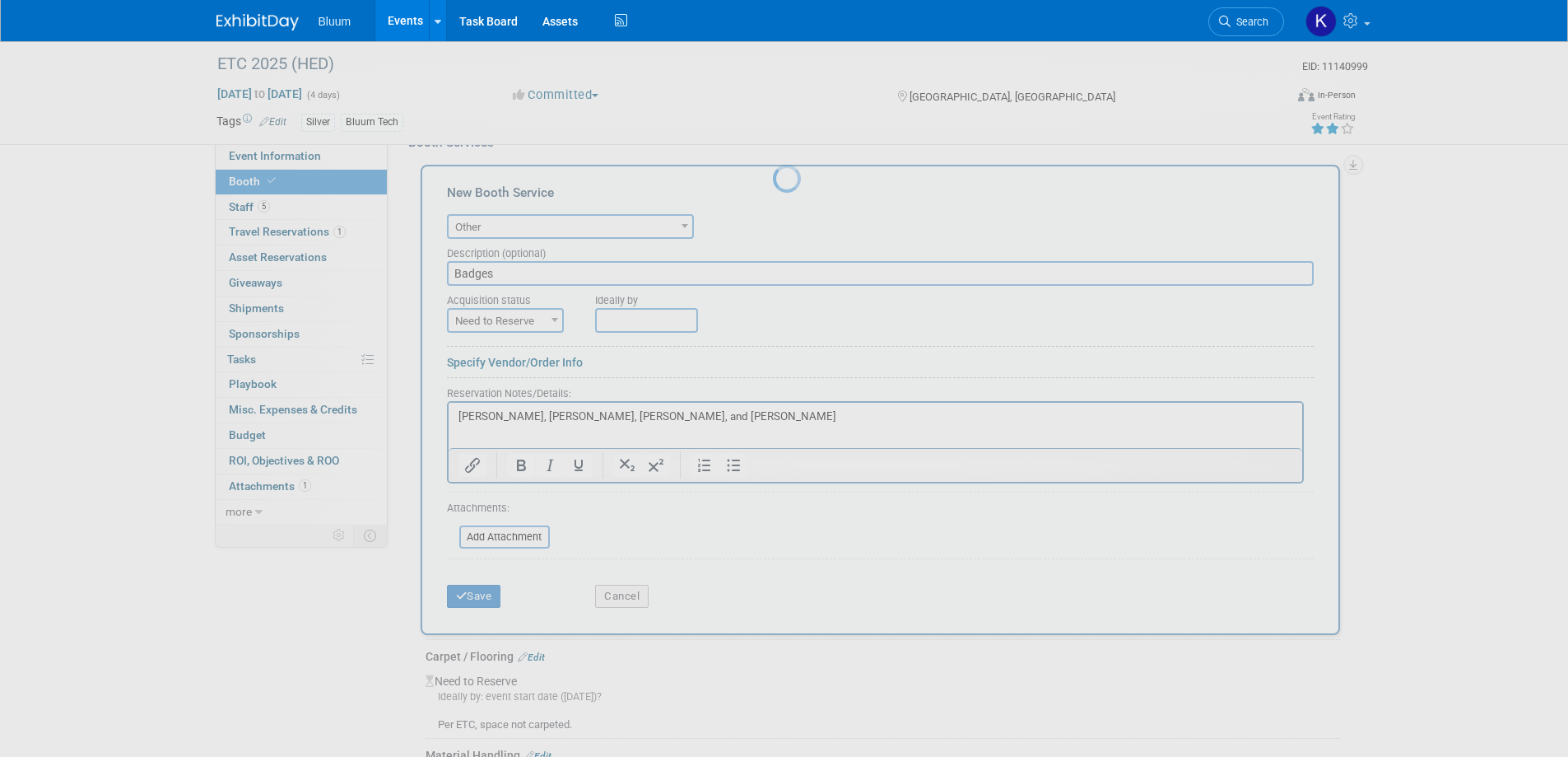
scroll to position [500, 0]
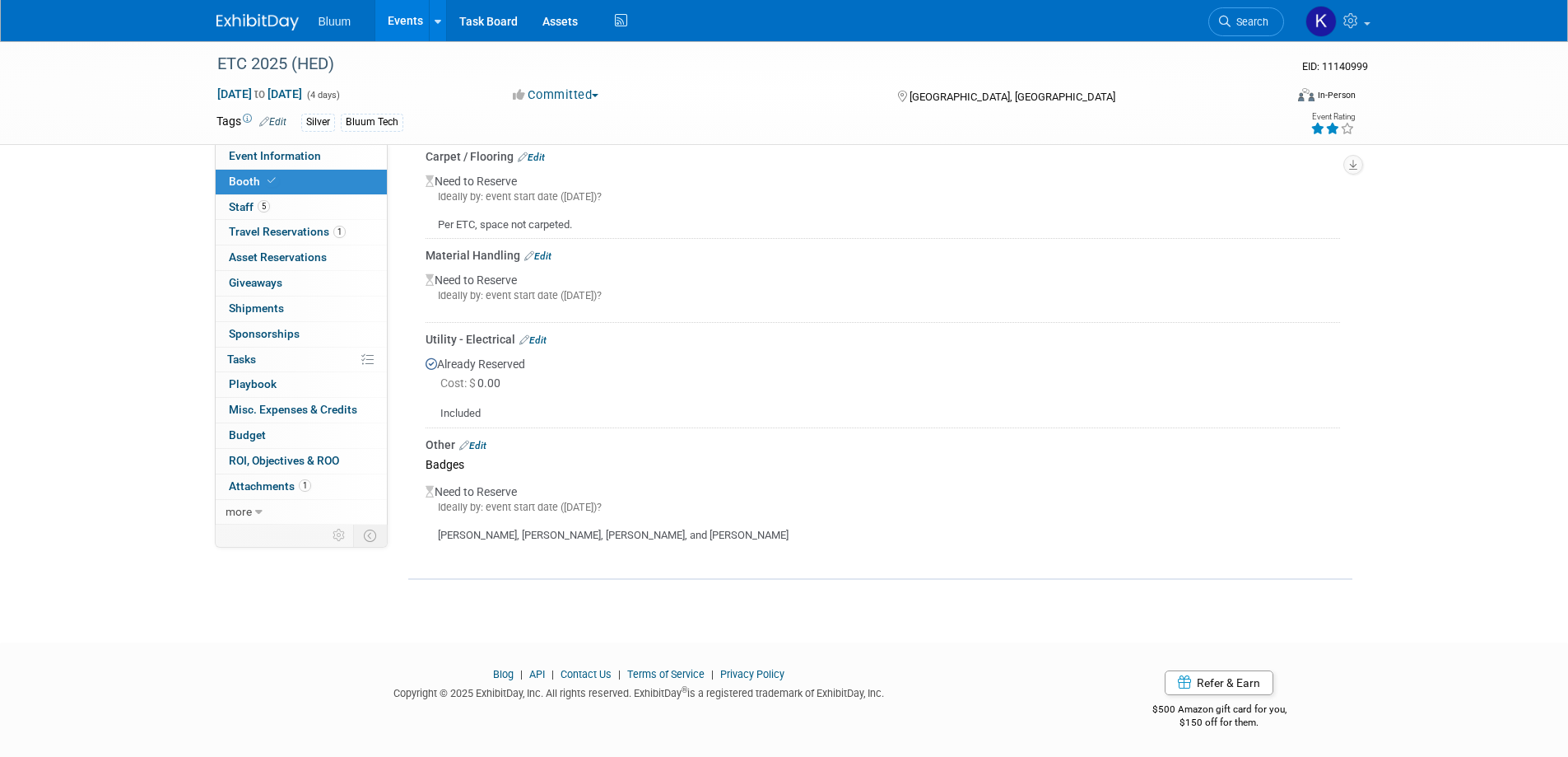
drag, startPoint x: 444, startPoint y: 538, endPoint x: 749, endPoint y: 534, distance: 305.0
click at [749, 534] on div "Tom Gust, Andrew Stokes, Missy Johnson, and Chris Canone" at bounding box center [882, 537] width 914 height 44
copy div "Tom Gust, Andrew Stokes, Missy Johnson, and Chris Canone"
click at [404, 23] on link "Events" at bounding box center [406, 20] width 60 height 41
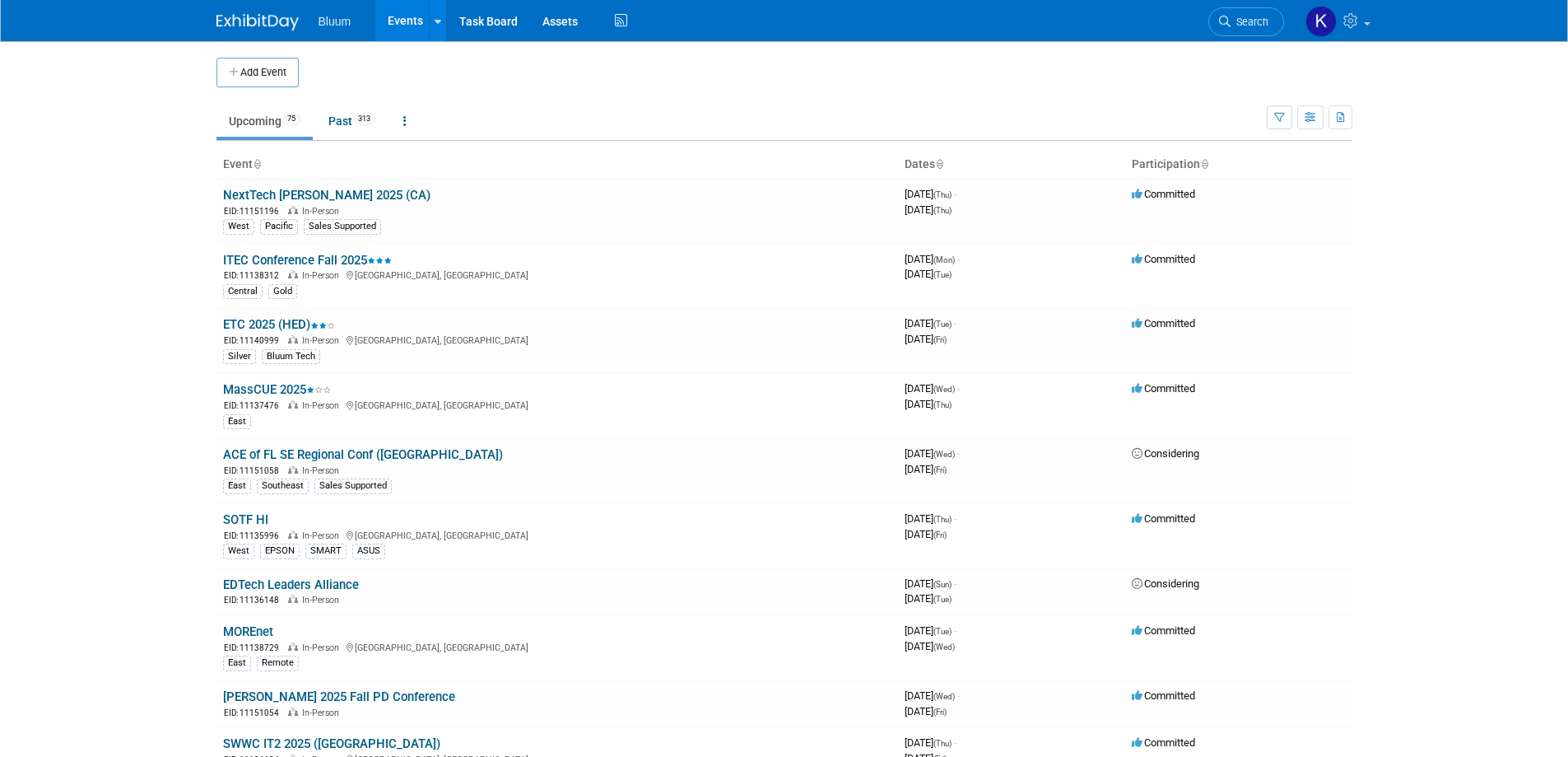
click at [279, 262] on link "ITEC Conference Fall 2025" at bounding box center [307, 260] width 169 height 15
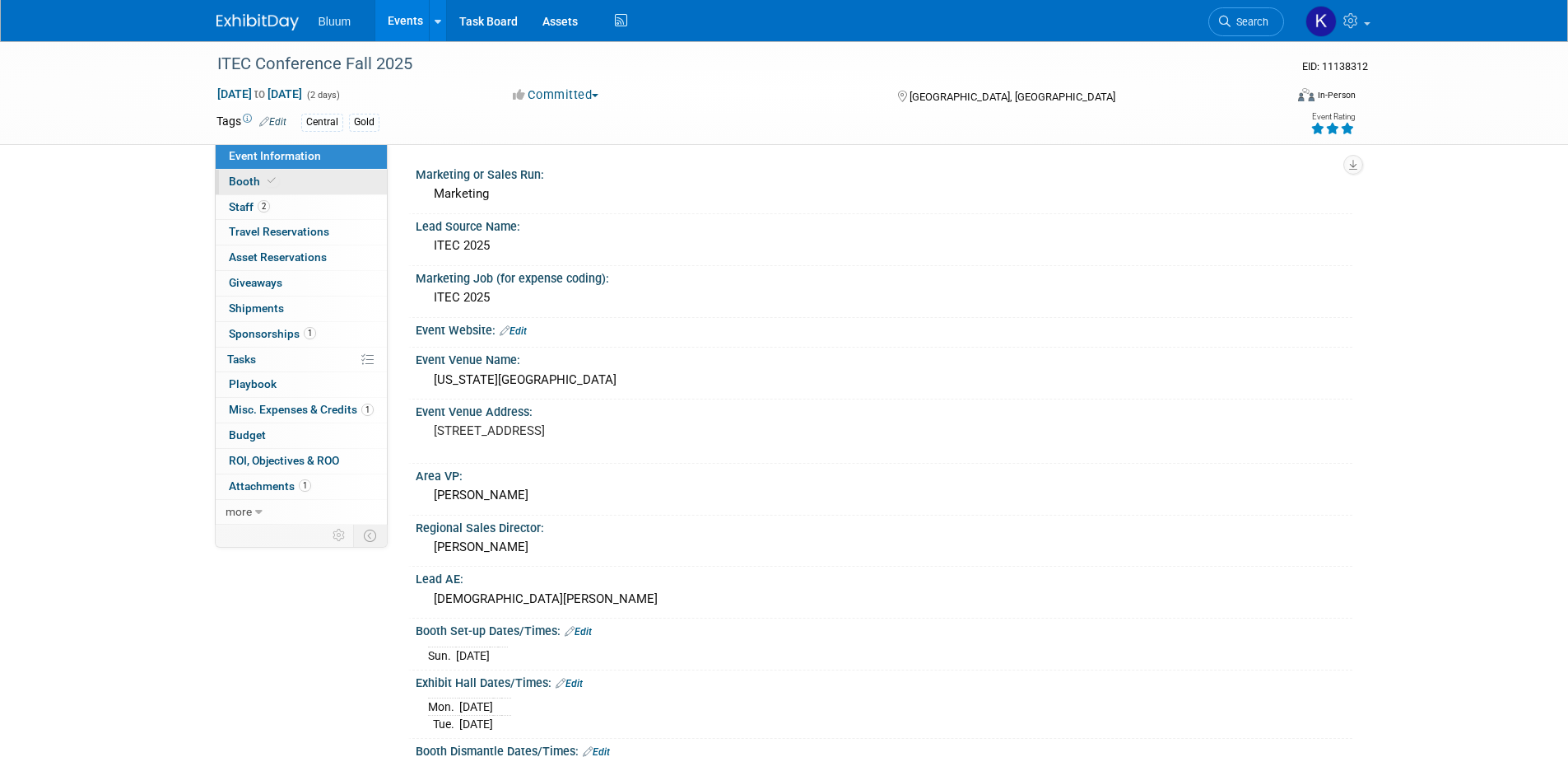
click at [246, 186] on span "Booth" at bounding box center [254, 181] width 50 height 13
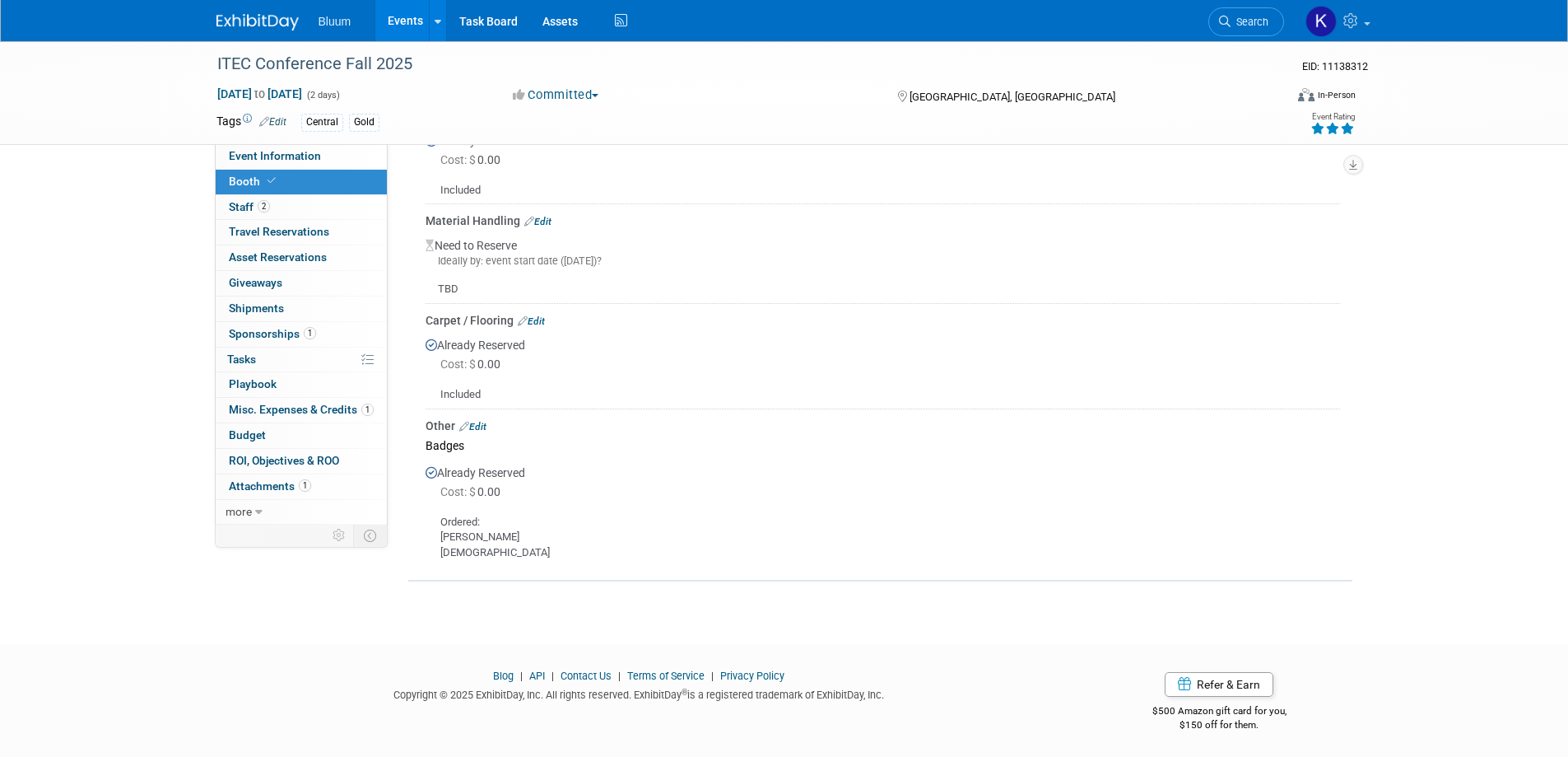
scroll to position [549, 0]
click at [381, 22] on link "Events" at bounding box center [406, 20] width 60 height 41
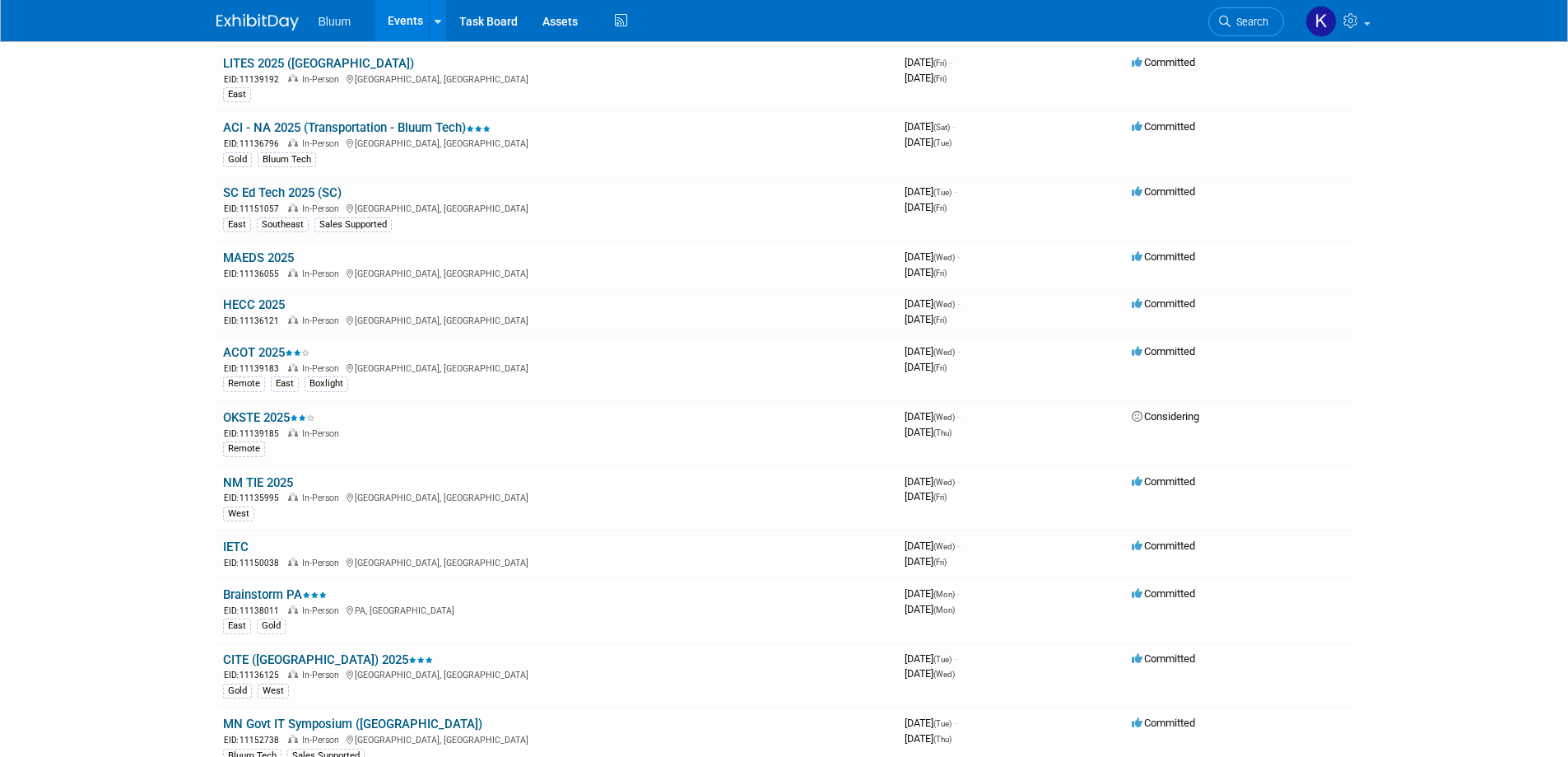
scroll to position [823, 0]
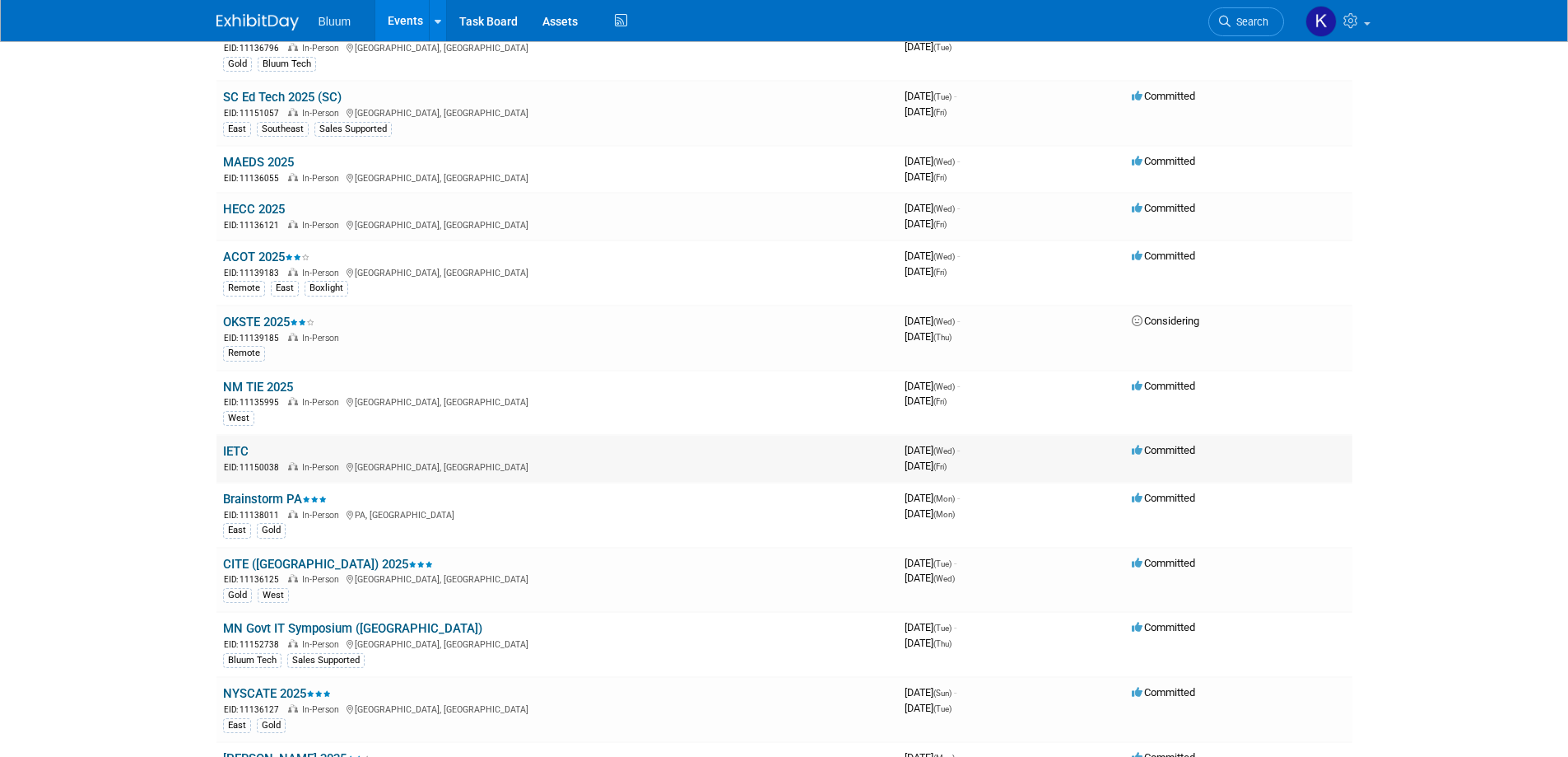
click at [246, 449] on link "IETC" at bounding box center [236, 451] width 25 height 15
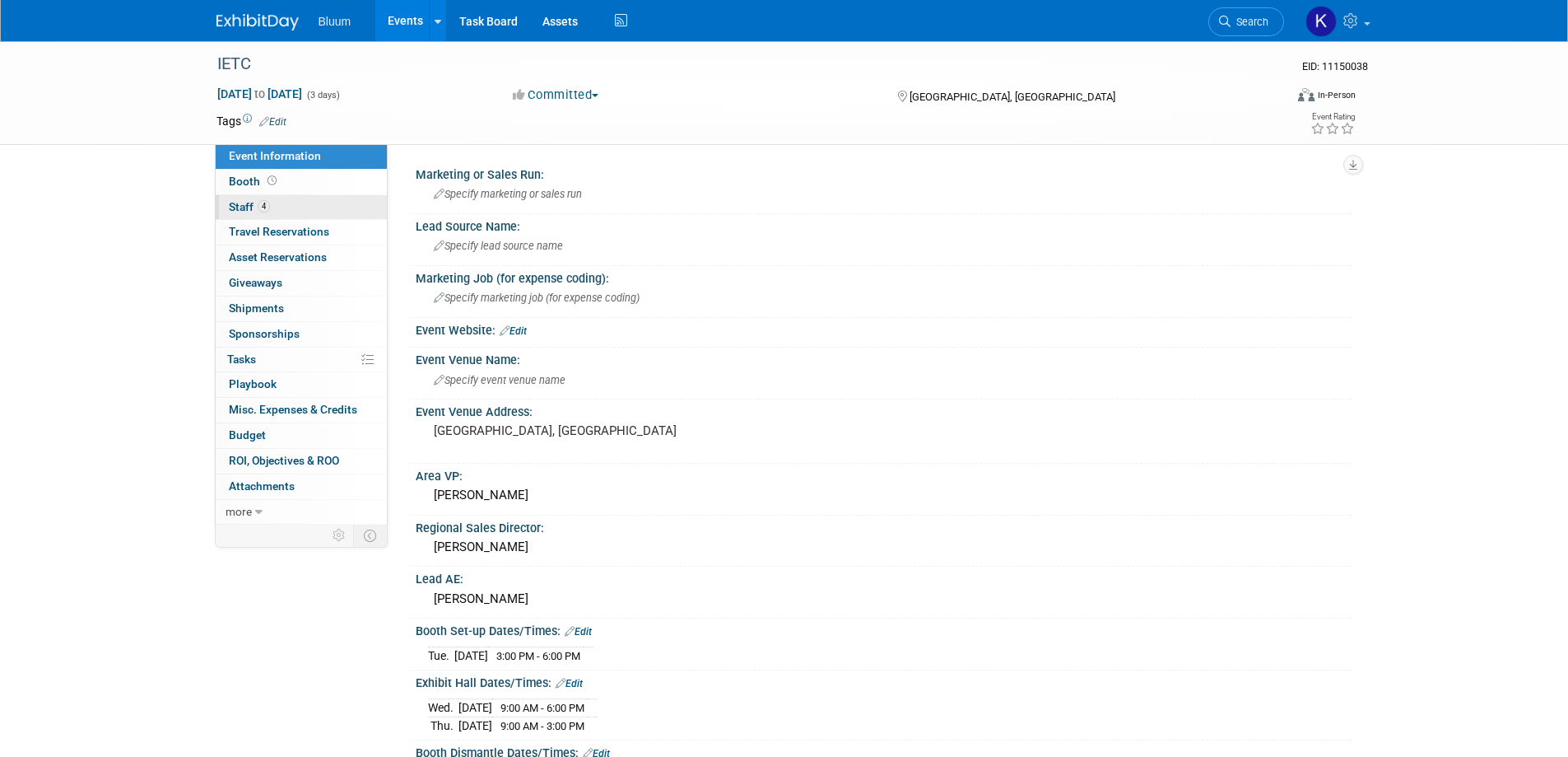
click at [246, 207] on span "Staff 4" at bounding box center [249, 207] width 41 height 13
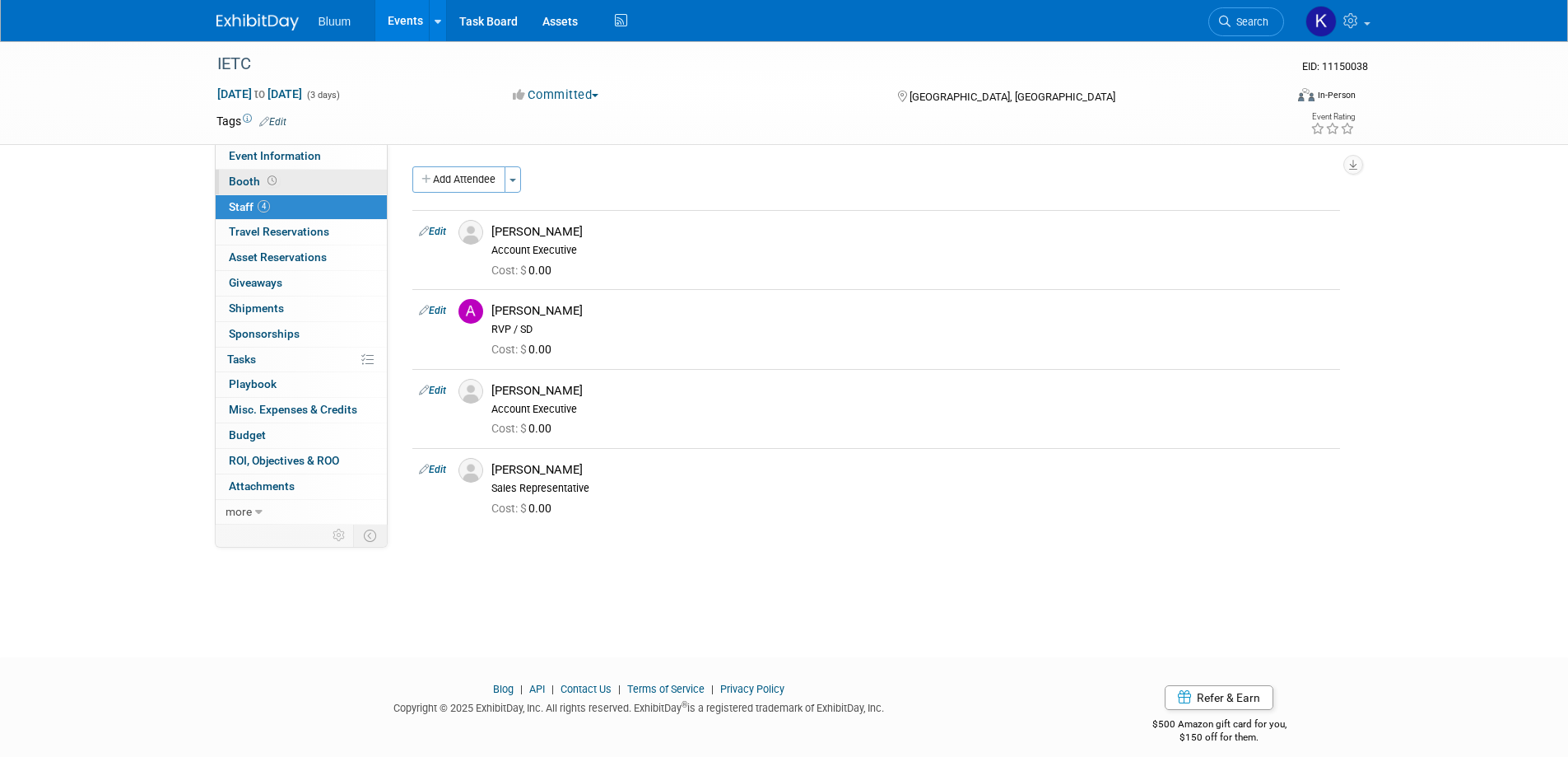
click at [246, 183] on span "Booth" at bounding box center [255, 181] width 51 height 13
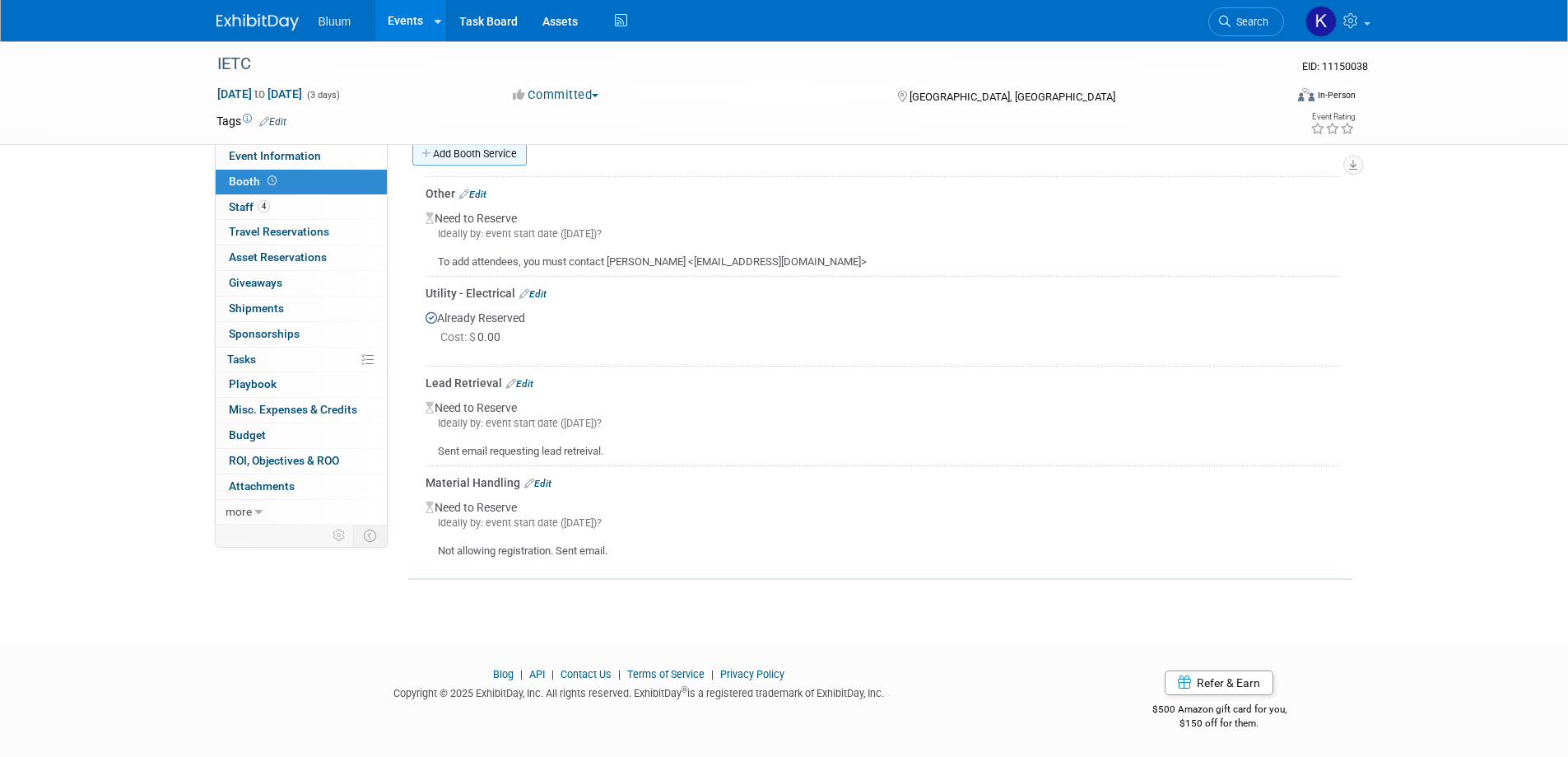
scroll to position [408, 0]
click at [479, 194] on link "Edit" at bounding box center [473, 193] width 27 height 12
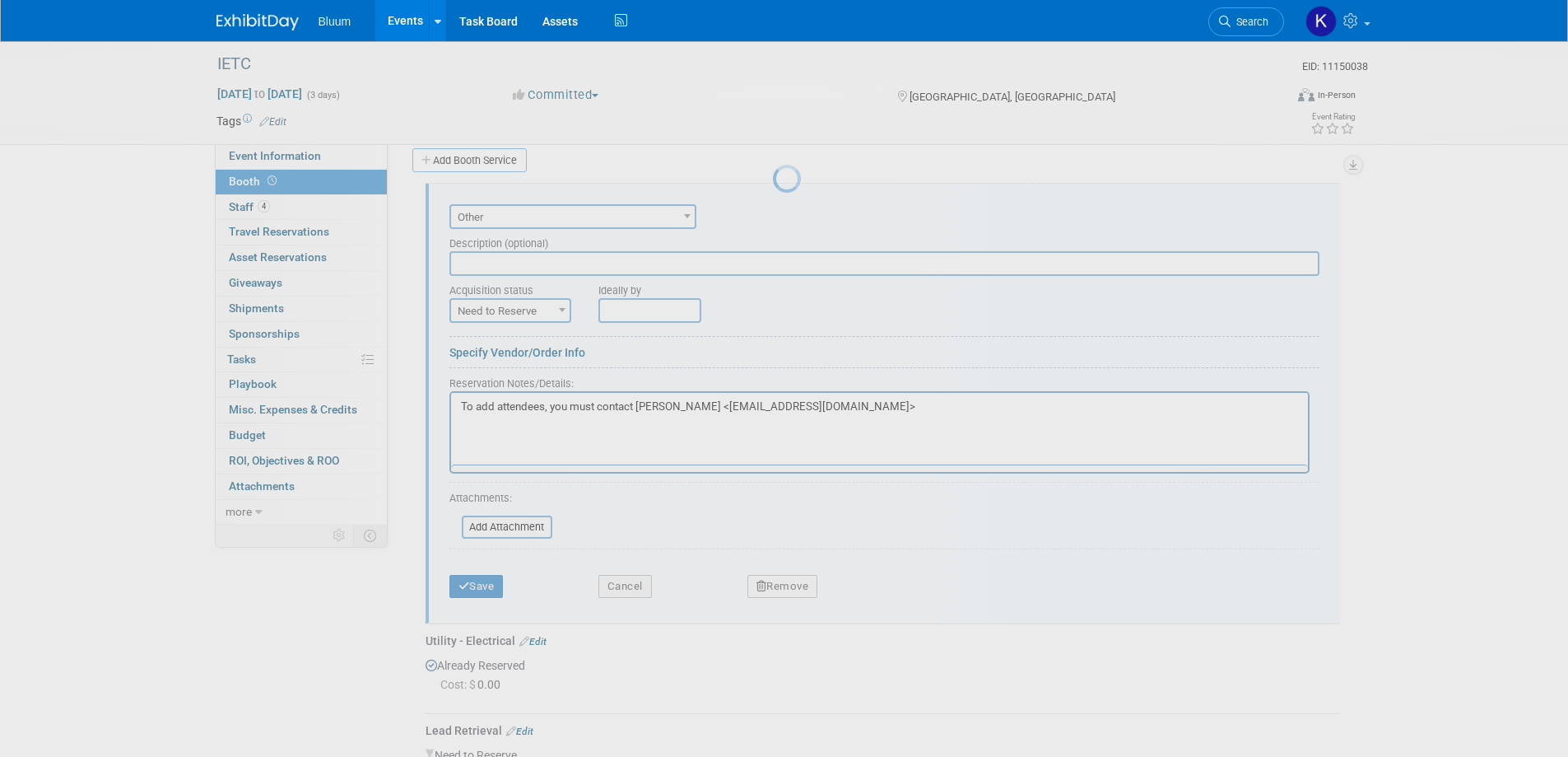
scroll to position [397, 0]
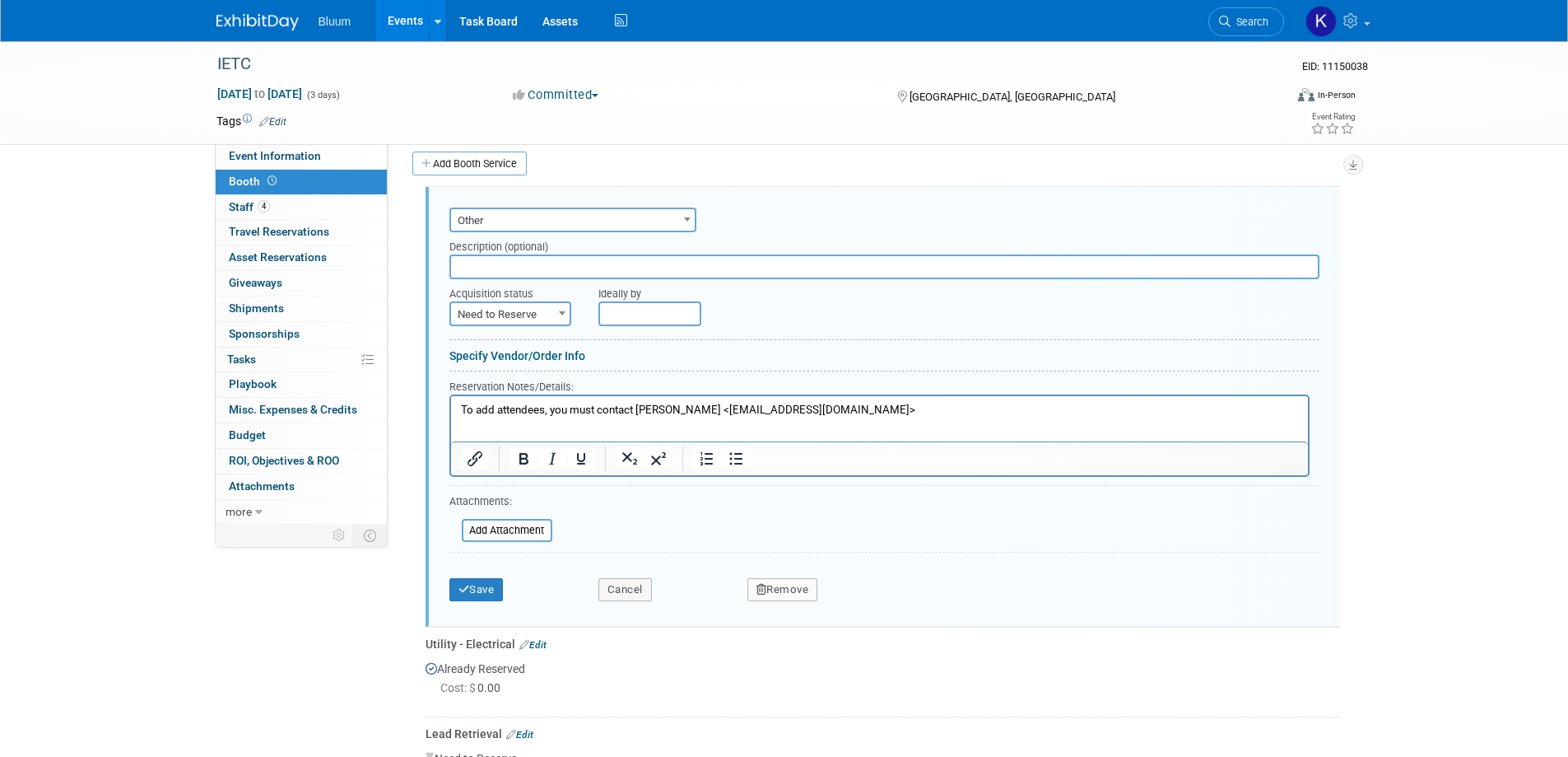
click at [885, 409] on p "To add attendees, you must contact [PERSON_NAME] <[EMAIL_ADDRESS][DOMAIN_NAME]>" at bounding box center [879, 410] width 838 height 15
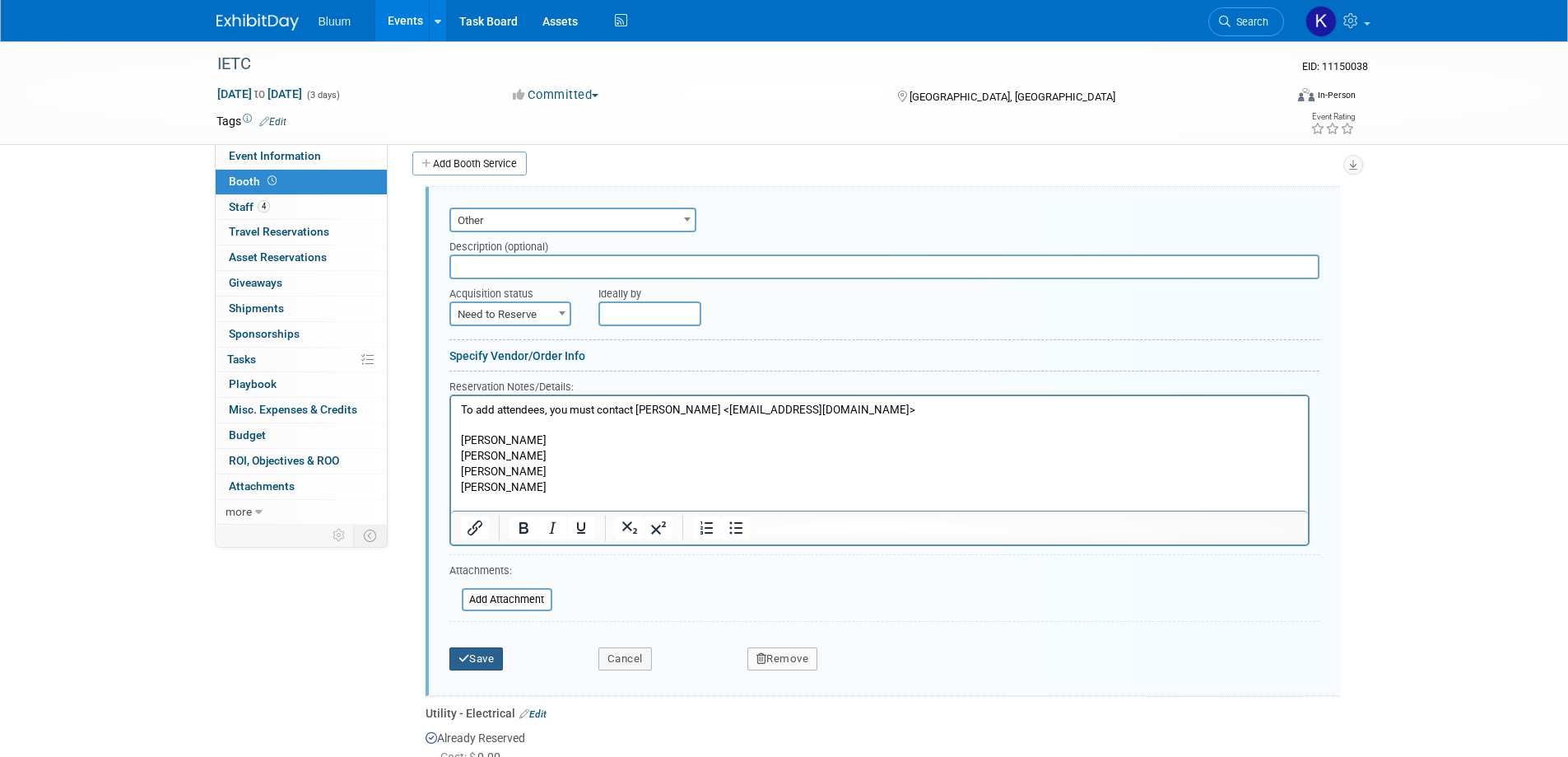
click at [479, 665] on button "Save" at bounding box center [477, 658] width 55 height 23
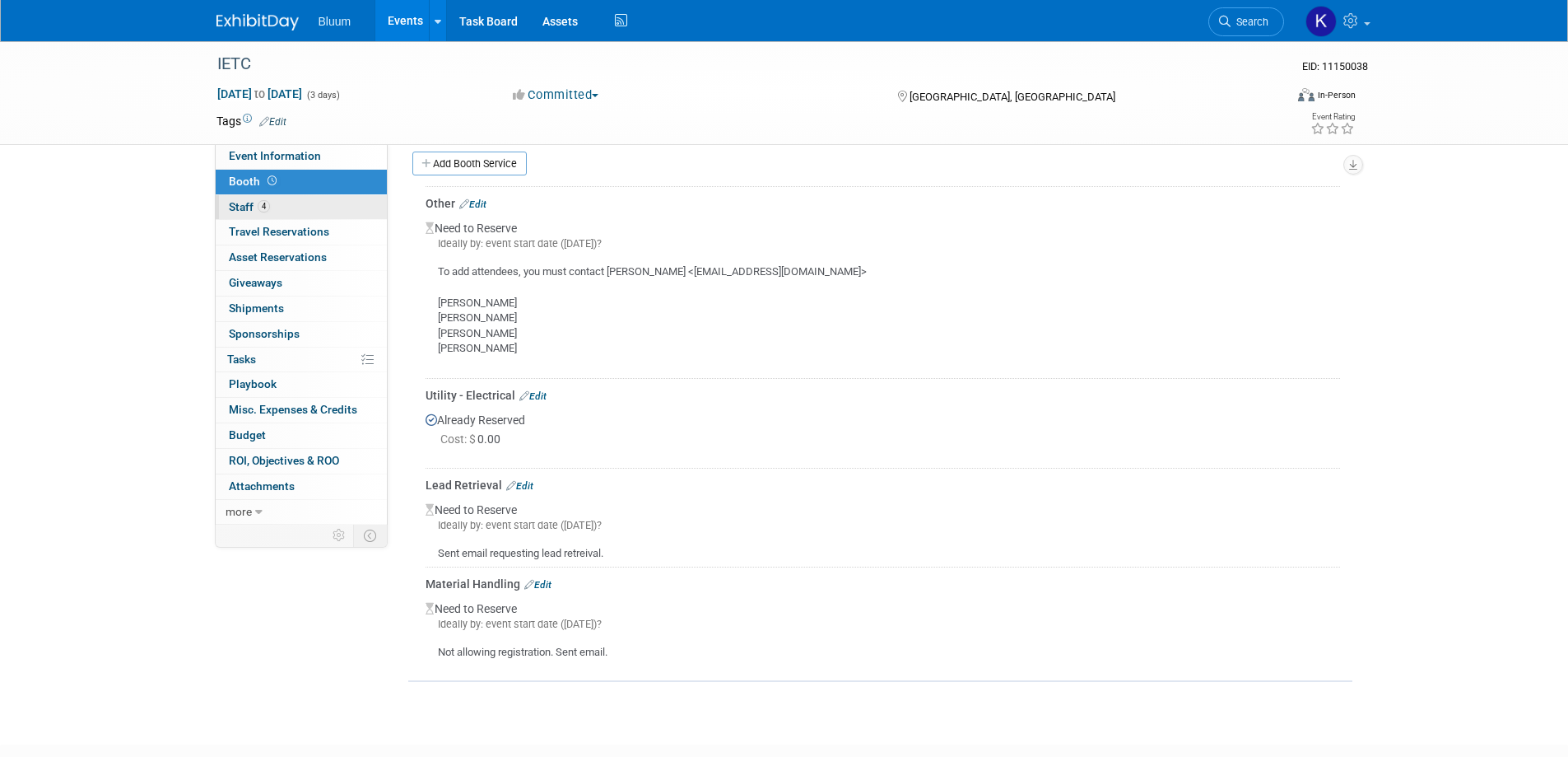
click at [228, 205] on link "4 Staff 4" at bounding box center [301, 207] width 171 height 25
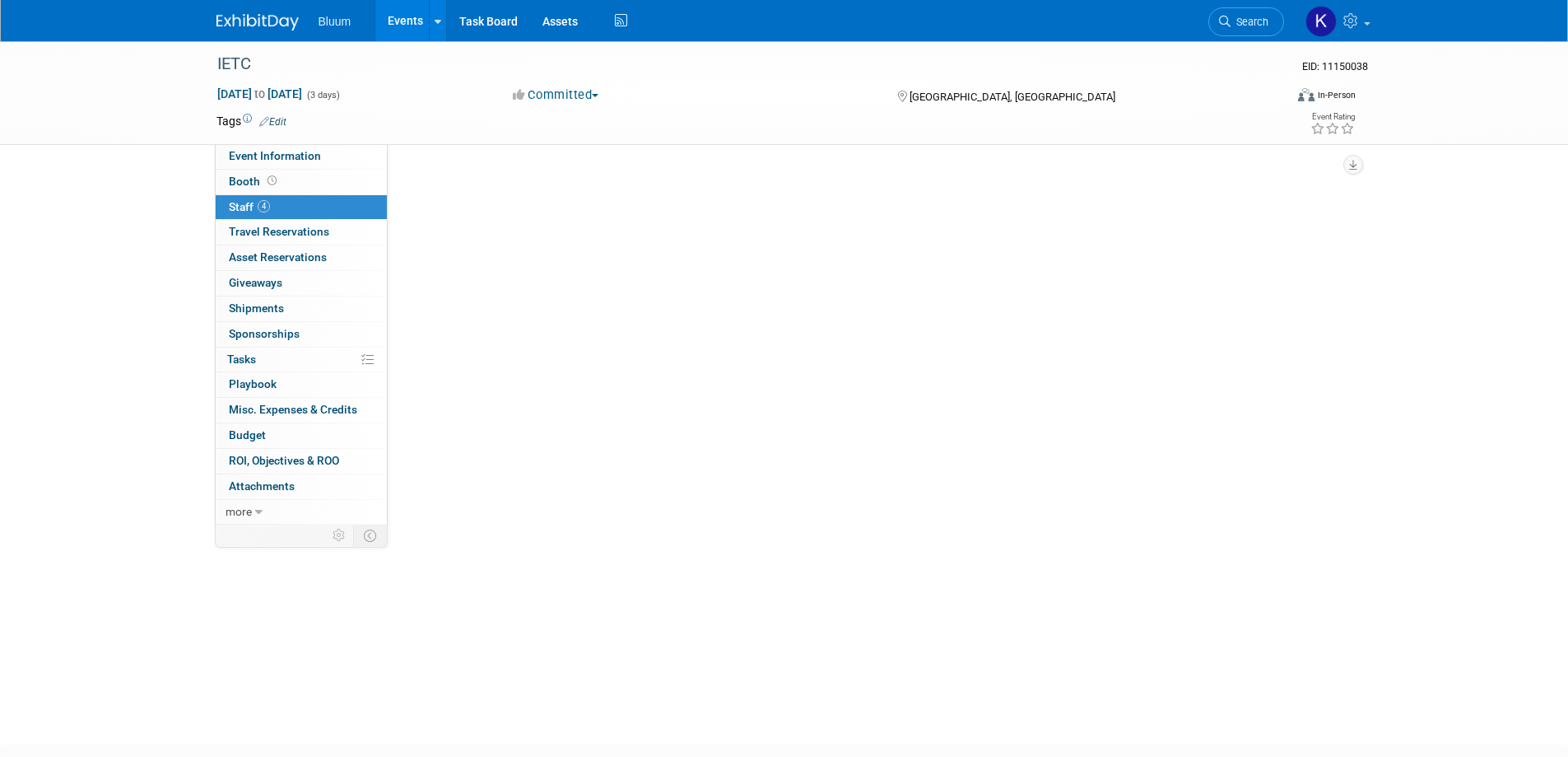
scroll to position [0, 0]
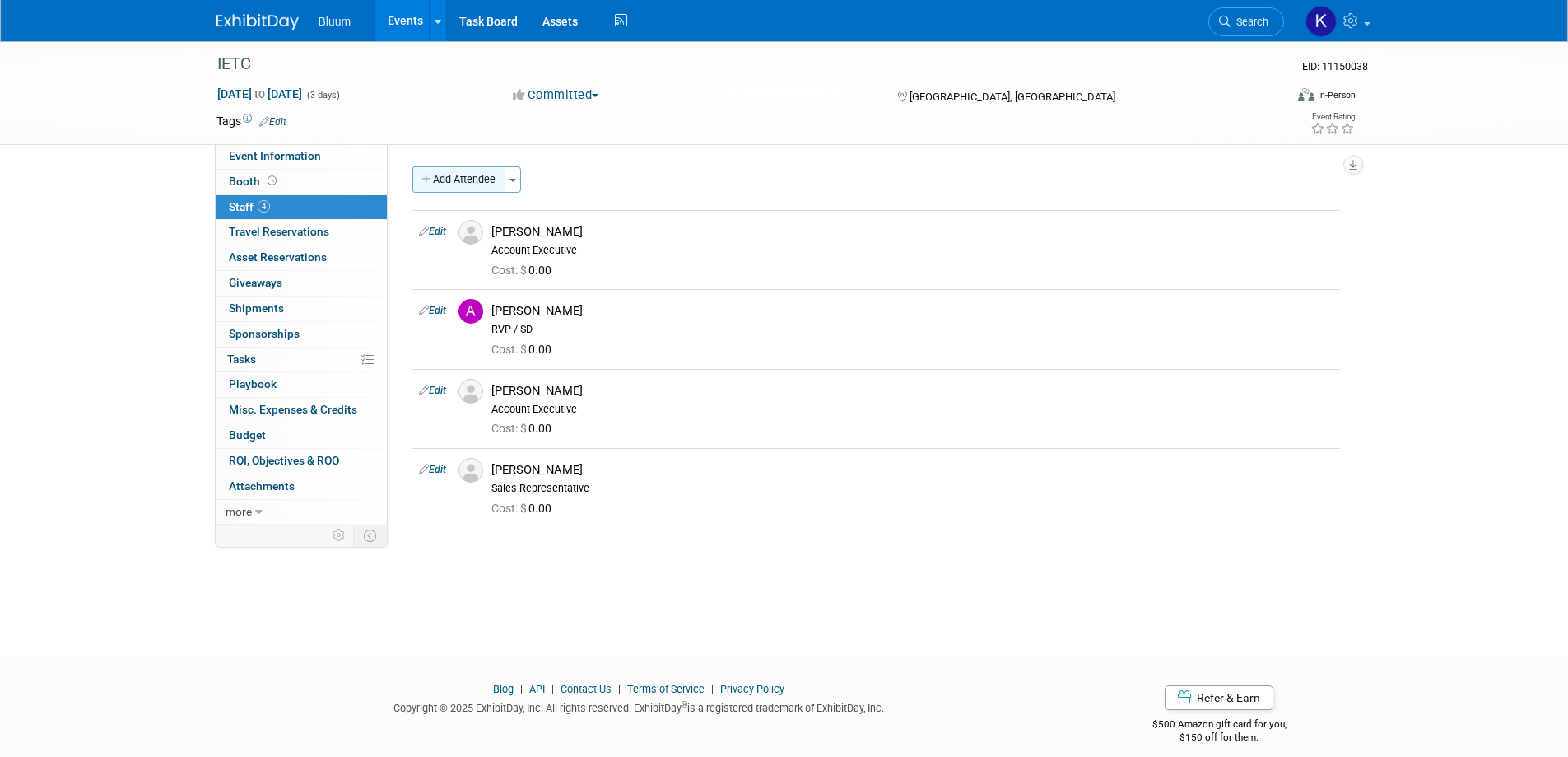
click at [491, 187] on button "Add Attendee" at bounding box center [458, 179] width 93 height 26
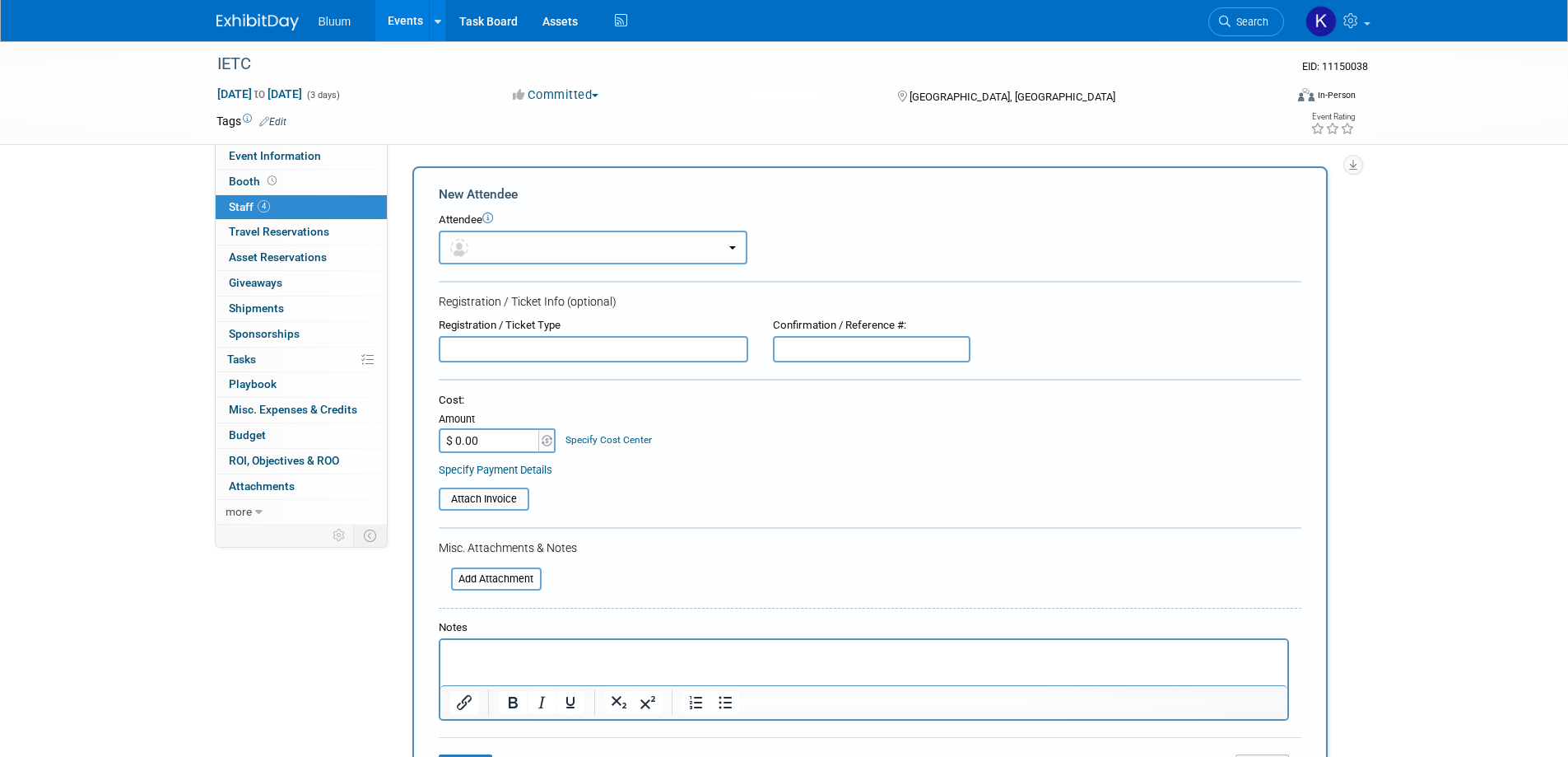
click at [538, 241] on button "button" at bounding box center [592, 247] width 308 height 34
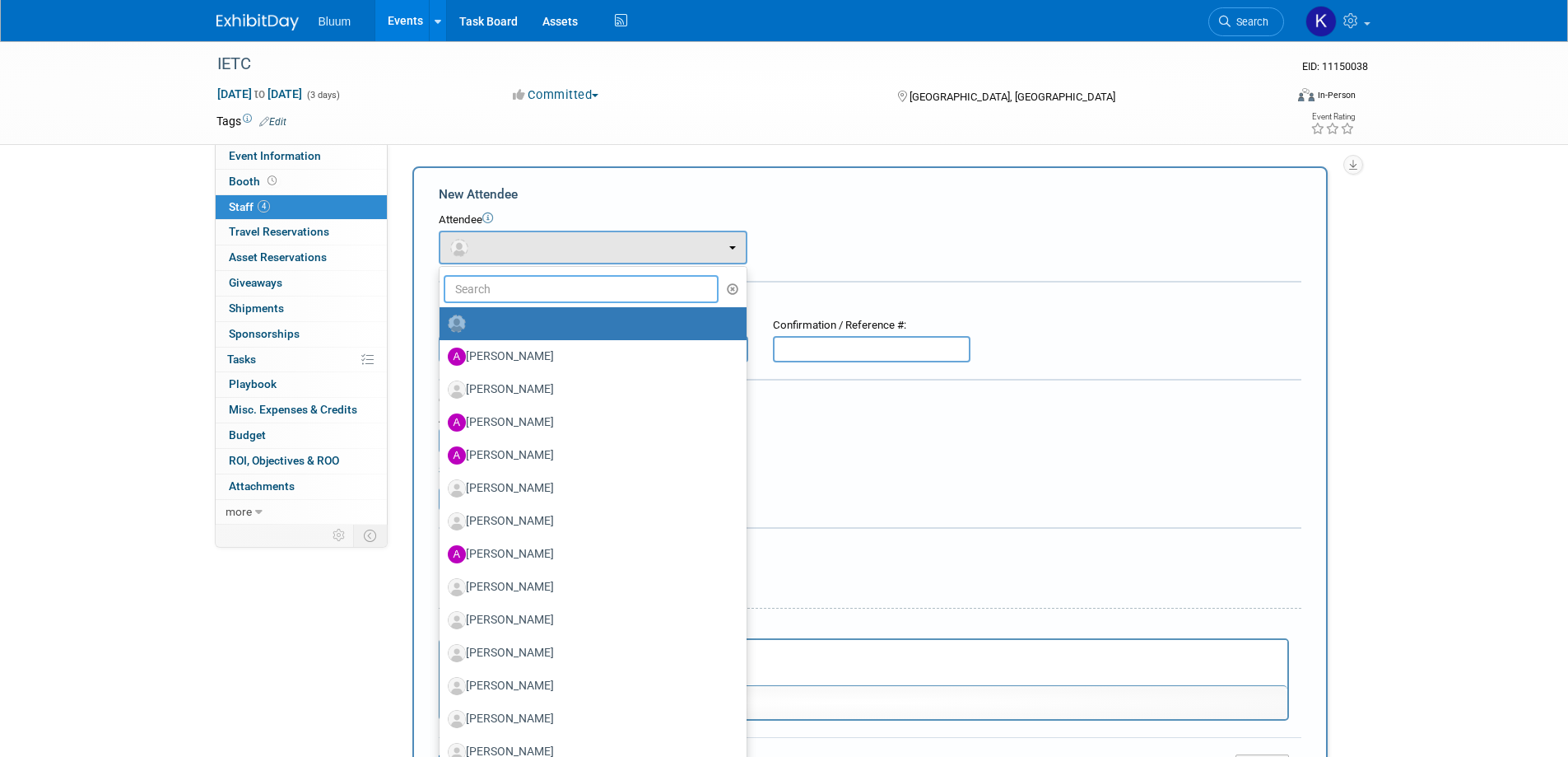
click at [514, 286] on input "text" at bounding box center [581, 288] width 276 height 28
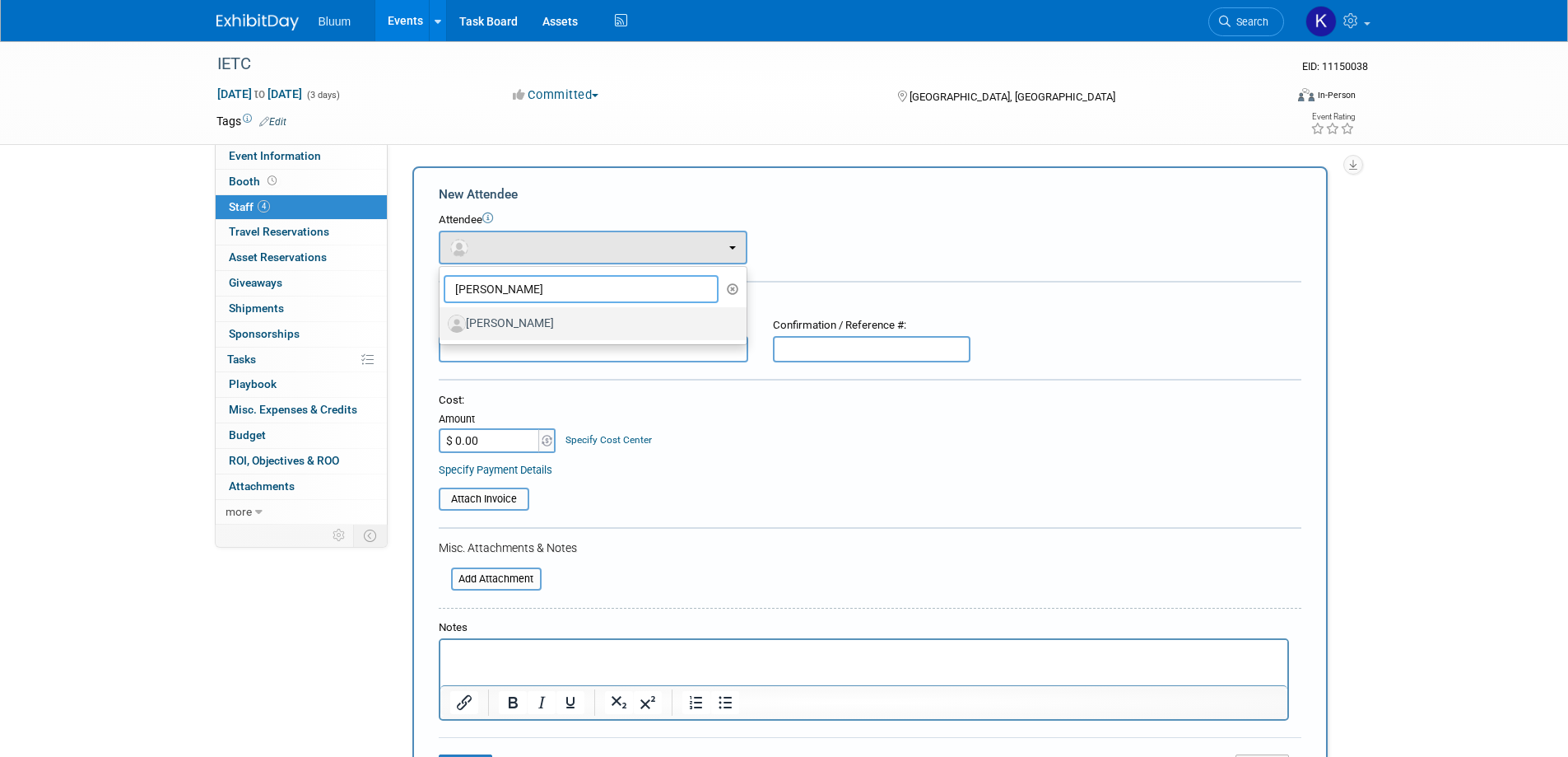
type input "[PERSON_NAME]"
click at [506, 318] on label "[PERSON_NAME]" at bounding box center [588, 323] width 282 height 26
click at [442, 318] on input "[PERSON_NAME]" at bounding box center [437, 322] width 11 height 11
select select "fa64f390-565c-45a2-9f79-839a10dbc216"
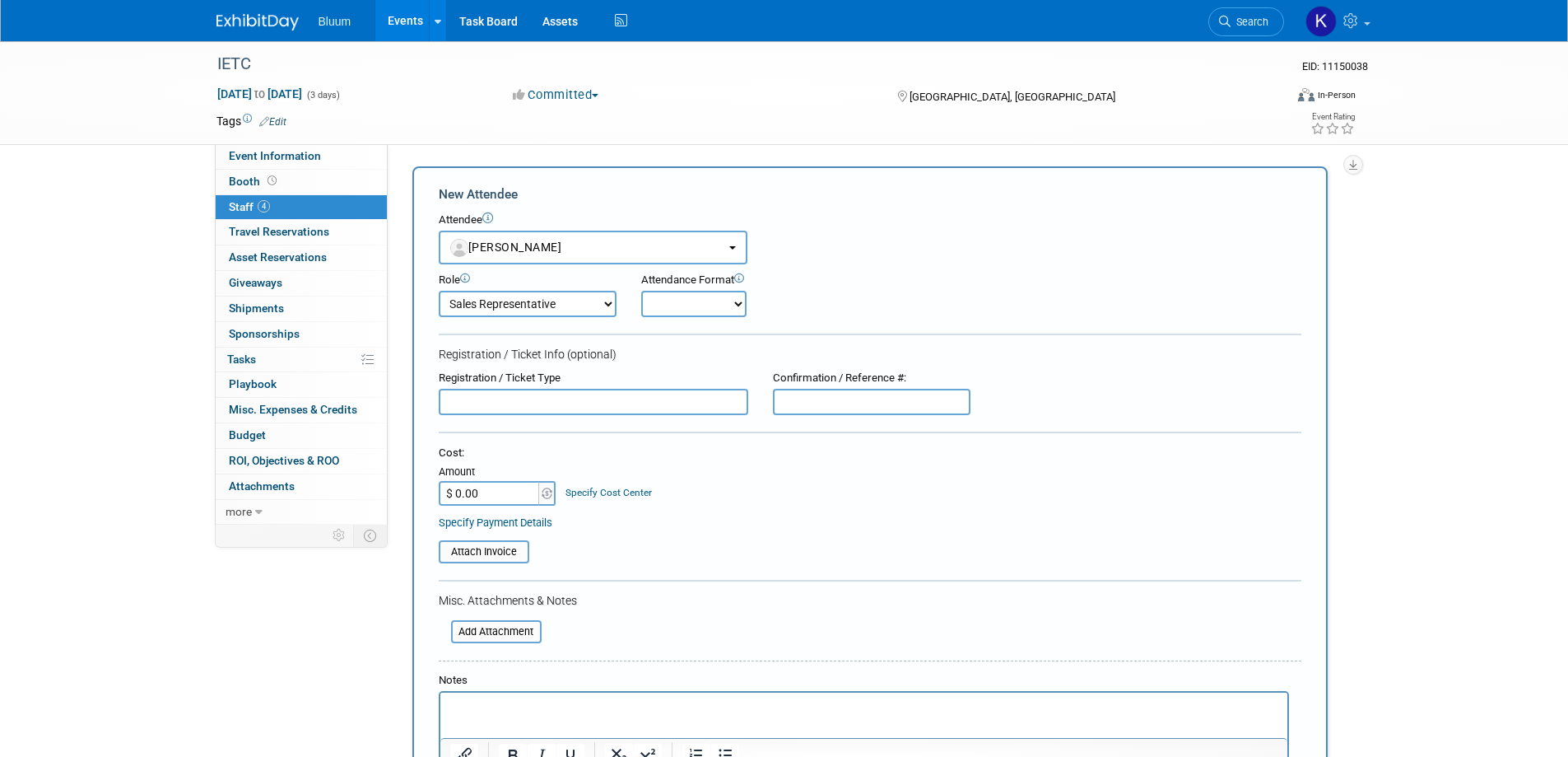
click at [512, 314] on select "Account Executive Demonstrator Event Support Host Leadership Offsite Event Supp…" at bounding box center [527, 303] width 177 height 26
select select "600"
click at [438, 290] on select "Account Executive Demonstrator Event Support Host Leadership Offsite Event Supp…" at bounding box center [527, 303] width 177 height 26
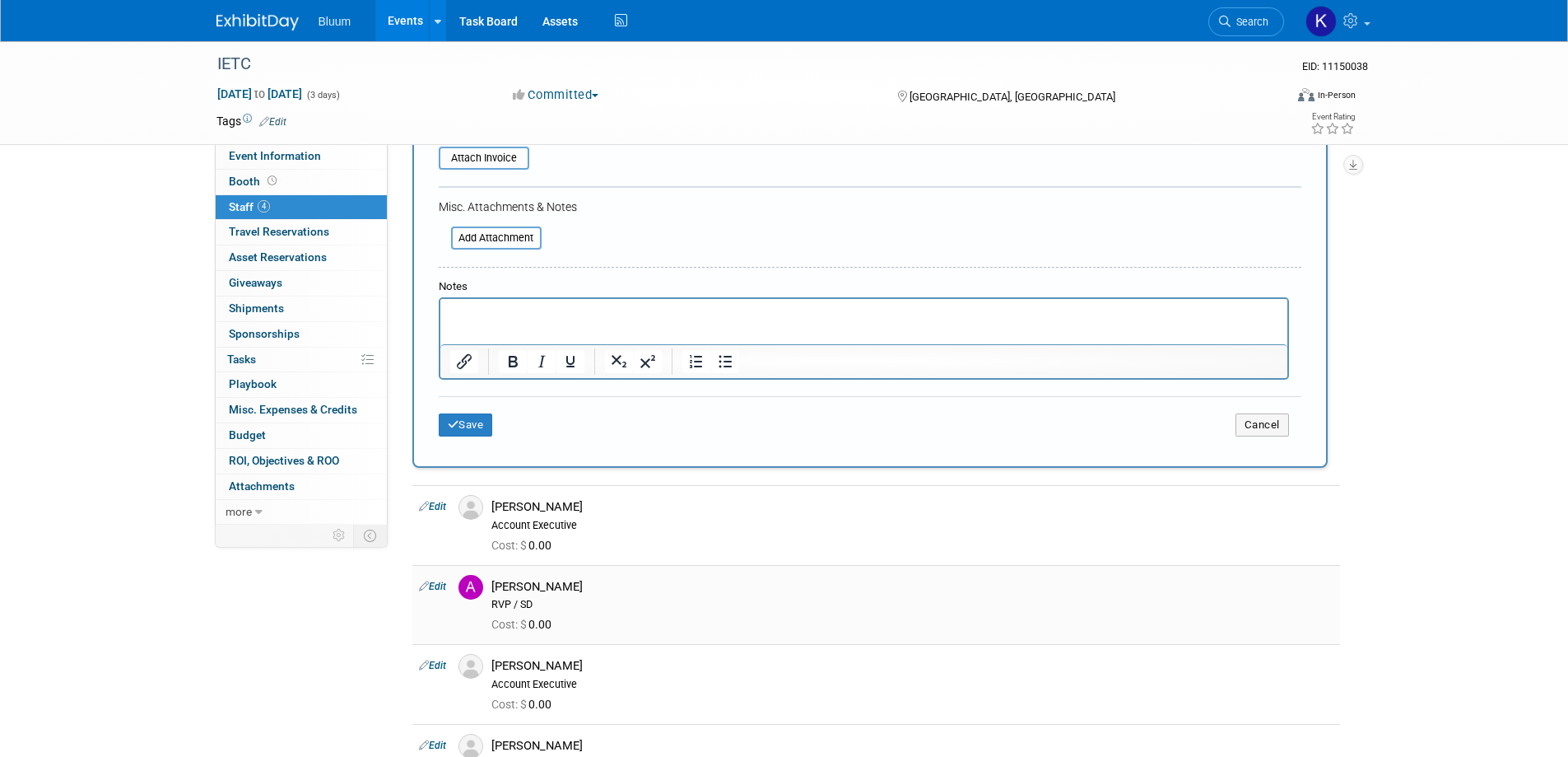
scroll to position [494, 0]
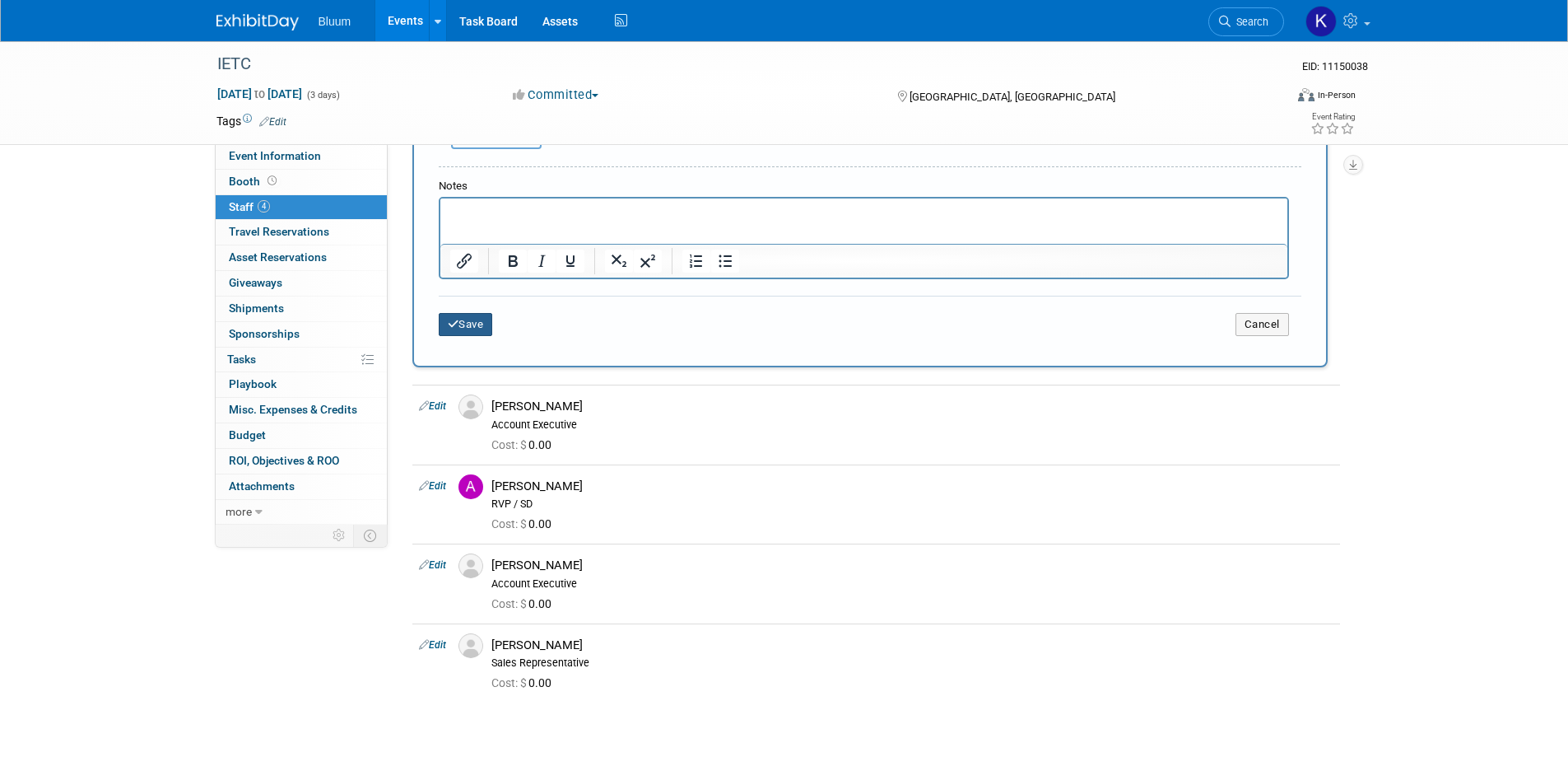
click at [477, 326] on button "Save" at bounding box center [466, 324] width 55 height 23
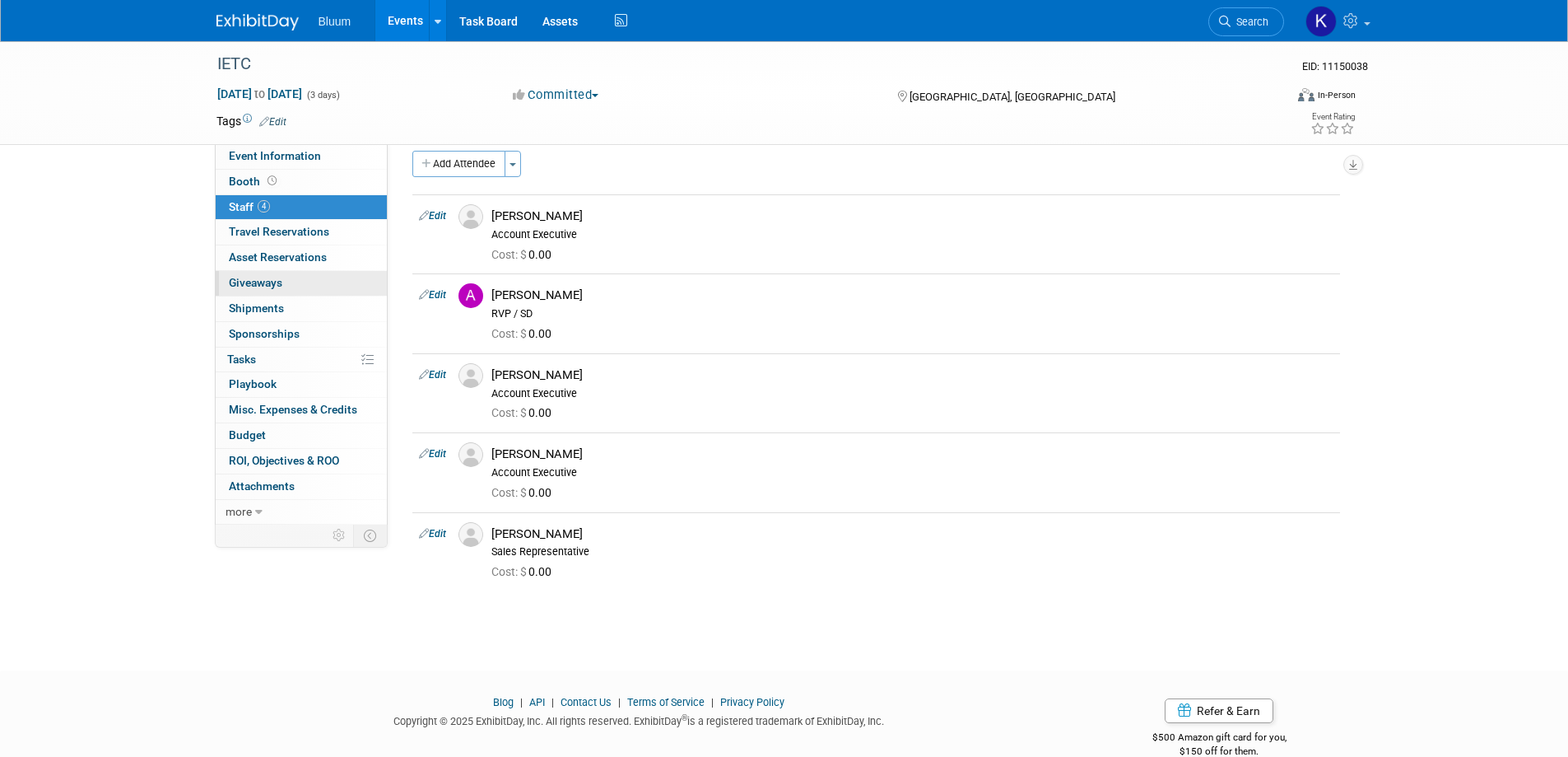
scroll to position [45, 0]
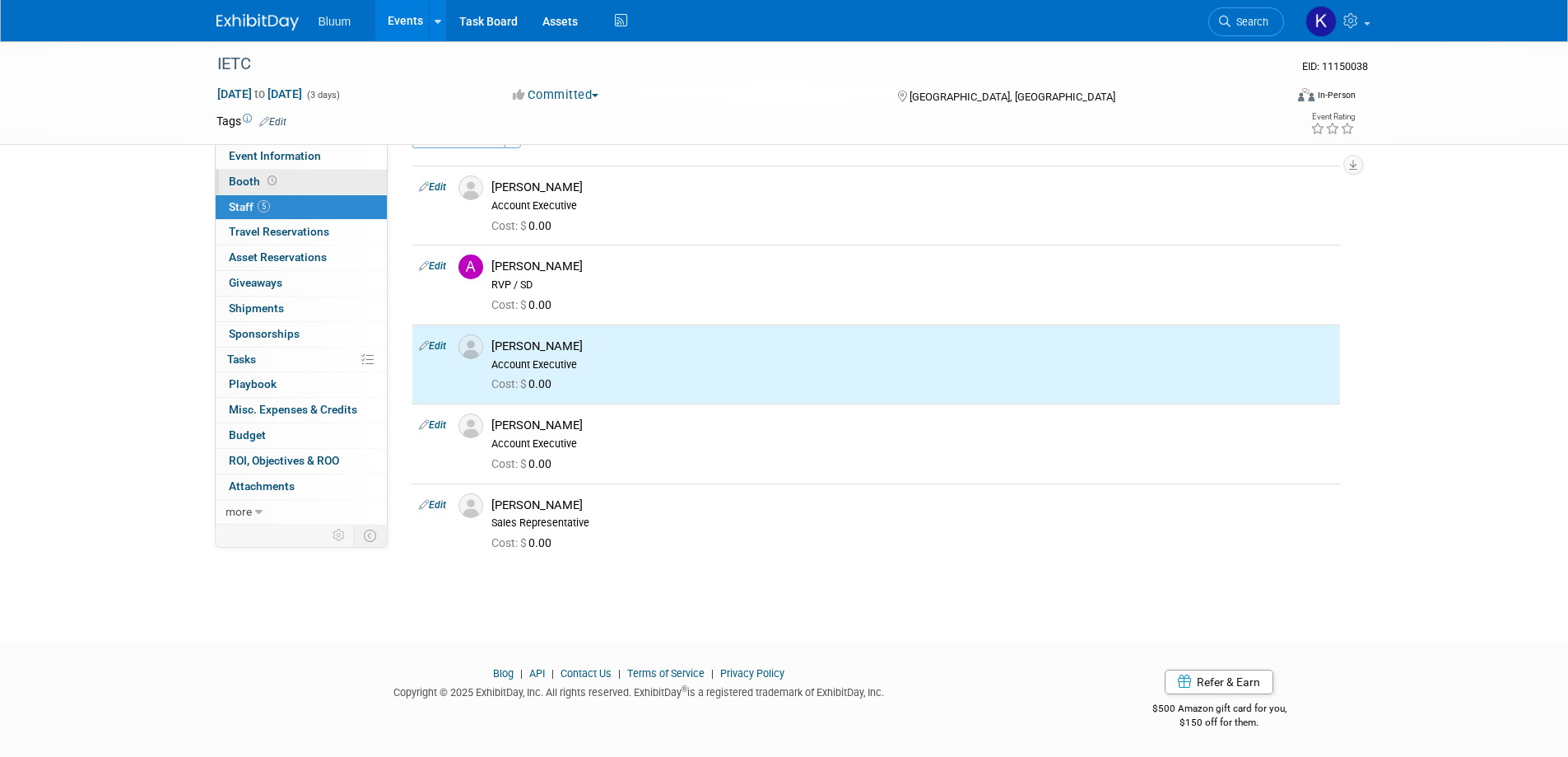
click at [264, 183] on span at bounding box center [271, 181] width 15 height 13
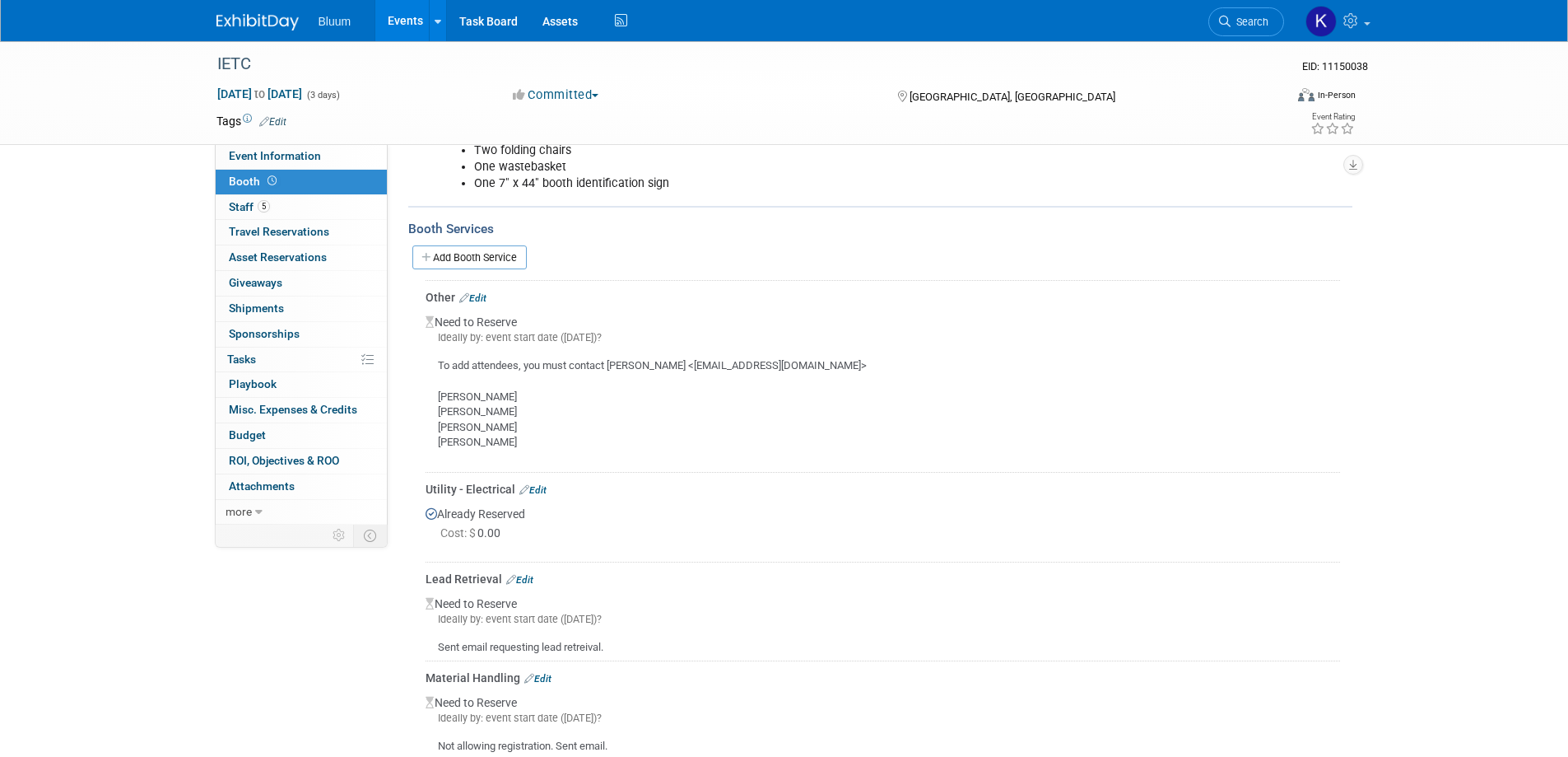
scroll to position [411, 0]
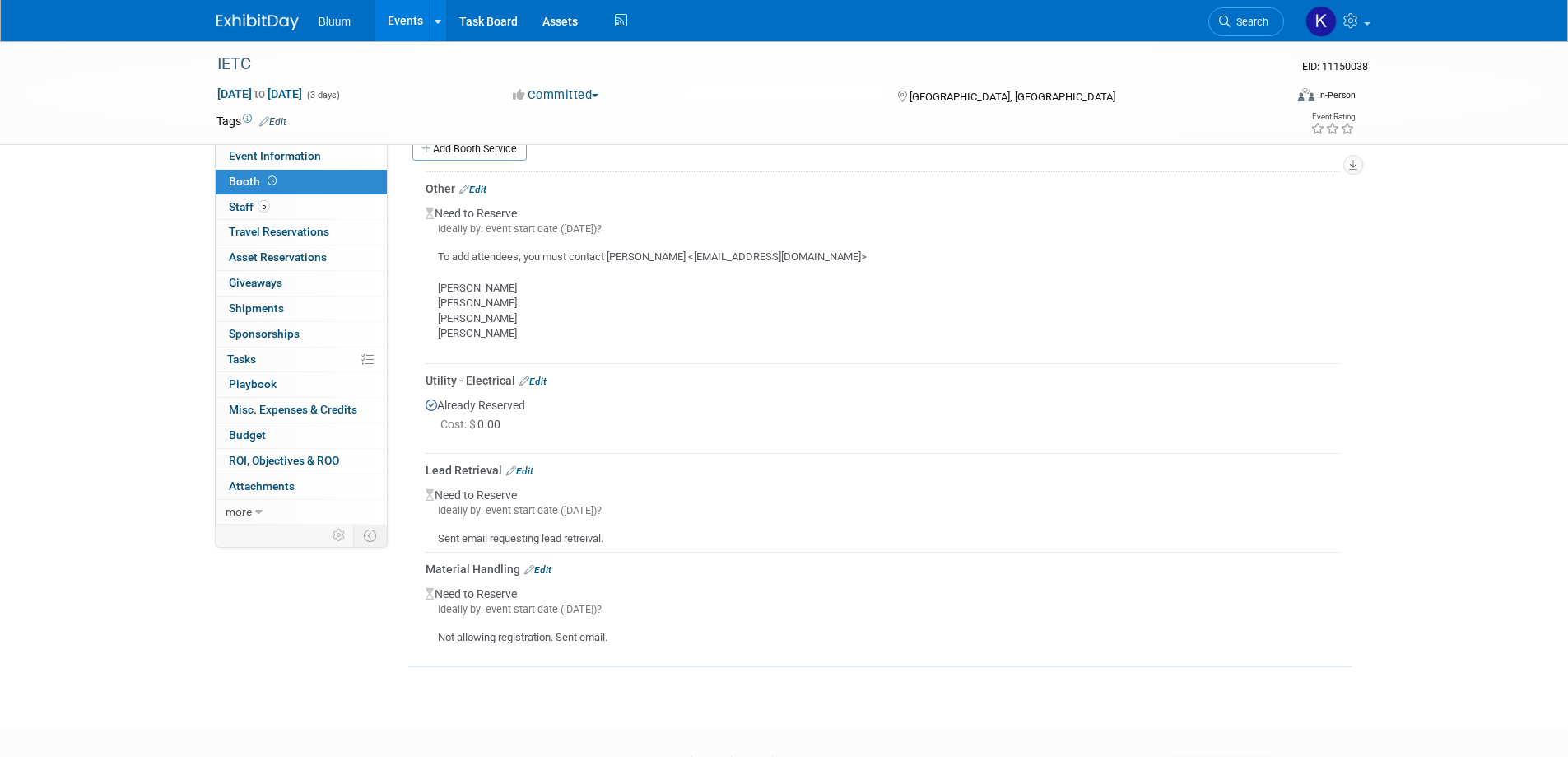
click at [483, 190] on link "Edit" at bounding box center [473, 189] width 27 height 12
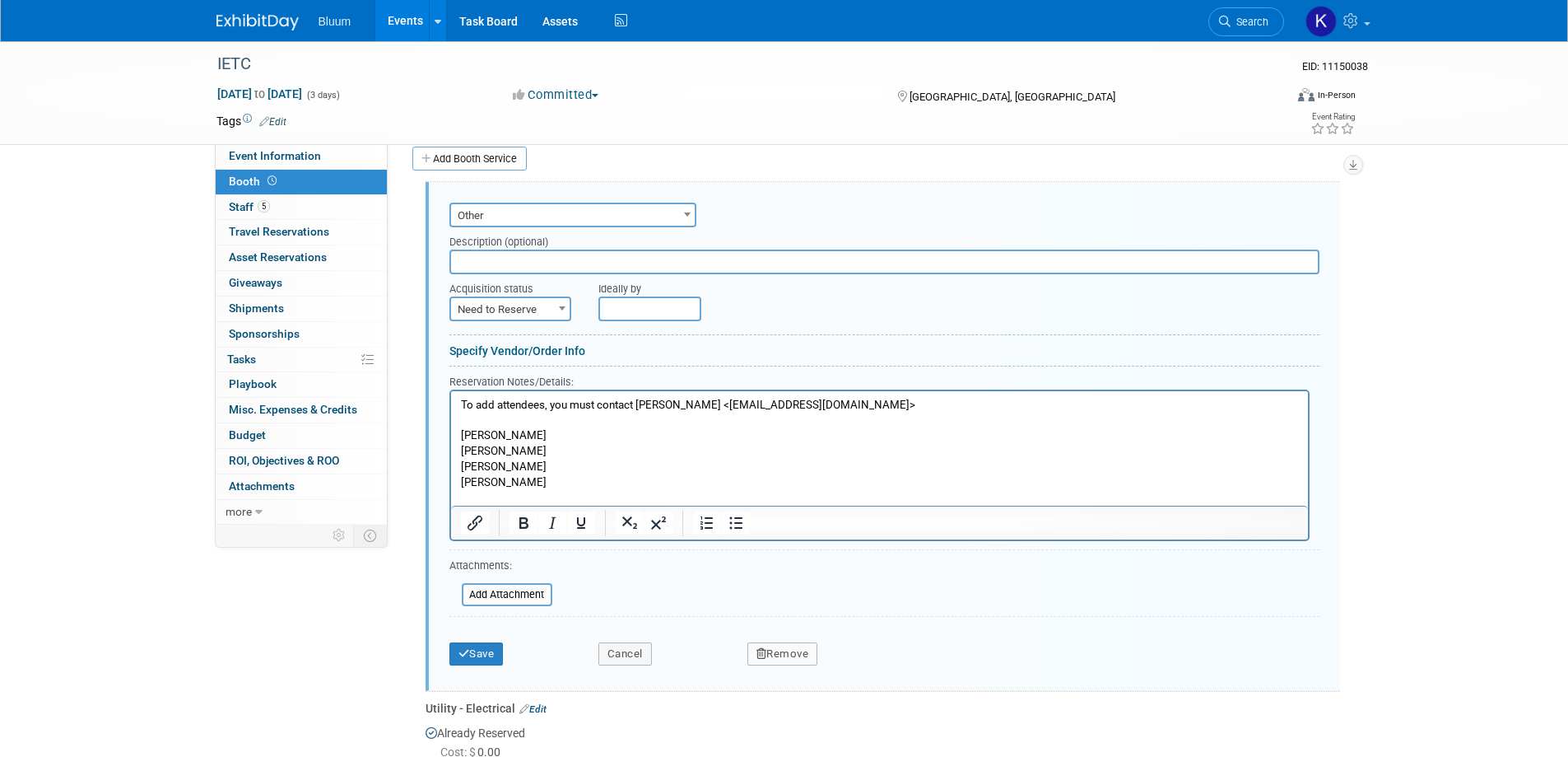
scroll to position [397, 0]
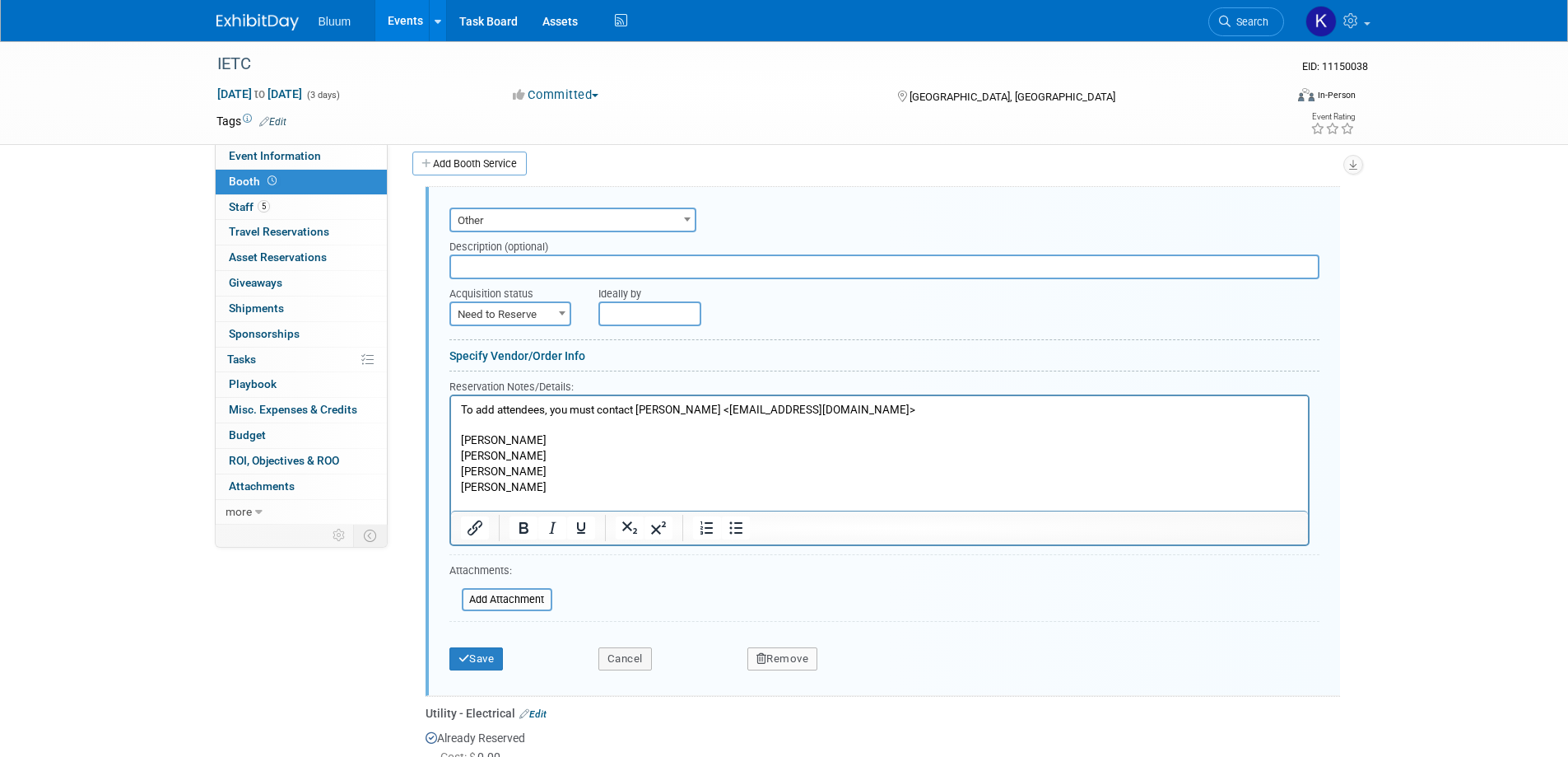
click at [528, 314] on span "Need to Reserve" at bounding box center [510, 314] width 118 height 23
select select "2"
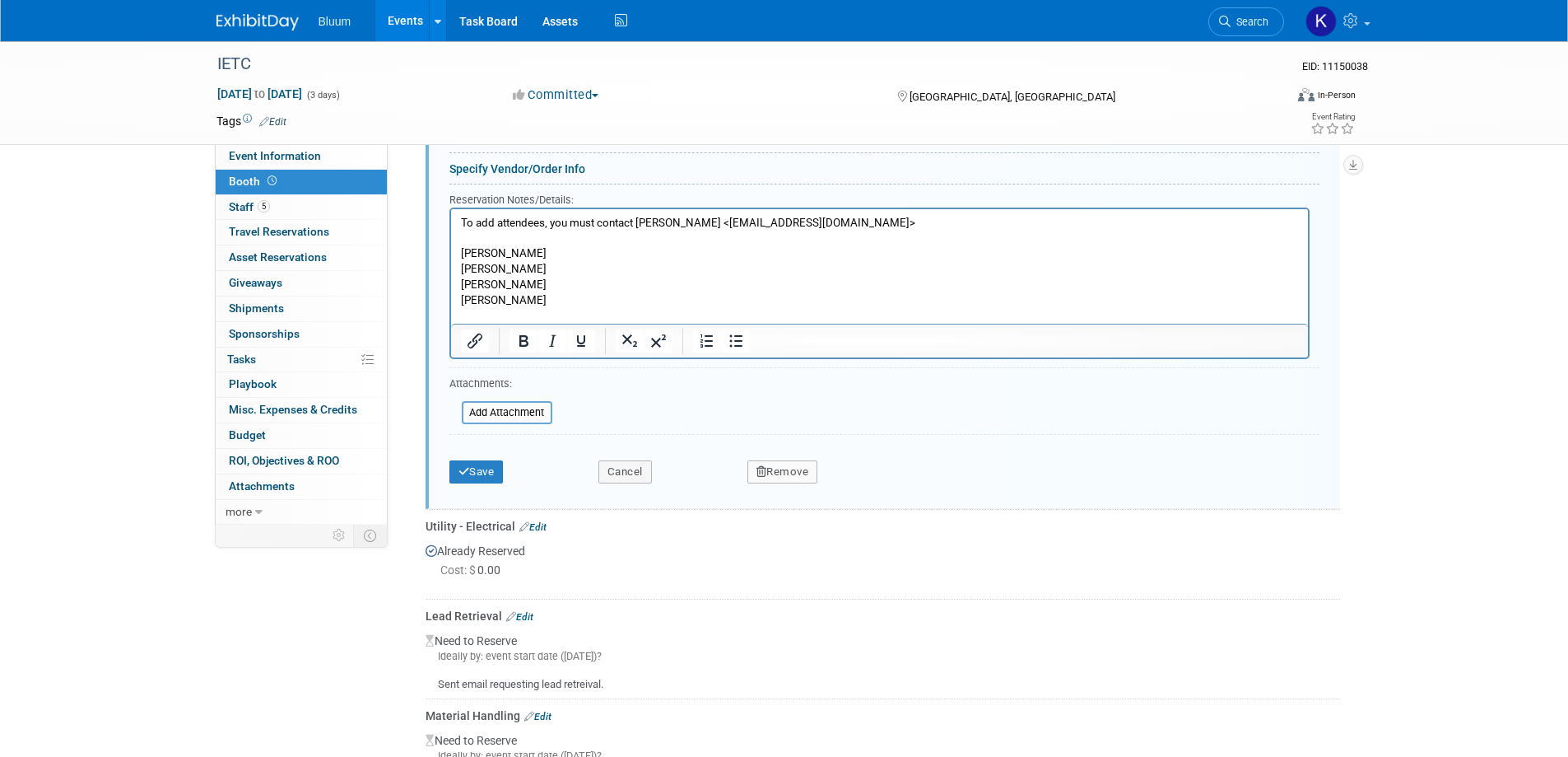
scroll to position [726, 0]
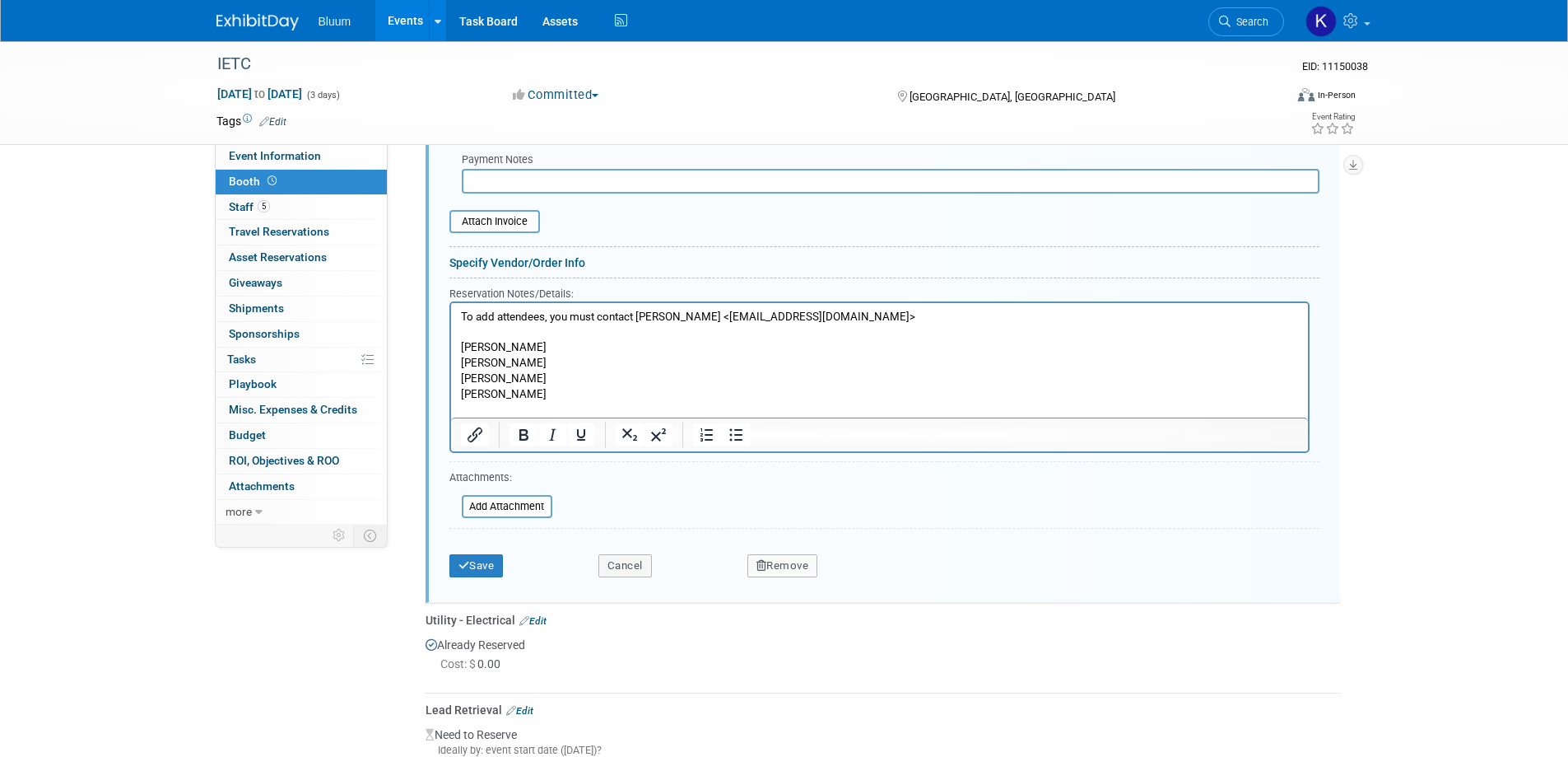
drag, startPoint x: 881, startPoint y: 318, endPoint x: 457, endPoint y: 334, distance: 424.3
click at [454, 320] on html "To add attendees, you must contact [PERSON_NAME] <[EMAIL_ADDRESS][DOMAIN_NAME]>…" at bounding box center [879, 360] width 857 height 115
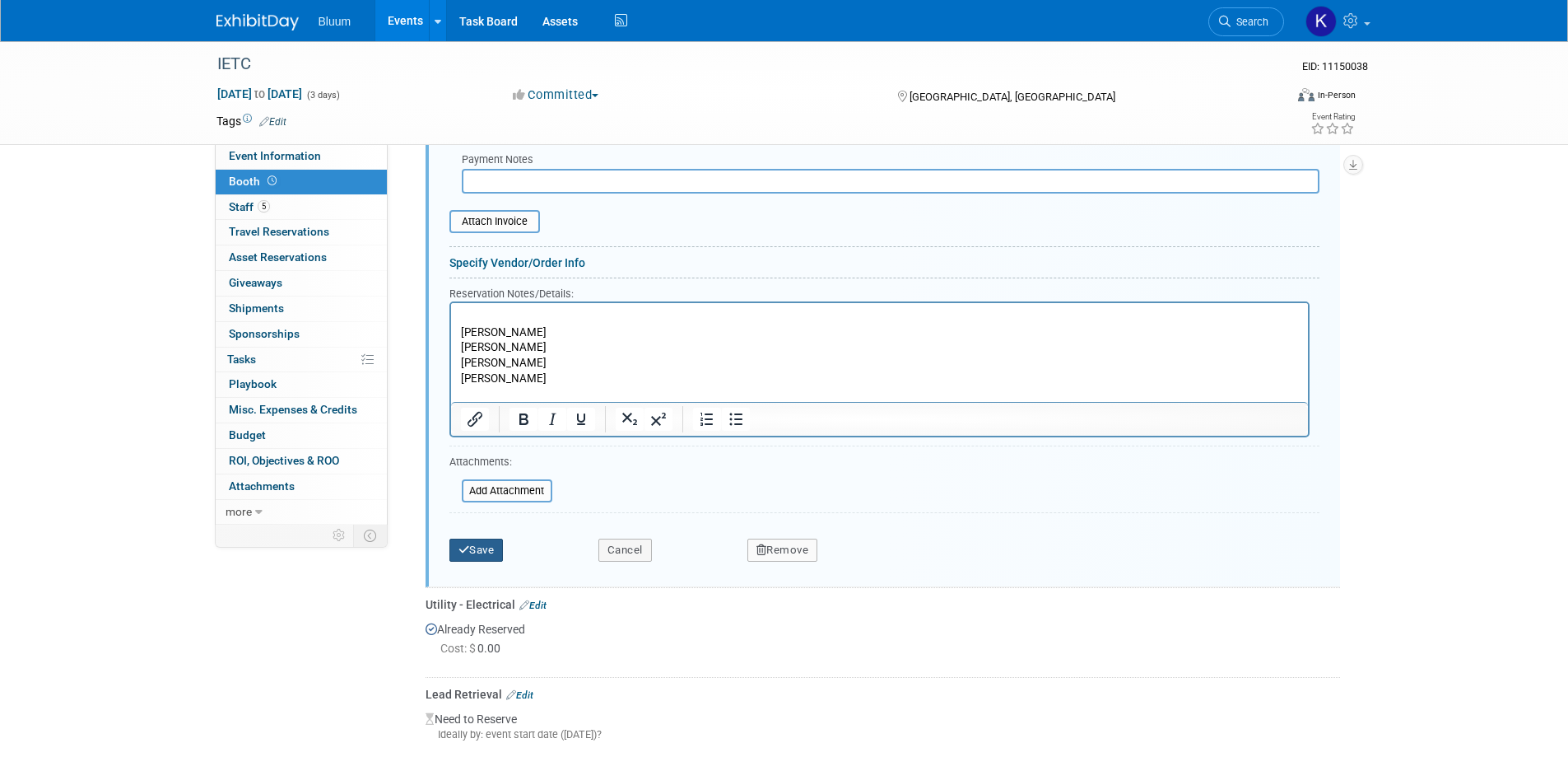
click at [470, 540] on button "Save" at bounding box center [477, 550] width 55 height 23
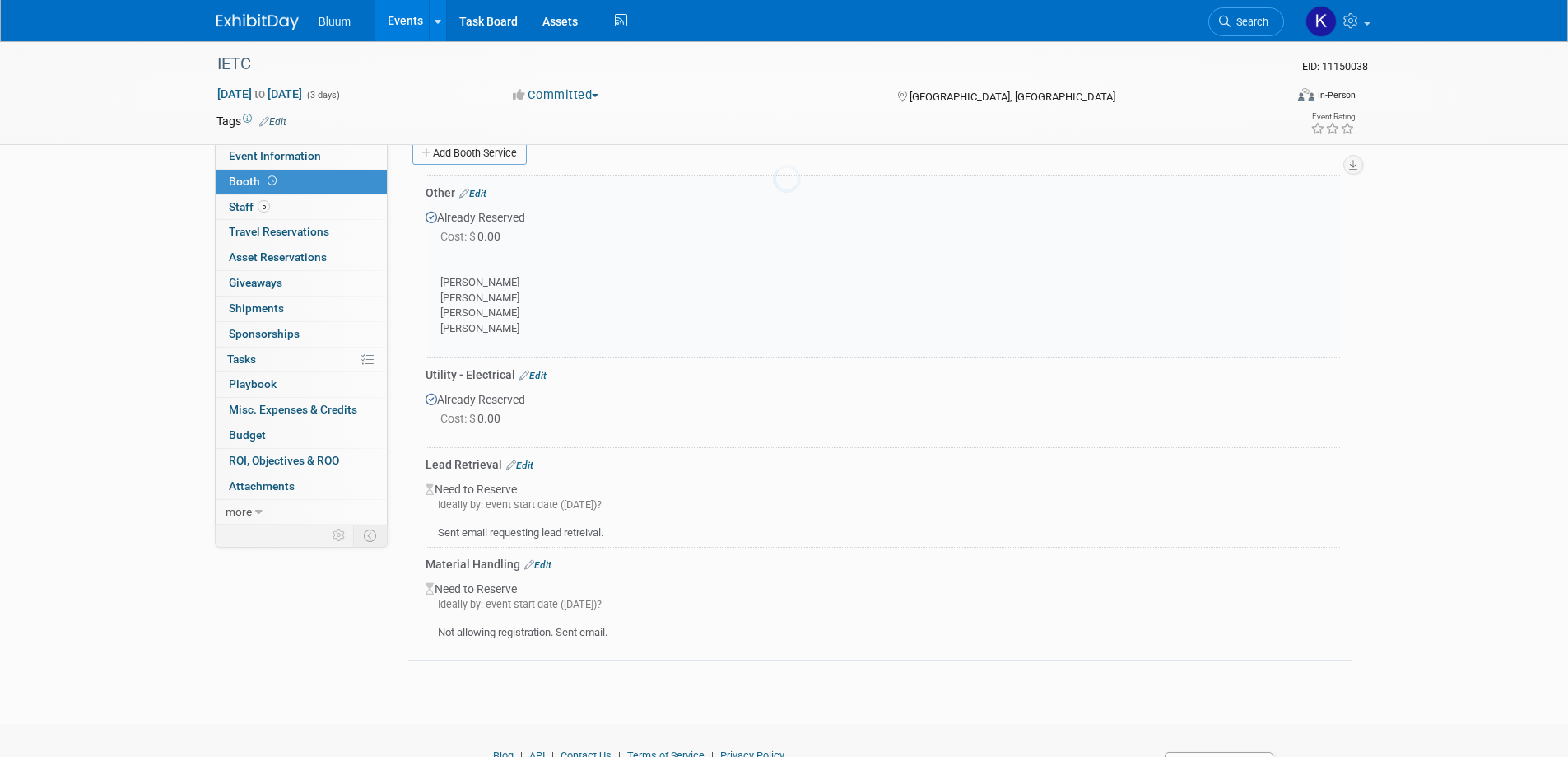
scroll to position [397, 0]
